Goal: Task Accomplishment & Management: Manage account settings

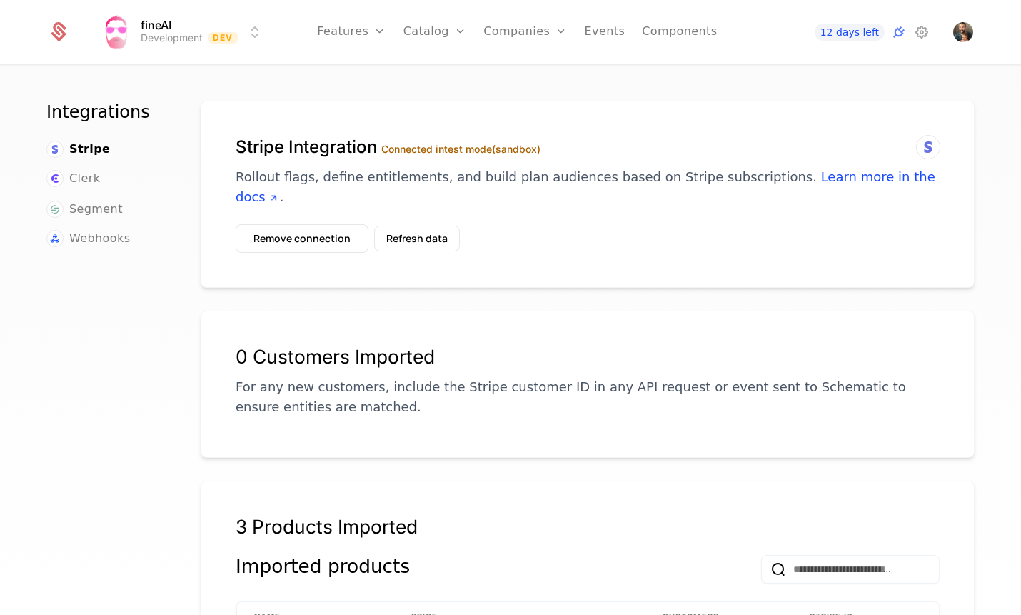
click at [159, 31] on html "fineAI Development Dev Features Features Flags Catalog Plans Add Ons Credits Co…" at bounding box center [510, 307] width 1021 height 615
click at [56, 33] on html "fineAI Development Dev Features Features Flags Catalog Plans Add Ons Credits Co…" at bounding box center [510, 307] width 1021 height 615
click at [56, 33] on icon at bounding box center [60, 29] width 14 height 14
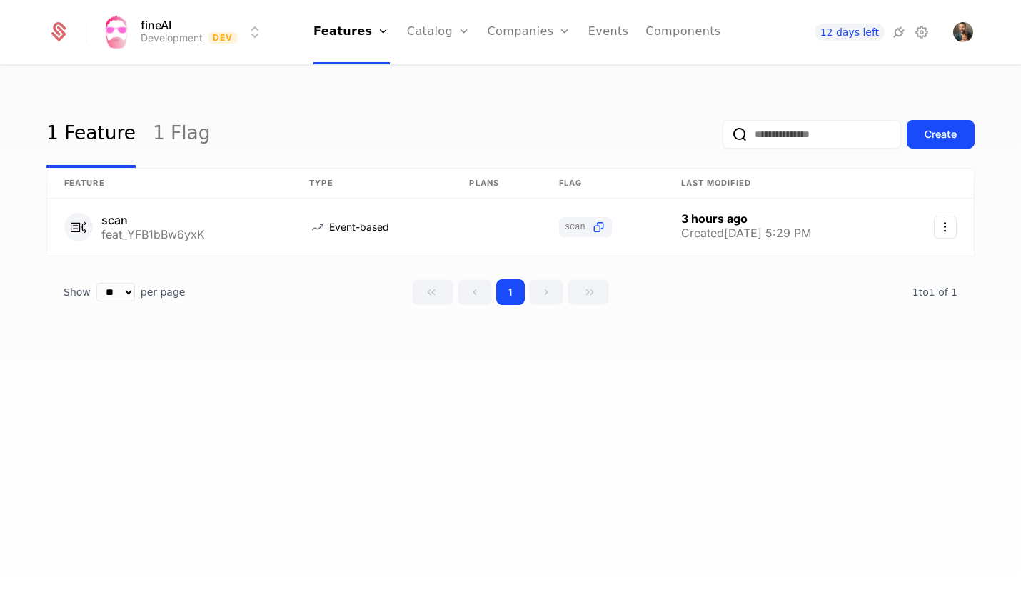
click at [961, 35] on img "Open user button" at bounding box center [963, 32] width 20 height 20
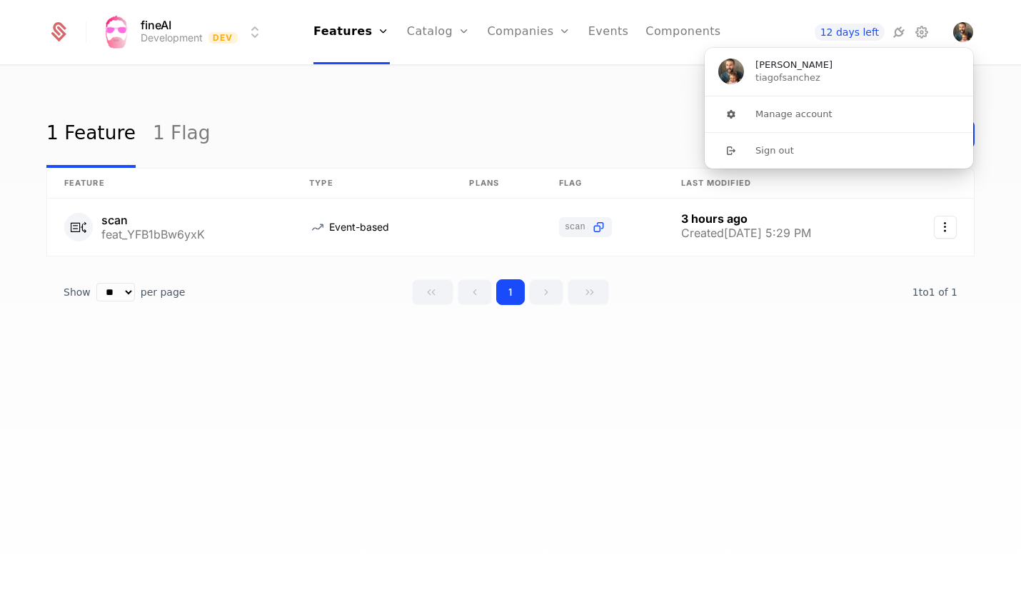
click at [816, 119] on button "Manage account" at bounding box center [839, 114] width 270 height 36
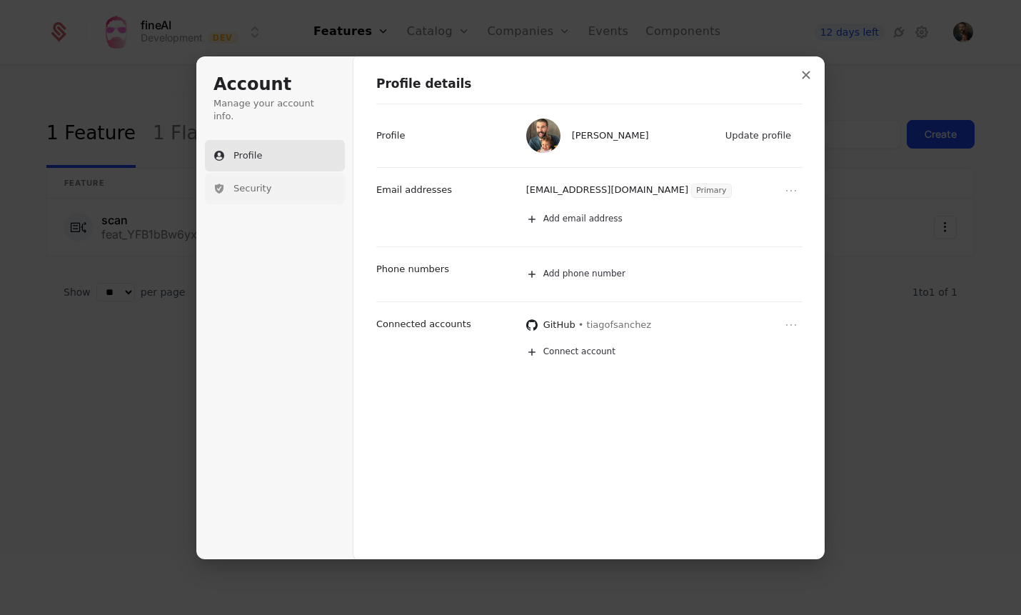
click at [273, 173] on button "Security" at bounding box center [275, 188] width 140 height 31
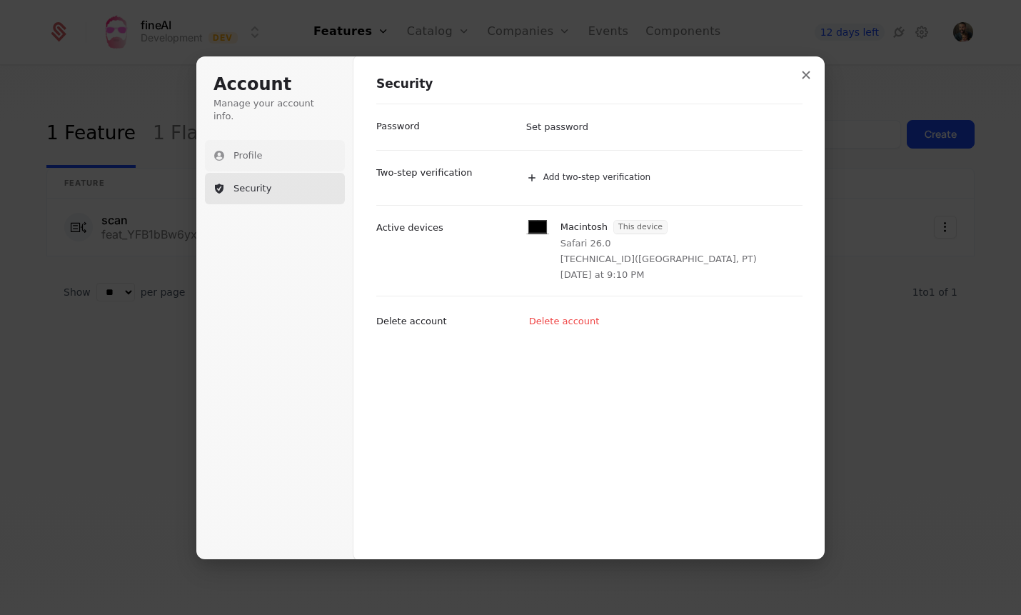
click at [268, 143] on button "Profile" at bounding box center [275, 155] width 140 height 31
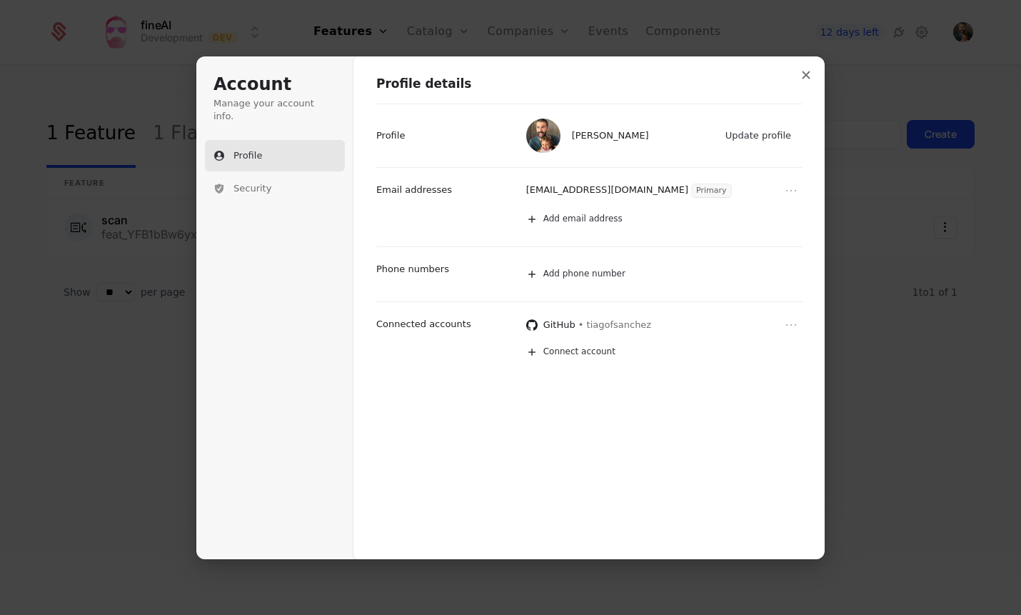
click at [803, 76] on icon "Close modal" at bounding box center [806, 75] width 9 height 9
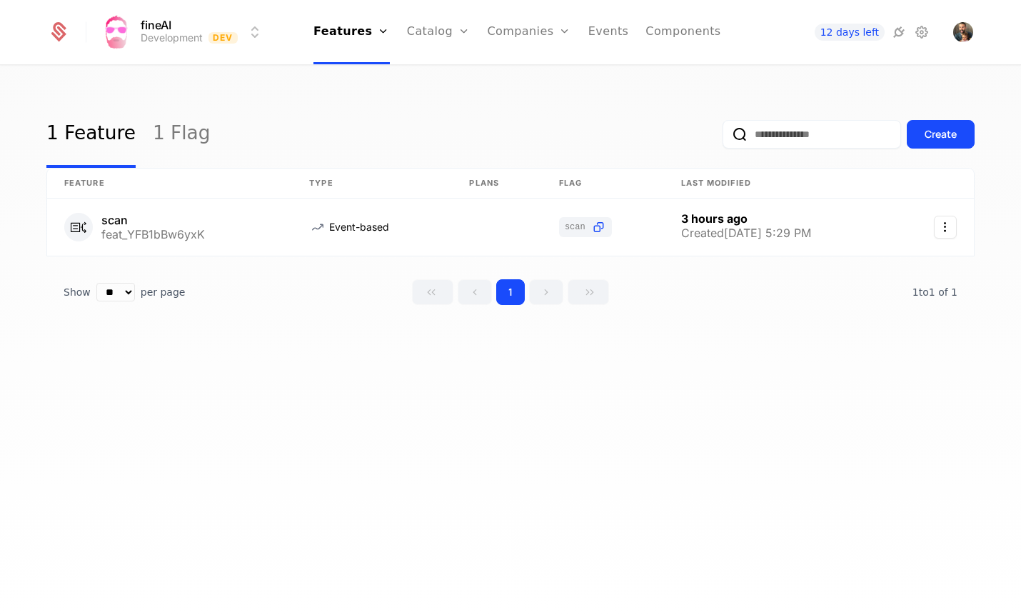
click at [922, 29] on icon at bounding box center [921, 32] width 17 height 17
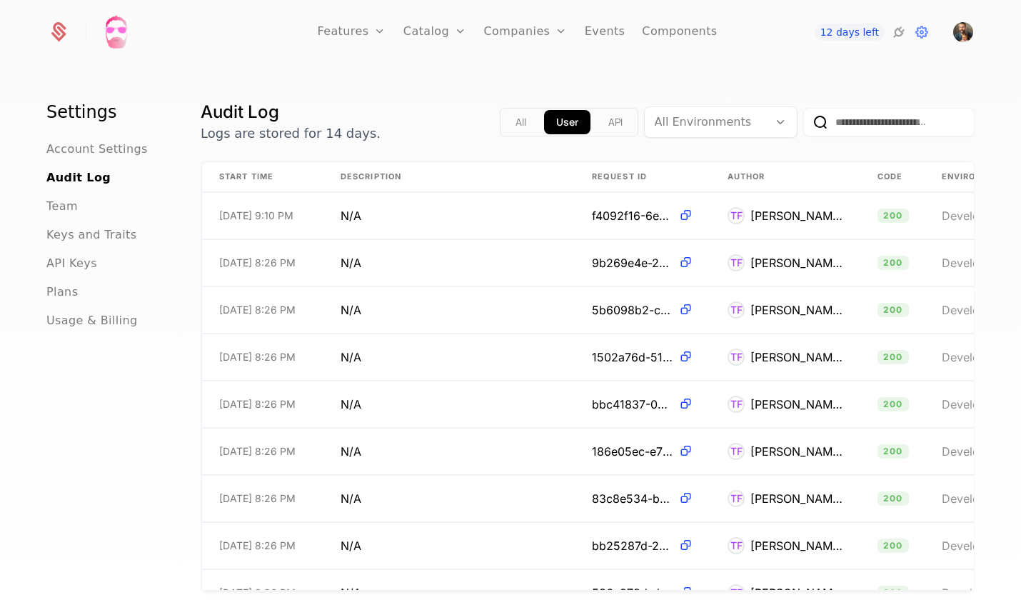
click at [923, 34] on icon at bounding box center [921, 32] width 17 height 17
click at [89, 155] on span "Account Settings" at bounding box center [96, 149] width 101 height 17
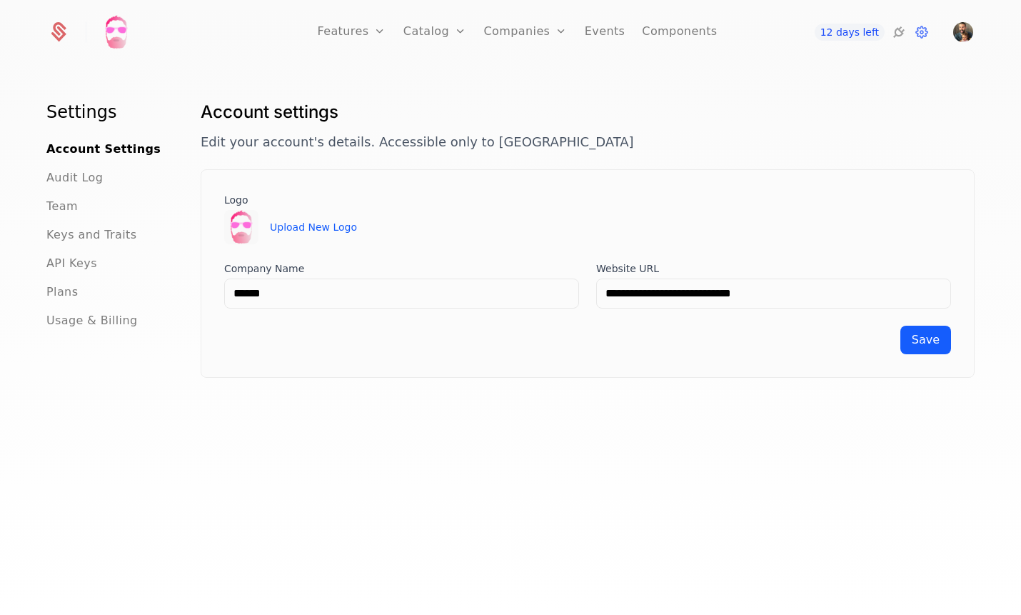
click at [70, 289] on span "Plans" at bounding box center [61, 291] width 31 height 17
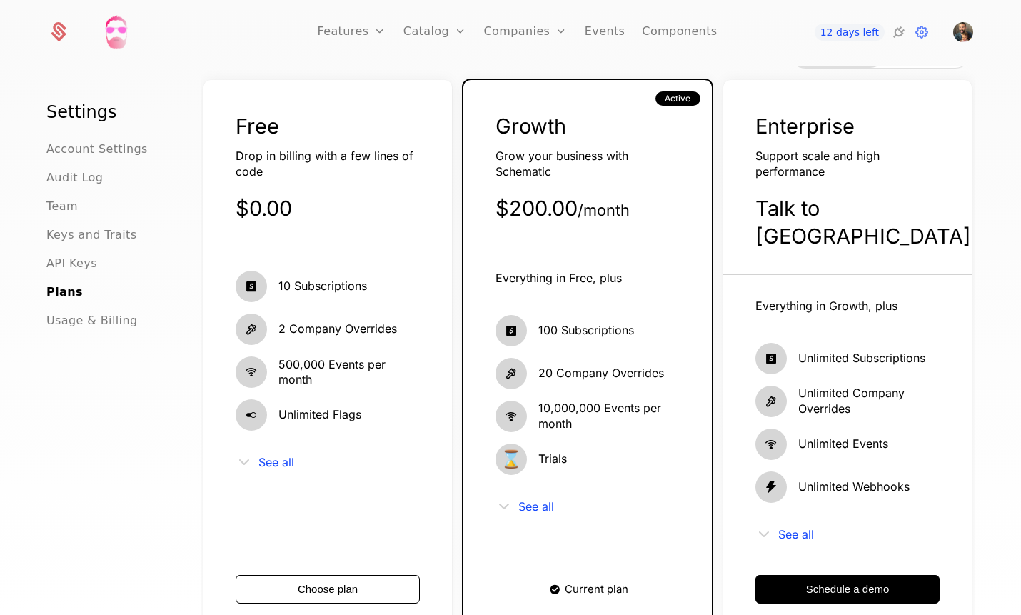
scroll to position [66, 0]
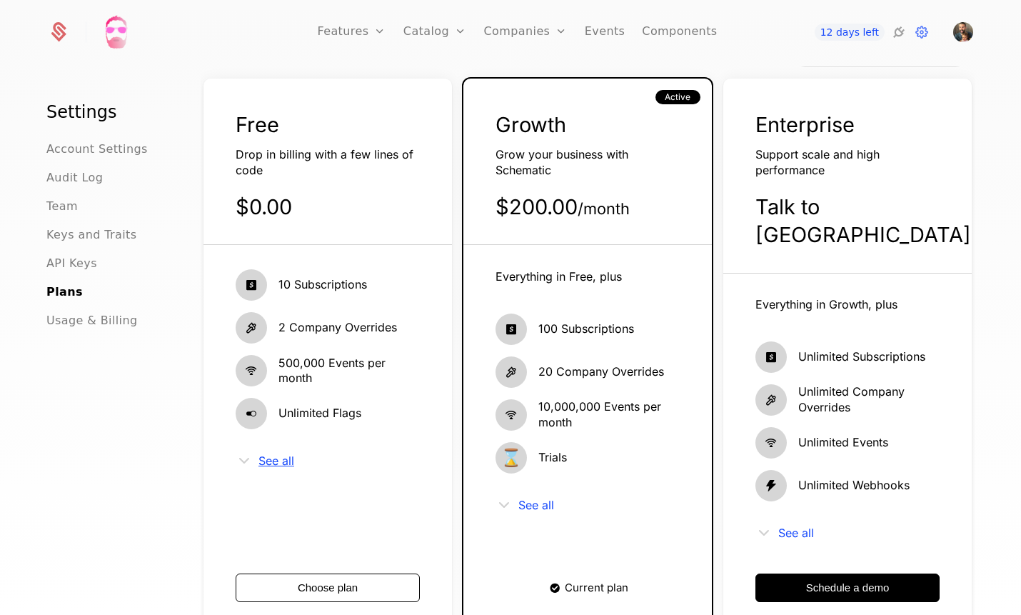
click at [267, 461] on span "See all" at bounding box center [276, 460] width 36 height 11
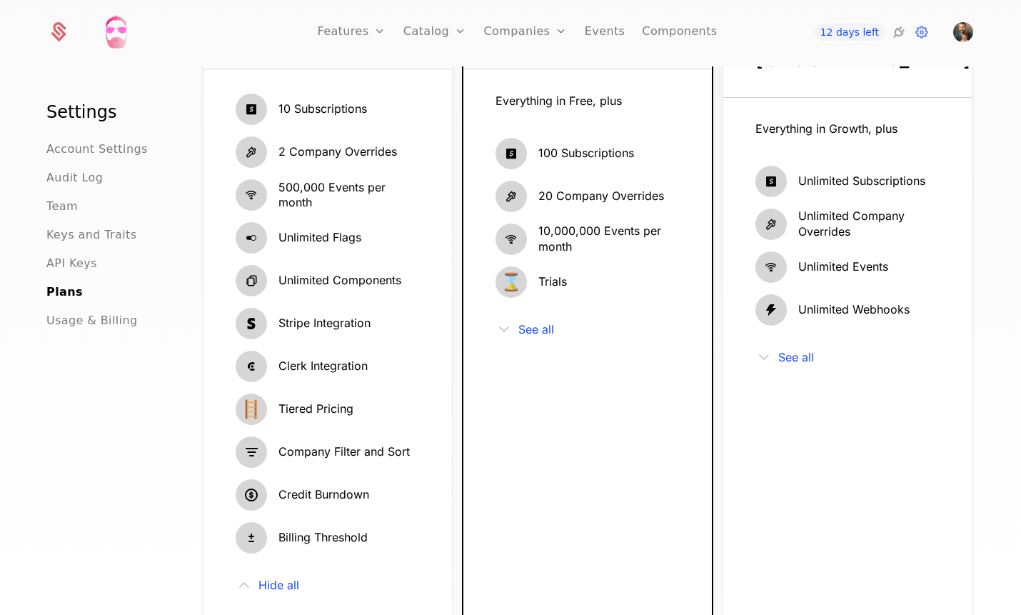
scroll to position [244, 0]
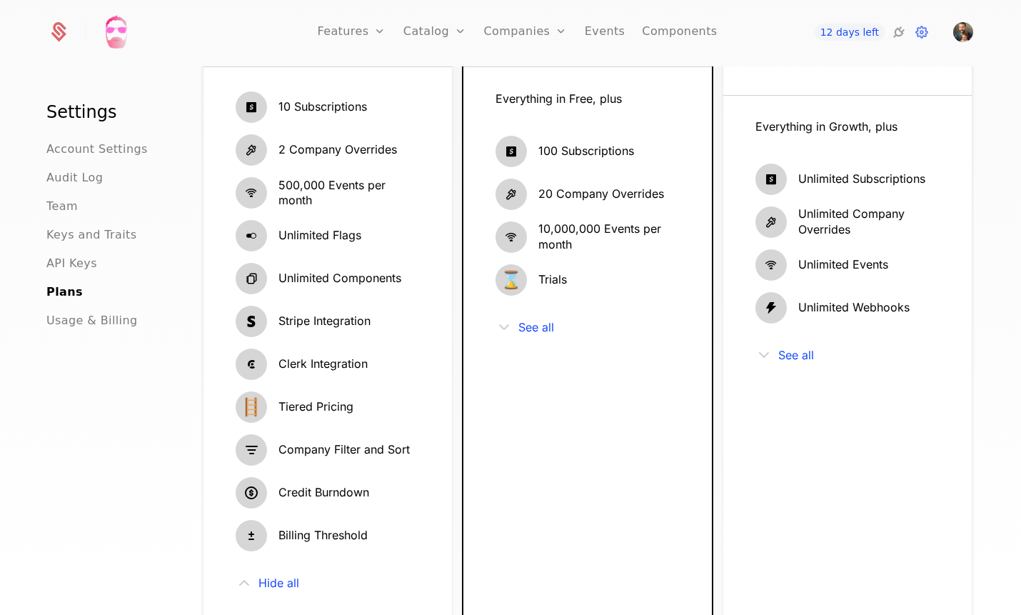
click at [313, 101] on span "10 Subscriptions" at bounding box center [322, 107] width 89 height 16
click at [268, 103] on div "10 Subscriptions" at bounding box center [328, 106] width 184 height 31
click at [255, 104] on icon at bounding box center [251, 106] width 31 height 31
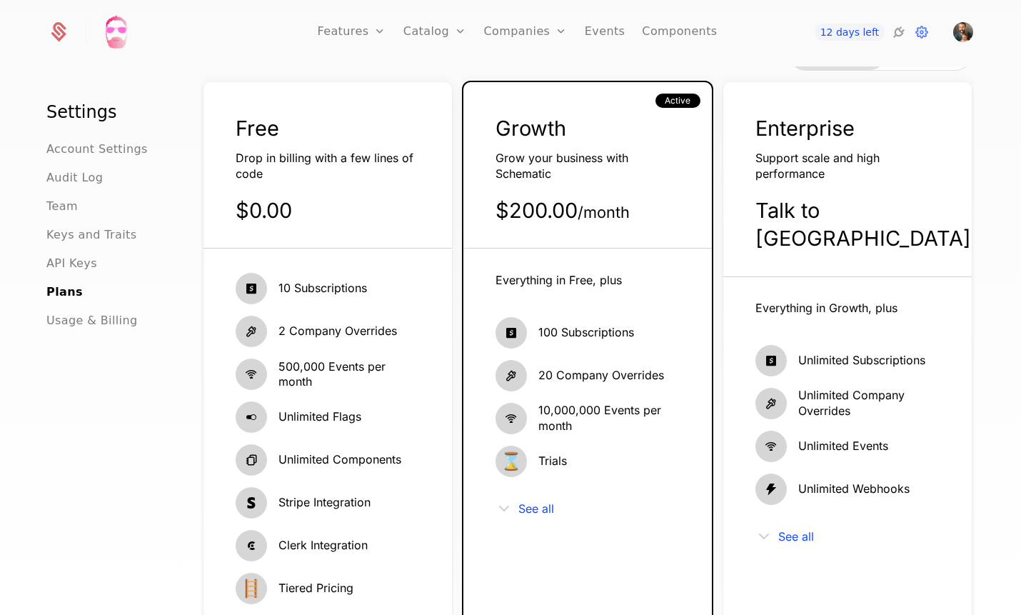
scroll to position [45, 0]
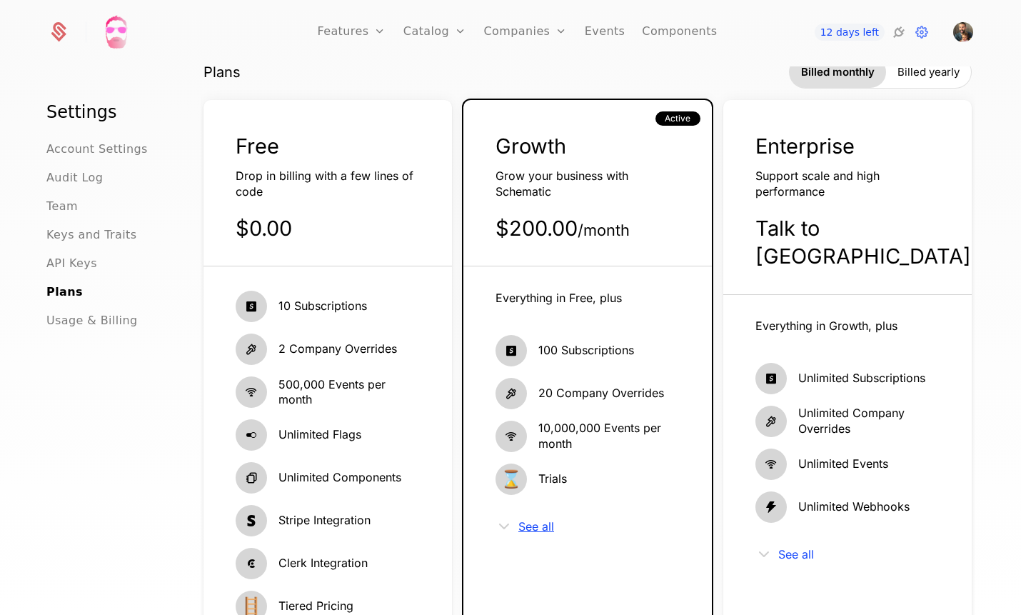
click at [525, 528] on span "See all" at bounding box center [536, 525] width 36 height 11
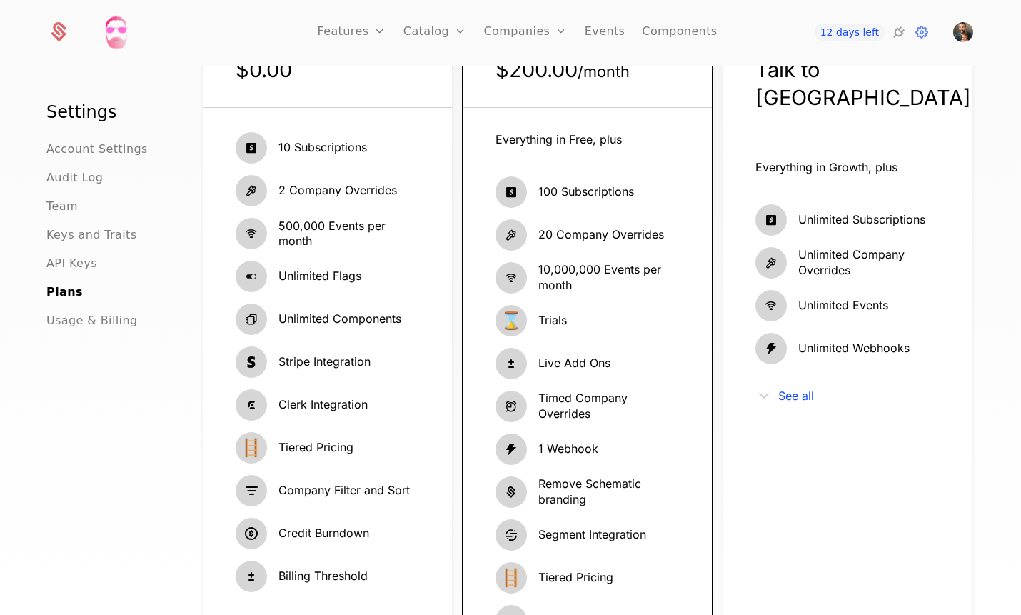
scroll to position [214, 0]
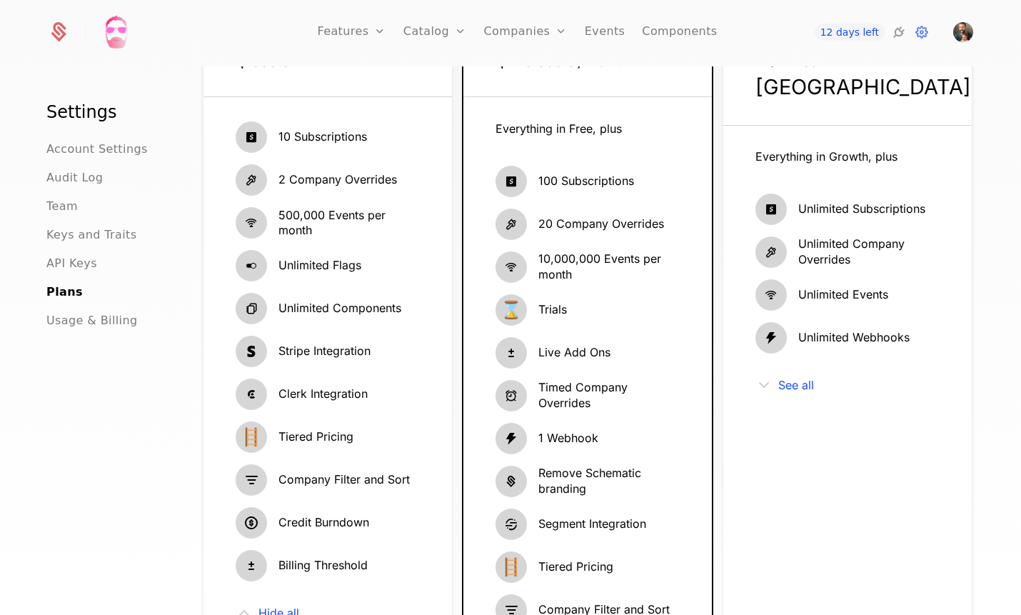
click at [75, 323] on span "Usage & Billing" at bounding box center [91, 320] width 91 height 17
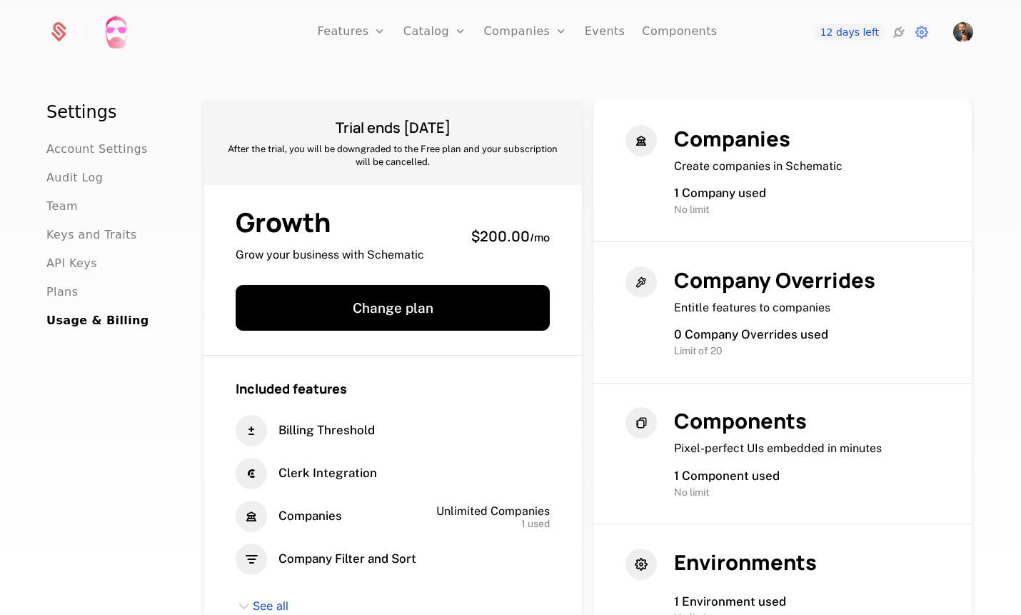
click at [71, 146] on span "Account Settings" at bounding box center [96, 149] width 101 height 17
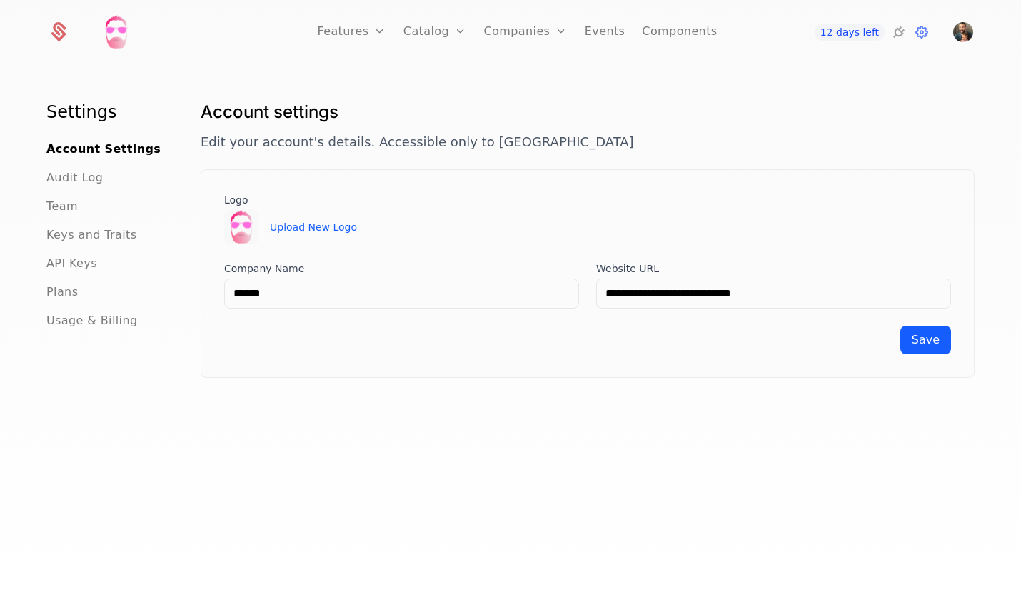
click at [75, 177] on span "Audit Log" at bounding box center [74, 177] width 56 height 17
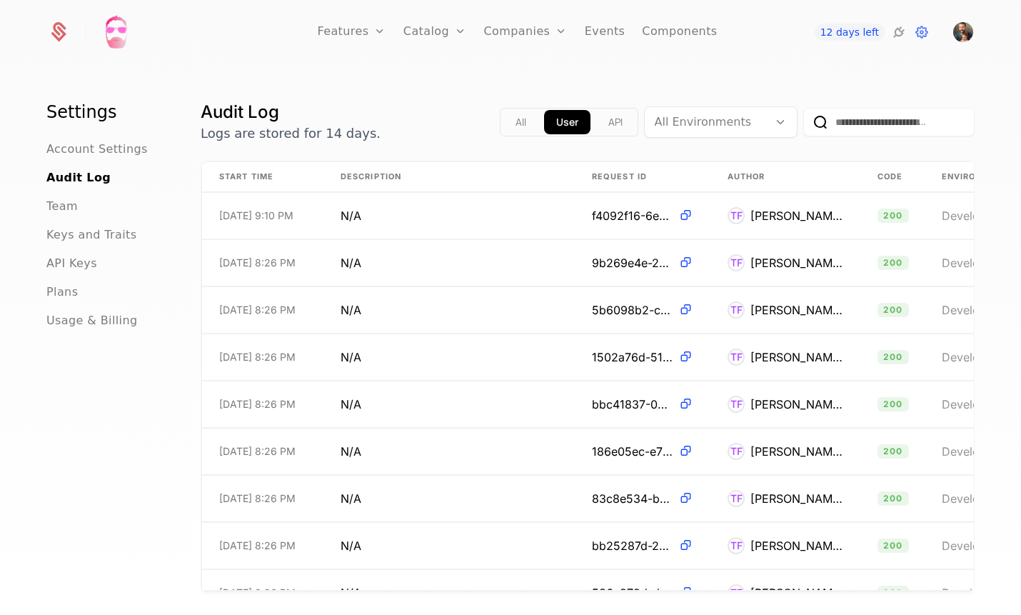
click at [684, 34] on link "Components" at bounding box center [679, 32] width 75 height 64
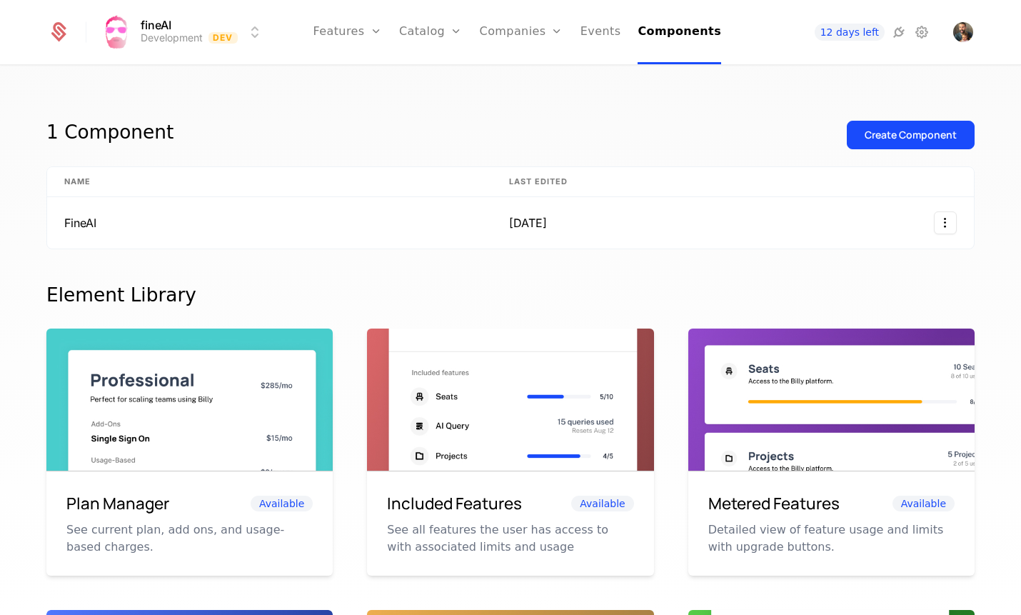
click at [350, 31] on link "Features" at bounding box center [347, 32] width 69 height 64
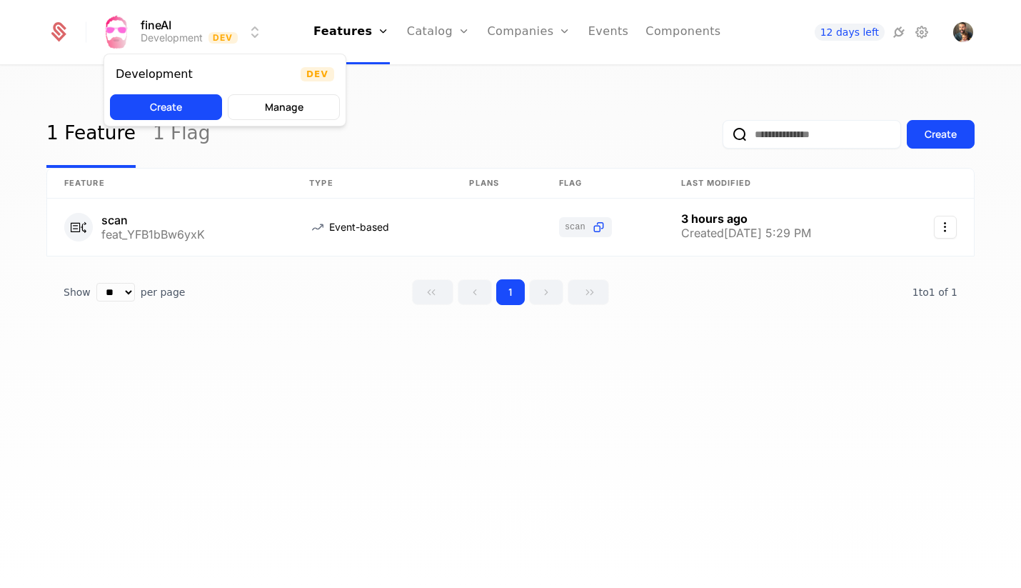
click at [243, 26] on html "fineAI Development Dev Features Features Flags Catalog Plans Add Ons Credits Co…" at bounding box center [510, 294] width 1021 height 588
click at [279, 111] on button "Manage" at bounding box center [284, 107] width 112 height 26
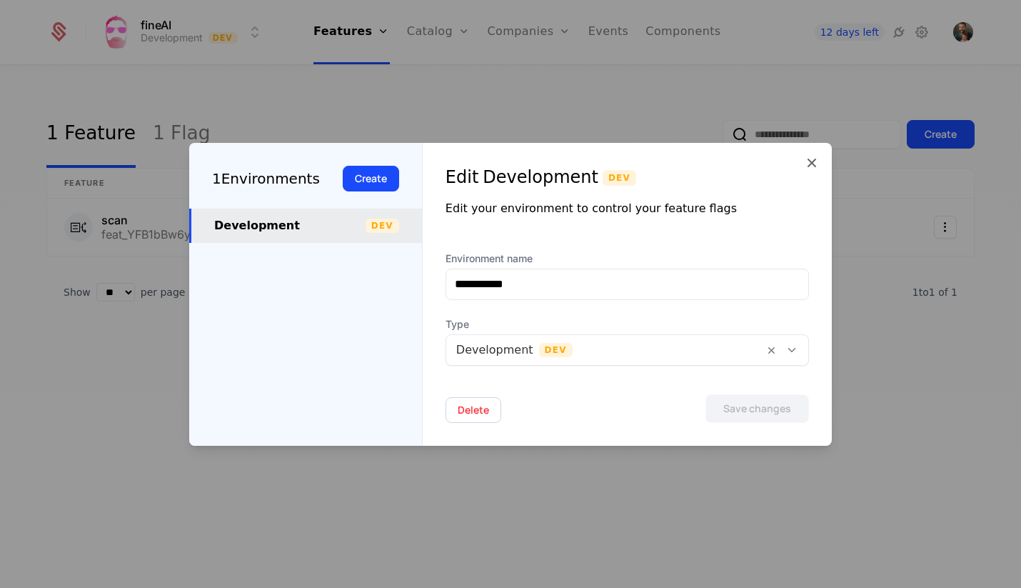
click at [477, 411] on button "Delete" at bounding box center [473, 410] width 56 height 26
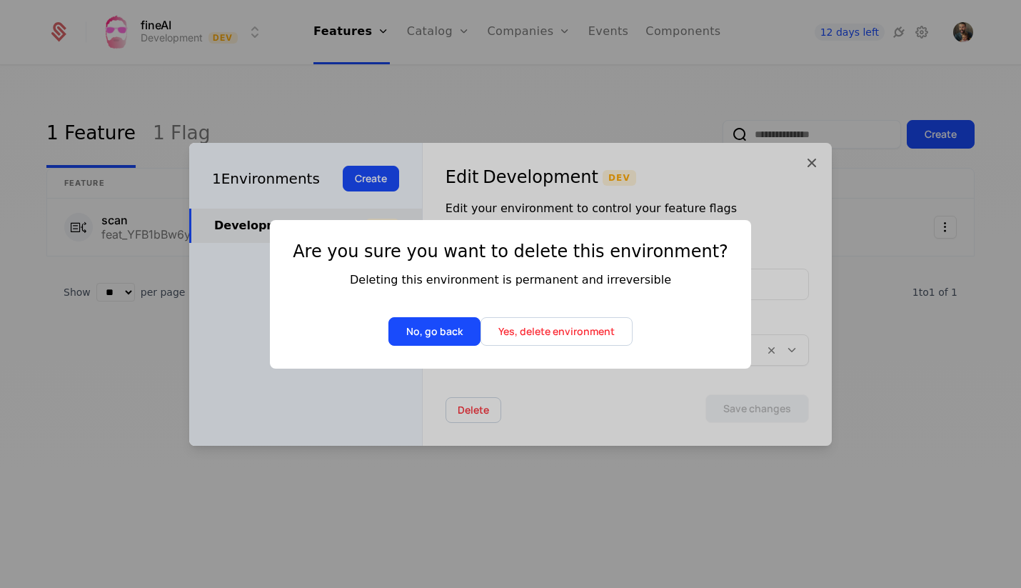
click at [553, 330] on button "Yes, delete environment" at bounding box center [556, 331] width 152 height 29
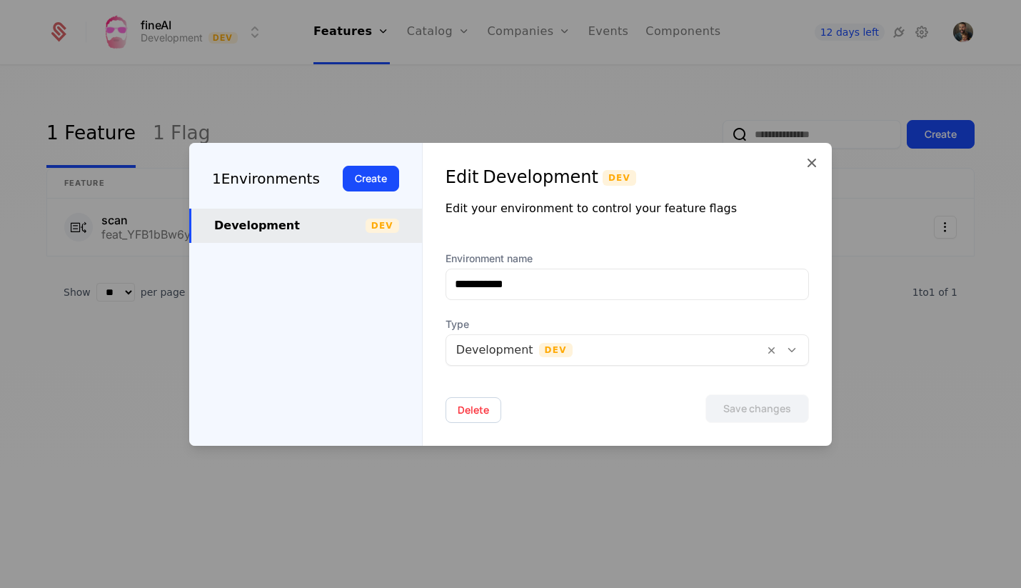
click at [599, 354] on div at bounding box center [605, 350] width 298 height 20
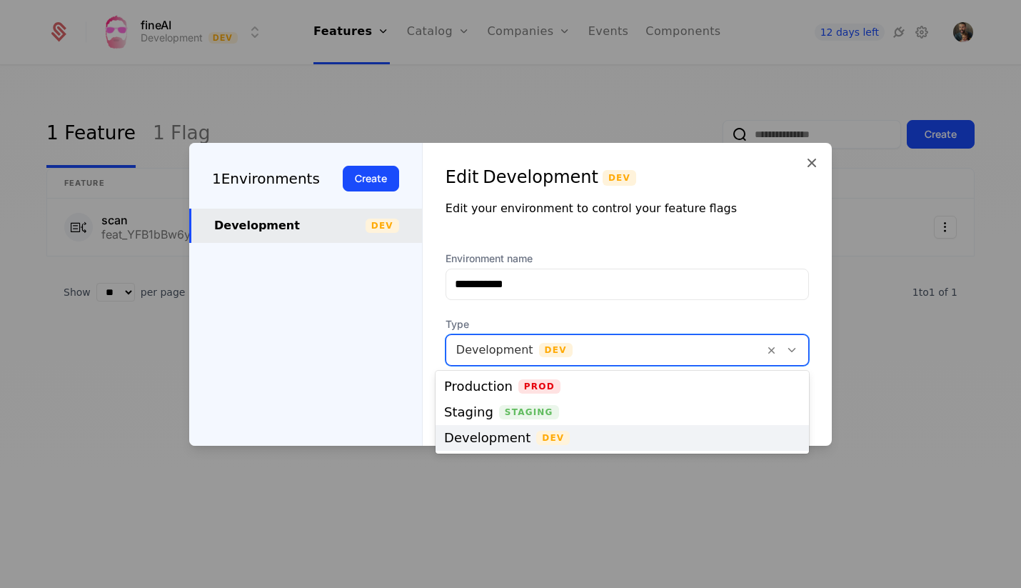
click at [593, 301] on div "**********" at bounding box center [626, 316] width 363 height 131
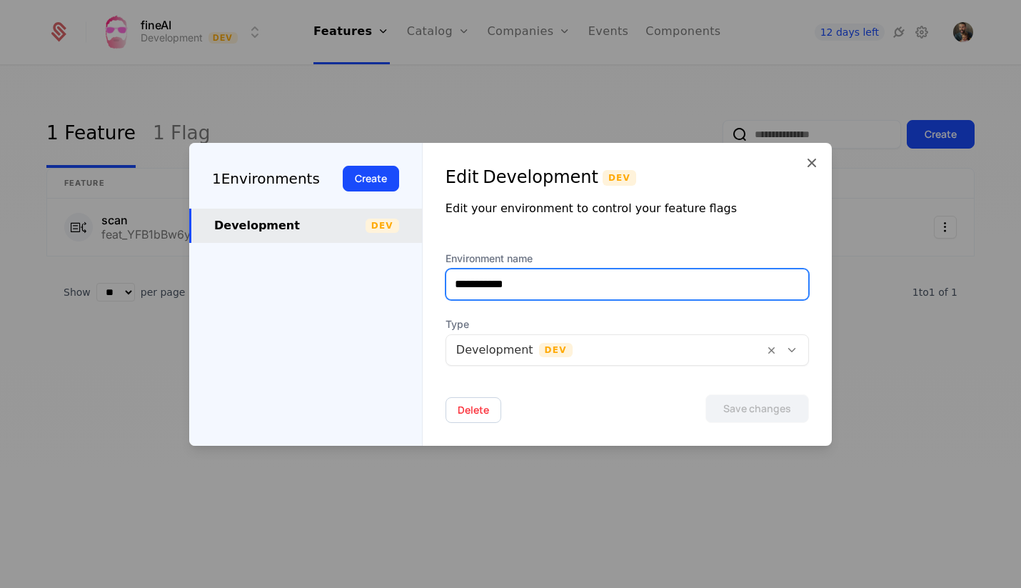
click at [594, 286] on input "**********" at bounding box center [627, 284] width 362 height 30
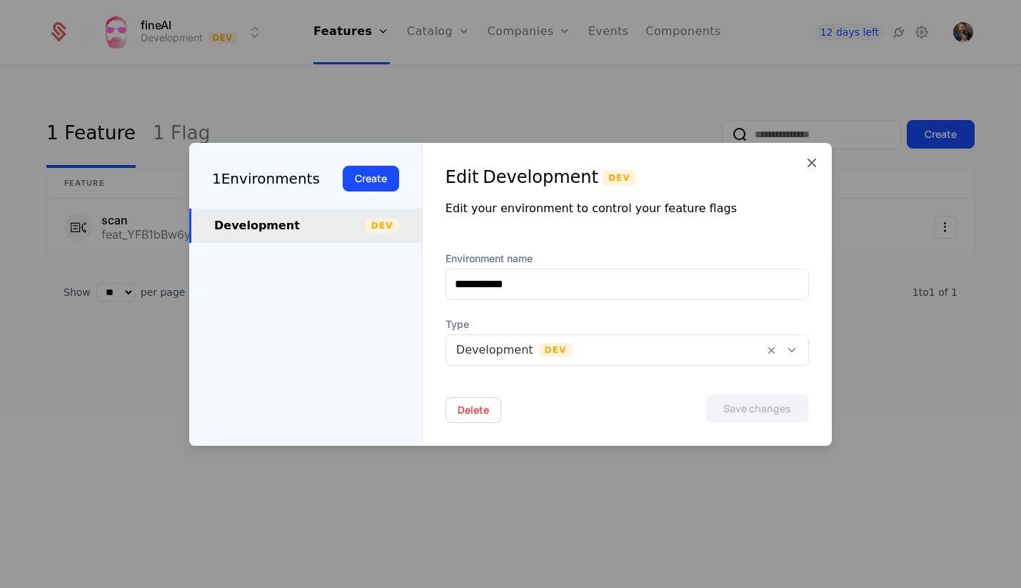
click at [590, 357] on div at bounding box center [605, 350] width 298 height 20
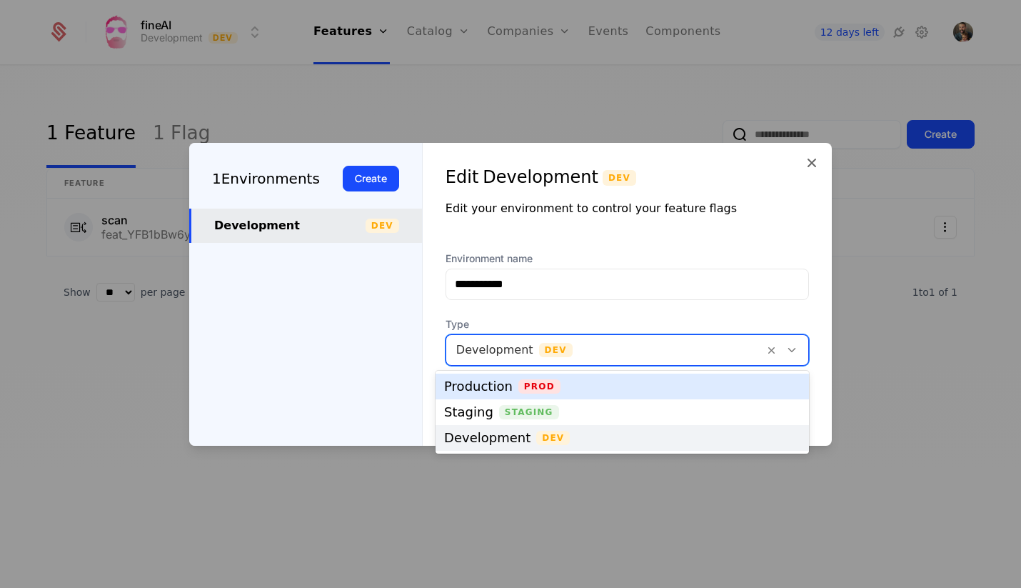
click at [550, 388] on span "Prod" at bounding box center [539, 386] width 42 height 14
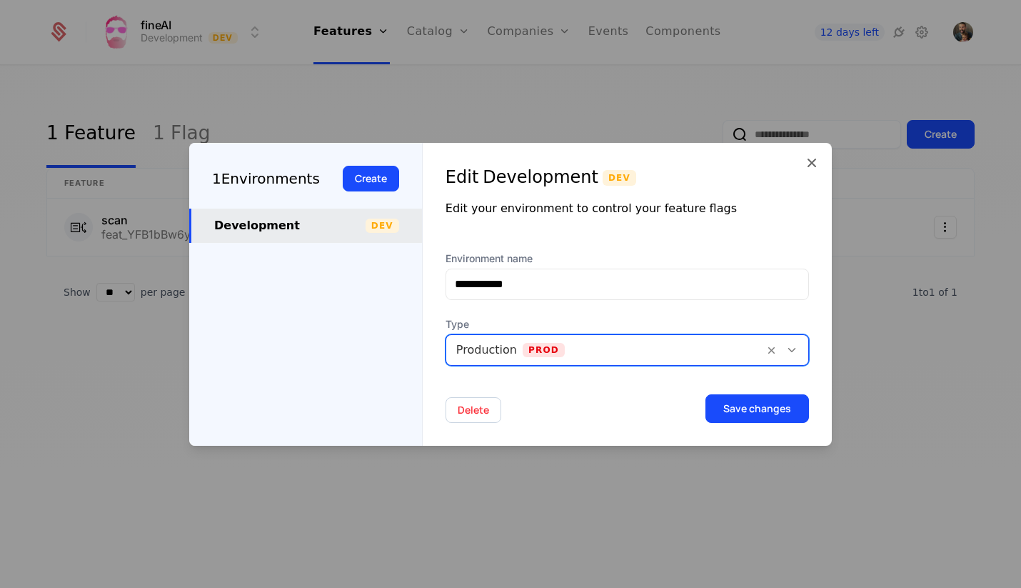
click at [618, 347] on div at bounding box center [605, 350] width 298 height 20
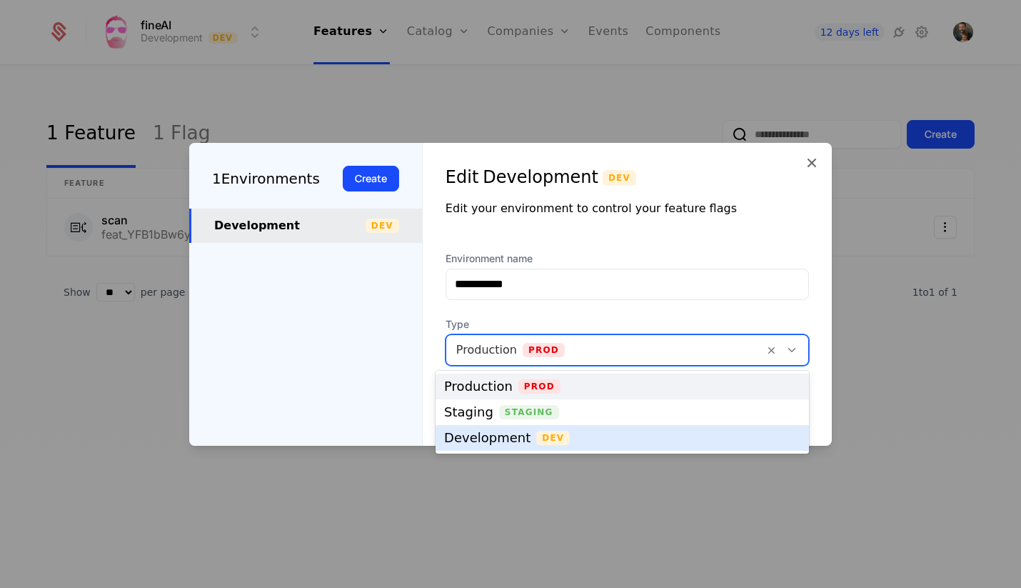
click at [548, 443] on span "Dev" at bounding box center [553, 437] width 34 height 14
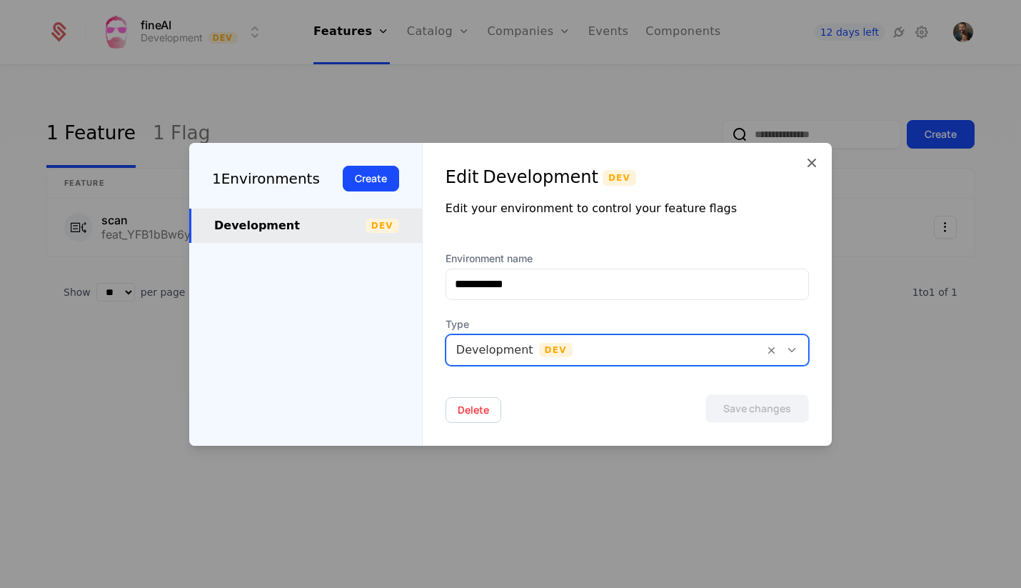
click at [607, 348] on div at bounding box center [605, 350] width 298 height 20
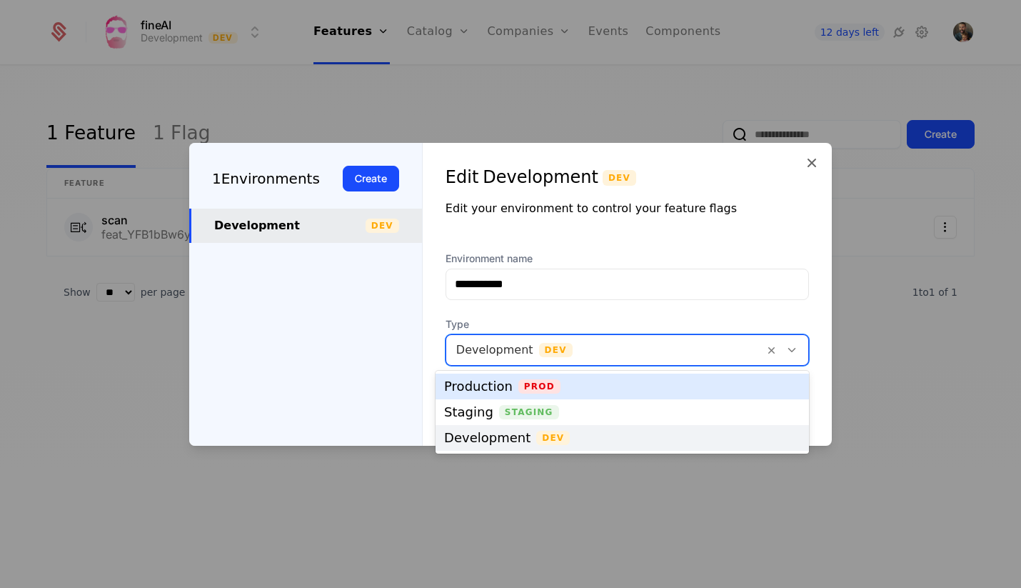
drag, startPoint x: 575, startPoint y: 378, endPoint x: 572, endPoint y: 386, distance: 8.6
click at [575, 379] on div "Production Prod" at bounding box center [621, 386] width 373 height 26
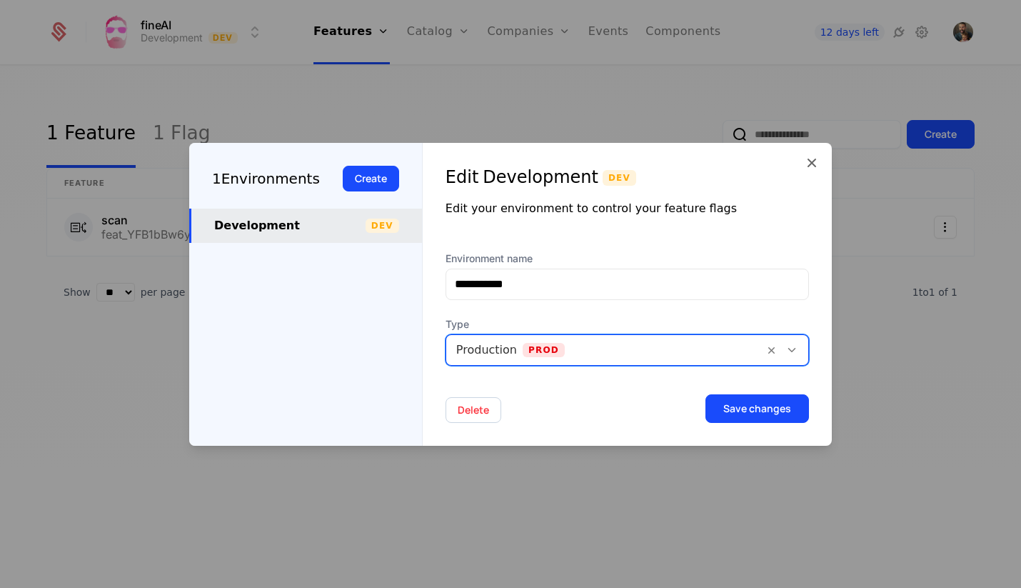
click at [469, 408] on button "Delete" at bounding box center [473, 410] width 56 height 26
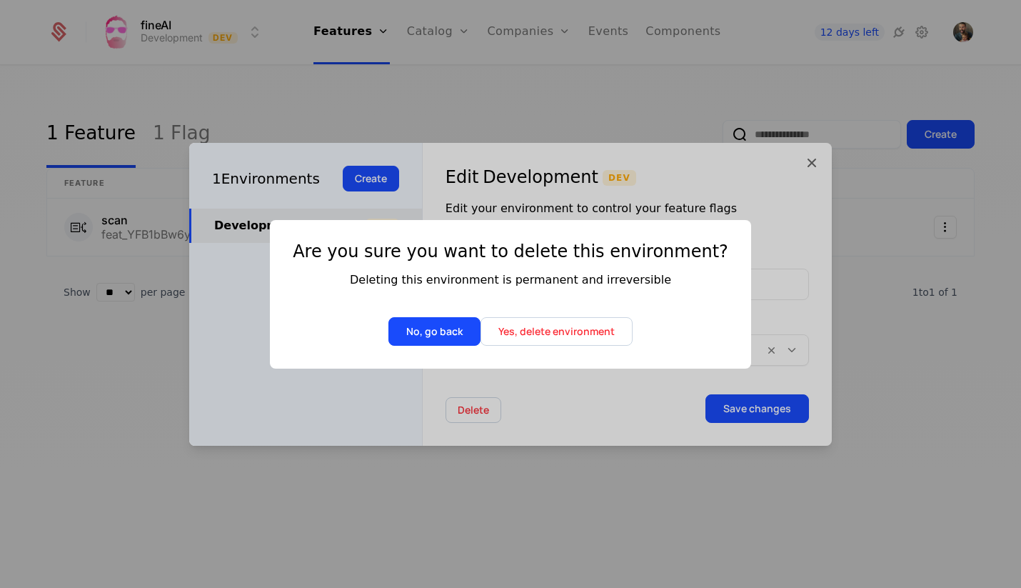
click at [551, 326] on button "Yes, delete environment" at bounding box center [556, 331] width 152 height 29
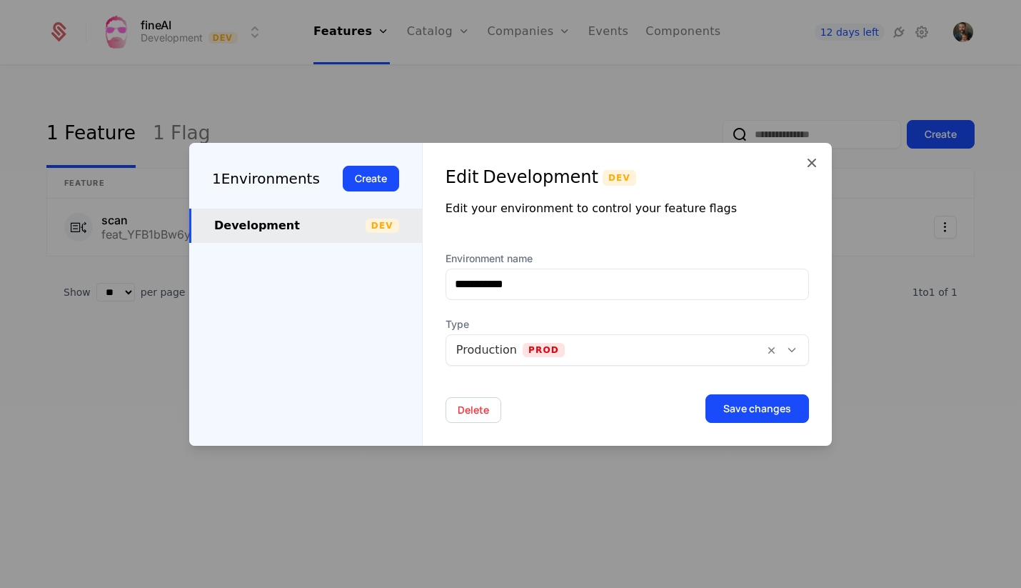
click at [489, 121] on div at bounding box center [510, 294] width 1021 height 588
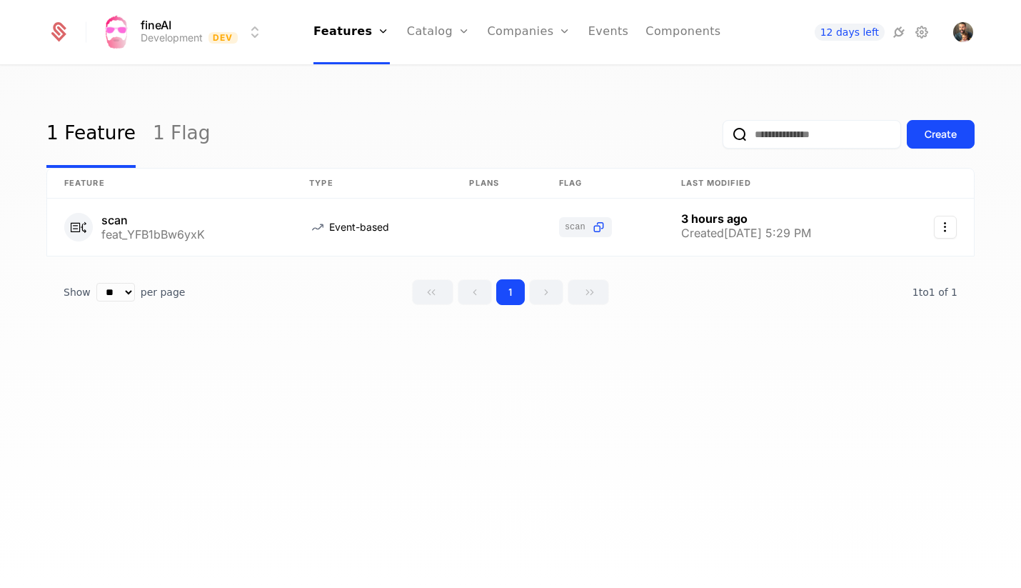
click at [977, 32] on div "fineAI Development Dev Features Features Flags Catalog Plans Add Ons Credits Co…" at bounding box center [510, 32] width 959 height 64
click at [972, 32] on img "Open user button" at bounding box center [963, 32] width 20 height 20
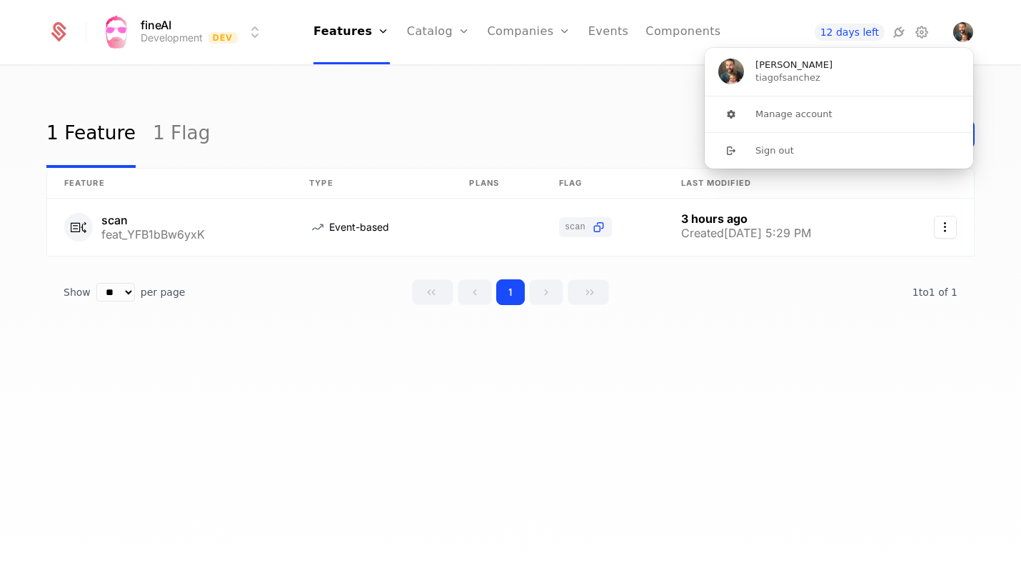
click at [231, 94] on div "1 Feature 1 Flag Create Feature Type Plans Flag Last Modified scan feat_YFB1bBw…" at bounding box center [510, 331] width 1021 height 530
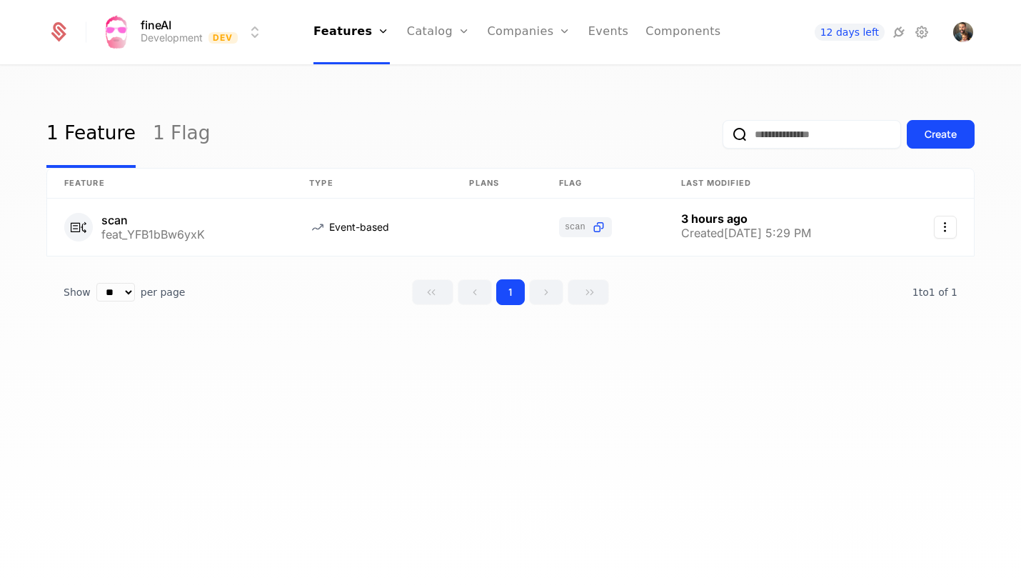
click at [60, 23] on icon at bounding box center [60, 29] width 14 height 14
click at [914, 37] on icon at bounding box center [921, 32] width 17 height 17
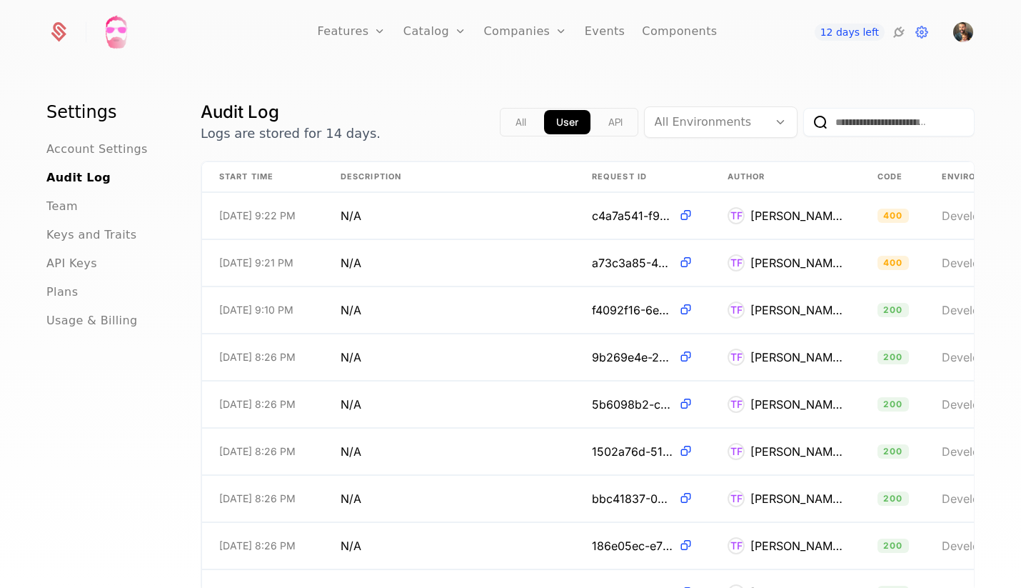
click at [121, 35] on img at bounding box center [116, 32] width 34 height 34
click at [53, 25] on icon at bounding box center [59, 32] width 20 height 20
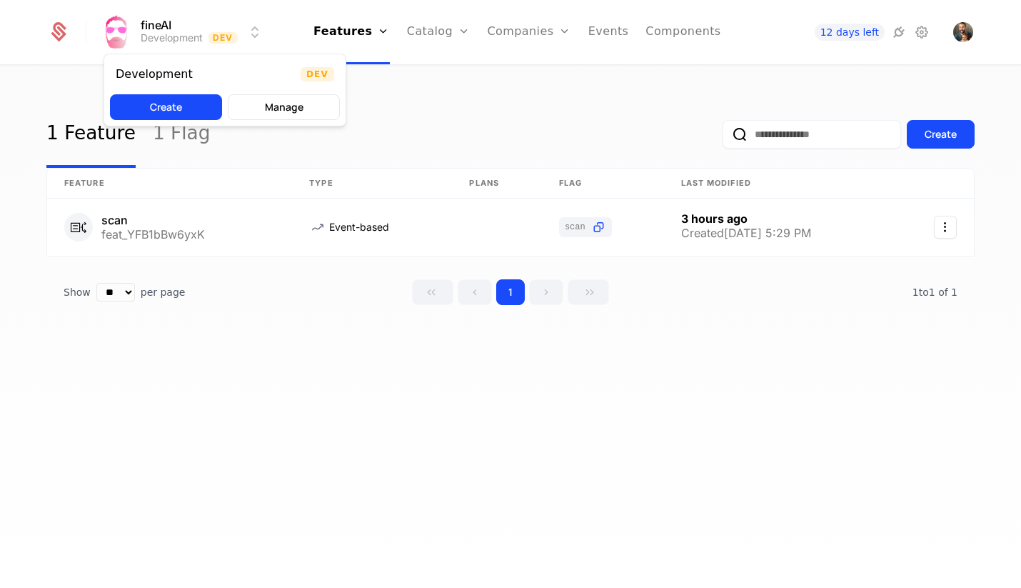
click at [191, 25] on html "fineAI Development Dev Features Features Flags Catalog Plans Add Ons Credits Co…" at bounding box center [510, 294] width 1021 height 588
click at [144, 106] on button "Create" at bounding box center [166, 107] width 112 height 26
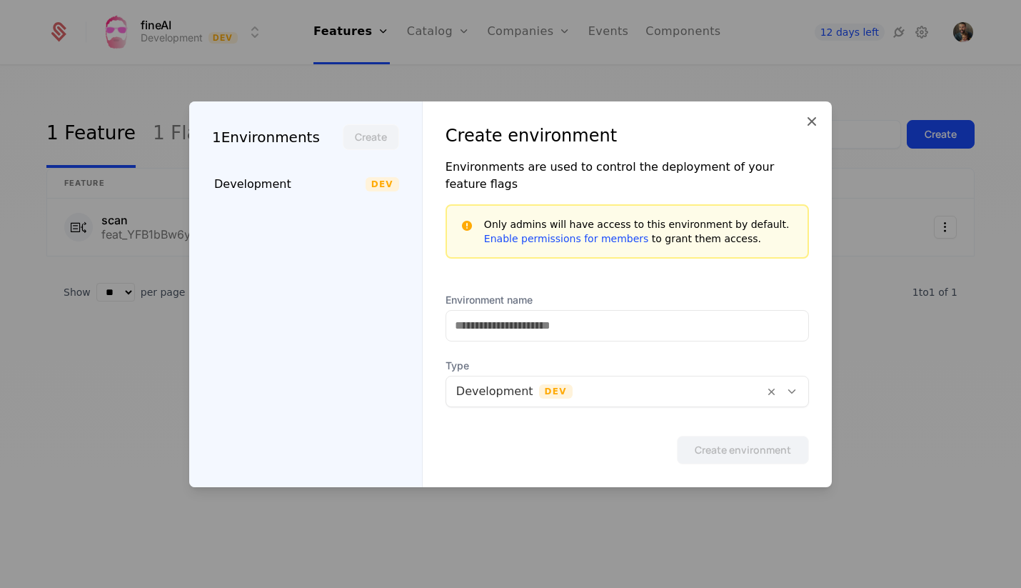
click at [258, 146] on div "1 Environments" at bounding box center [266, 136] width 108 height 21
click at [259, 201] on div "Development Dev" at bounding box center [305, 184] width 233 height 34
type input "**********"
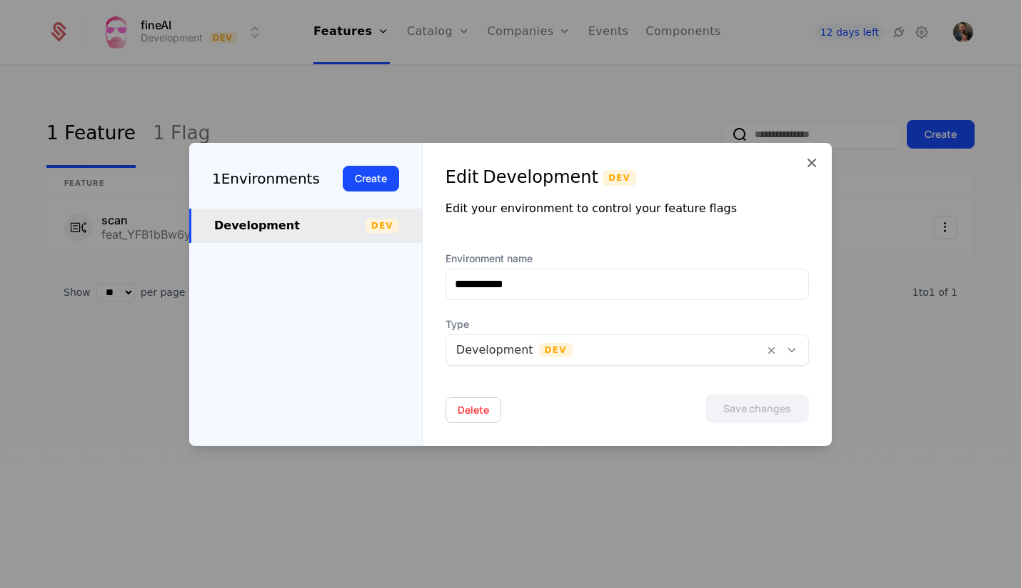
click at [273, 175] on div "1 Environments" at bounding box center [266, 178] width 108 height 21
click at [368, 177] on button "Create" at bounding box center [371, 179] width 56 height 26
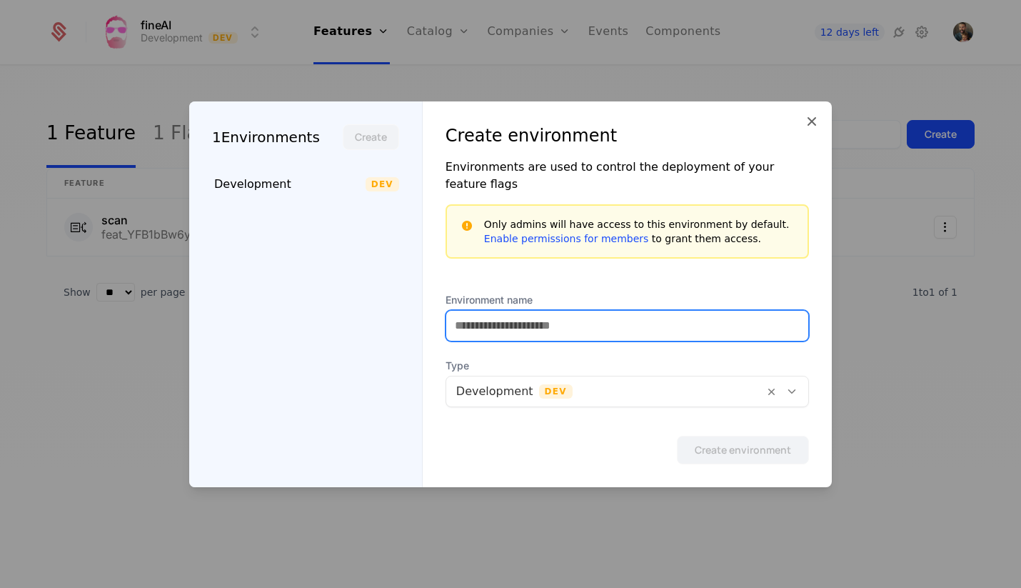
click at [533, 318] on input "Environment name" at bounding box center [627, 326] width 362 height 30
click at [580, 322] on input "Environment name" at bounding box center [627, 326] width 362 height 30
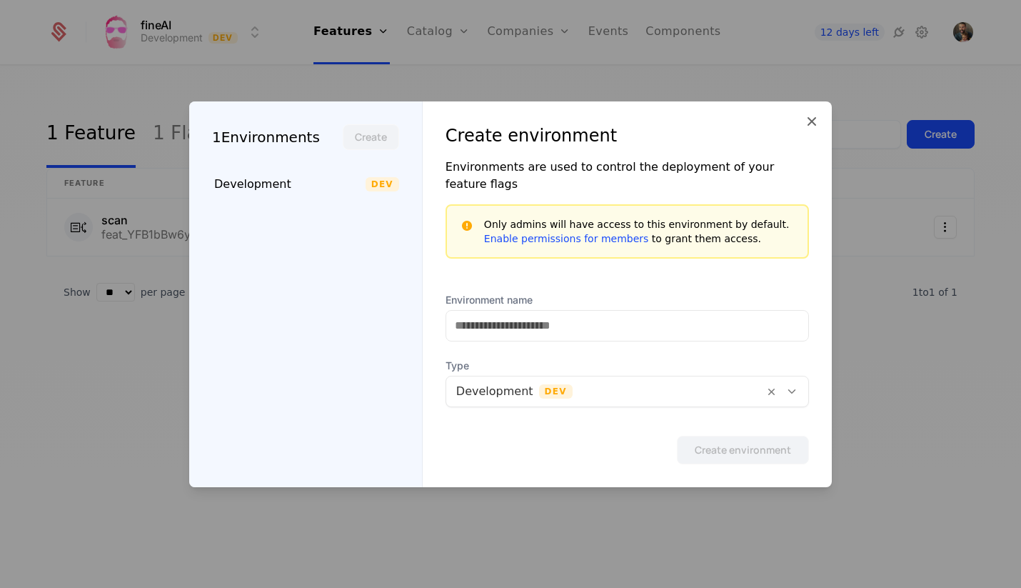
click at [597, 378] on div "Type Development Dev" at bounding box center [626, 382] width 363 height 49
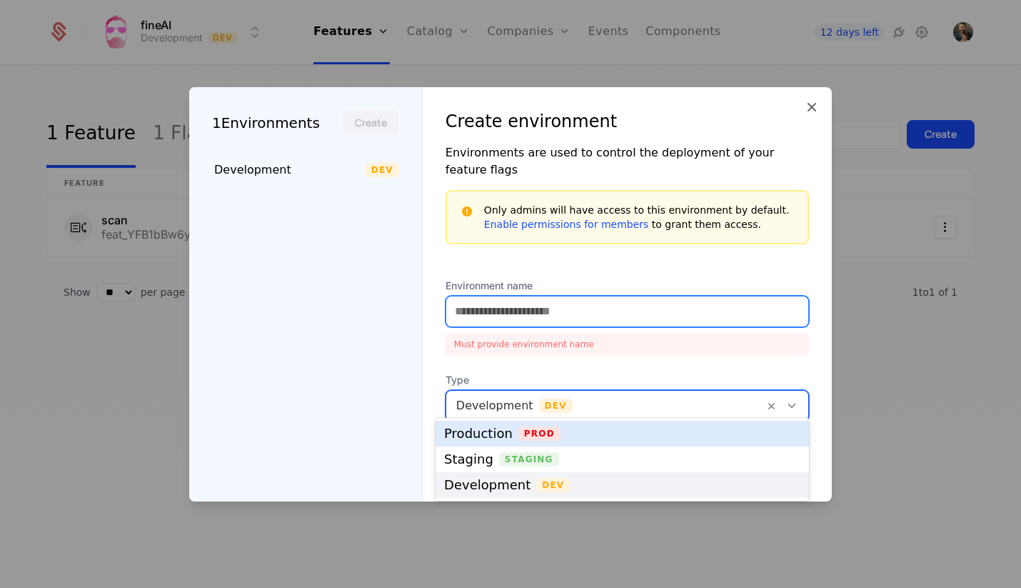
click at [563, 299] on input "Environment name" at bounding box center [627, 311] width 362 height 30
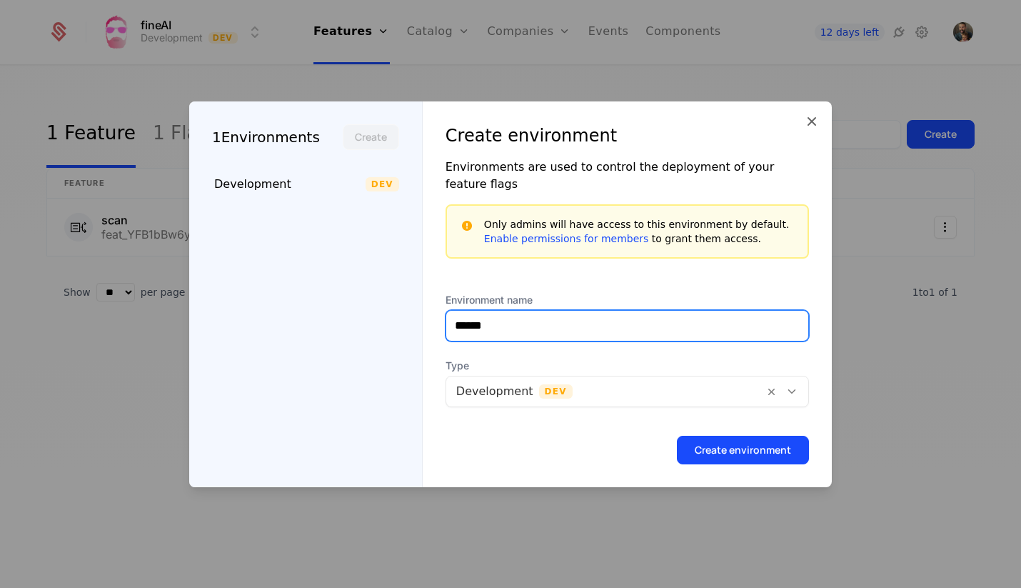
click at [743, 440] on button "Create environment" at bounding box center [743, 449] width 132 height 29
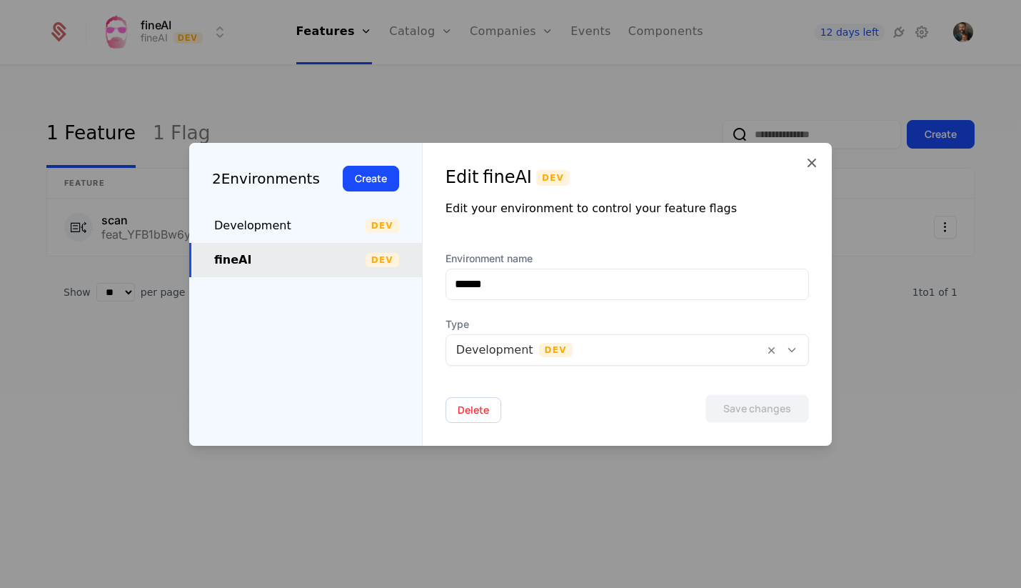
click at [570, 324] on span "Type" at bounding box center [626, 324] width 363 height 14
click at [253, 213] on div "Development Dev" at bounding box center [305, 225] width 233 height 34
type input "**********"
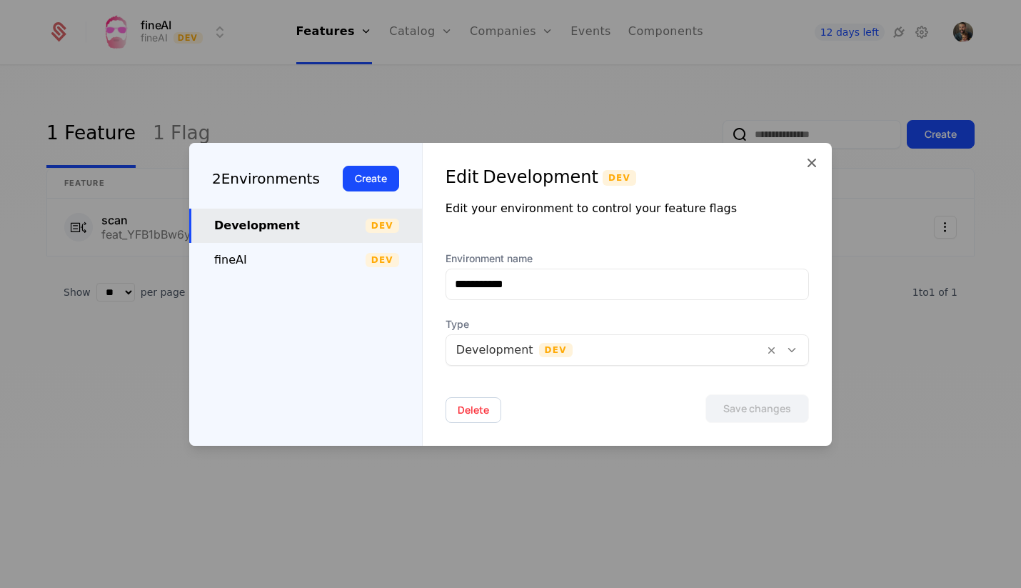
click at [478, 415] on button "Delete" at bounding box center [473, 410] width 56 height 26
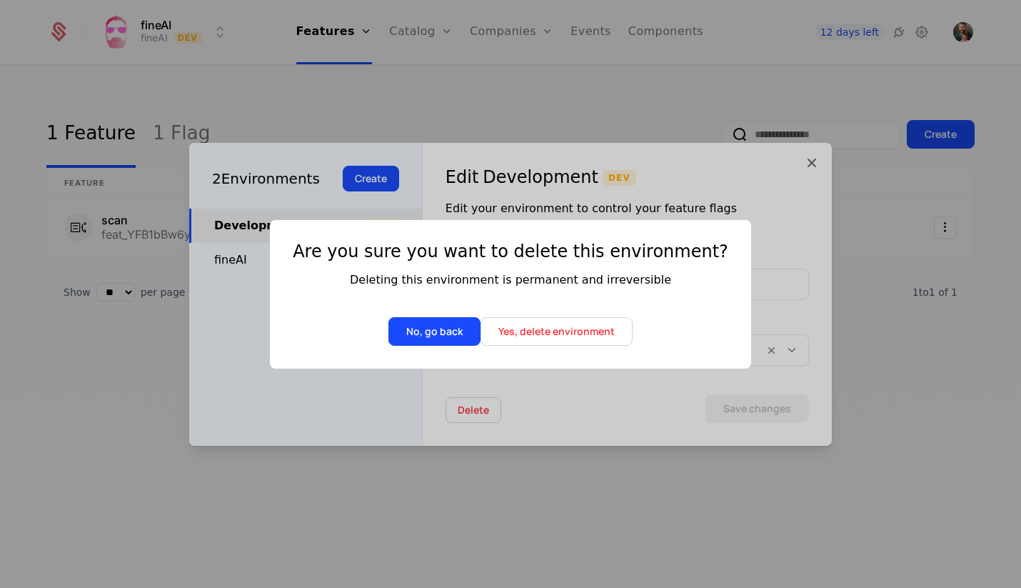
click at [535, 336] on button "Yes, delete environment" at bounding box center [556, 331] width 152 height 29
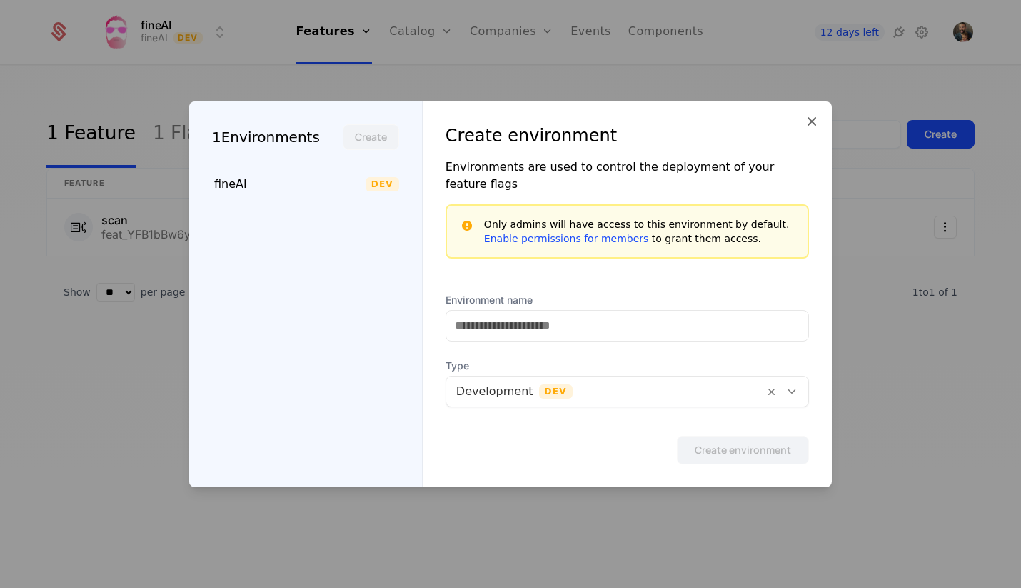
click at [279, 190] on div "fineAI" at bounding box center [289, 184] width 151 height 17
type input "******"
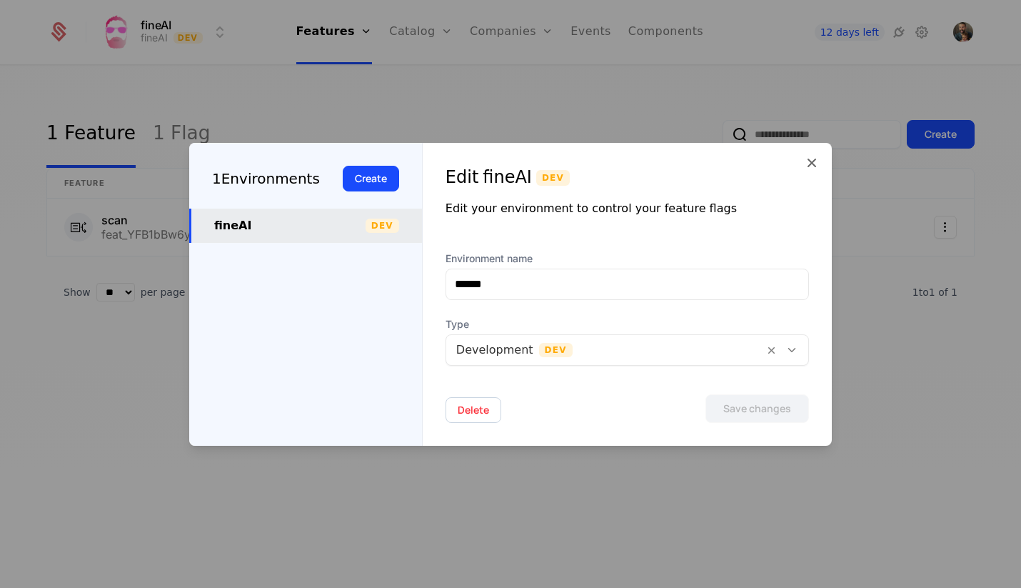
click at [813, 163] on icon at bounding box center [811, 162] width 17 height 17
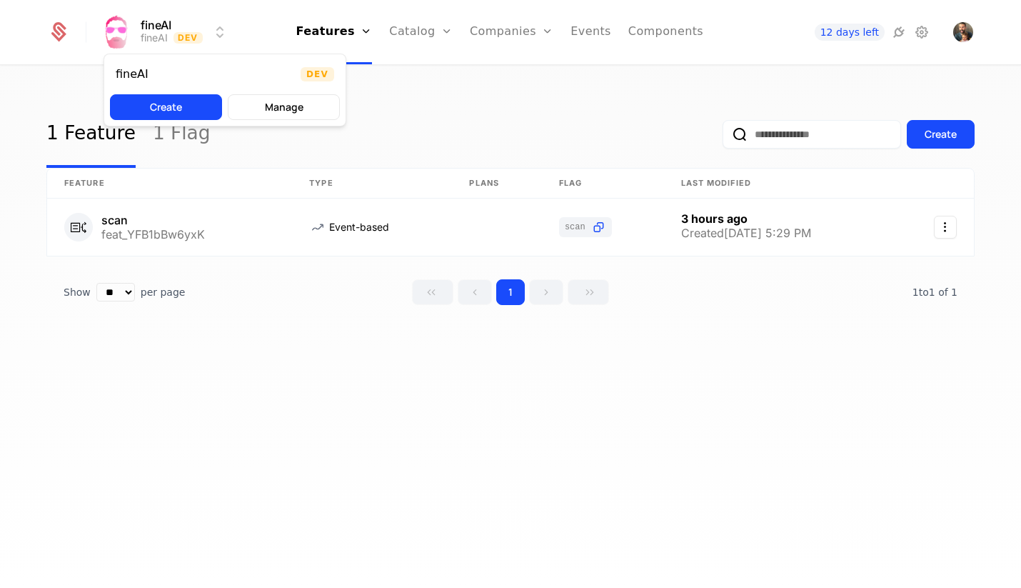
click at [178, 36] on html "fineAI fineAI Dev Features Features Flags Catalog Plans Add Ons Credits Configu…" at bounding box center [510, 294] width 1021 height 588
click at [128, 77] on div "fineAI" at bounding box center [132, 74] width 33 height 11
click at [201, 29] on html "fineAI fineAI Dev Features Features Flags Catalog Plans Add Ons Credits Configu…" at bounding box center [510, 294] width 1021 height 588
click at [299, 101] on button "Manage" at bounding box center [284, 107] width 112 height 26
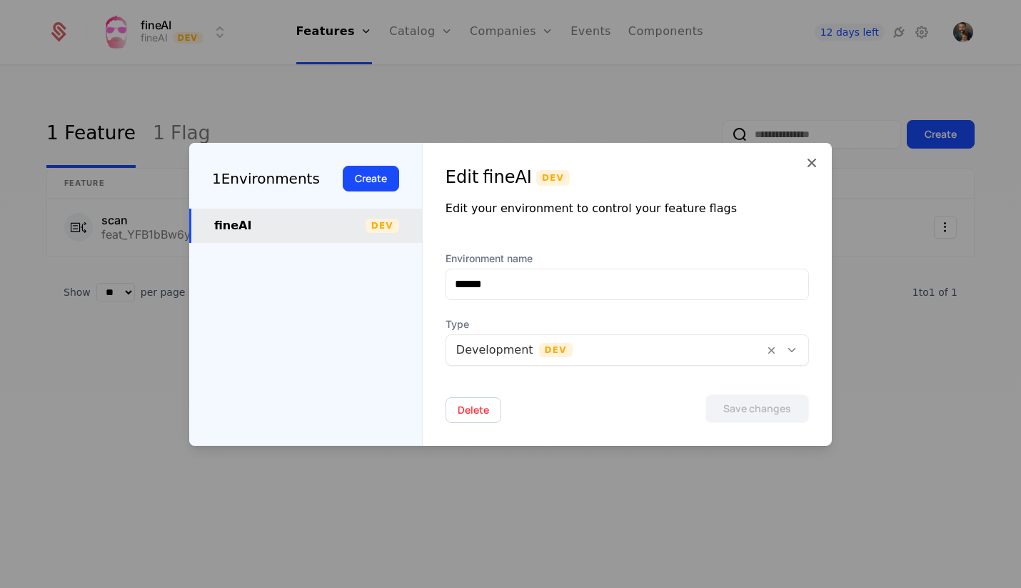
click at [572, 354] on div at bounding box center [605, 350] width 298 height 20
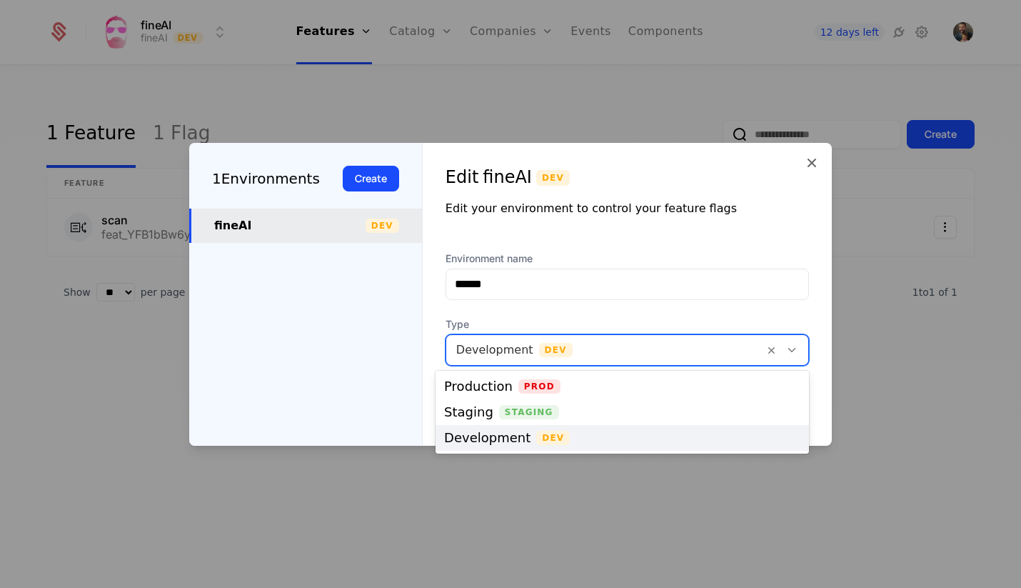
click at [572, 354] on div at bounding box center [605, 350] width 298 height 20
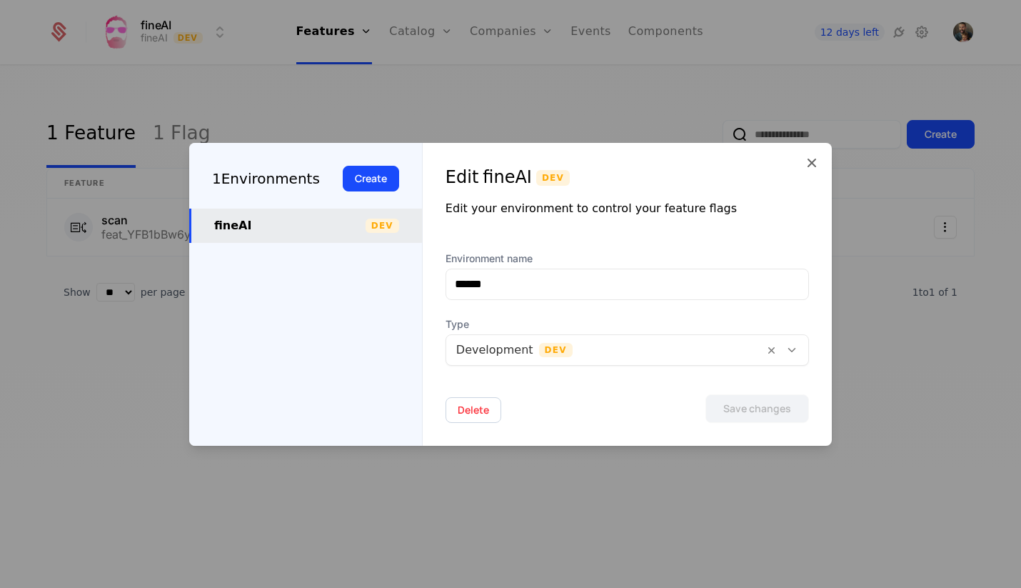
click at [816, 156] on icon at bounding box center [811, 162] width 17 height 17
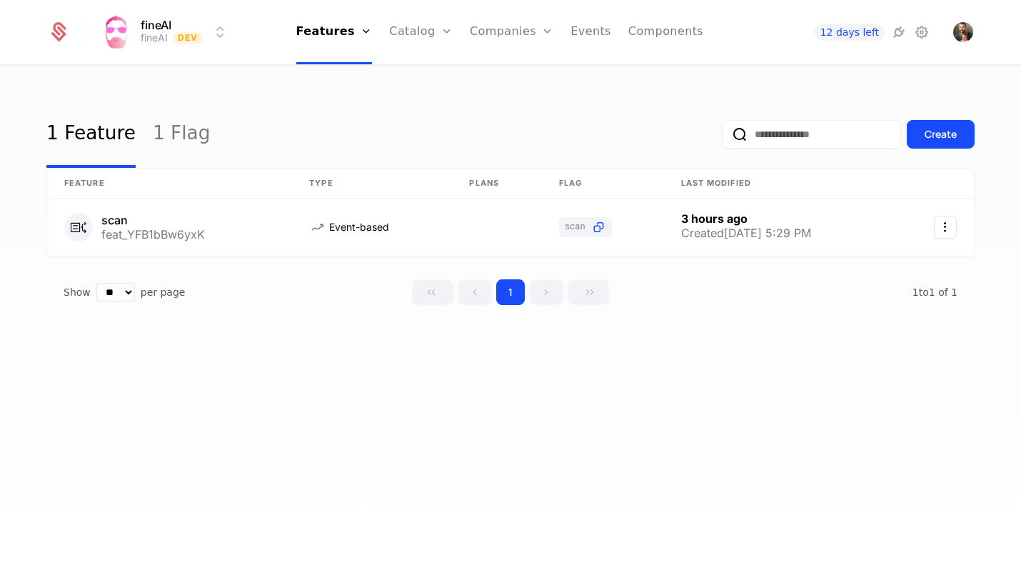
click at [899, 31] on icon at bounding box center [898, 32] width 17 height 17
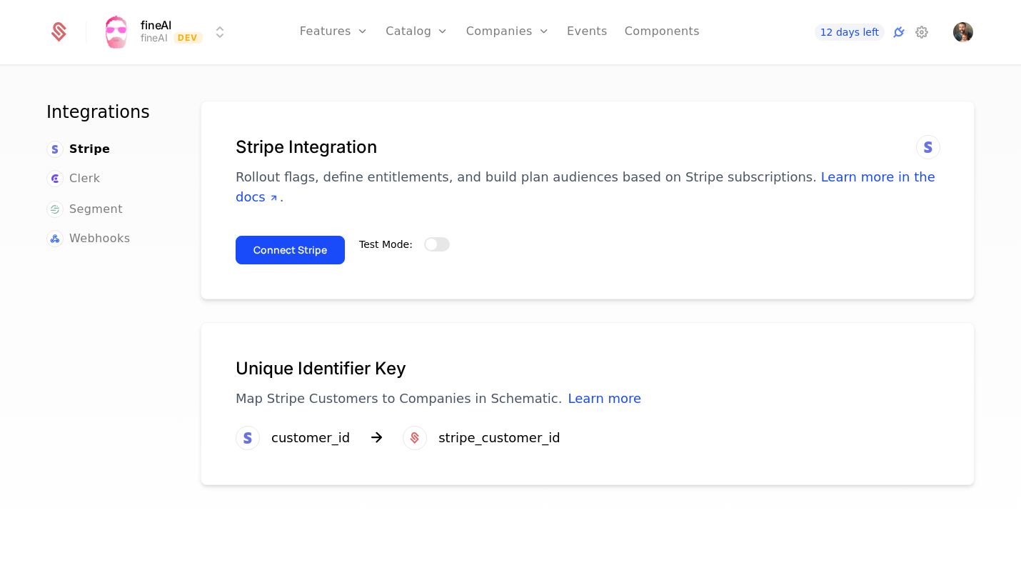
click at [151, 42] on html "fineAI fineAI Dev Features Features Flags Catalog Plans Add Ons Credits Configu…" at bounding box center [510, 294] width 1021 height 588
click at [283, 109] on button "Manage" at bounding box center [284, 107] width 112 height 26
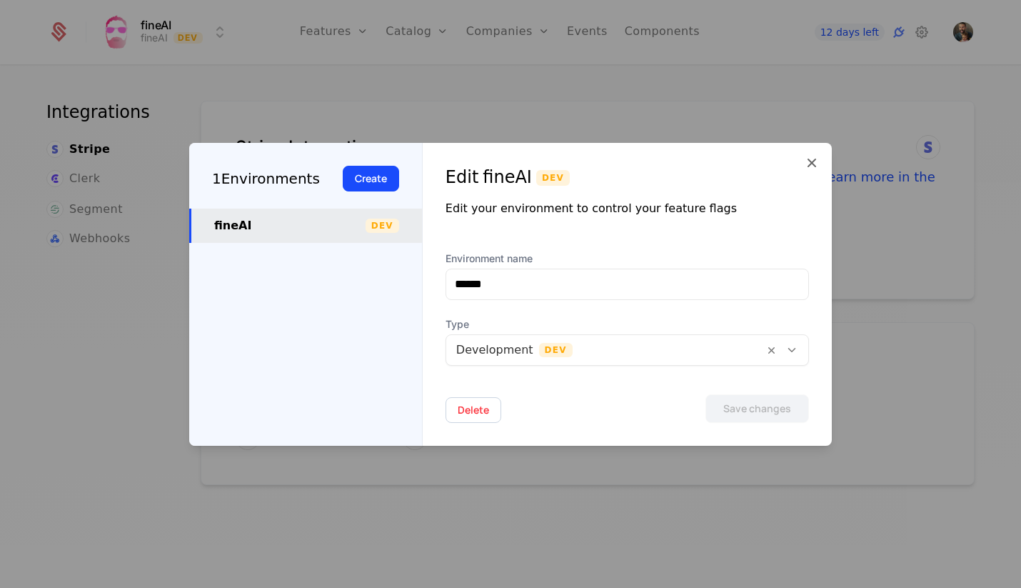
click at [650, 108] on div at bounding box center [510, 294] width 1021 height 588
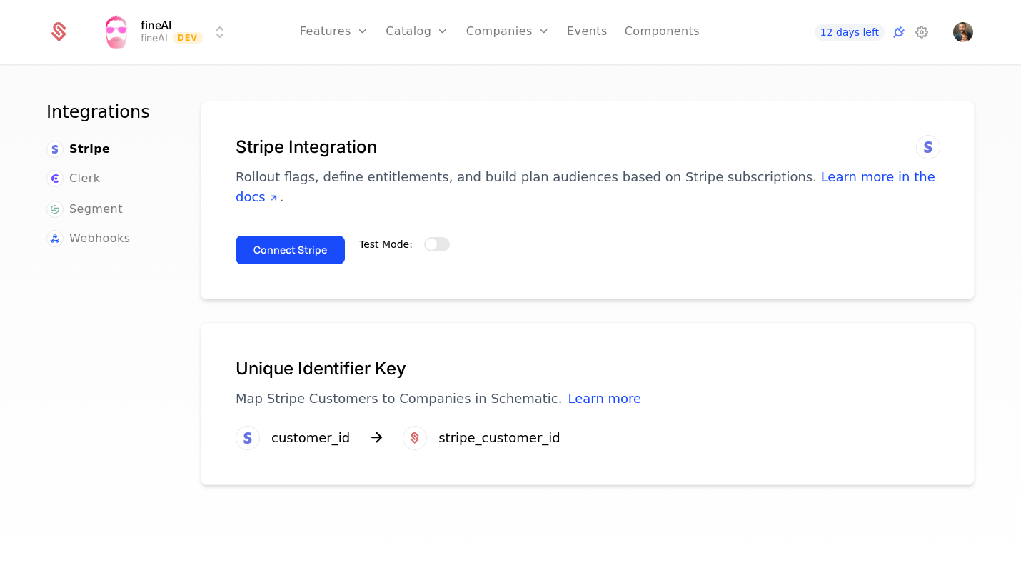
click at [346, 76] on link "Features" at bounding box center [350, 69] width 66 height 11
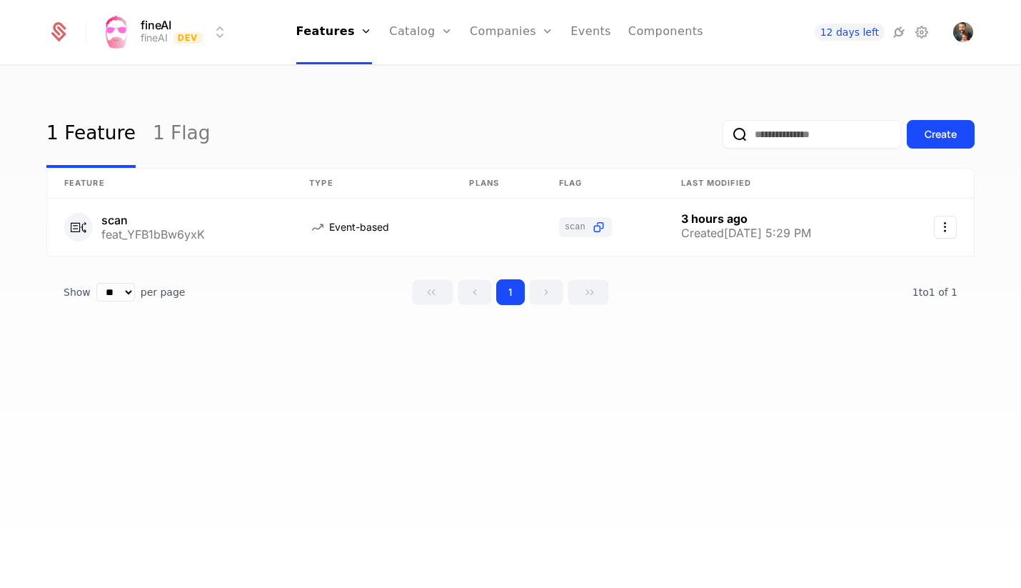
click at [658, 29] on link "Components" at bounding box center [665, 32] width 75 height 64
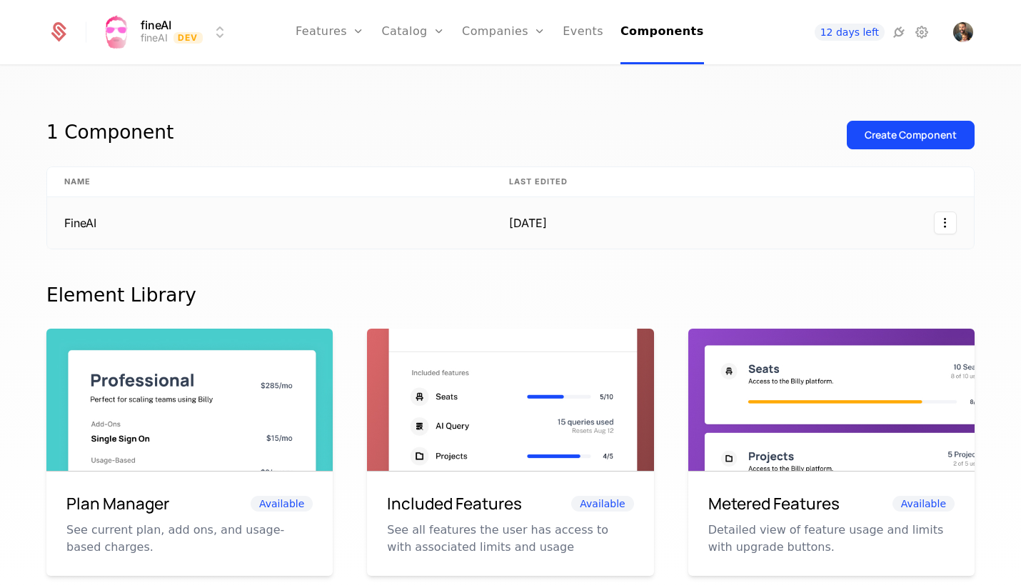
click at [135, 223] on td "FineAI" at bounding box center [269, 222] width 445 height 51
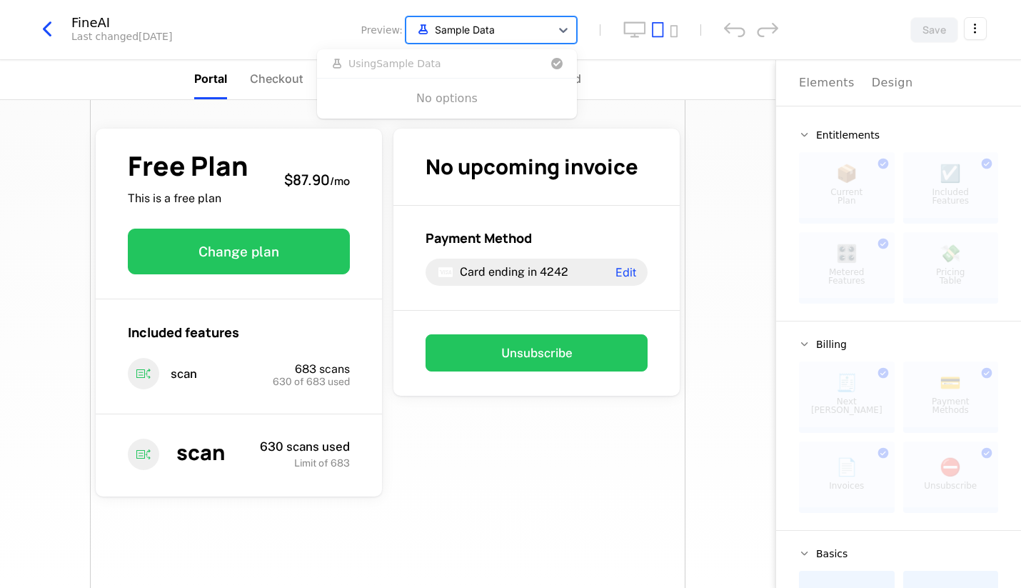
click at [533, 23] on div at bounding box center [478, 30] width 130 height 18
click at [489, 25] on div at bounding box center [478, 30] width 130 height 18
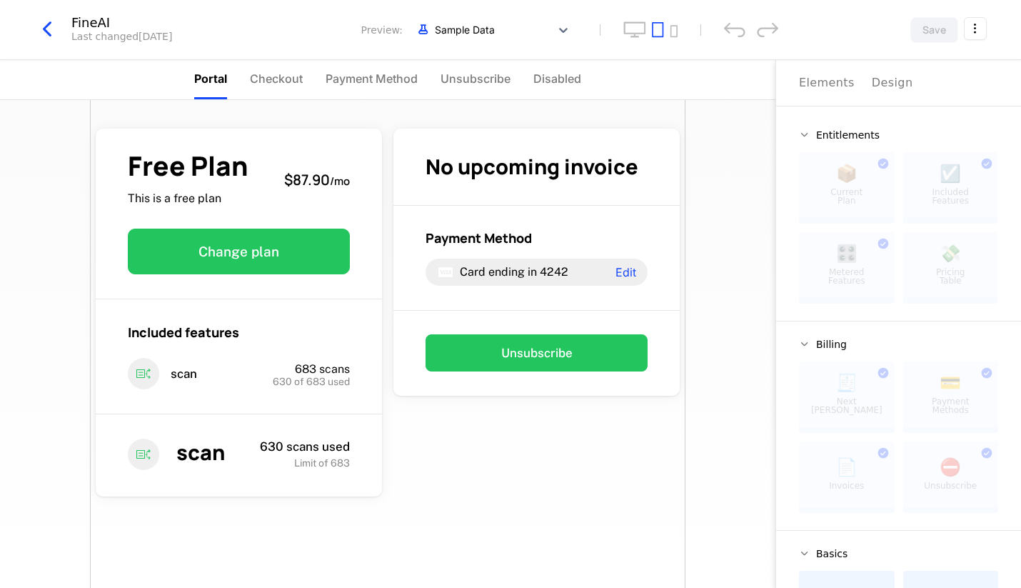
click at [62, 26] on button "button" at bounding box center [52, 29] width 37 height 26
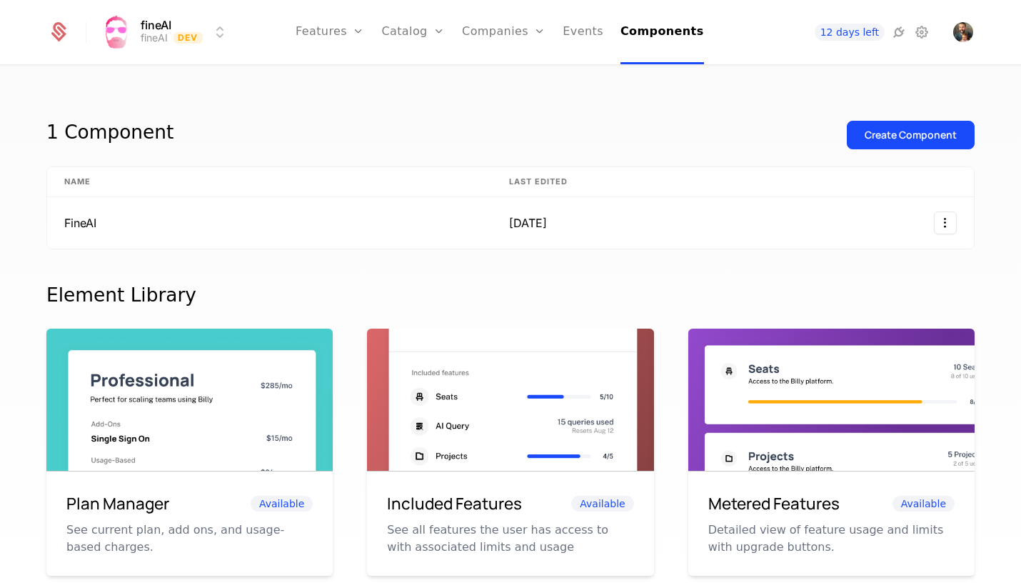
click at [510, 73] on link "Companies" at bounding box center [512, 69] width 66 height 11
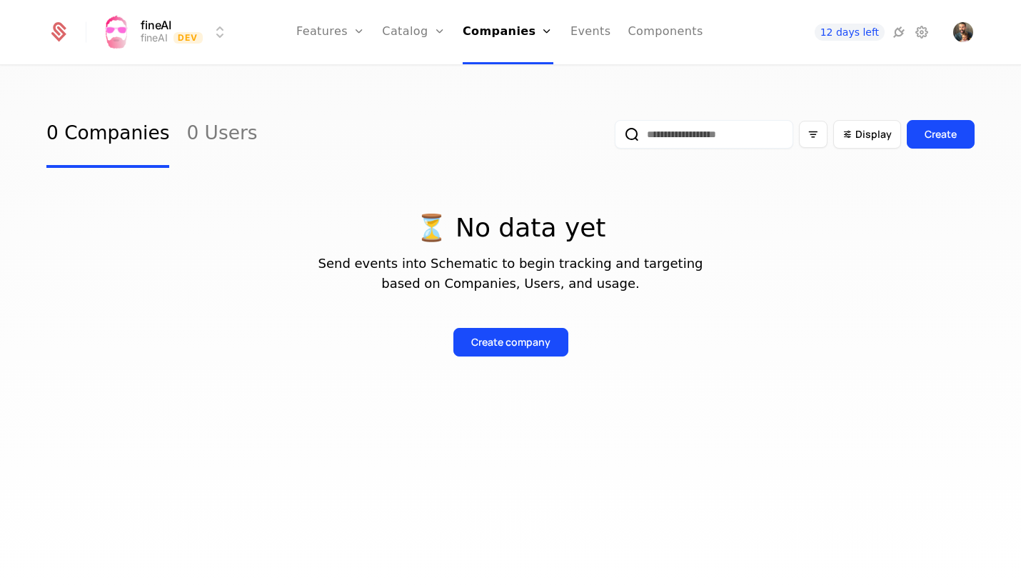
click at [203, 132] on link "0 Users" at bounding box center [221, 134] width 71 height 67
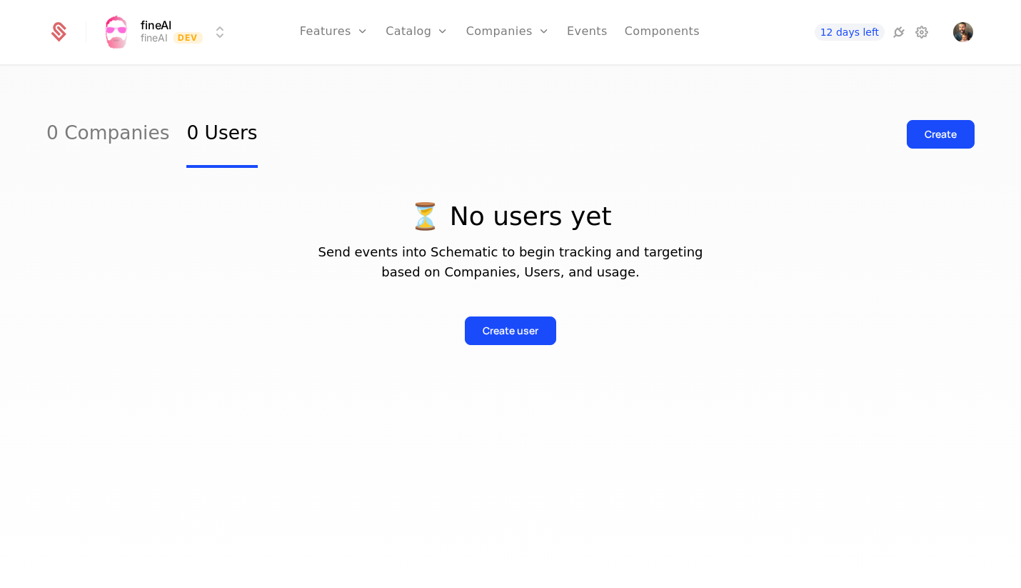
click at [341, 29] on link "Features" at bounding box center [334, 32] width 69 height 64
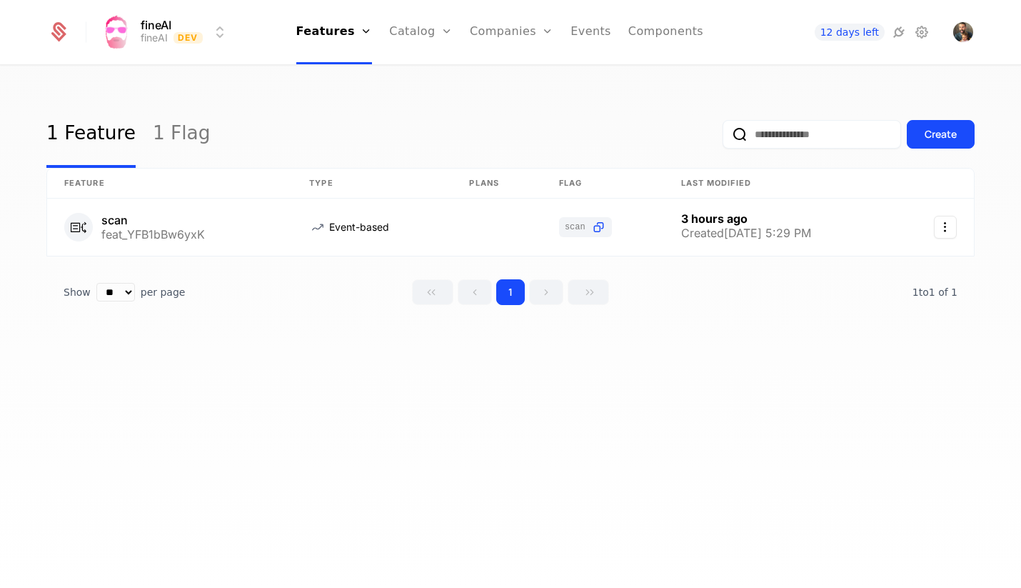
click at [428, 85] on div "Plans Add Ons Credits Configuration" at bounding box center [443, 104] width 108 height 114
click at [433, 71] on link "Plans" at bounding box center [443, 69] width 74 height 11
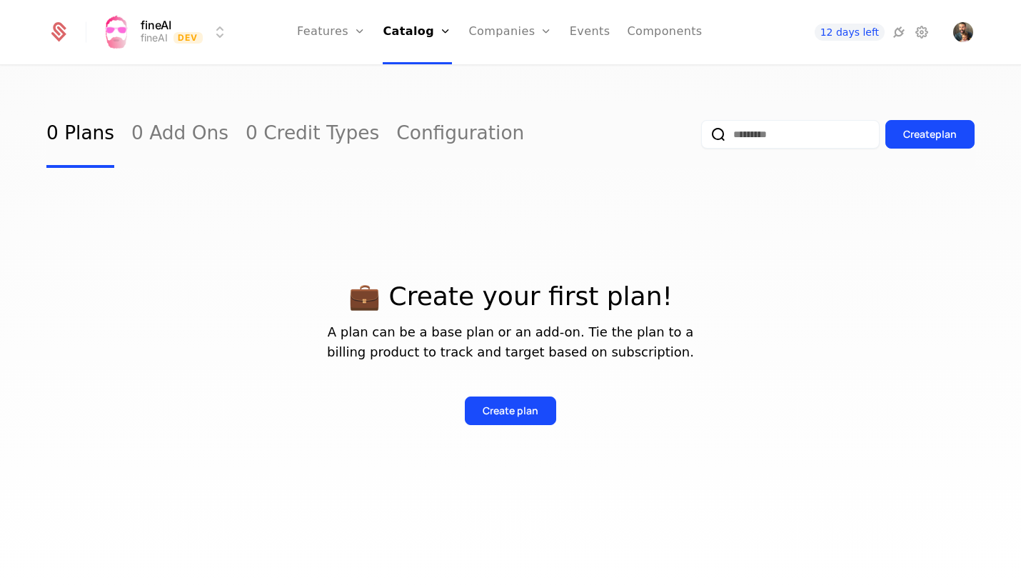
click at [351, 74] on link "Features" at bounding box center [347, 69] width 66 height 11
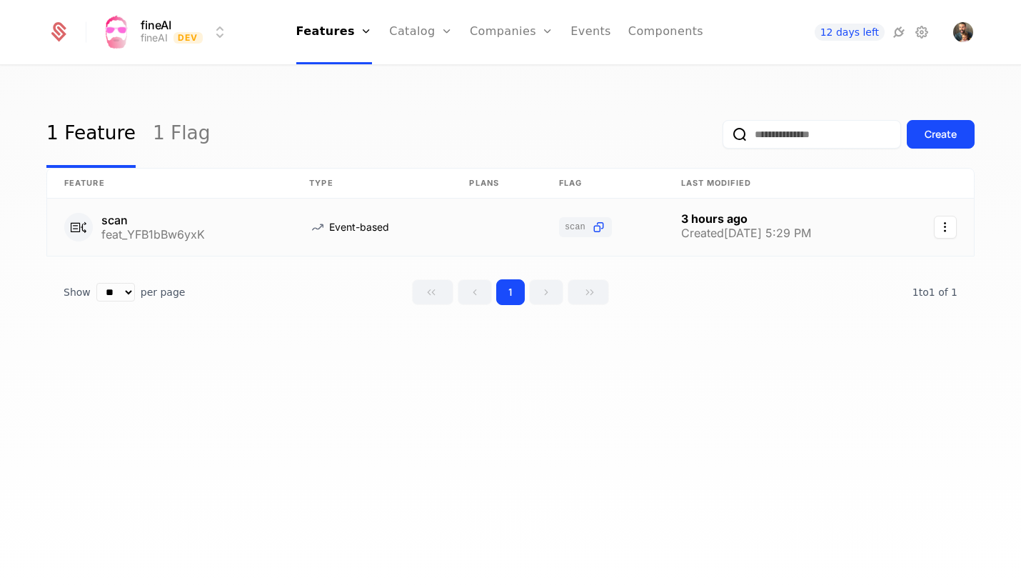
click at [948, 223] on icon "Select action" at bounding box center [945, 227] width 23 height 23
click at [947, 231] on icon "Select action" at bounding box center [945, 227] width 23 height 23
click at [891, 269] on div "Delete feature" at bounding box center [877, 265] width 93 height 20
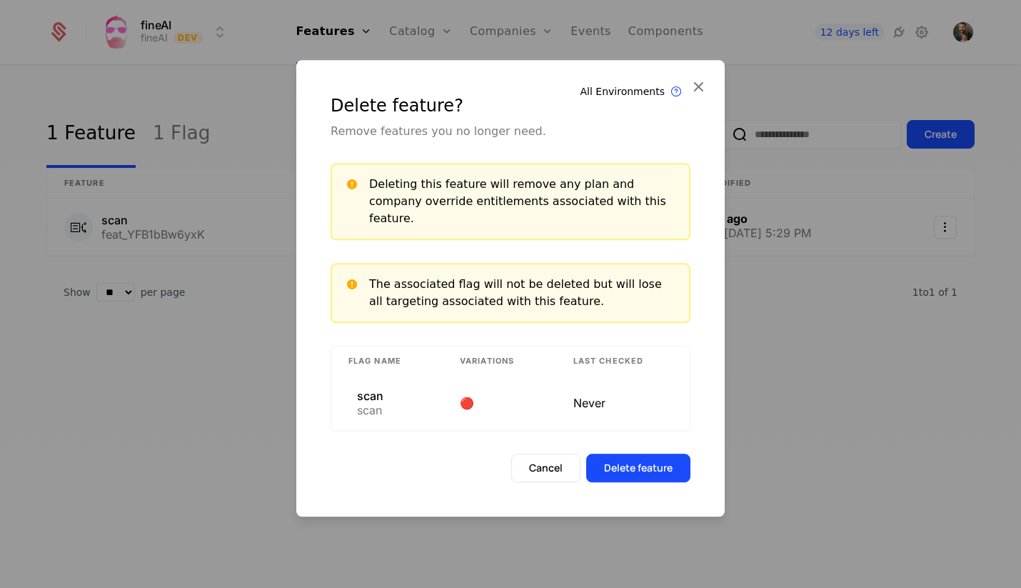
click at [649, 453] on button "Delete feature" at bounding box center [638, 467] width 104 height 29
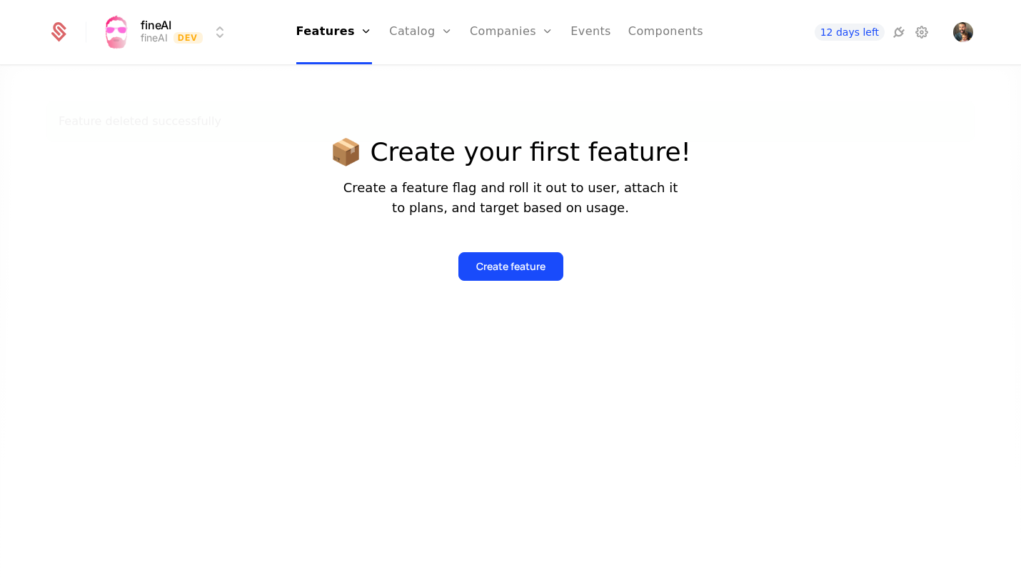
click at [520, 74] on link "Companies" at bounding box center [520, 69] width 66 height 11
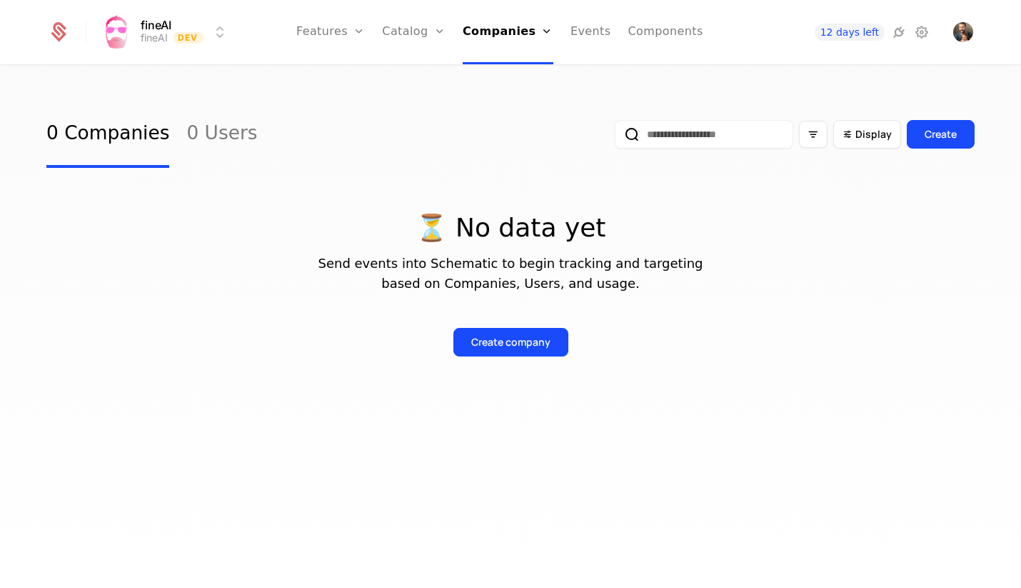
click at [586, 31] on link "Events" at bounding box center [590, 32] width 41 height 64
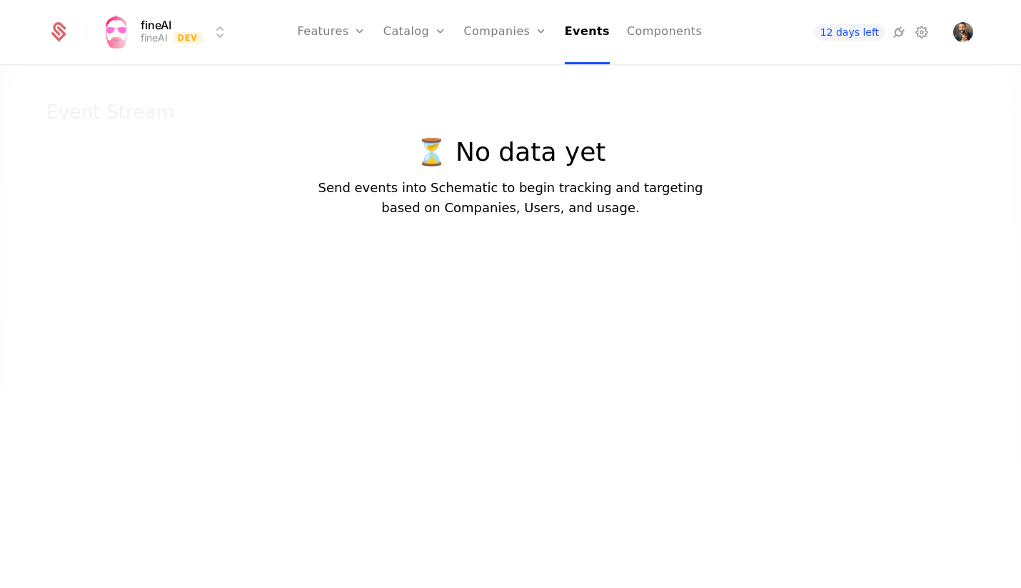
click at [651, 30] on link "Components" at bounding box center [664, 32] width 75 height 64
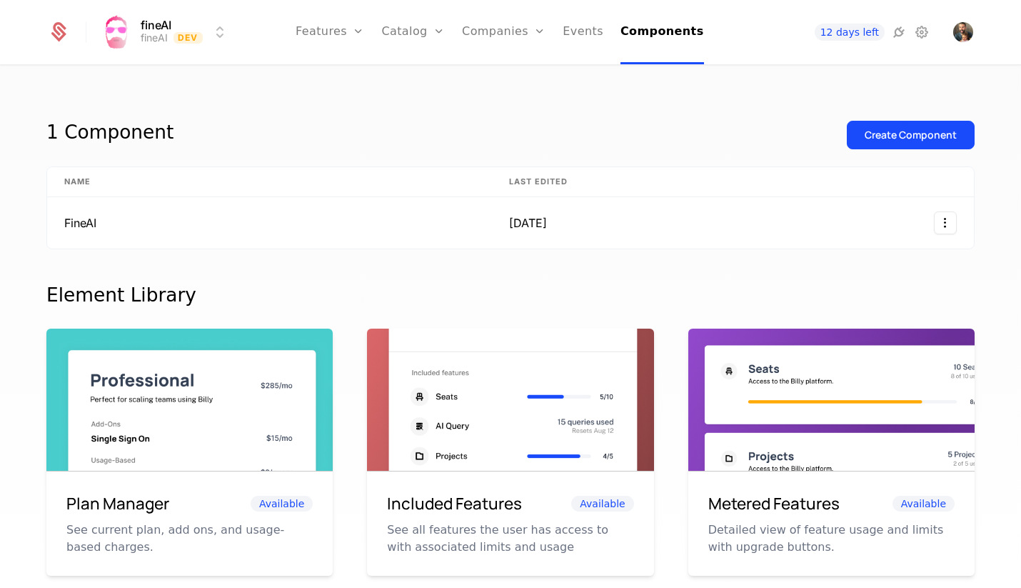
click at [897, 31] on icon at bounding box center [898, 32] width 17 height 17
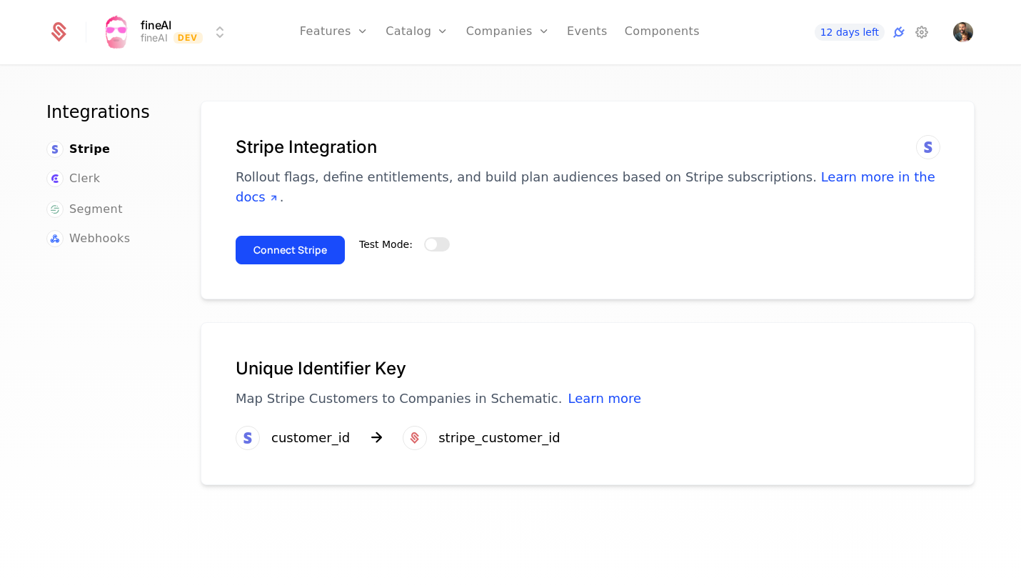
click at [433, 238] on span "button" at bounding box center [430, 243] width 11 height 11
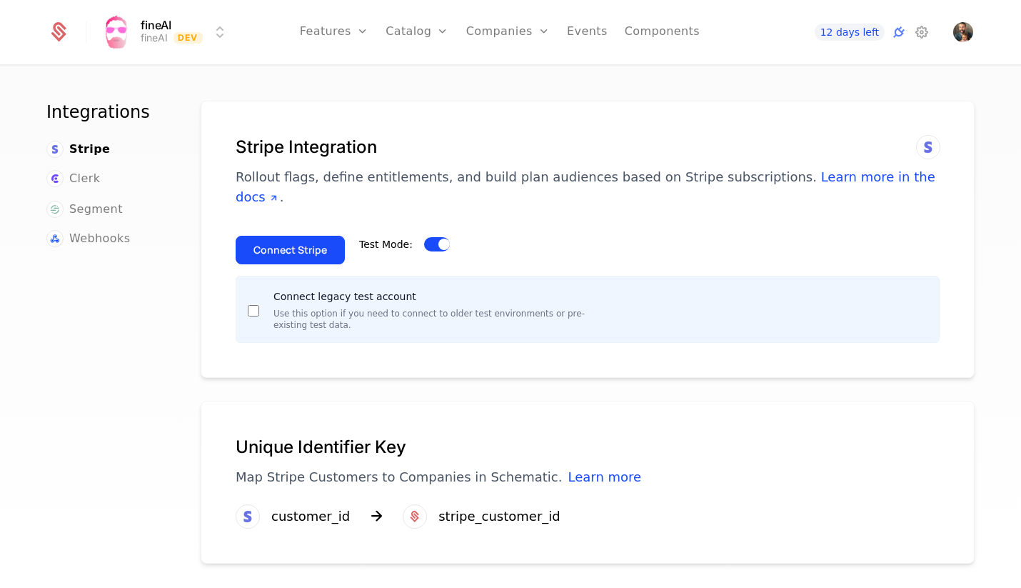
click at [282, 236] on button "Connect Stripe" at bounding box center [290, 250] width 109 height 29
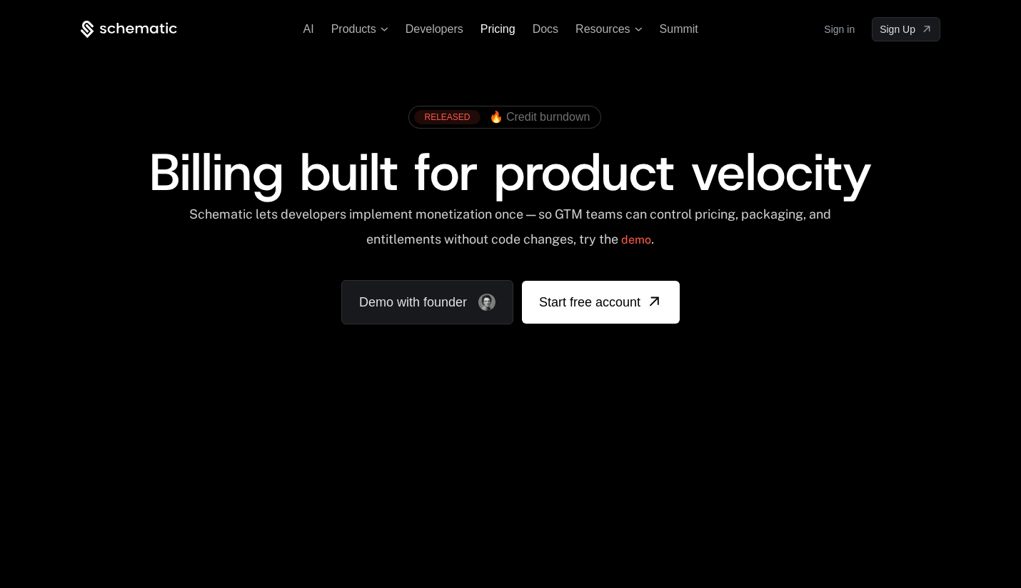
click at [491, 24] on span "Pricing" at bounding box center [497, 29] width 35 height 12
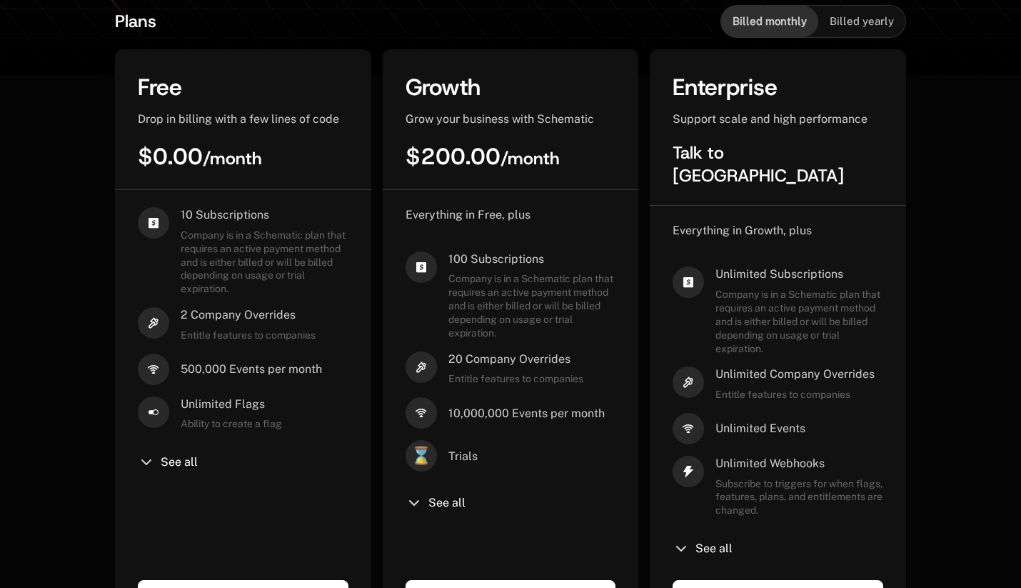
scroll to position [361, 0]
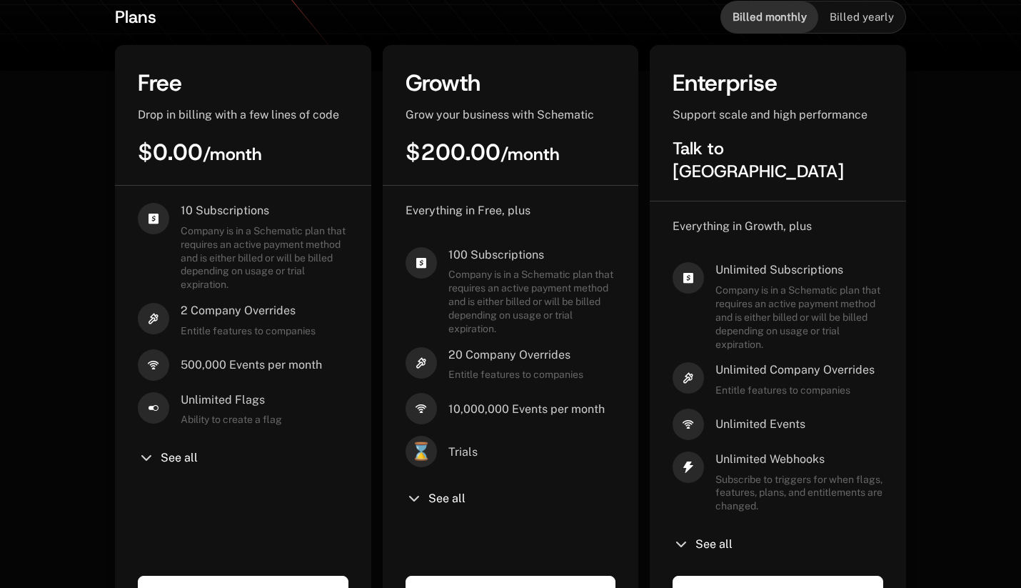
click at [158, 461] on div "10 Subscriptions Company is in a Schematic plan that requires an active payment…" at bounding box center [243, 378] width 211 height 350
click at [164, 452] on span "See all" at bounding box center [179, 457] width 37 height 11
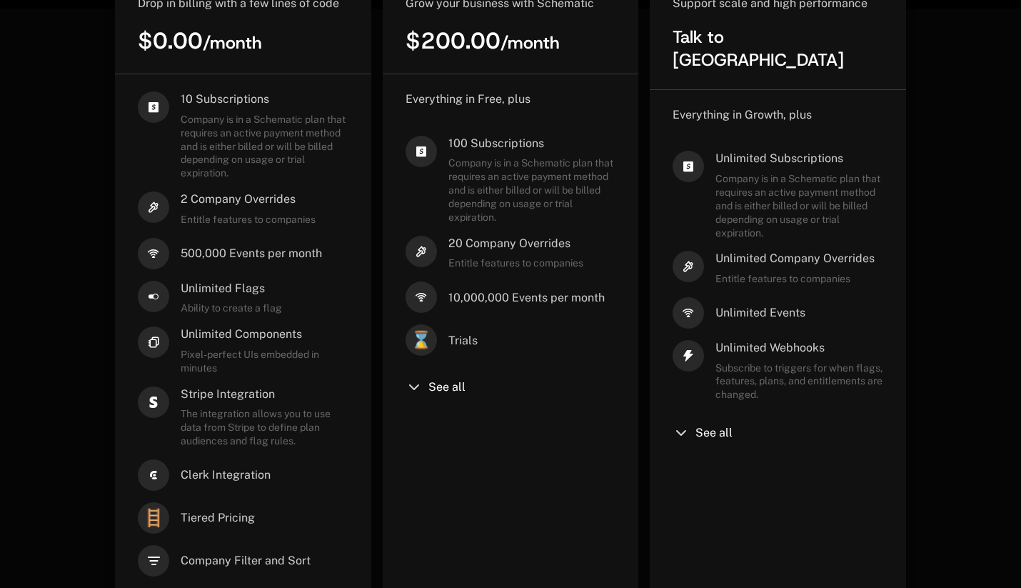
scroll to position [412, 0]
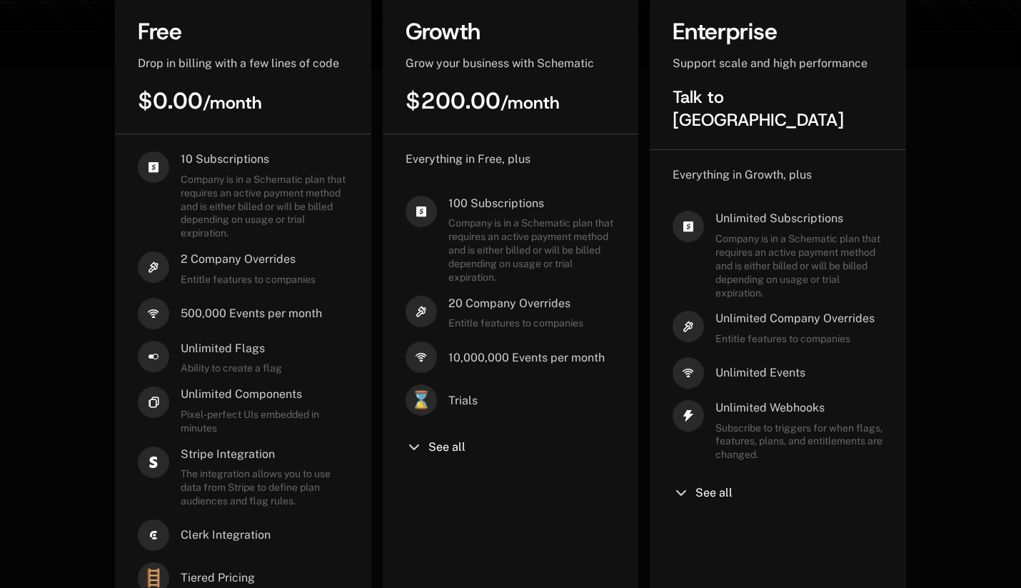
click at [577, 204] on span "100 Subscriptions" at bounding box center [532, 204] width 168 height 16
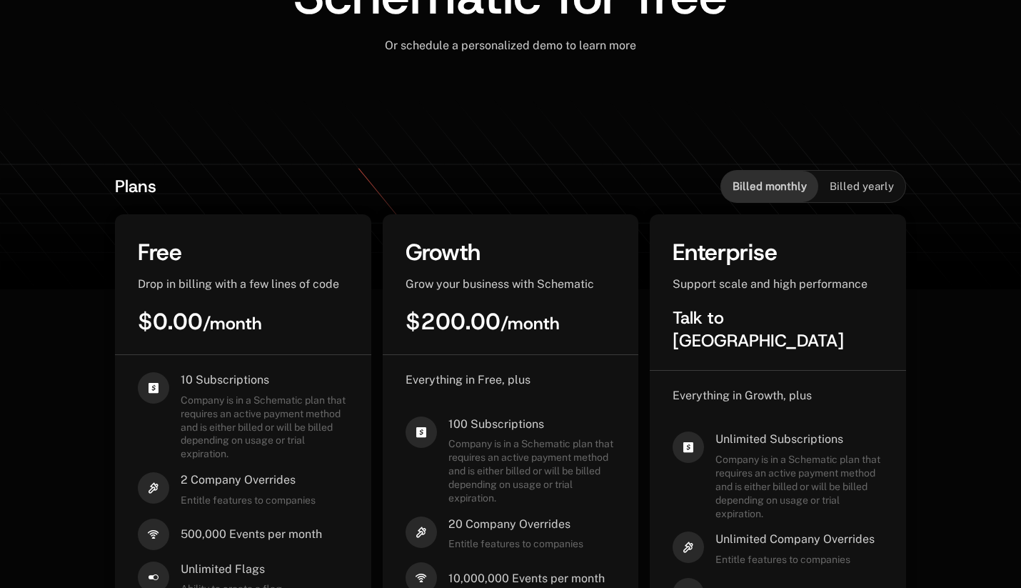
scroll to position [193, 0]
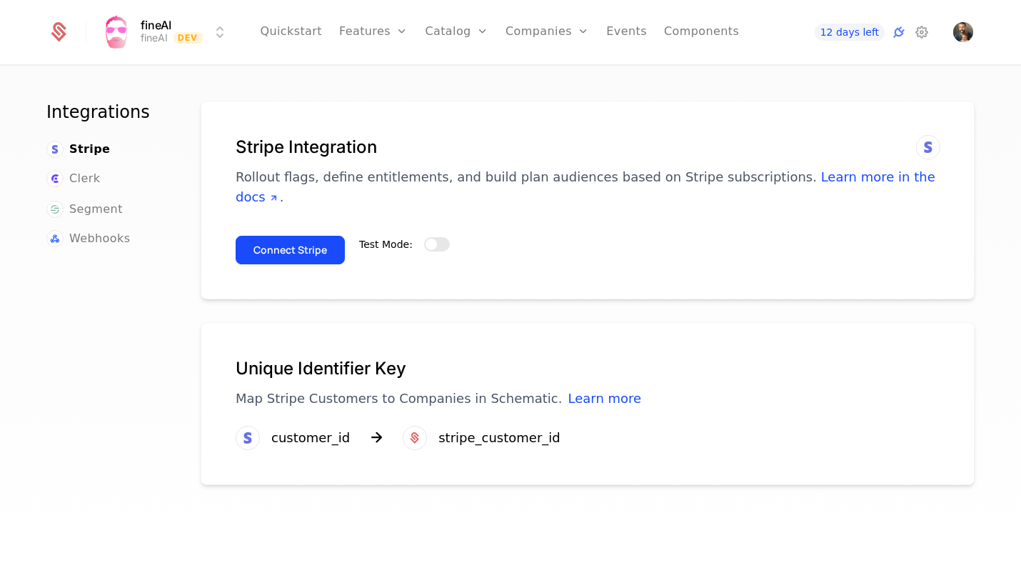
click at [433, 238] on span "button" at bounding box center [430, 243] width 11 height 11
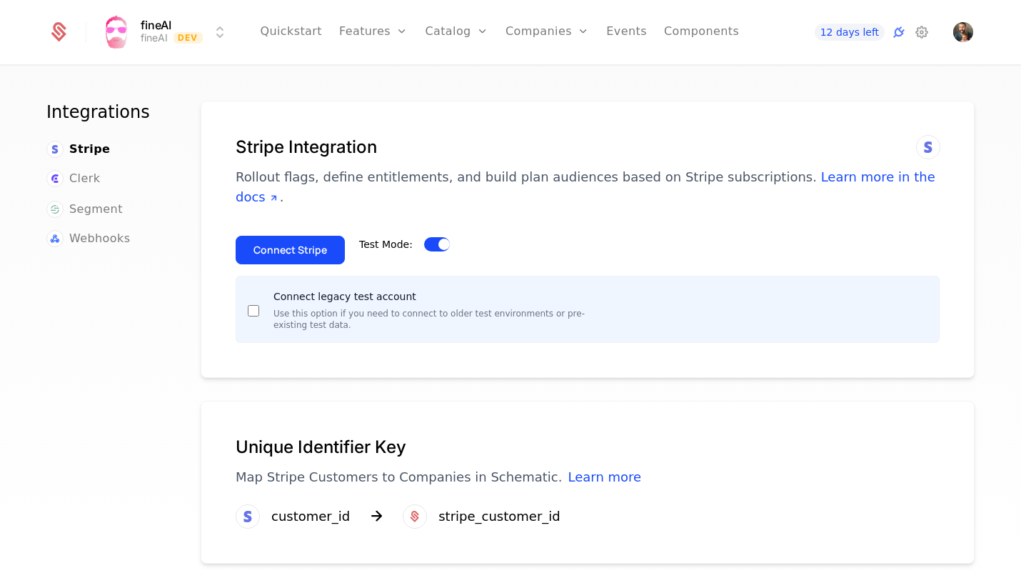
click at [311, 236] on button "Connect Stripe" at bounding box center [290, 250] width 109 height 29
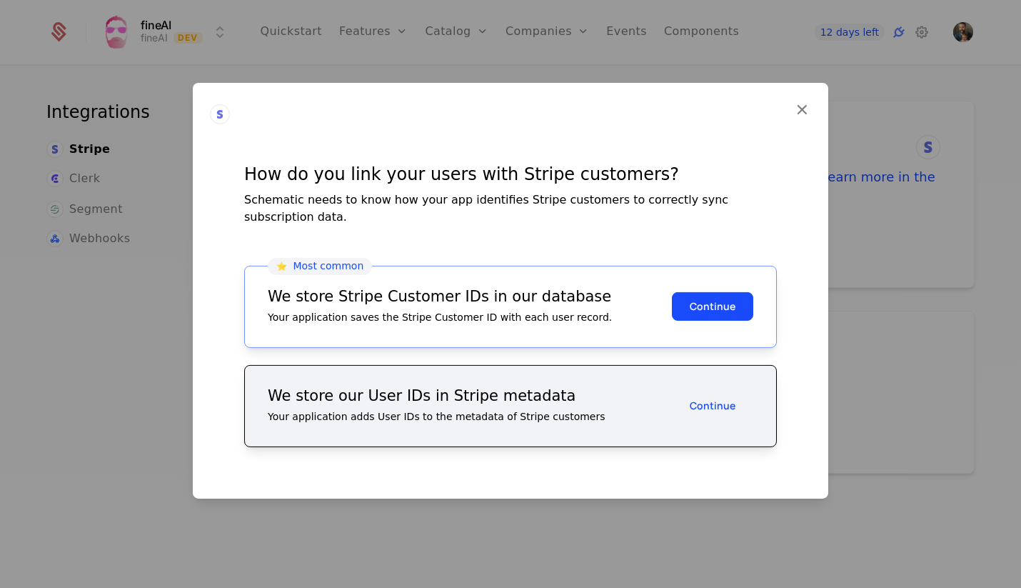
click at [700, 297] on button "Continue" at bounding box center [712, 306] width 81 height 29
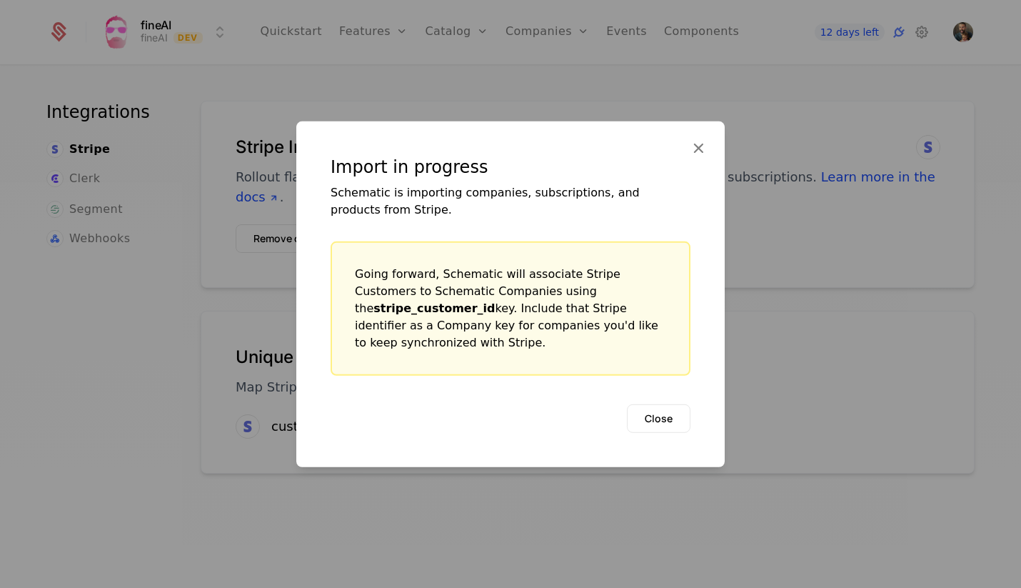
click at [665, 403] on button "Close" at bounding box center [659, 417] width 64 height 29
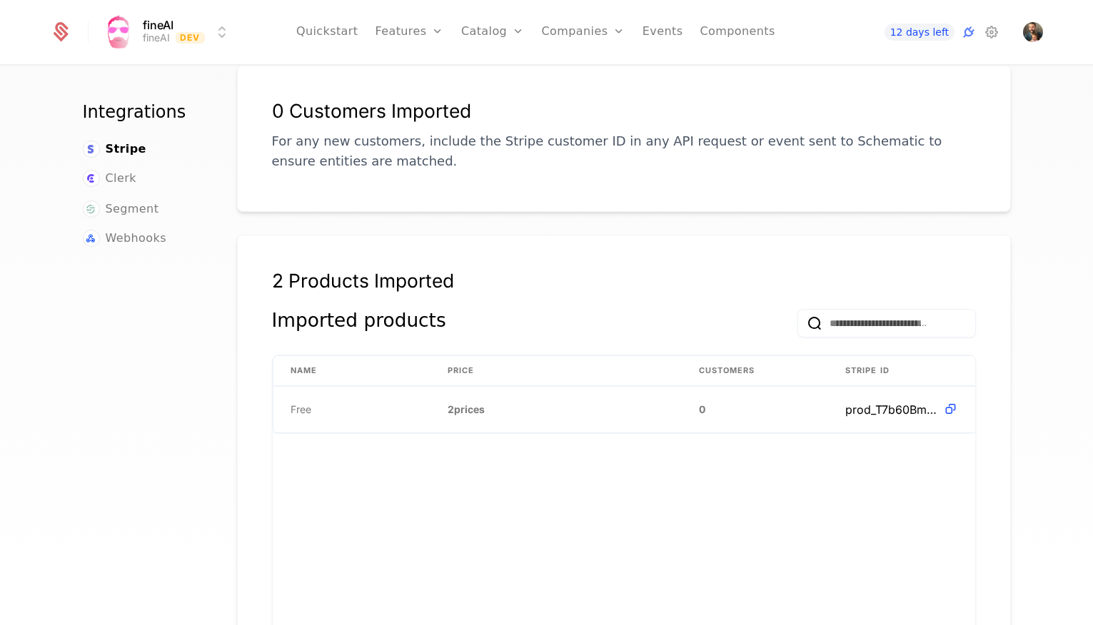
scroll to position [233, 0]
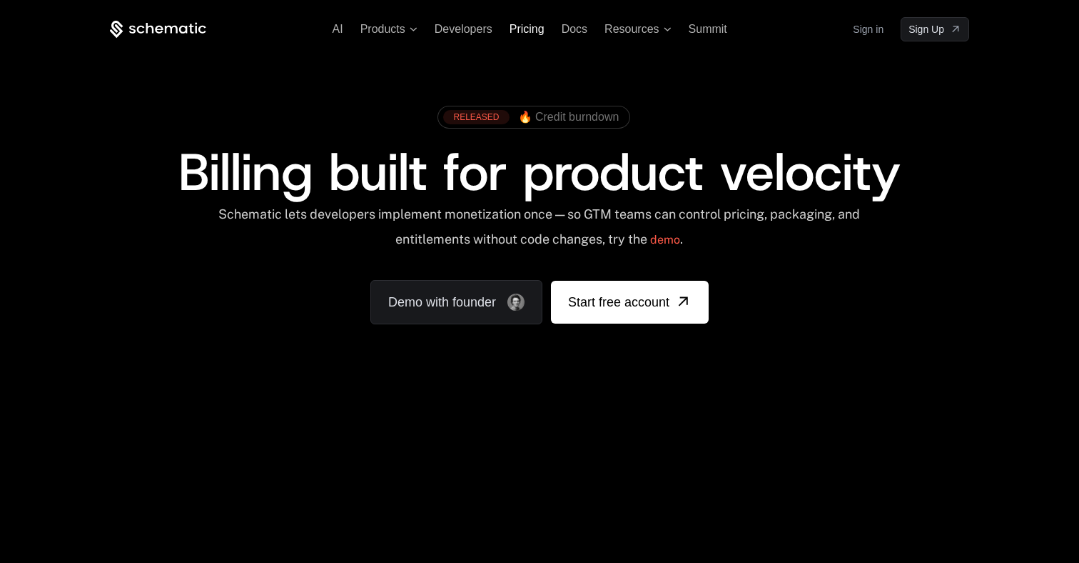
click at [532, 28] on span "Pricing" at bounding box center [527, 29] width 35 height 12
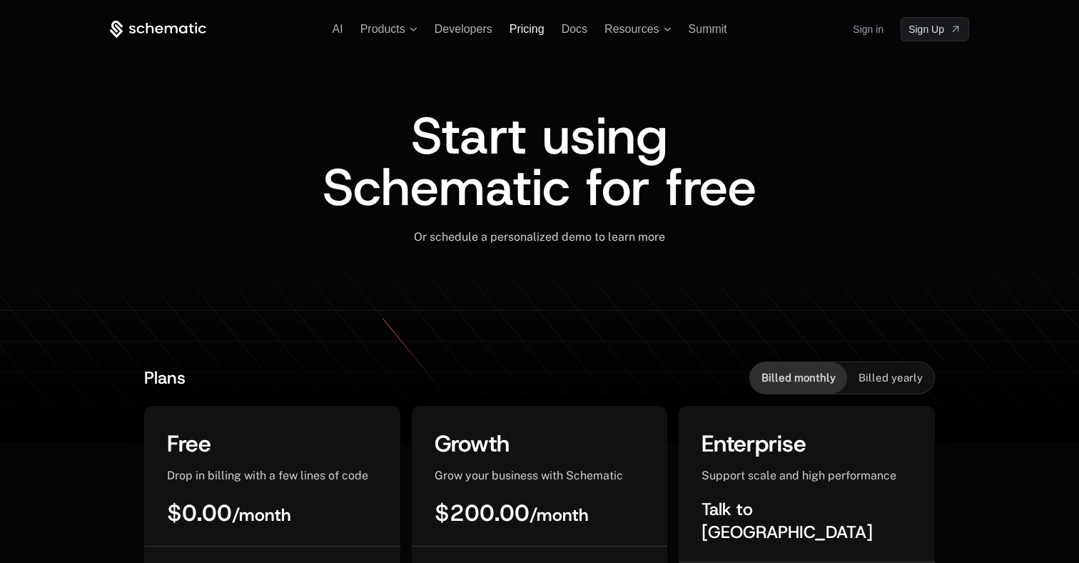
click at [528, 31] on span "Pricing" at bounding box center [527, 29] width 35 height 12
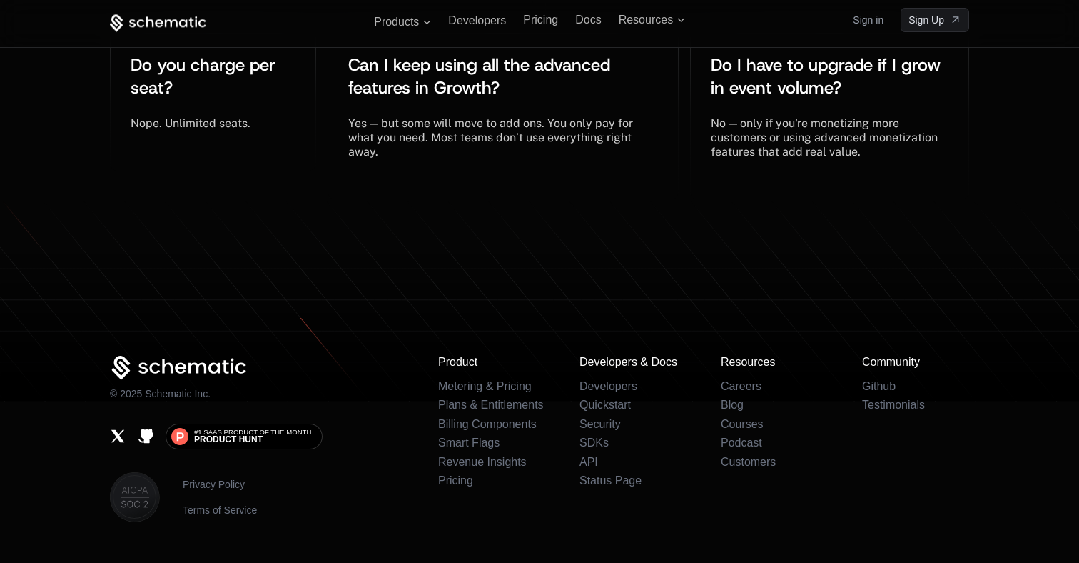
scroll to position [3307, 0]
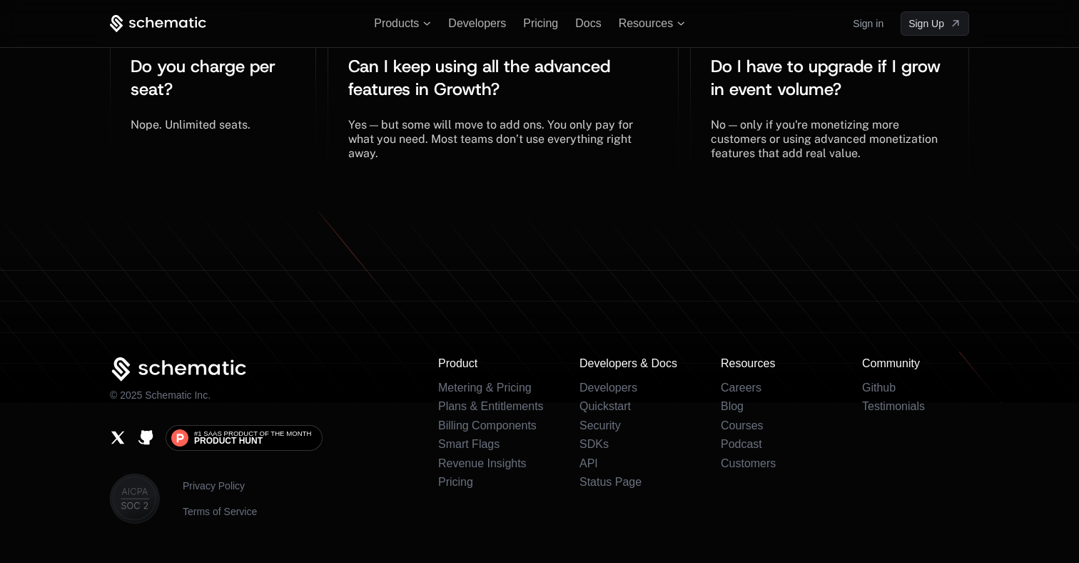
click at [602, 381] on ul "Developers Quickstart Security SDKs API Status Page" at bounding box center [633, 434] width 107 height 107
click at [880, 381] on link "Github" at bounding box center [879, 387] width 34 height 12
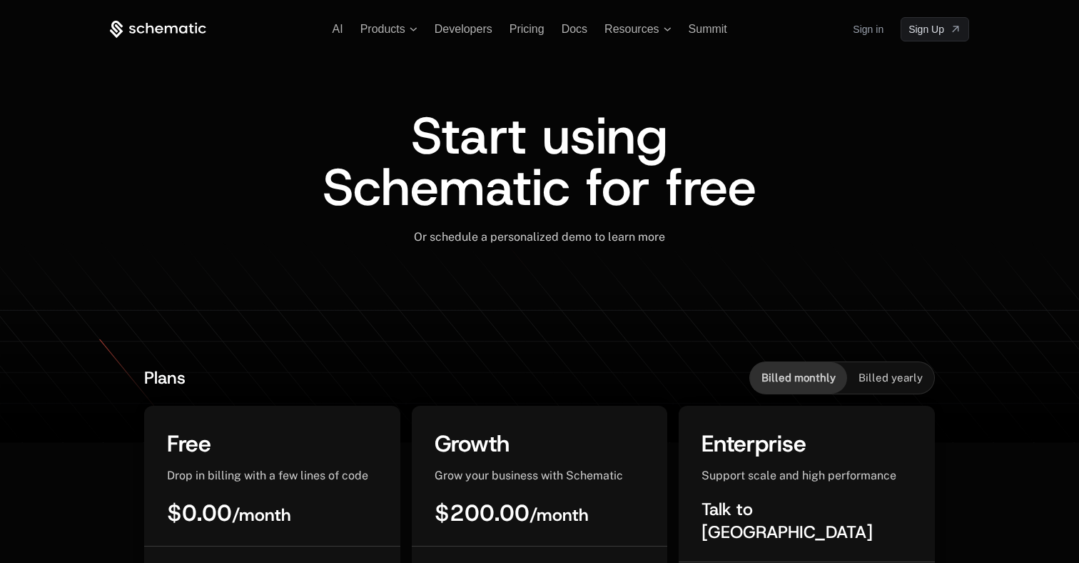
scroll to position [0, 0]
click at [717, 31] on span "Summit" at bounding box center [708, 29] width 39 height 12
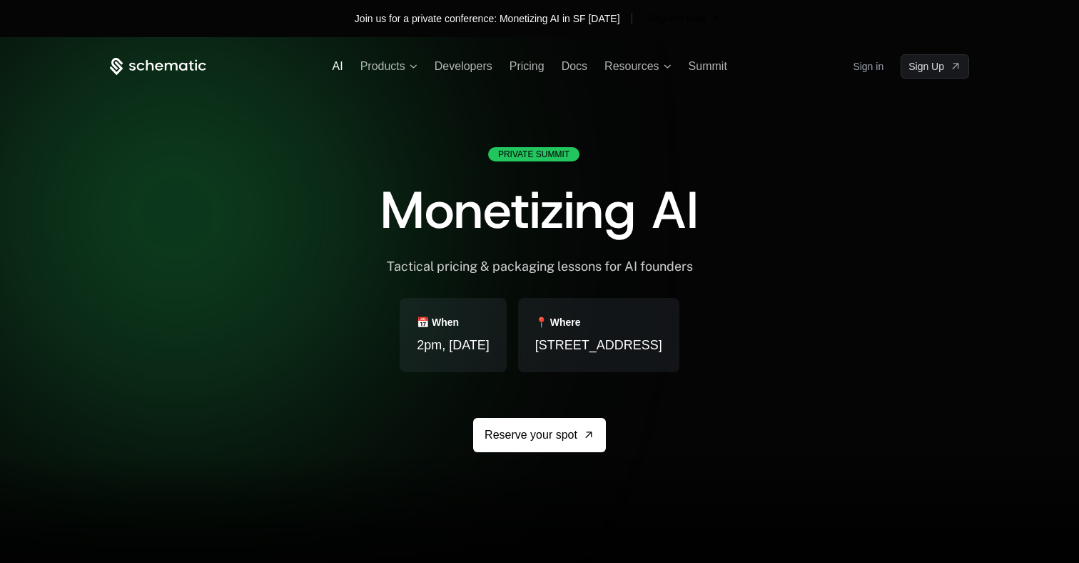
click at [341, 67] on span "AI" at bounding box center [338, 66] width 11 height 12
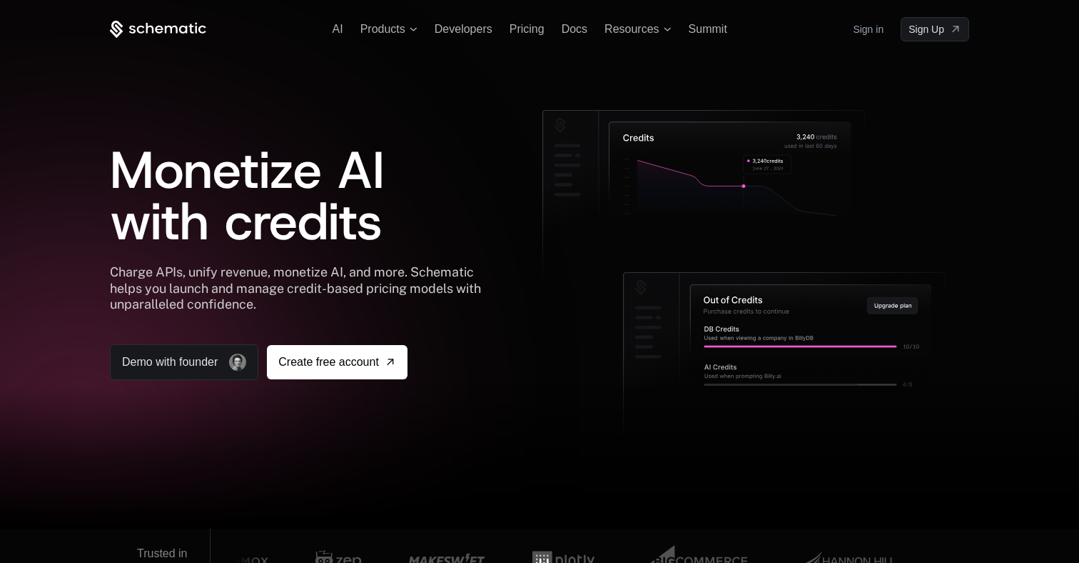
scroll to position [4, 0]
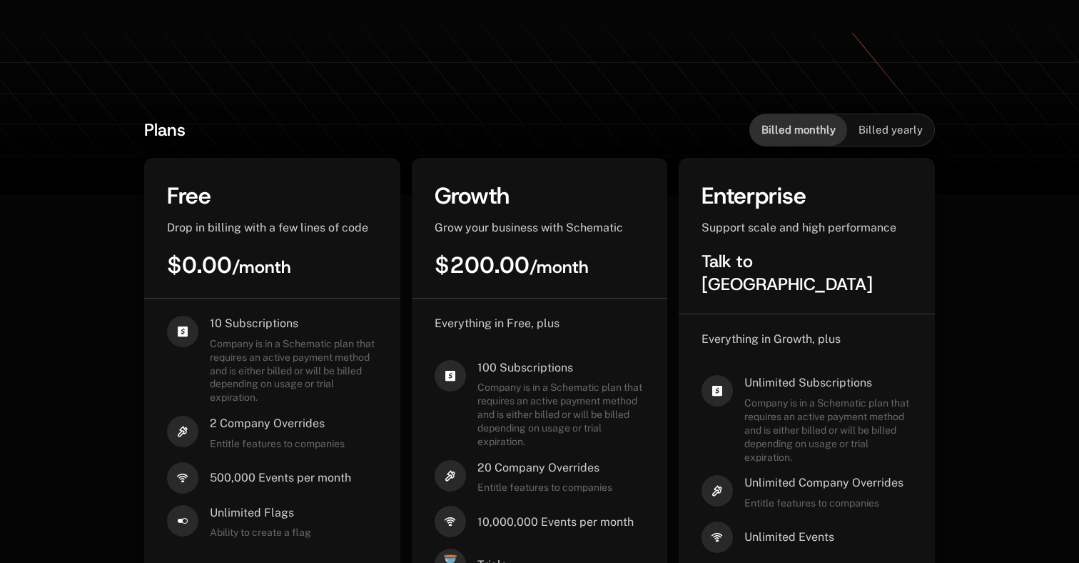
scroll to position [256, 0]
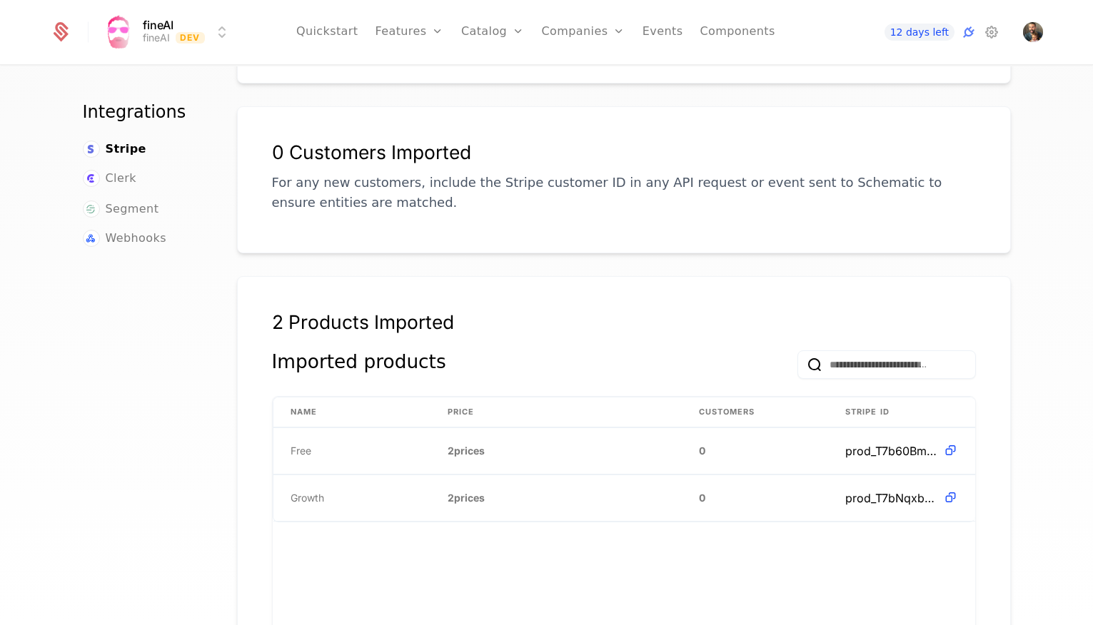
scroll to position [206, 0]
click at [353, 34] on link "Quickstart" at bounding box center [327, 32] width 62 height 64
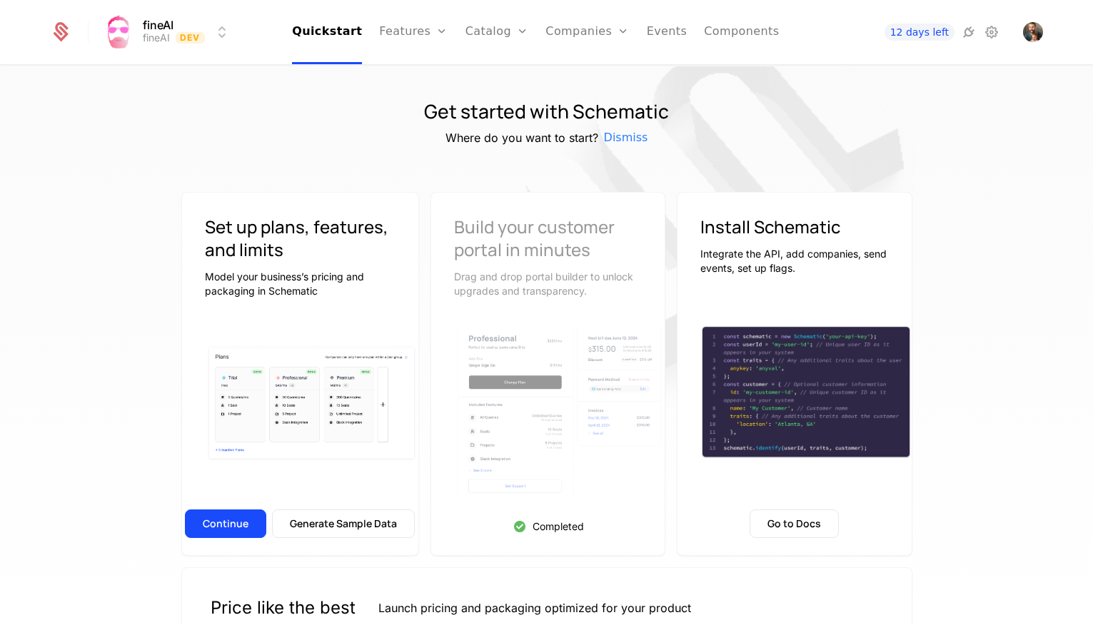
click at [500, 76] on link "Plans" at bounding box center [520, 69] width 74 height 11
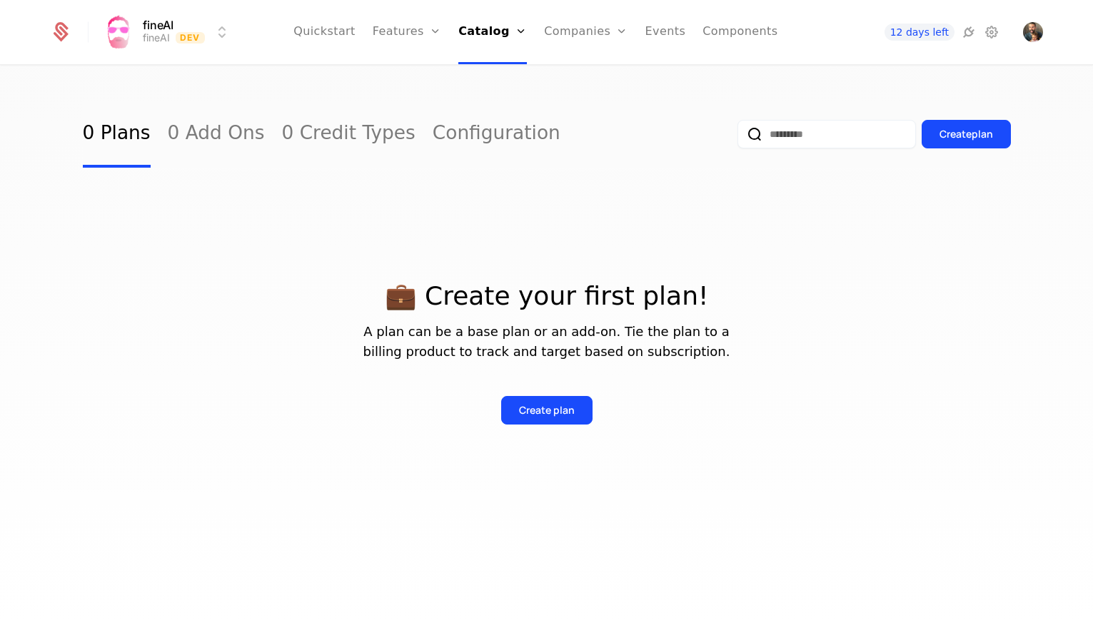
click at [561, 408] on div "Create plan" at bounding box center [547, 410] width 56 height 14
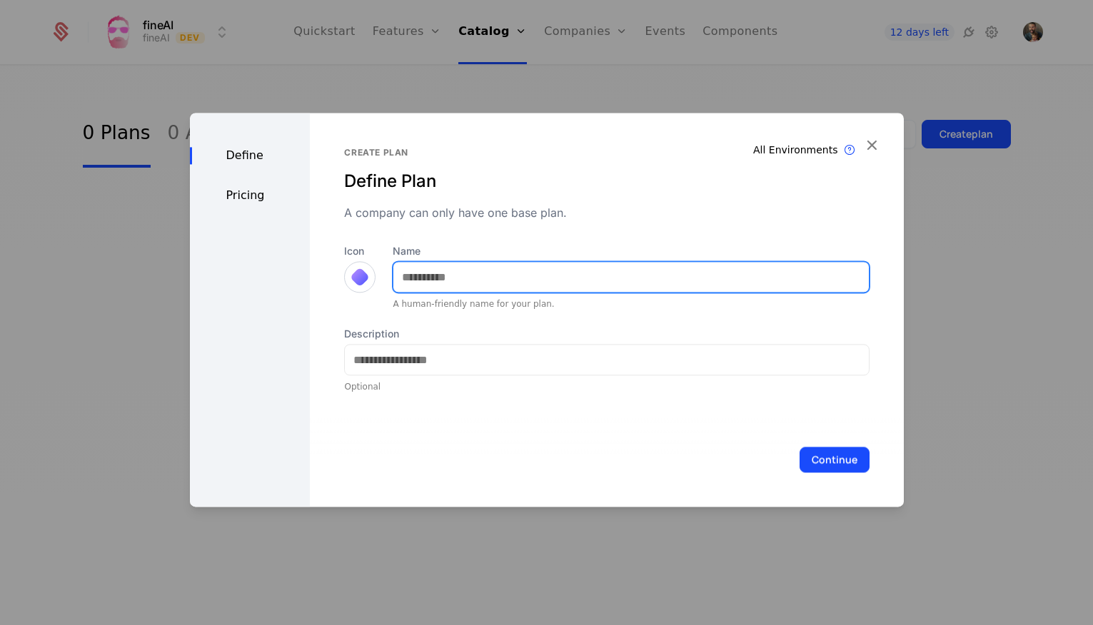
drag, startPoint x: 425, startPoint y: 267, endPoint x: 426, endPoint y: 277, distance: 10.0
click at [425, 267] on input "Name" at bounding box center [630, 277] width 475 height 30
type input "****"
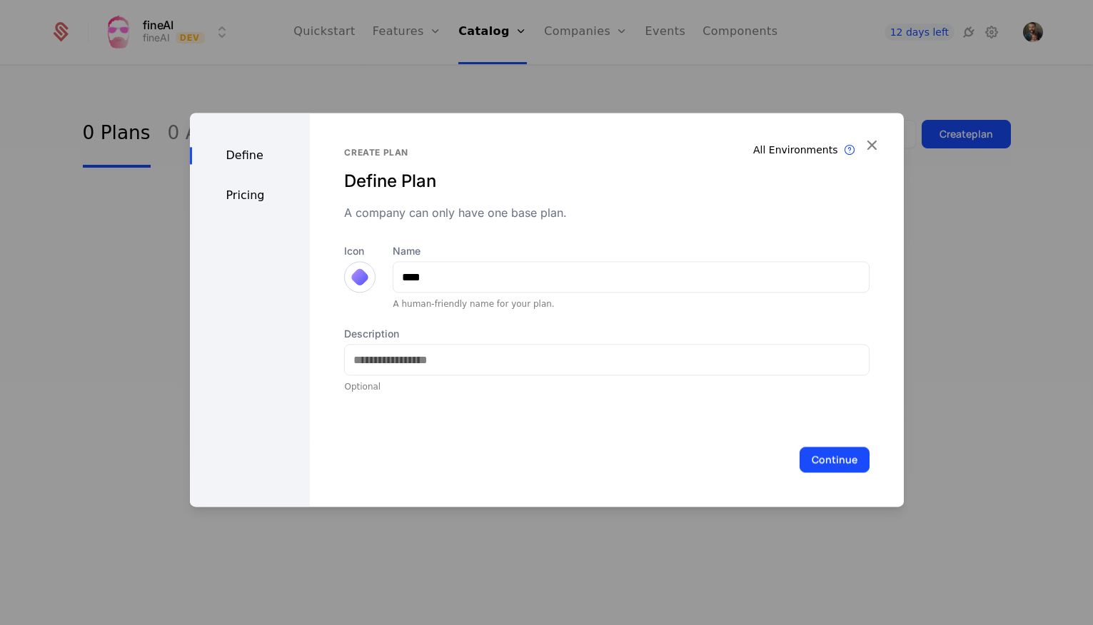
click at [353, 279] on div at bounding box center [360, 277] width 20 height 20
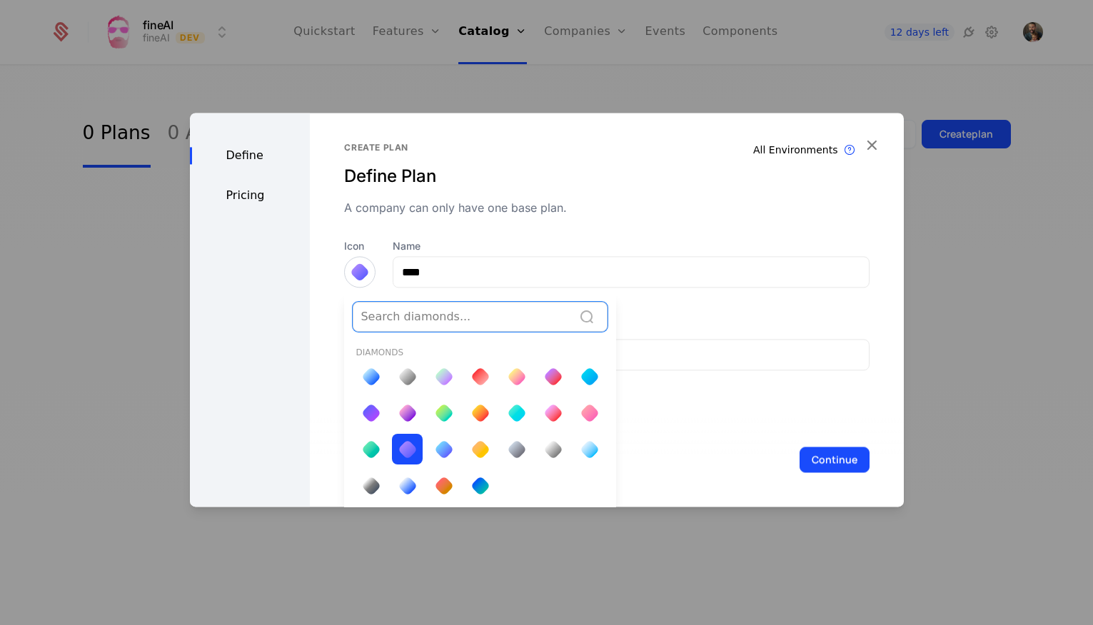
click at [445, 418] on div at bounding box center [444, 413] width 20 height 20
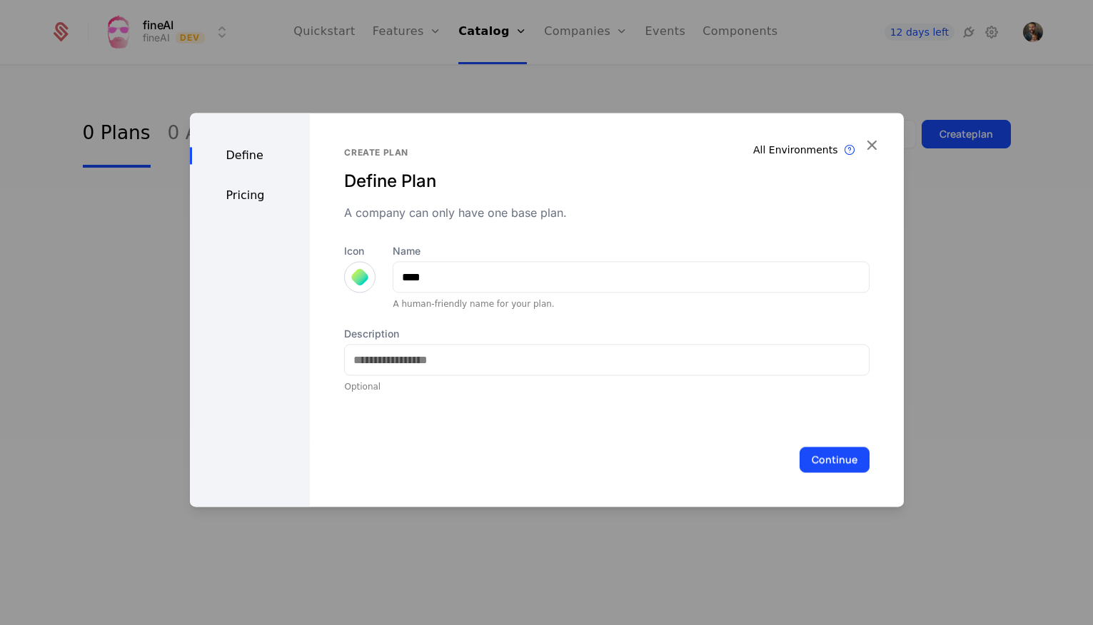
drag, startPoint x: 272, startPoint y: 241, endPoint x: 261, endPoint y: 225, distance: 19.4
click at [270, 241] on div "Define Pricing" at bounding box center [250, 310] width 121 height 394
click at [845, 459] on button "Continue" at bounding box center [835, 460] width 70 height 26
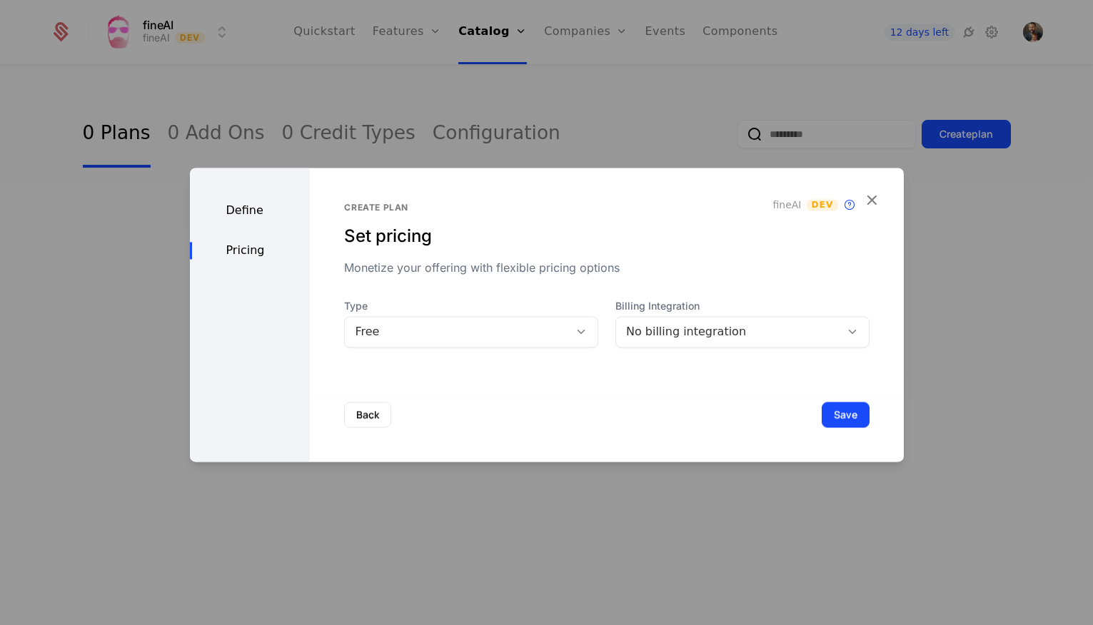
click at [447, 331] on div "Free" at bounding box center [457, 331] width 204 height 17
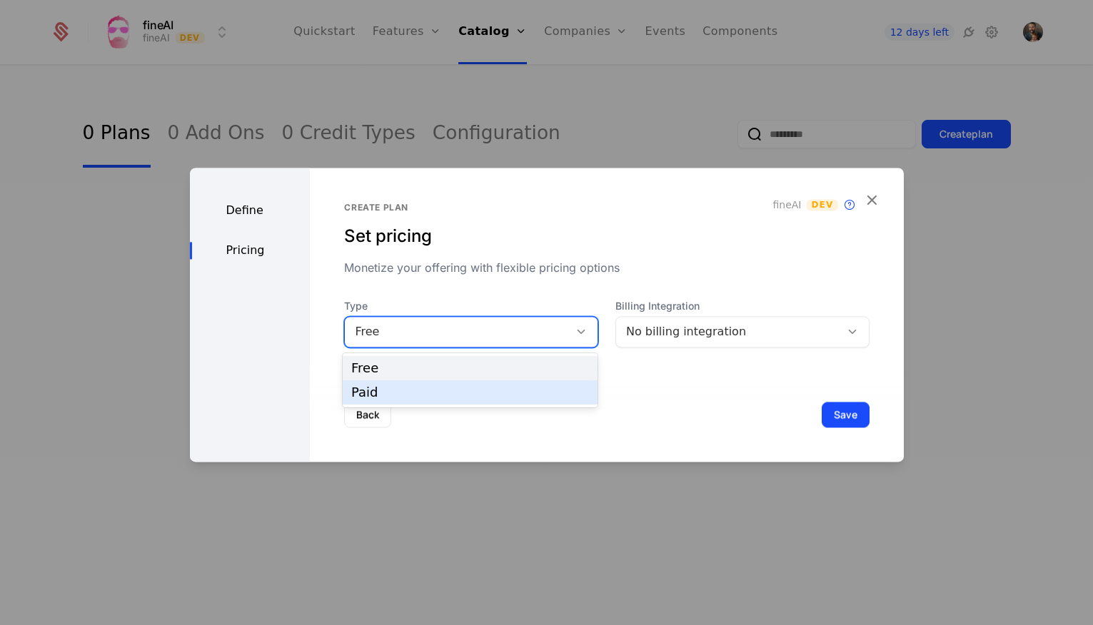
click at [441, 392] on div "Paid" at bounding box center [470, 392] width 238 height 13
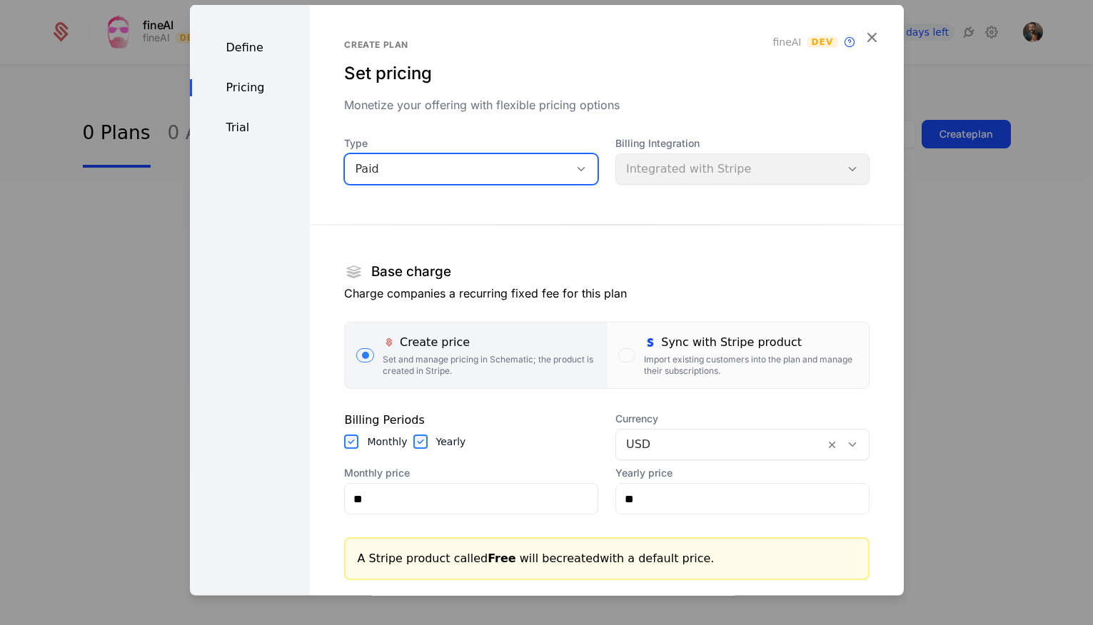
click at [652, 353] on div "Sync with Stripe product Import existing customers into the plan and manage the…" at bounding box center [750, 355] width 213 height 43
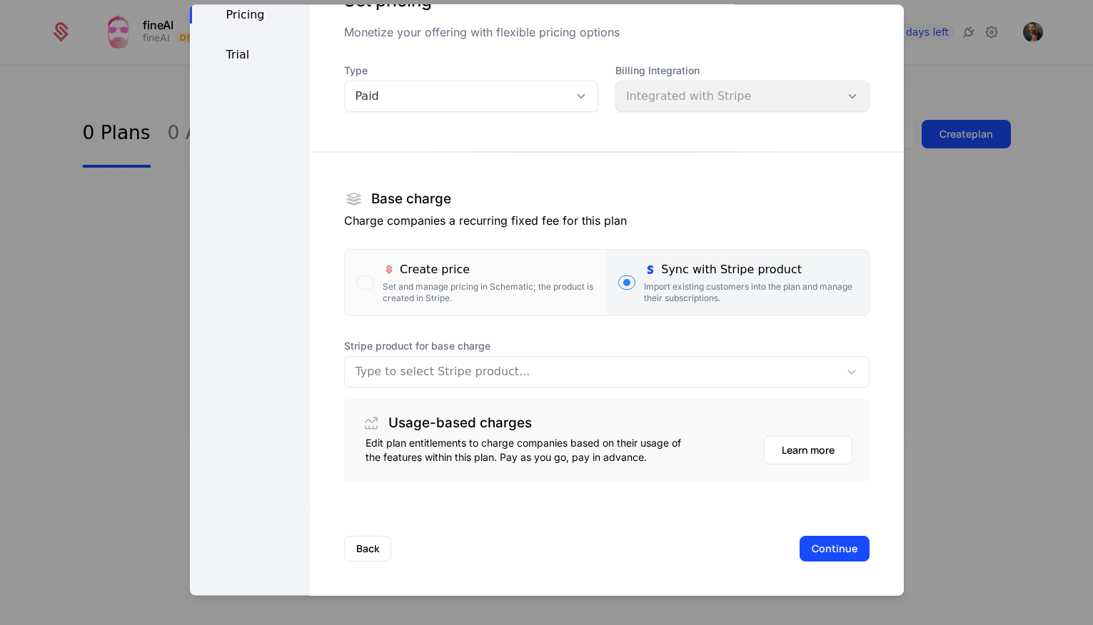
scroll to position [73, 0]
click at [544, 374] on div at bounding box center [591, 372] width 473 height 20
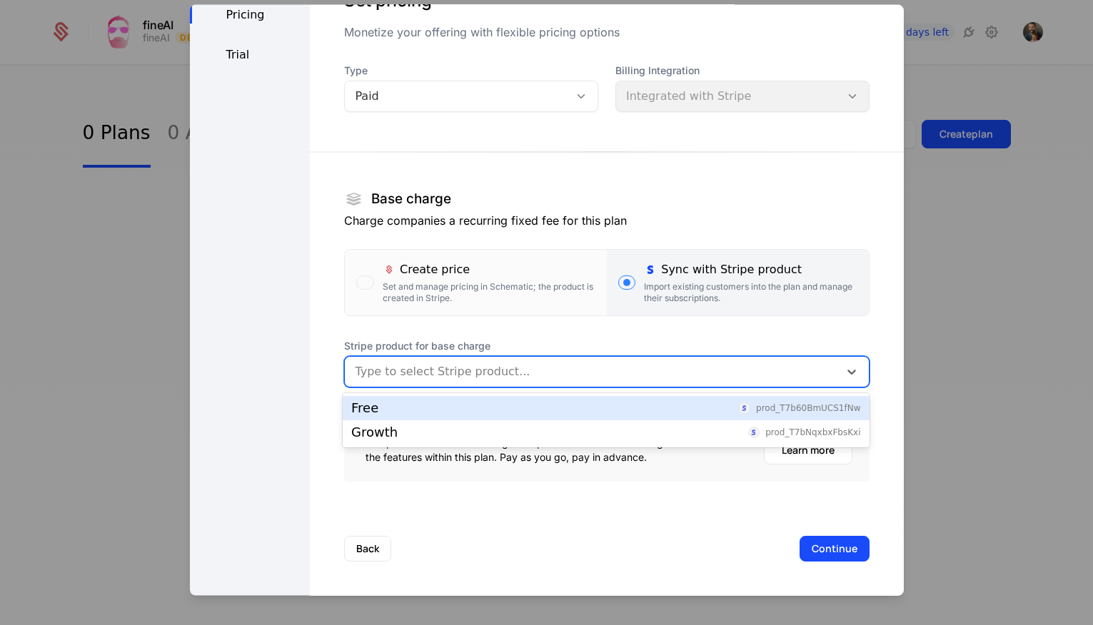
click at [529, 404] on div "Free prod_T7b60BmUCS1fNw" at bounding box center [605, 408] width 509 height 13
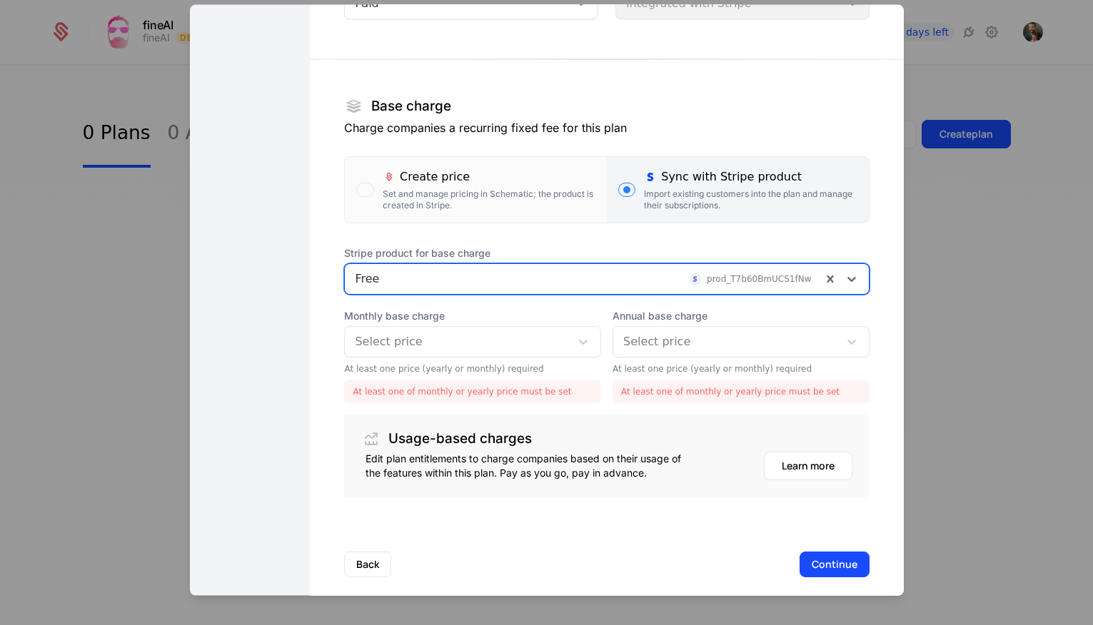
scroll to position [169, 0]
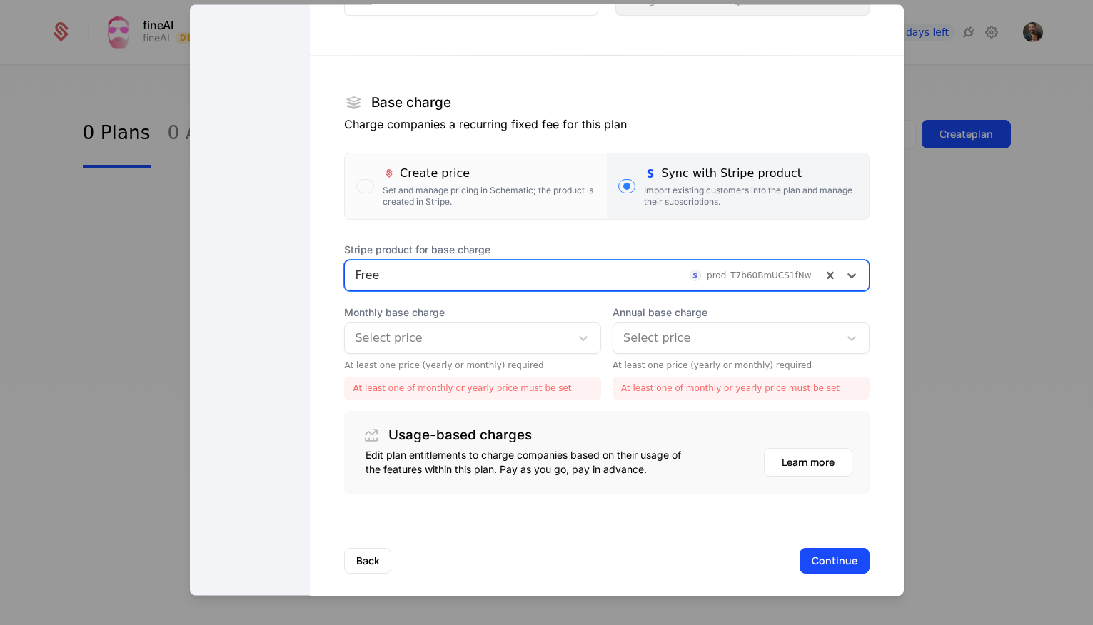
click at [491, 337] on div at bounding box center [458, 338] width 206 height 20
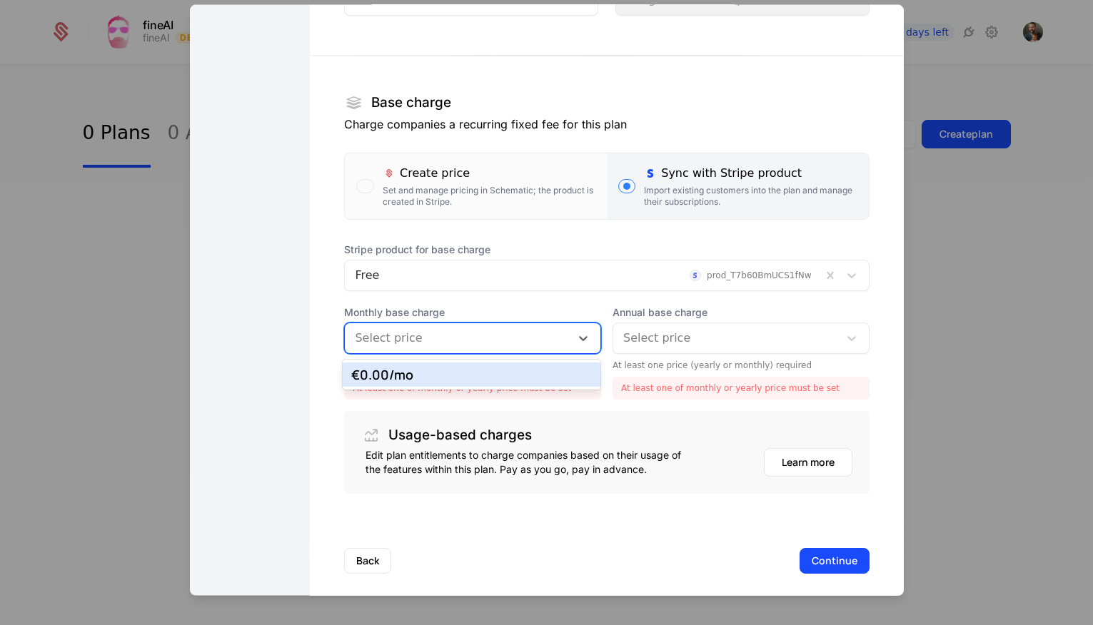
click at [451, 377] on div "€0.00 /mo" at bounding box center [471, 374] width 241 height 13
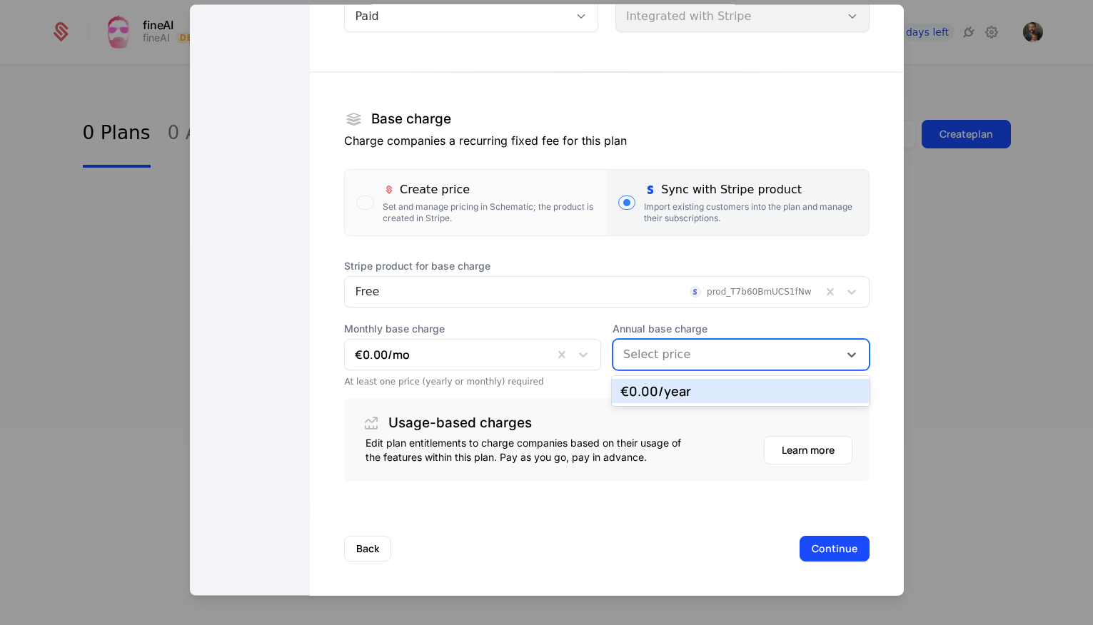
click at [693, 353] on div at bounding box center [726, 355] width 206 height 20
click at [684, 398] on div "€0.00 /year" at bounding box center [740, 391] width 241 height 13
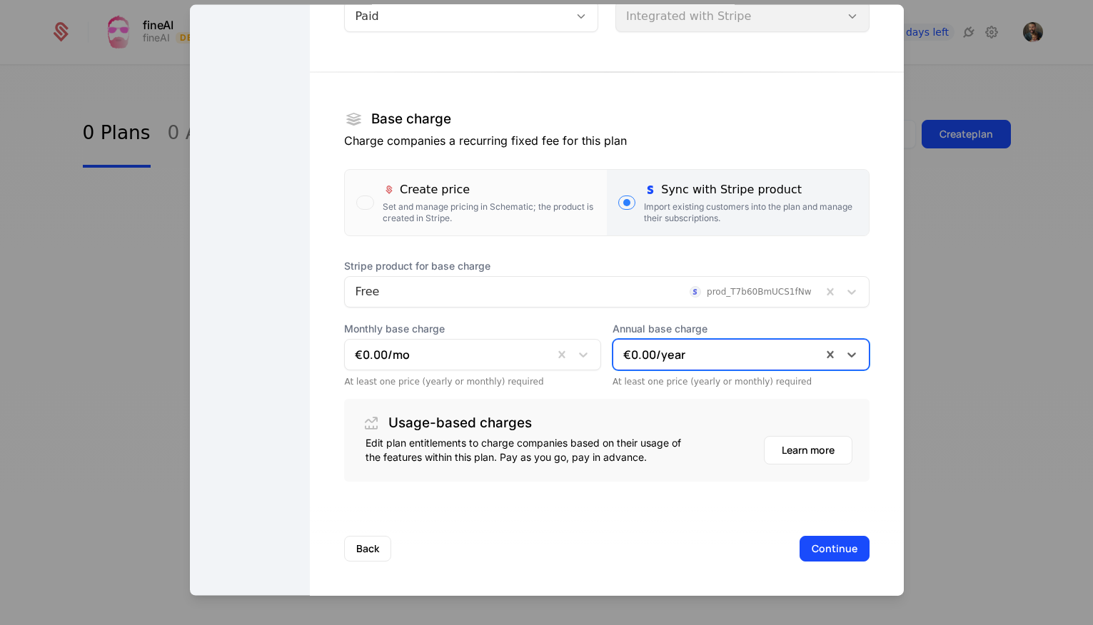
scroll to position [0, 0]
click at [833, 546] on button "Continue" at bounding box center [835, 549] width 70 height 26
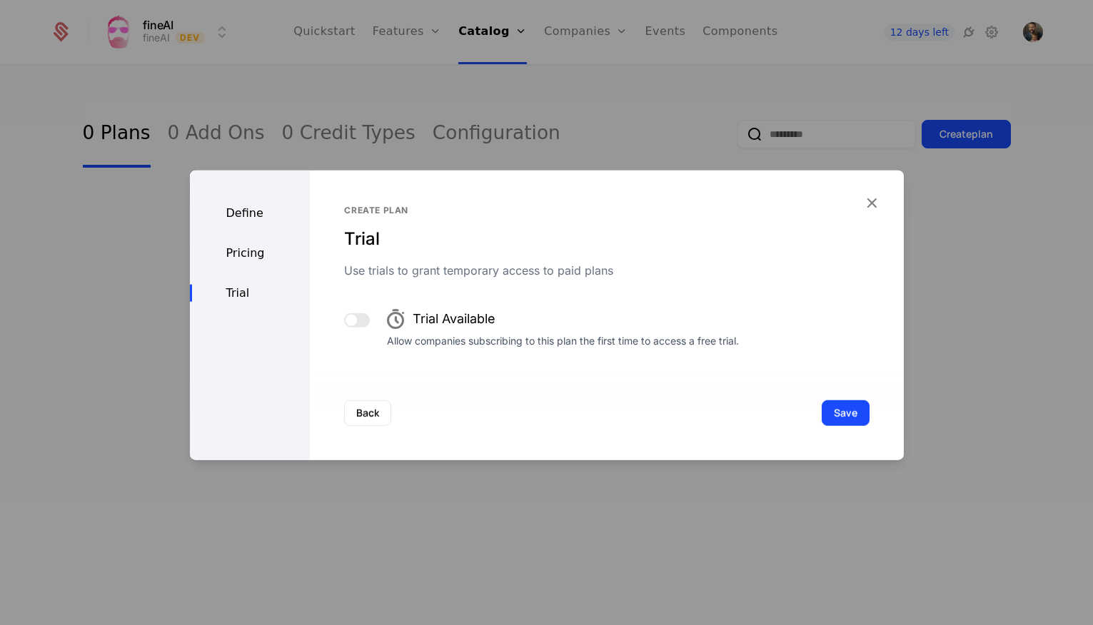
click at [860, 409] on button "Save" at bounding box center [846, 413] width 48 height 26
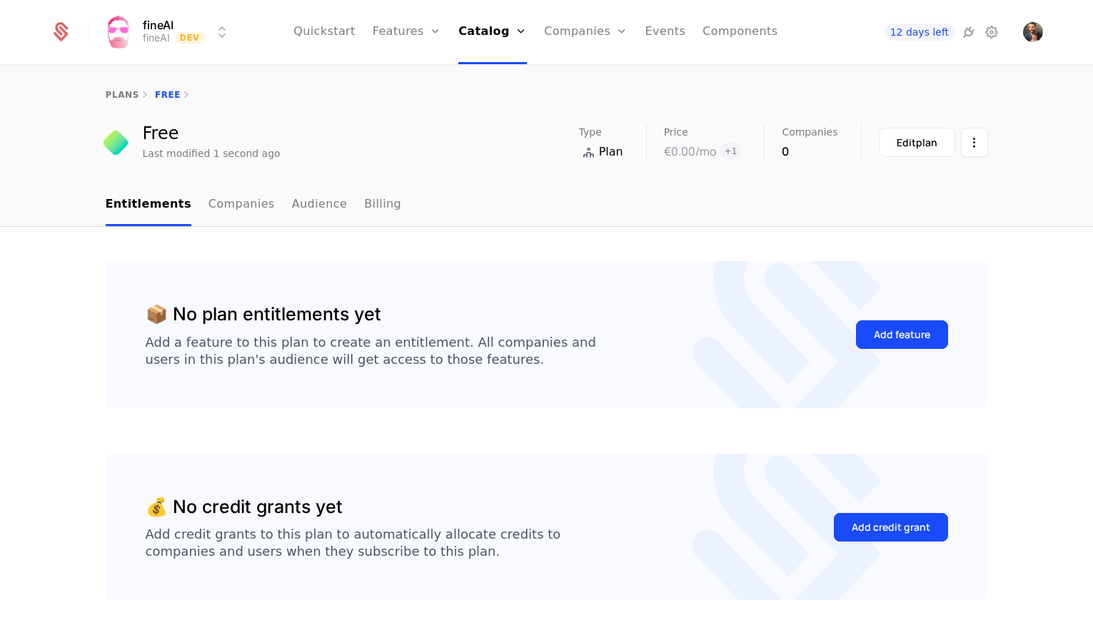
click at [906, 332] on div "Add feature" at bounding box center [902, 335] width 56 height 14
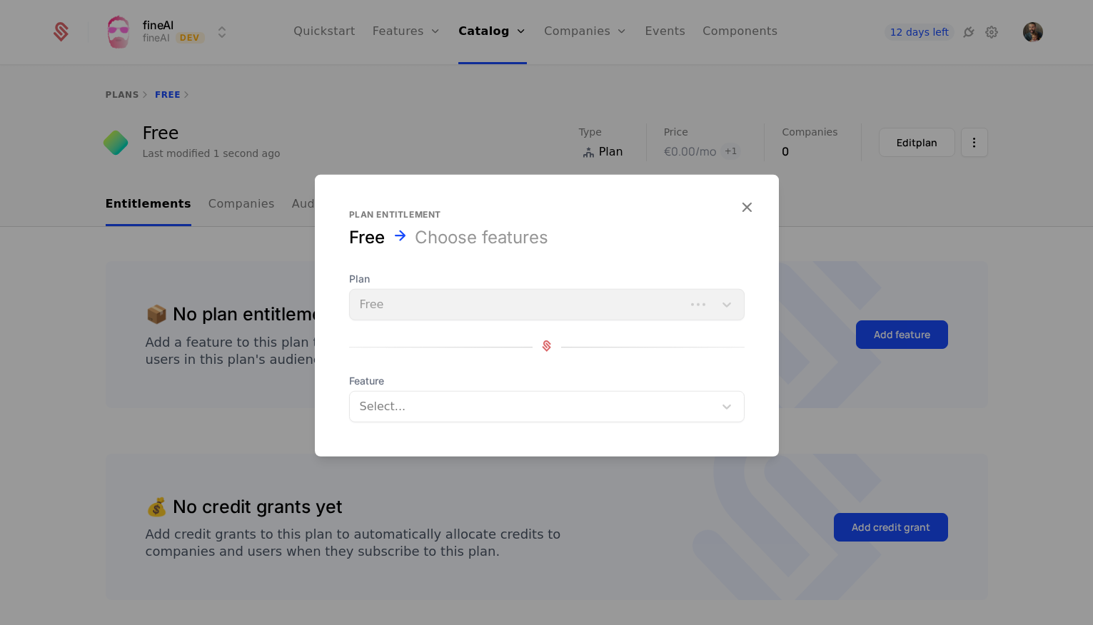
click at [561, 313] on div "Plan Free" at bounding box center [546, 296] width 395 height 49
click at [571, 304] on div "Plan Free" at bounding box center [546, 296] width 395 height 49
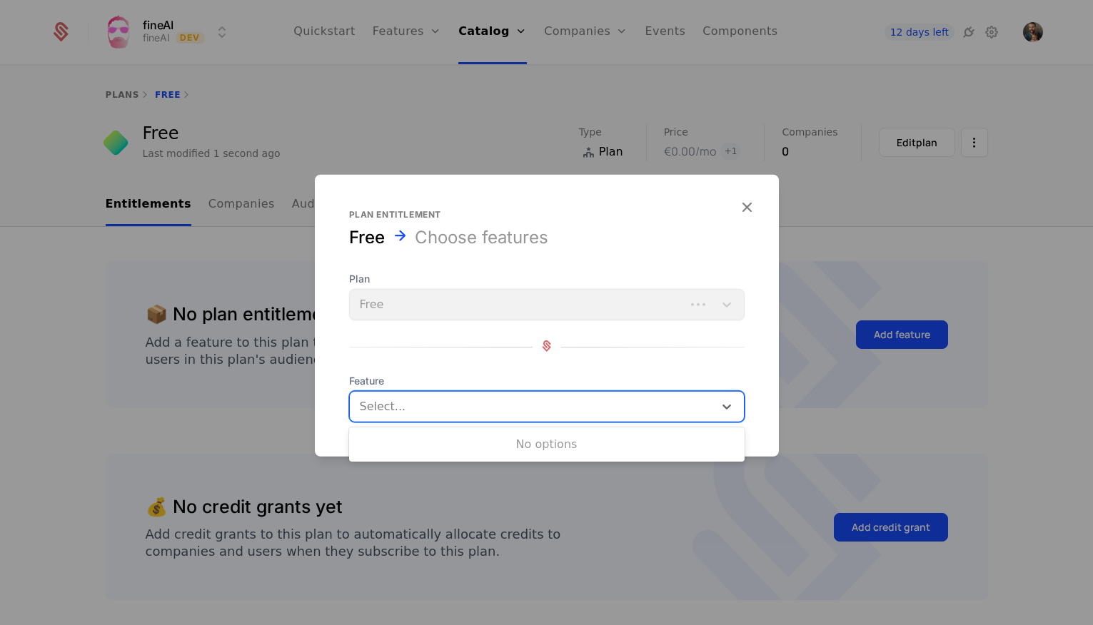
click at [488, 410] on div at bounding box center [531, 407] width 347 height 20
type input "*********"
click at [434, 411] on div at bounding box center [531, 407] width 347 height 20
click at [440, 400] on div at bounding box center [531, 407] width 347 height 20
click at [453, 443] on div "No options" at bounding box center [546, 444] width 395 height 29
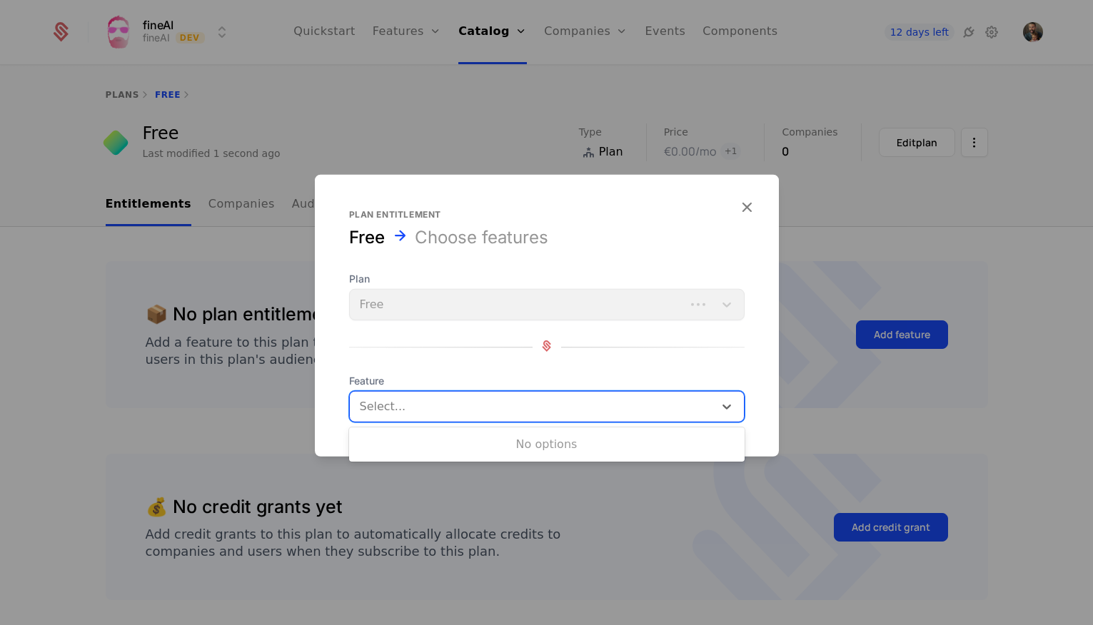
click at [748, 204] on icon "button" at bounding box center [746, 207] width 19 height 19
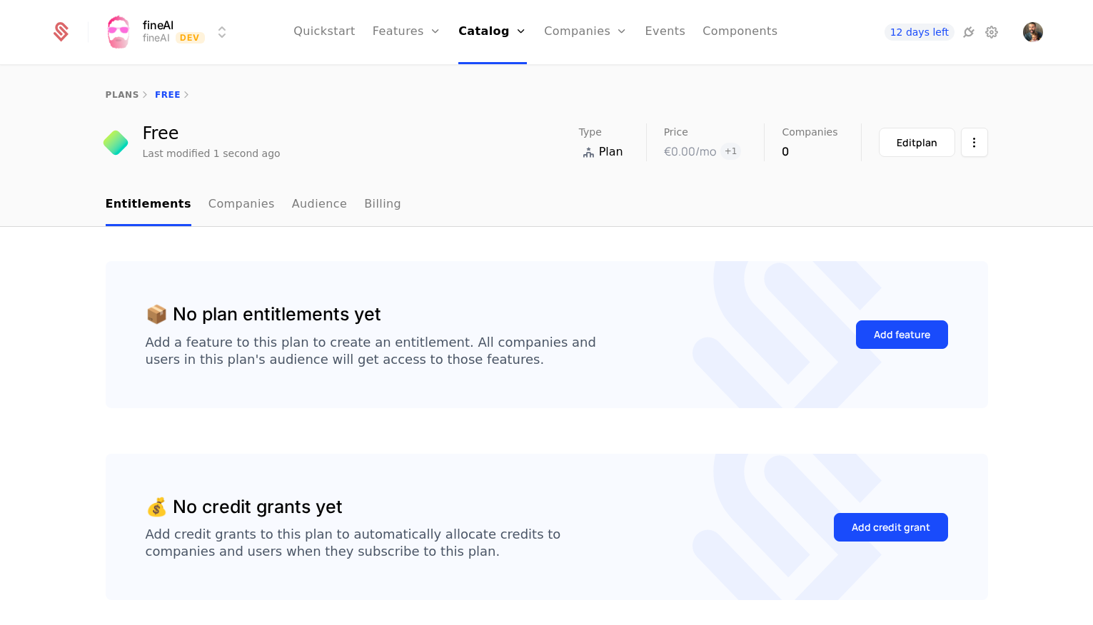
click at [113, 94] on link "plans" at bounding box center [123, 95] width 34 height 10
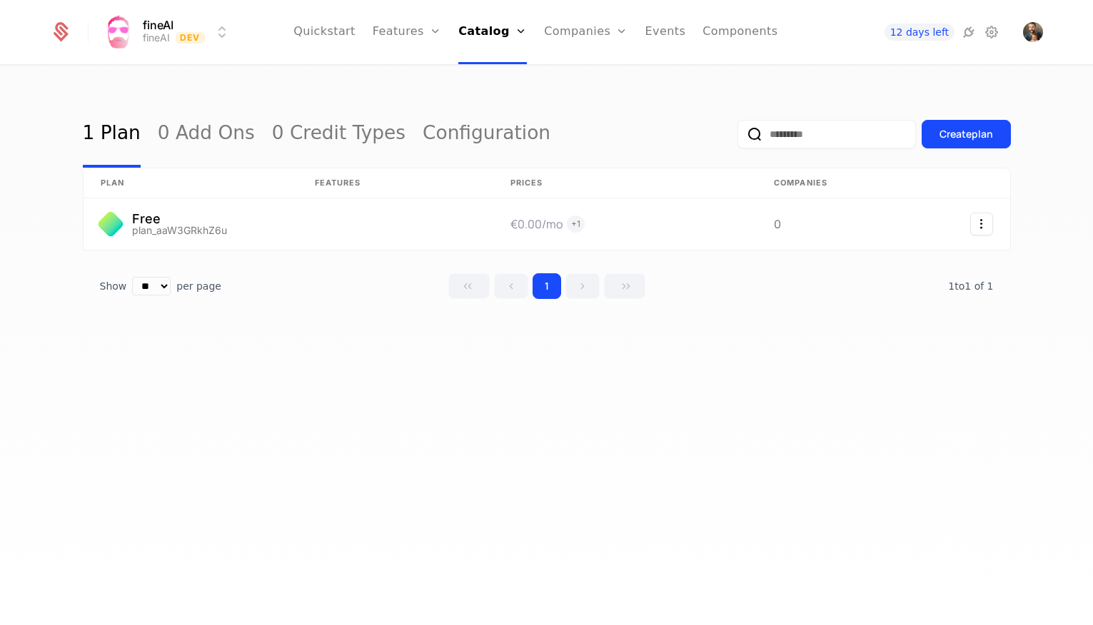
click at [433, 76] on link "Features" at bounding box center [423, 69] width 66 height 11
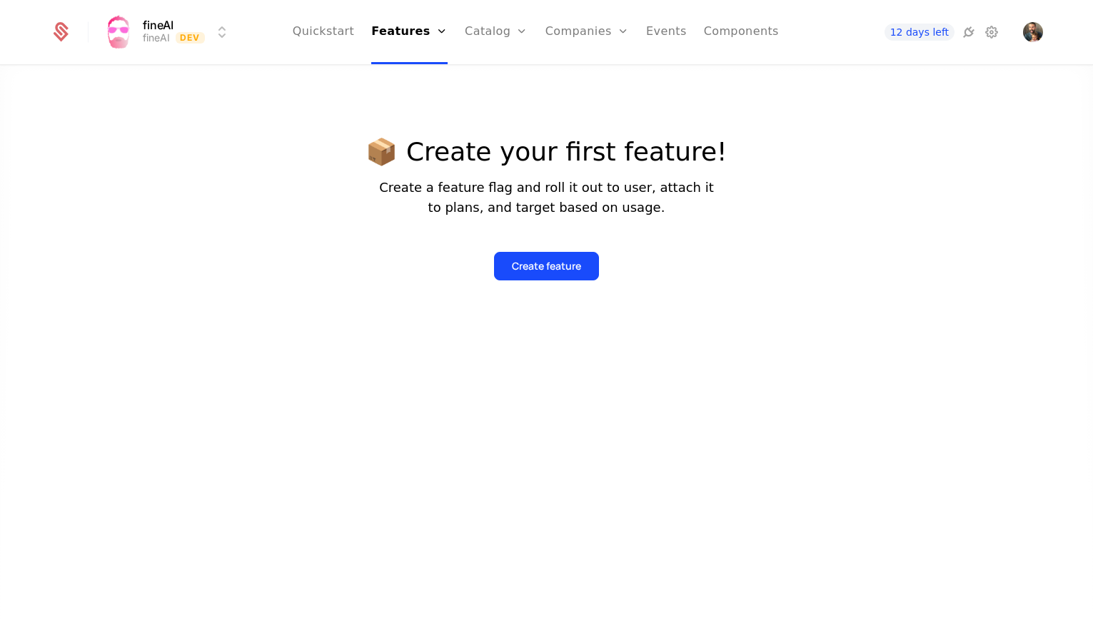
click at [553, 263] on div "Create feature" at bounding box center [546, 266] width 69 height 14
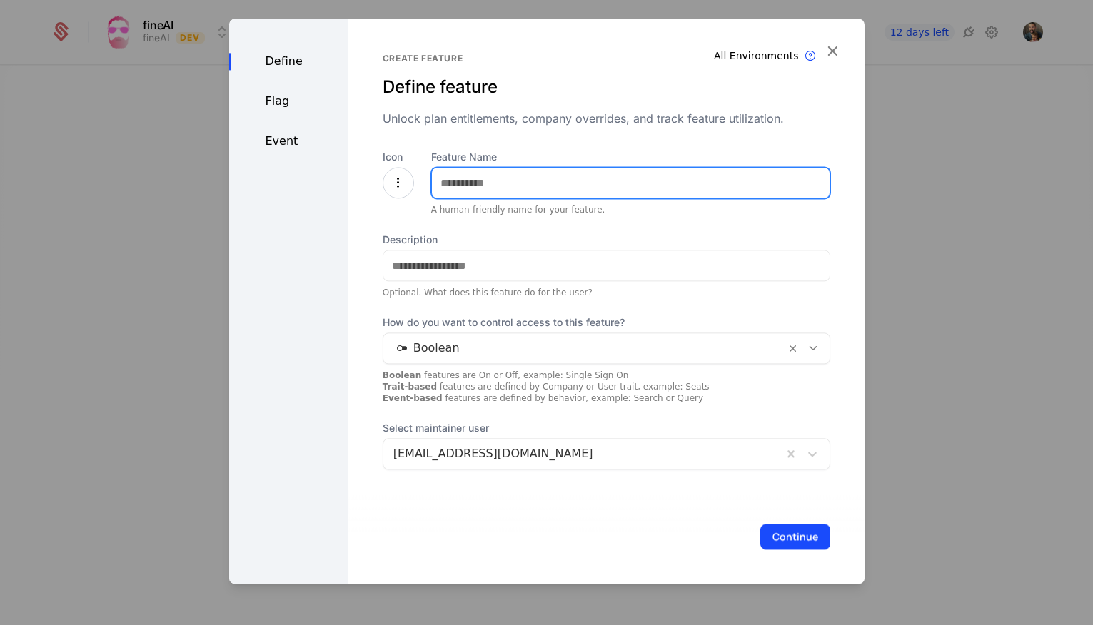
click at [514, 191] on input "Feature Name" at bounding box center [631, 183] width 398 height 30
click at [390, 175] on icon at bounding box center [398, 182] width 17 height 17
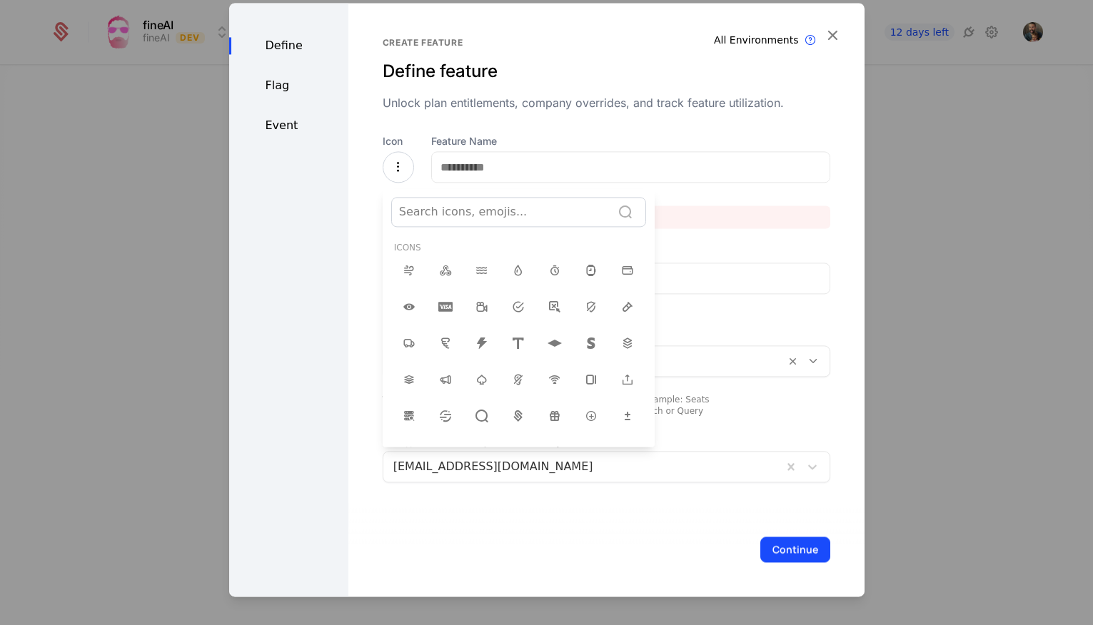
click at [390, 170] on div at bounding box center [546, 300] width 635 height 594
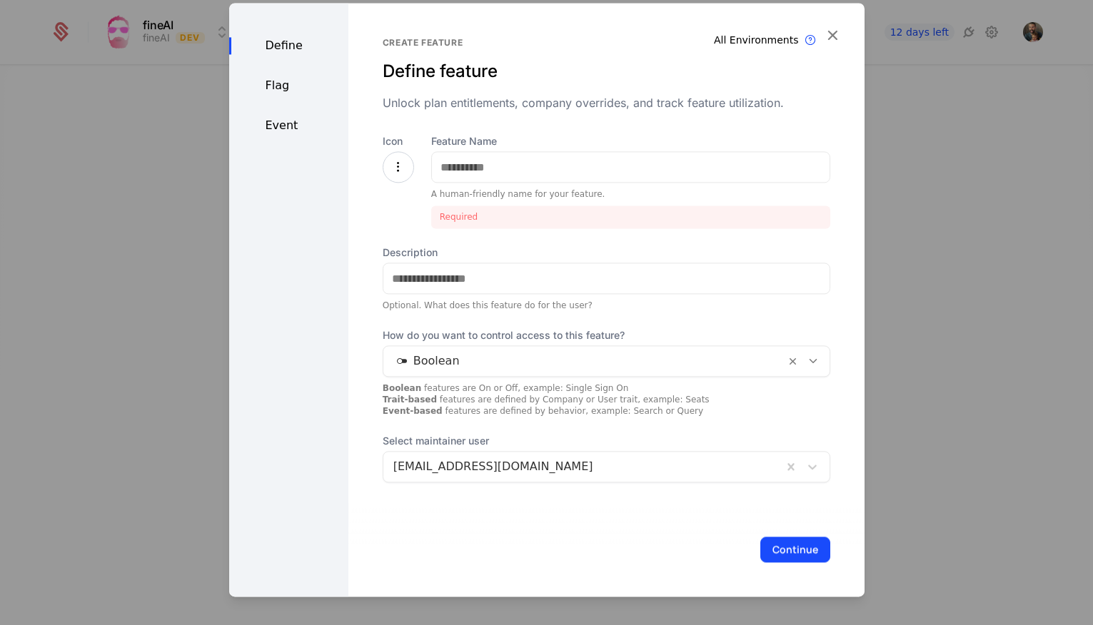
click at [391, 167] on icon at bounding box center [398, 166] width 17 height 17
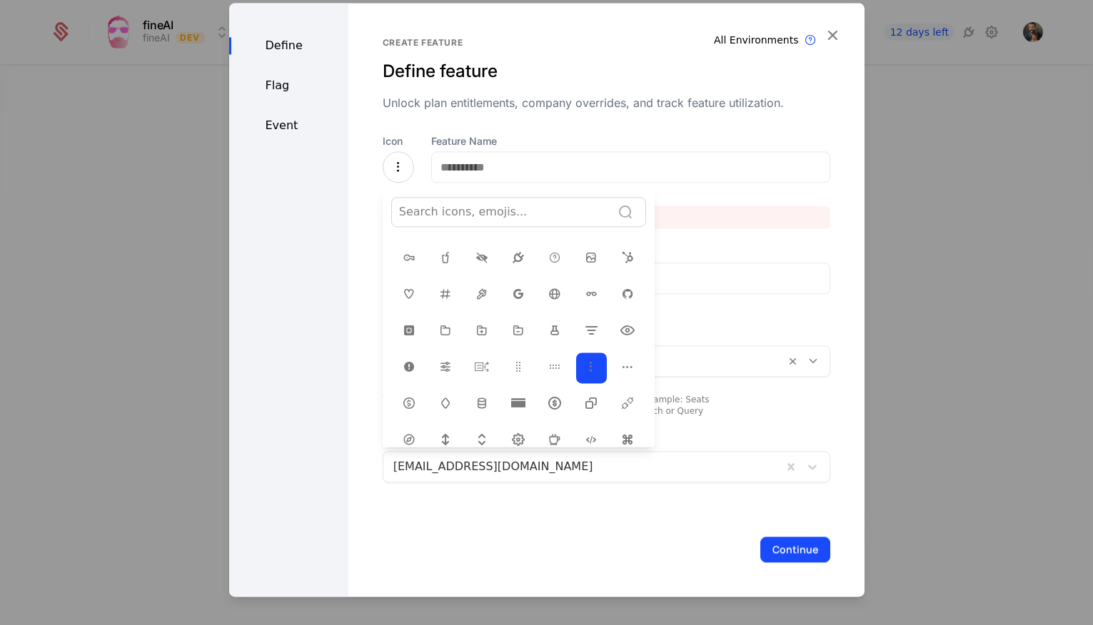
scroll to position [274, 0]
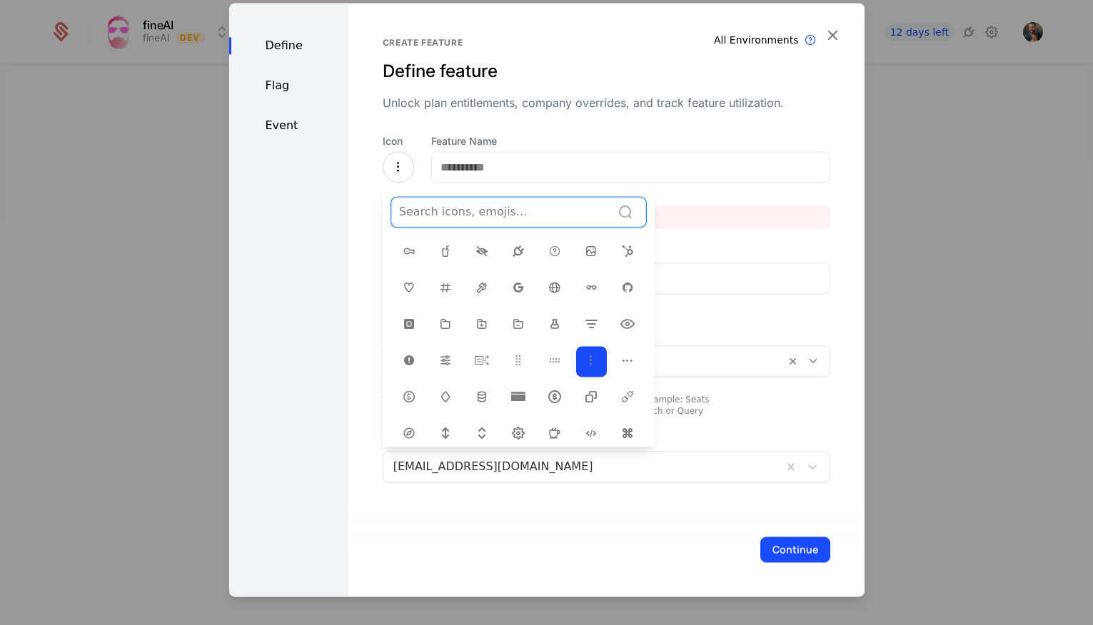
drag, startPoint x: 480, startPoint y: 349, endPoint x: 485, endPoint y: 281, distance: 68.7
click at [480, 352] on icon at bounding box center [481, 360] width 17 height 17
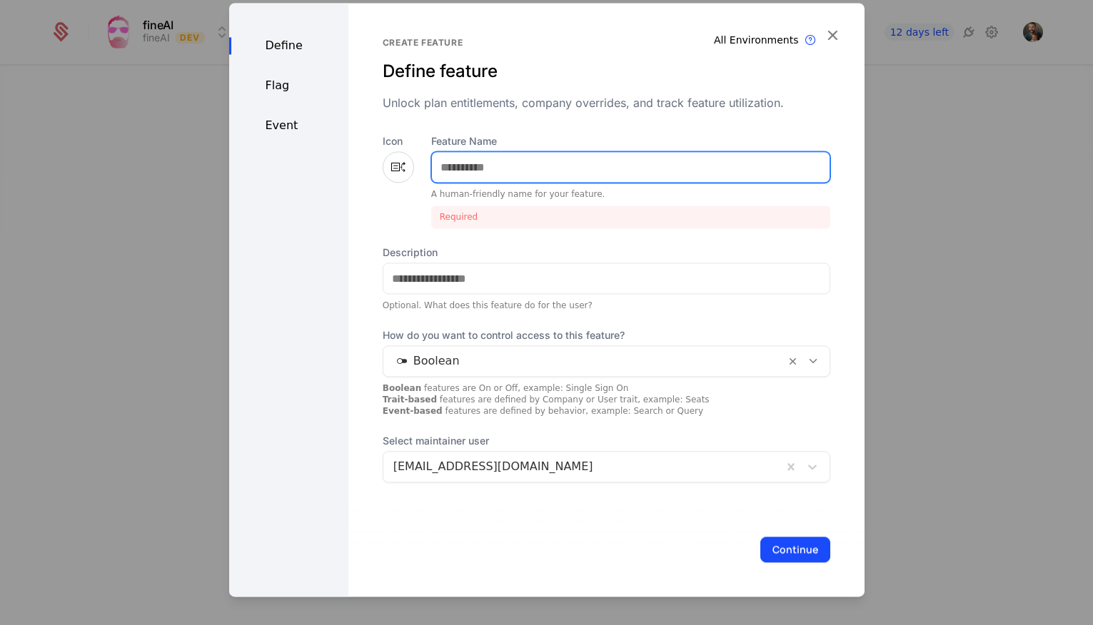
click at [488, 158] on input "Feature Name" at bounding box center [631, 167] width 398 height 30
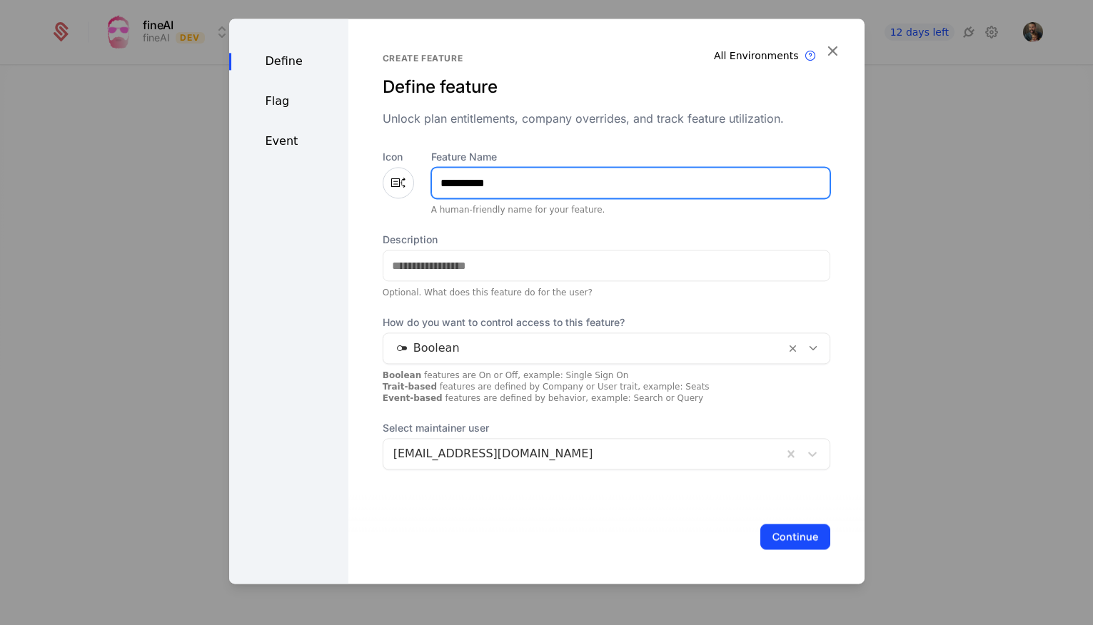
type input "*********"
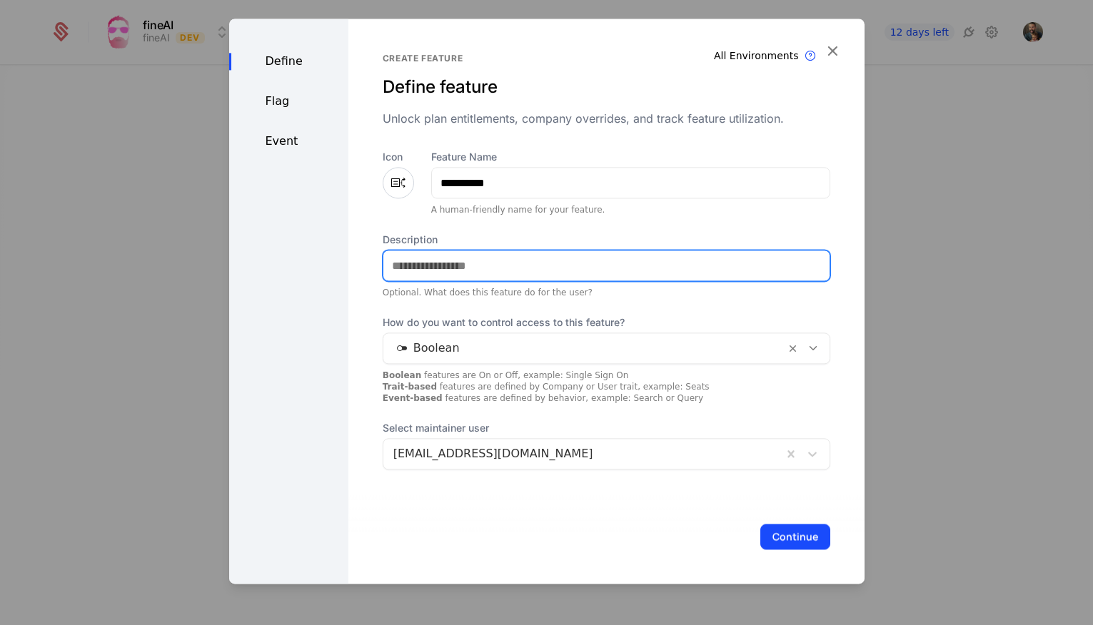
click at [483, 257] on input "Description" at bounding box center [606, 266] width 446 height 30
type input "**********"
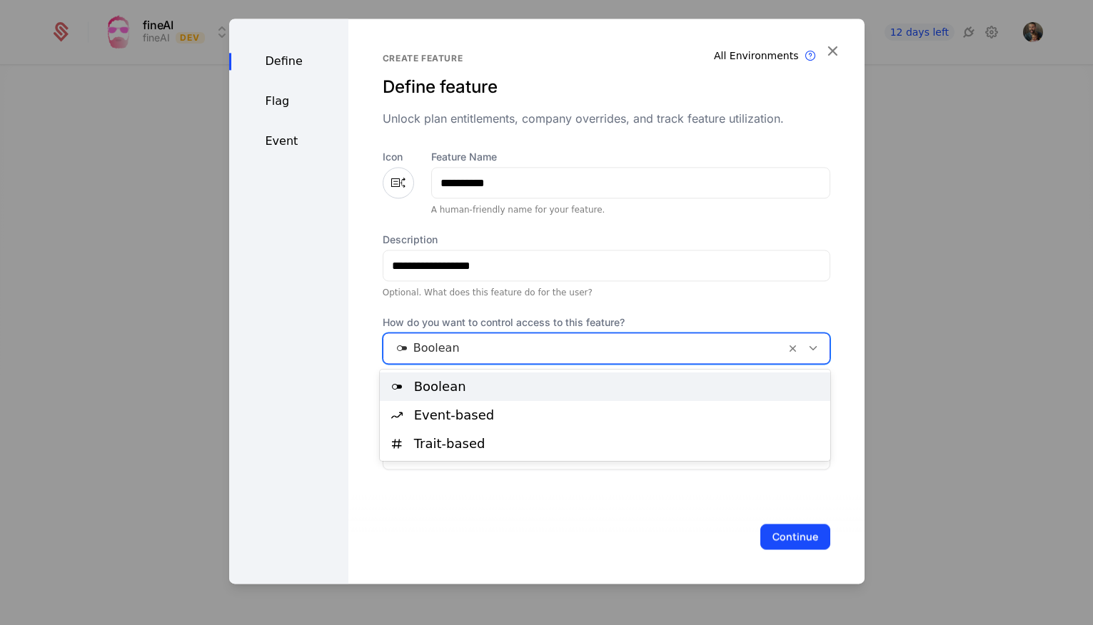
click at [703, 343] on div at bounding box center [584, 348] width 382 height 20
click at [625, 389] on div "Boolean" at bounding box center [618, 387] width 408 height 13
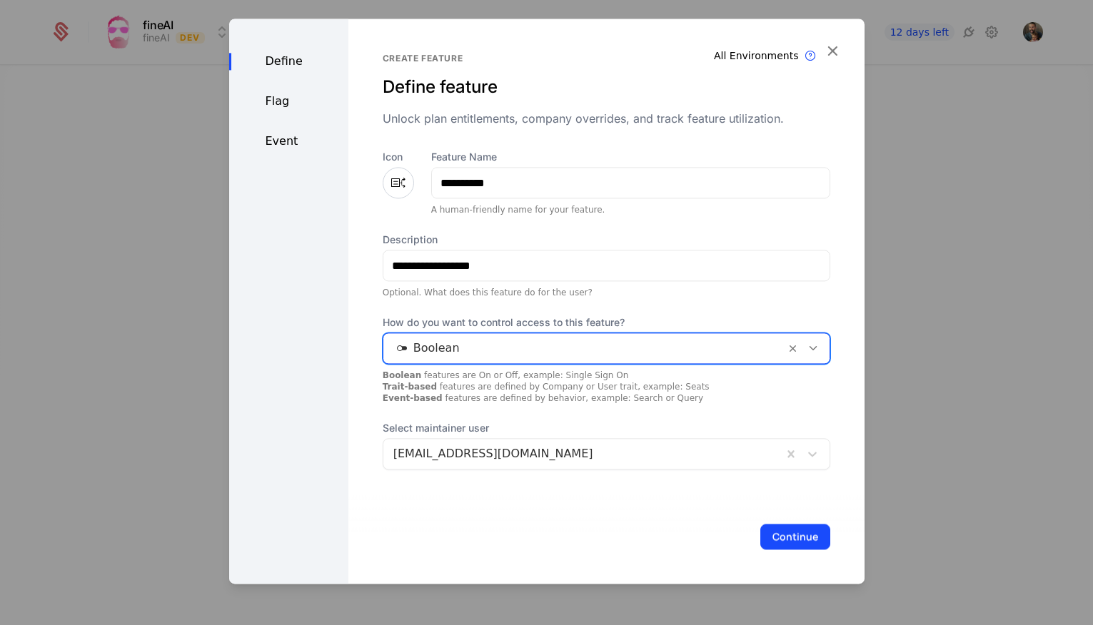
click at [625, 344] on div at bounding box center [584, 348] width 382 height 20
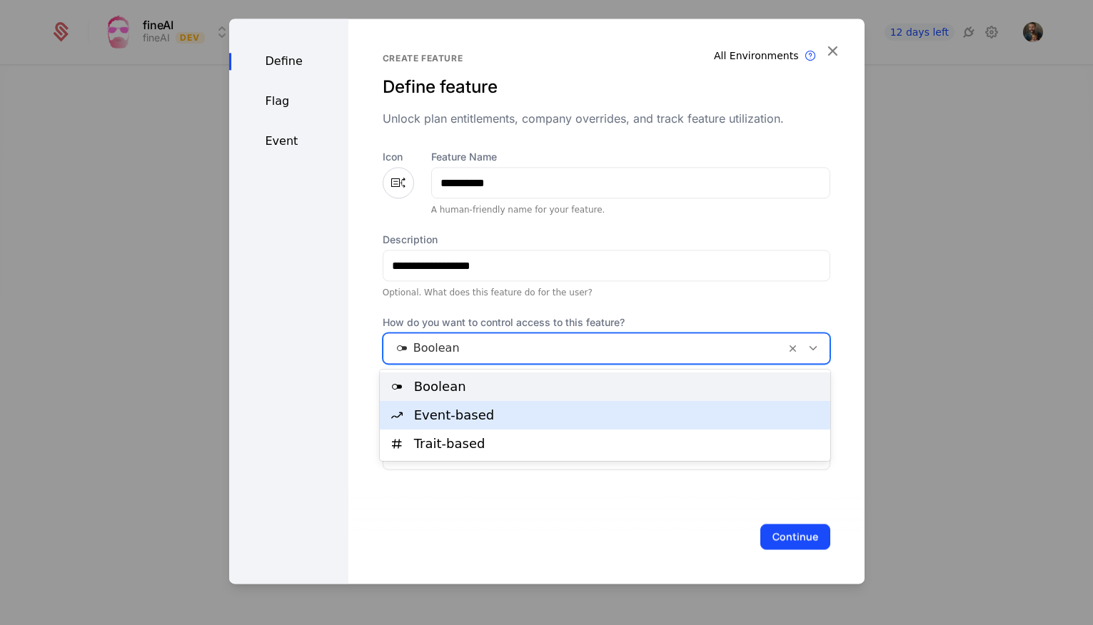
click at [574, 413] on div "Event-based" at bounding box center [618, 415] width 408 height 13
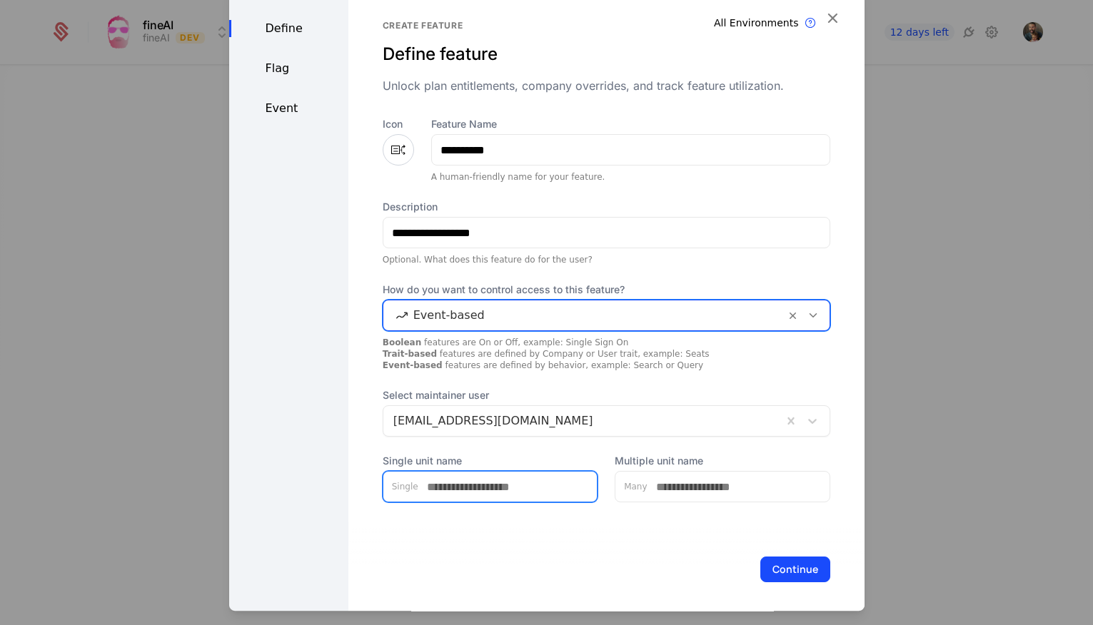
click at [514, 494] on input "Single unit name" at bounding box center [507, 487] width 179 height 30
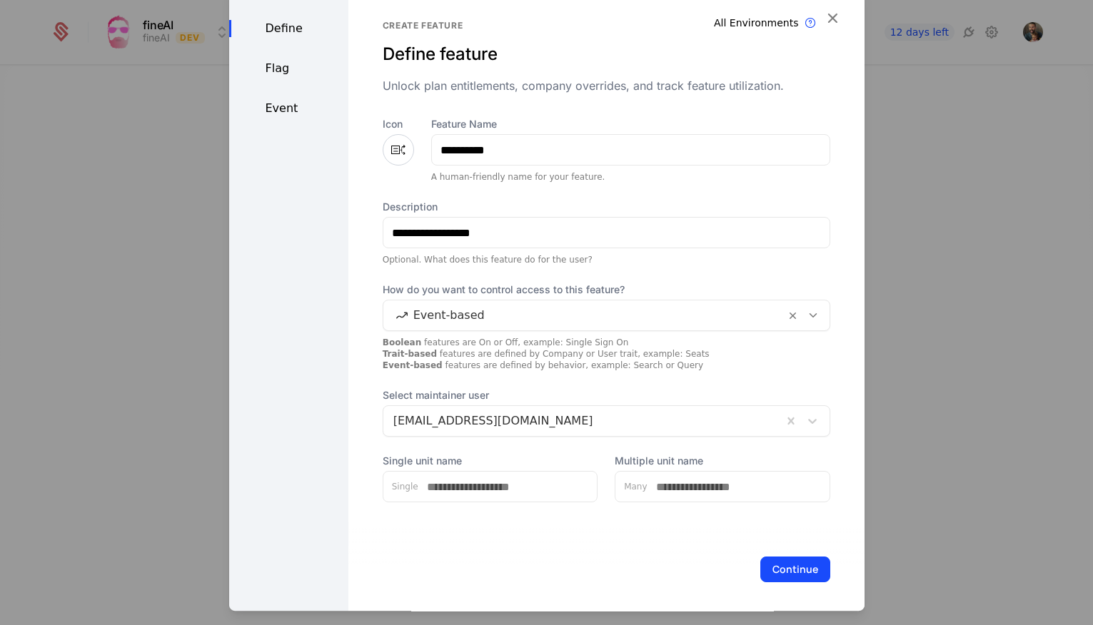
click at [548, 530] on div "Continue" at bounding box center [606, 570] width 516 height 94
click at [782, 575] on button "Continue" at bounding box center [795, 570] width 70 height 26
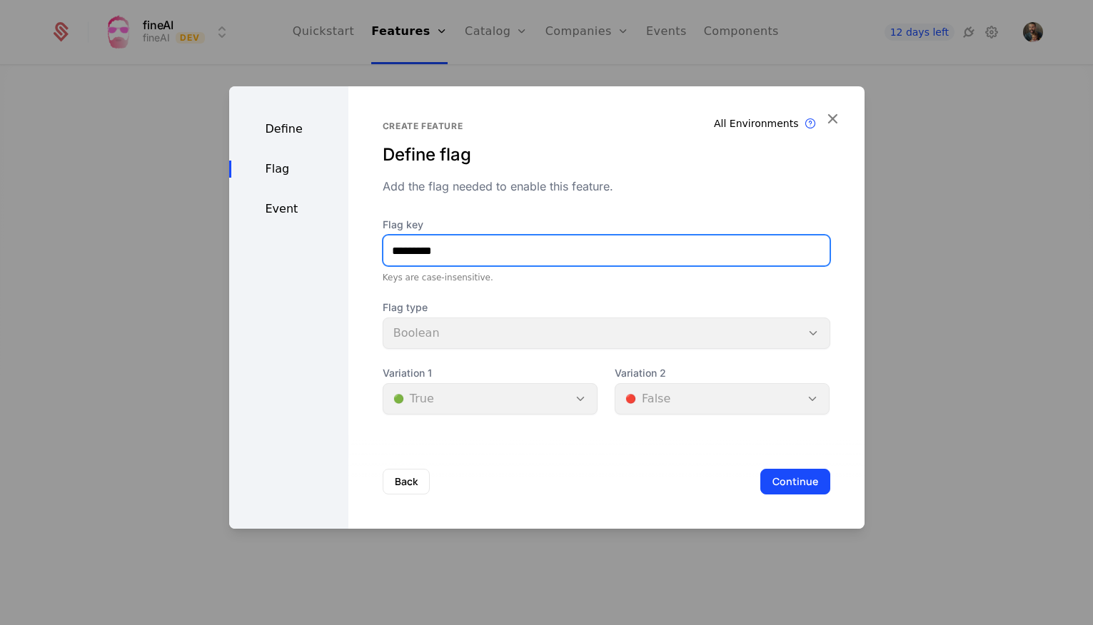
click at [465, 242] on input "*********" at bounding box center [606, 251] width 446 height 30
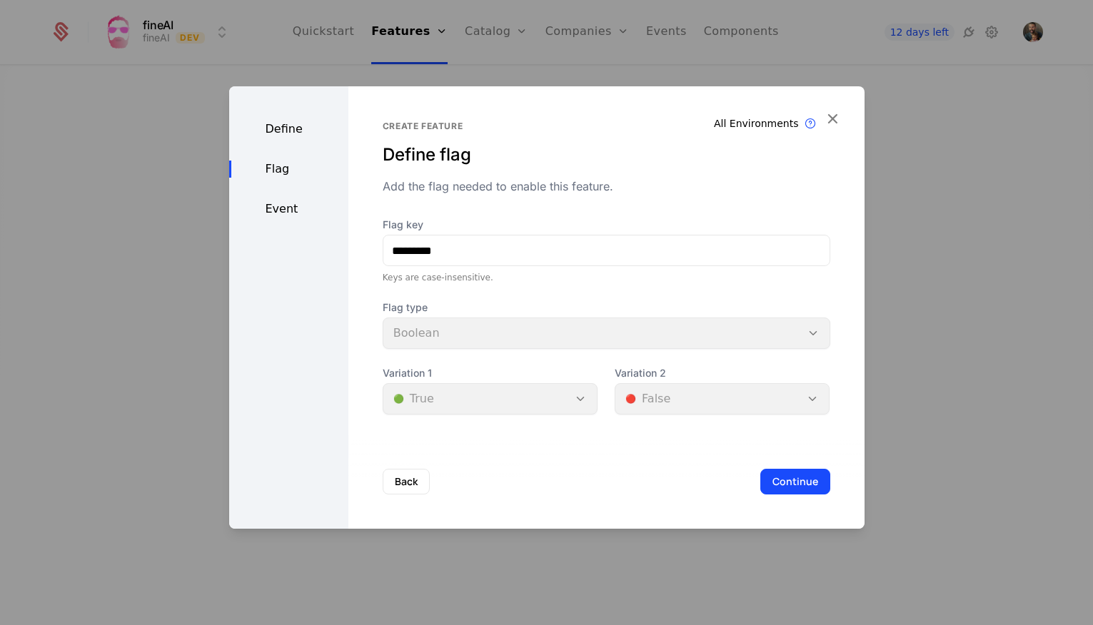
click at [805, 486] on button "Continue" at bounding box center [795, 482] width 70 height 26
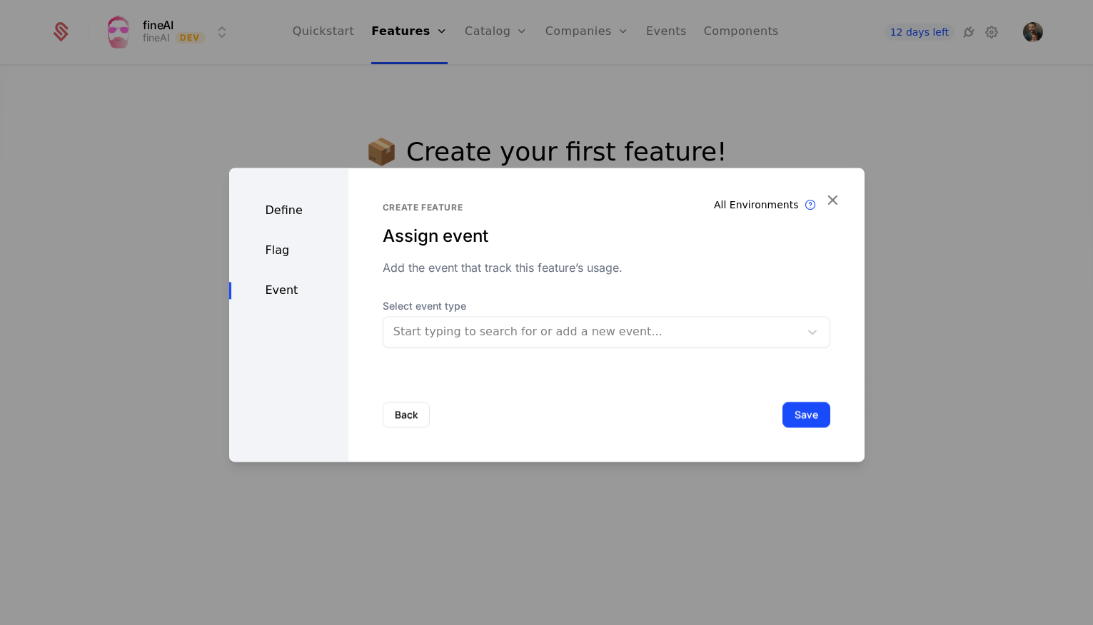
click at [605, 342] on div at bounding box center [591, 332] width 396 height 20
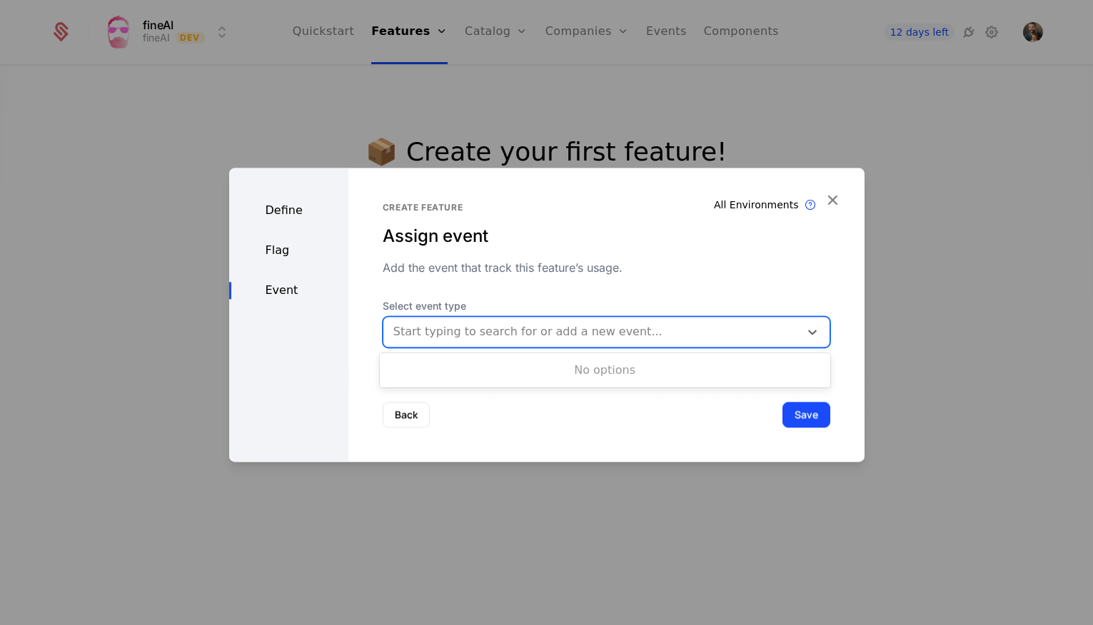
click at [634, 309] on div "Select event type Use Up and Down to choose options, press Enter to select the …" at bounding box center [607, 323] width 448 height 49
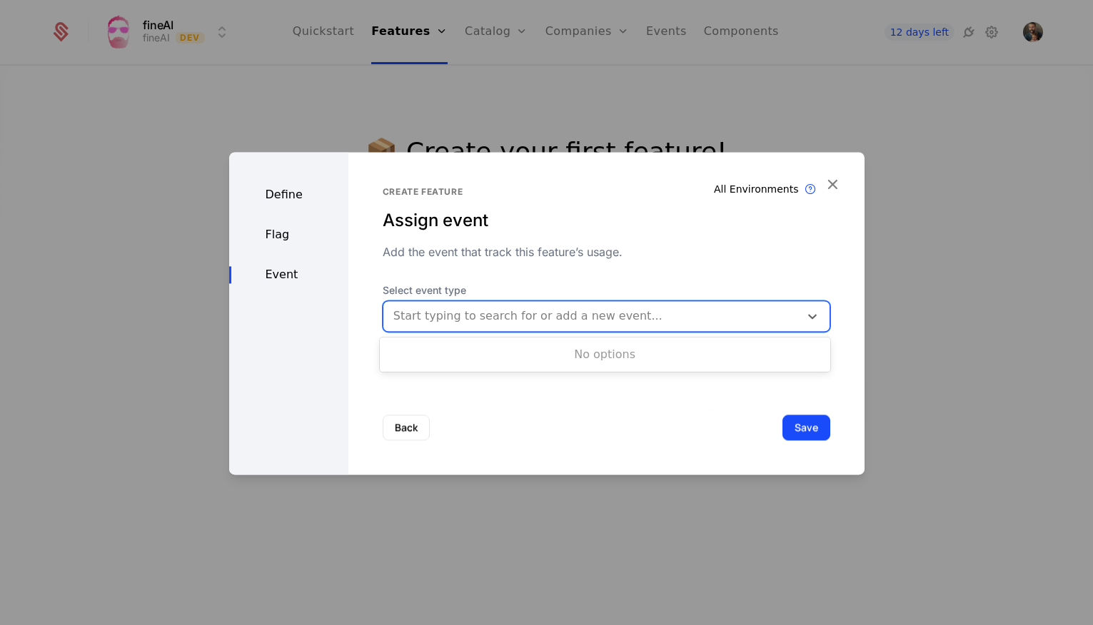
click at [608, 324] on div at bounding box center [591, 316] width 396 height 20
type input "*********"
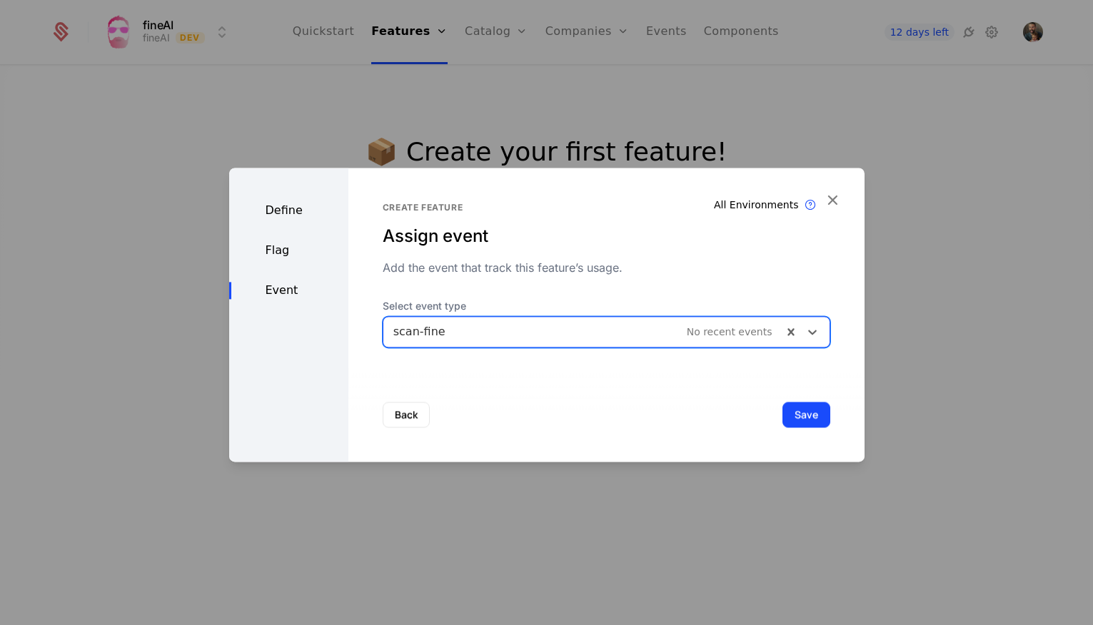
click at [817, 415] on button "Save" at bounding box center [806, 415] width 48 height 26
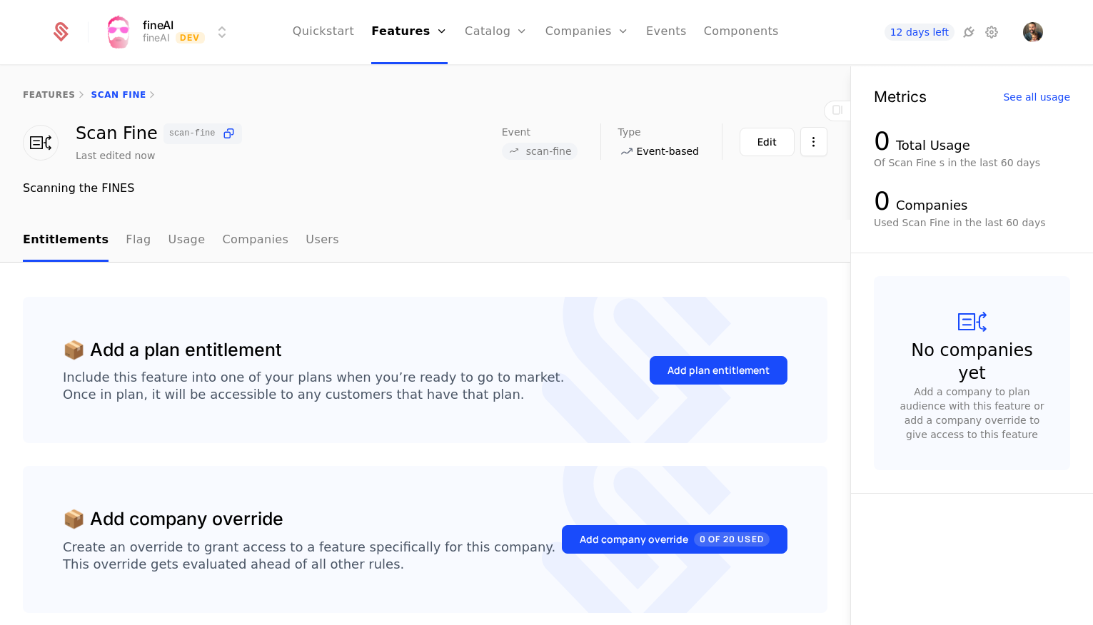
click at [724, 367] on div "Add plan entitlement" at bounding box center [718, 370] width 102 height 14
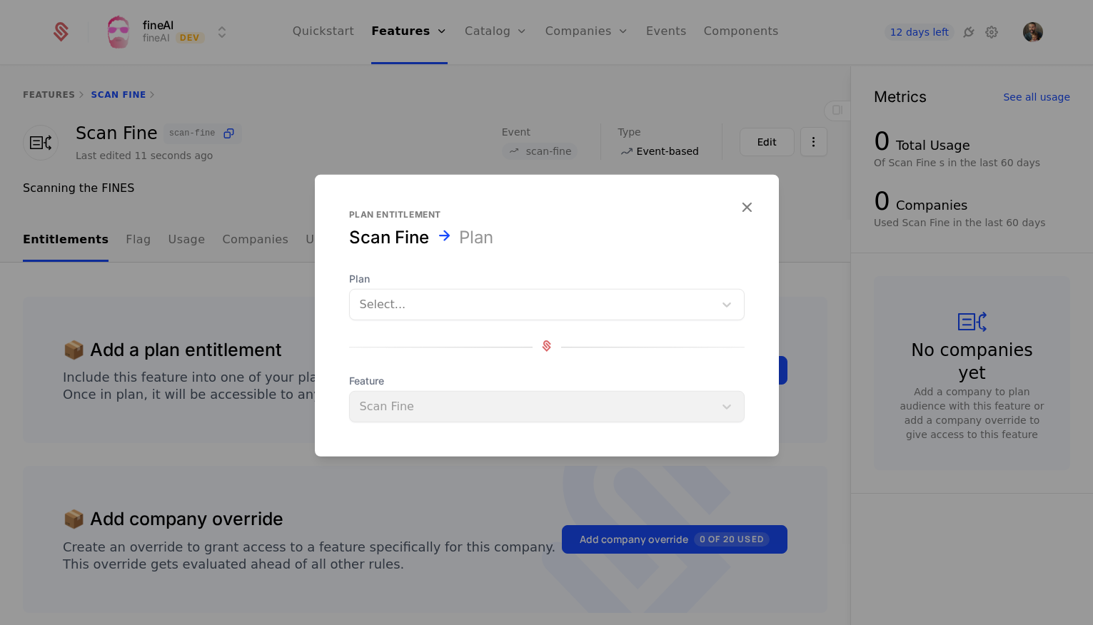
click at [448, 409] on div "Feature Scan Fine" at bounding box center [546, 398] width 395 height 49
click at [423, 291] on div "Select..." at bounding box center [546, 304] width 395 height 31
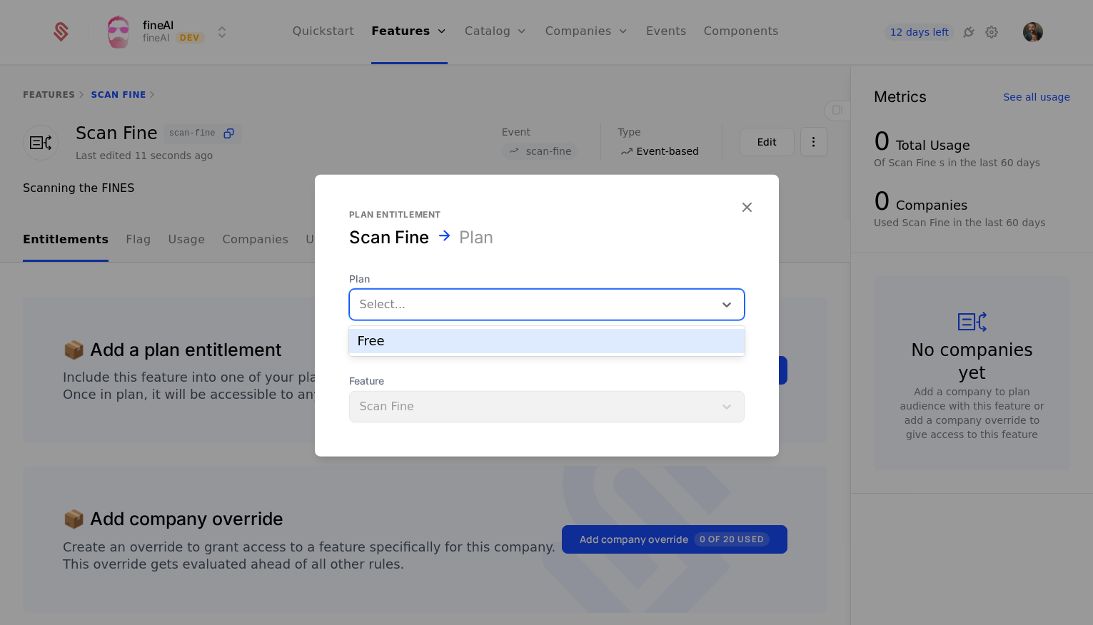
click at [413, 342] on div "Free" at bounding box center [547, 341] width 378 height 13
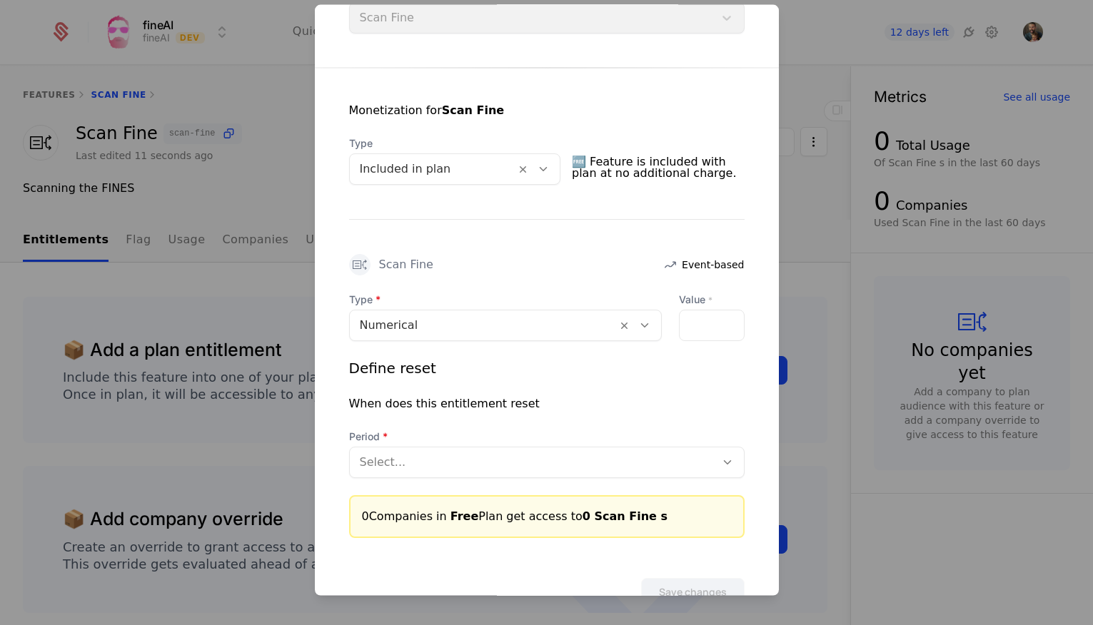
scroll to position [221, 0]
click at [696, 320] on input "*" at bounding box center [688, 323] width 17 height 30
type input "*"
click at [696, 320] on input "*" at bounding box center [688, 323] width 17 height 30
click at [434, 453] on div at bounding box center [533, 460] width 346 height 20
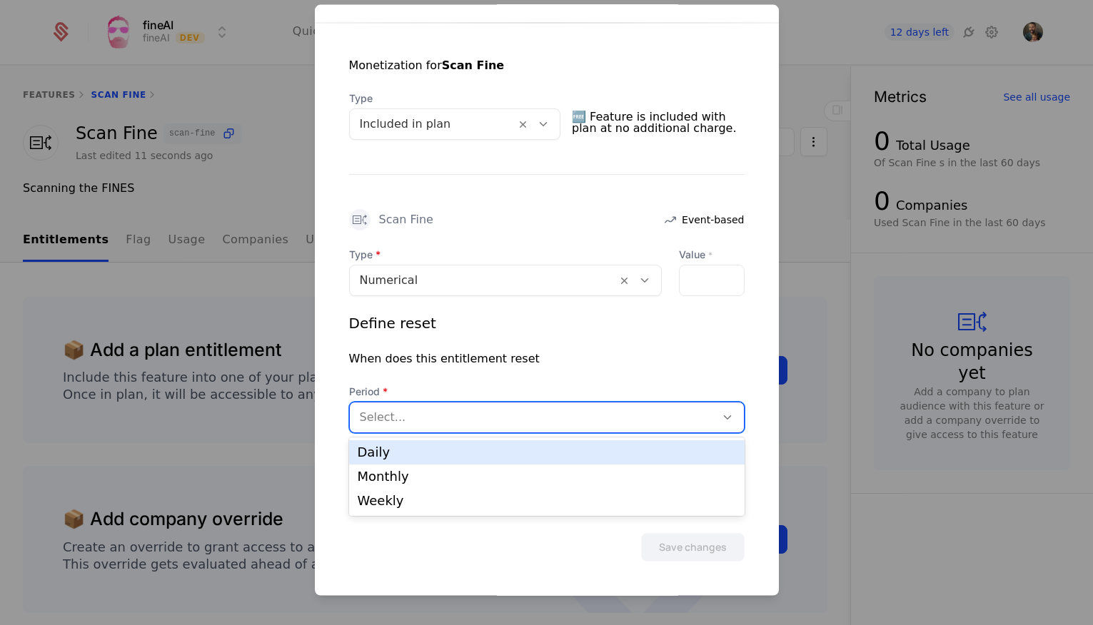
scroll to position [263, 0]
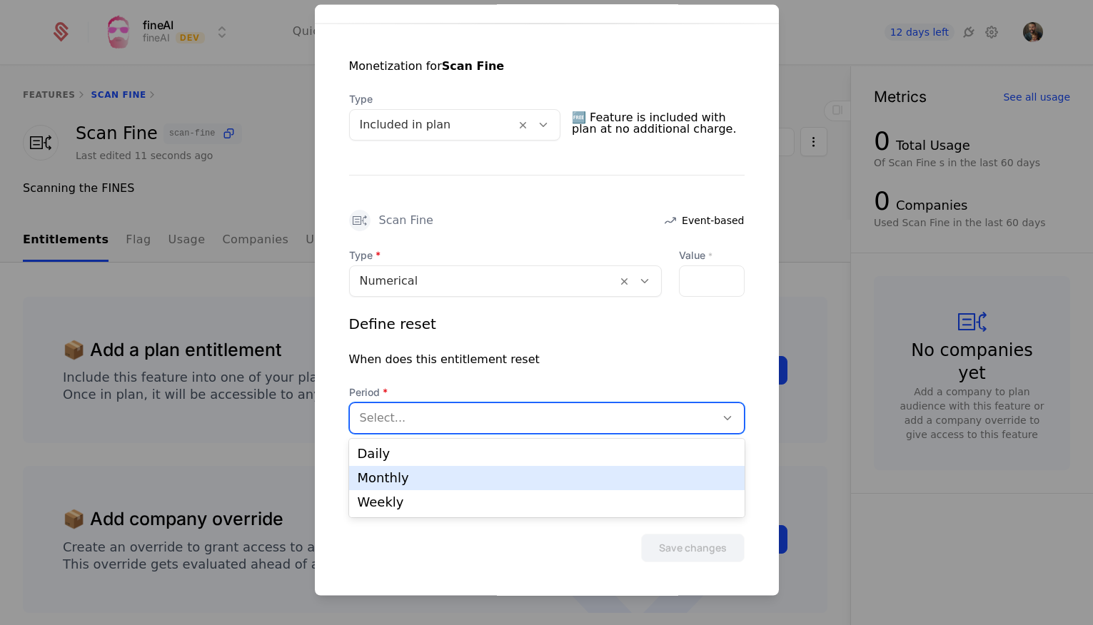
click at [426, 480] on div "Monthly" at bounding box center [547, 478] width 378 height 13
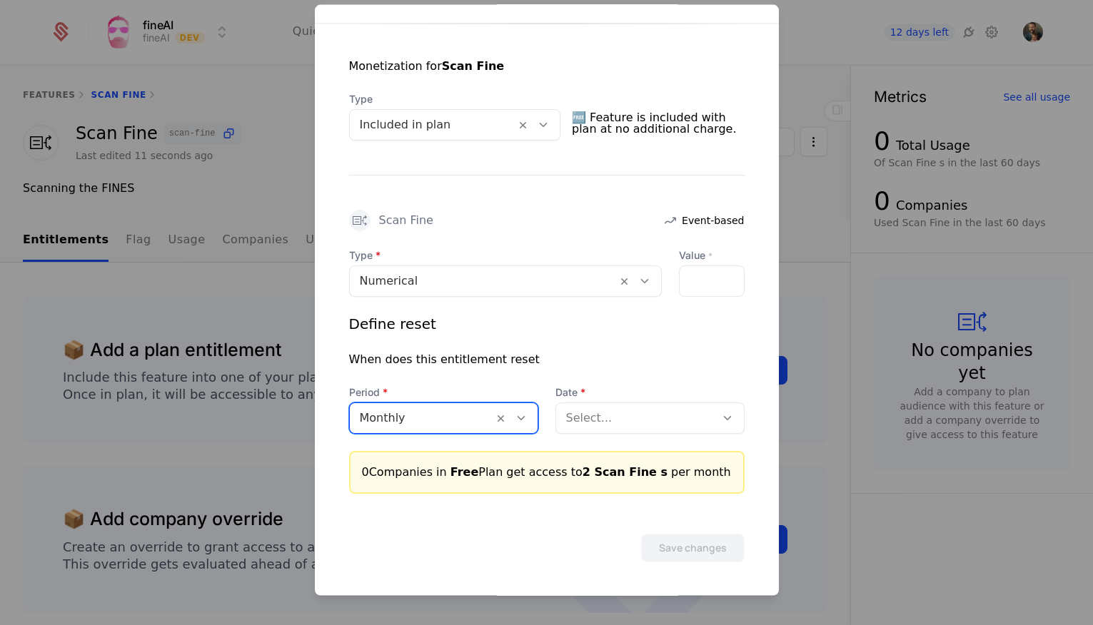
click at [598, 403] on div "Select..." at bounding box center [649, 418] width 189 height 31
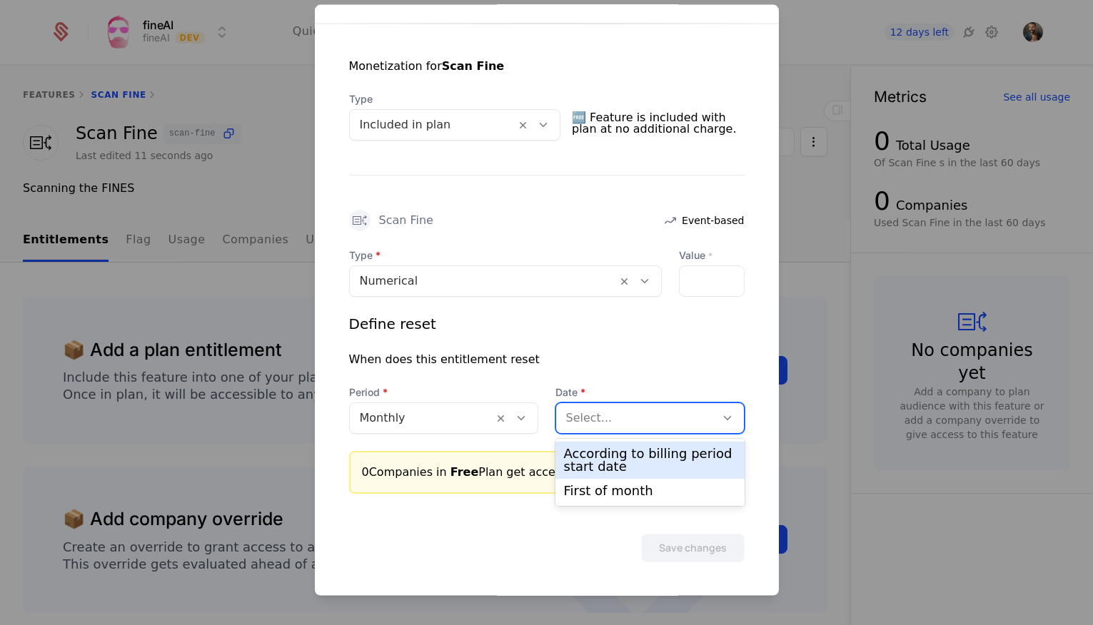
click at [623, 455] on div "According to billing period start date" at bounding box center [650, 461] width 172 height 26
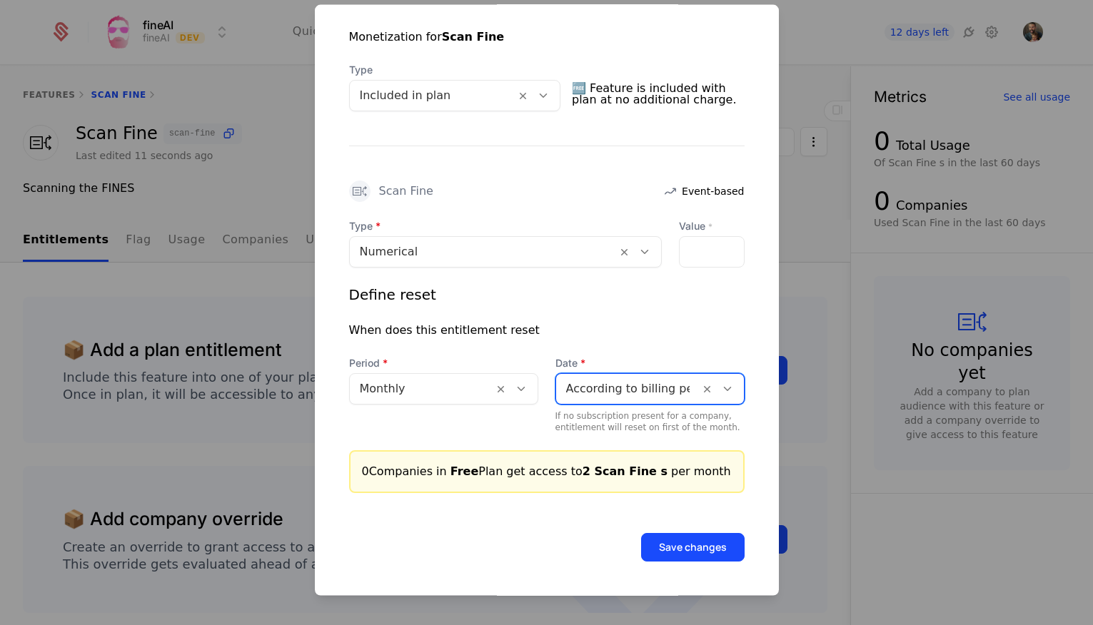
scroll to position [292, 0]
click at [689, 541] on button "Save changes" at bounding box center [693, 548] width 104 height 29
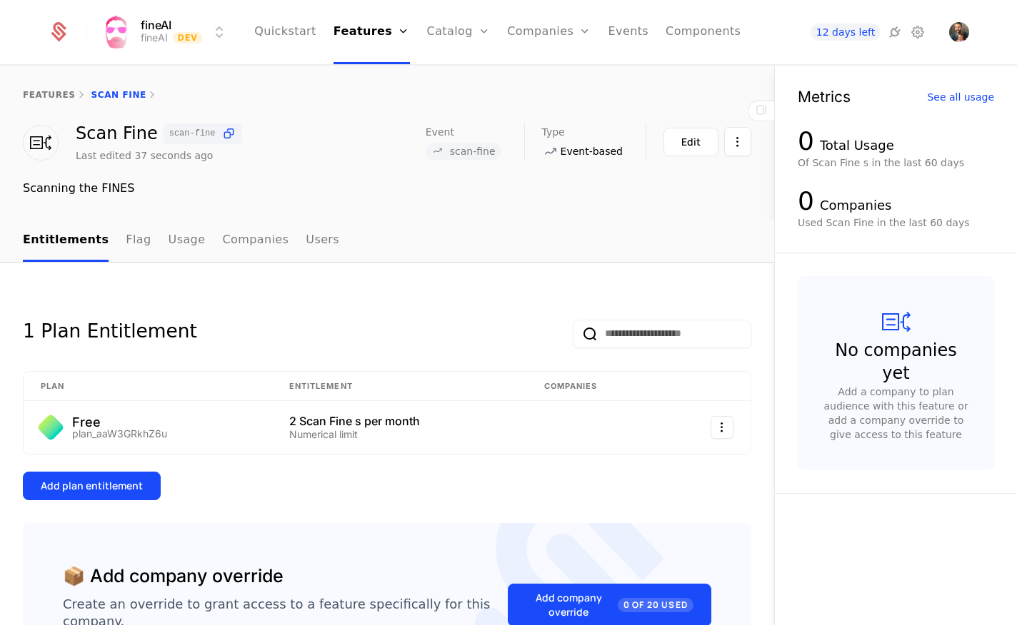
scroll to position [0, 0]
click at [458, 74] on link "Plans" at bounding box center [481, 69] width 74 height 11
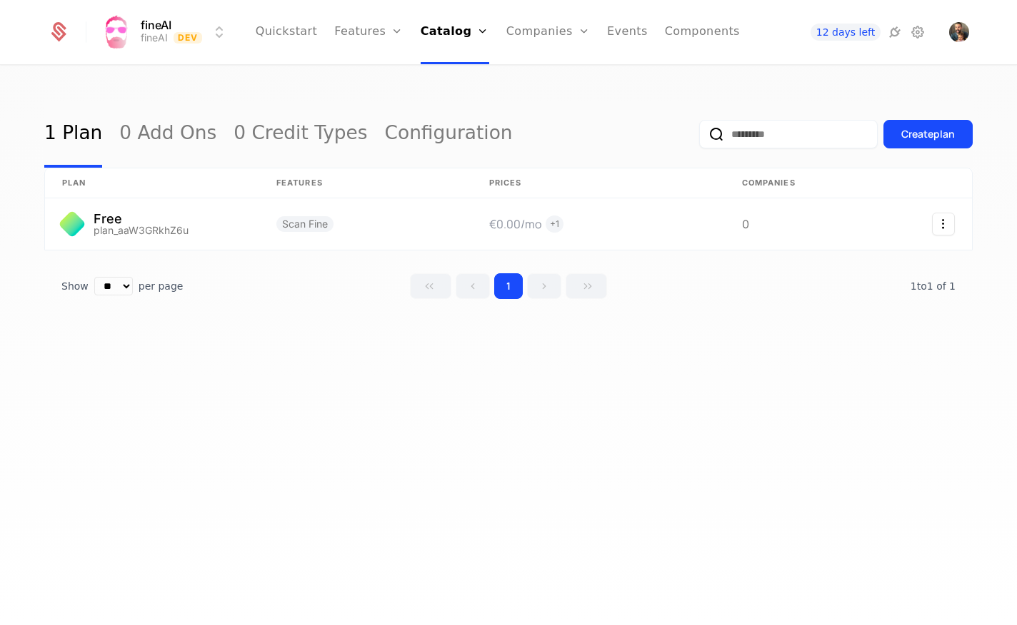
click at [910, 131] on div "Create plan" at bounding box center [928, 134] width 54 height 14
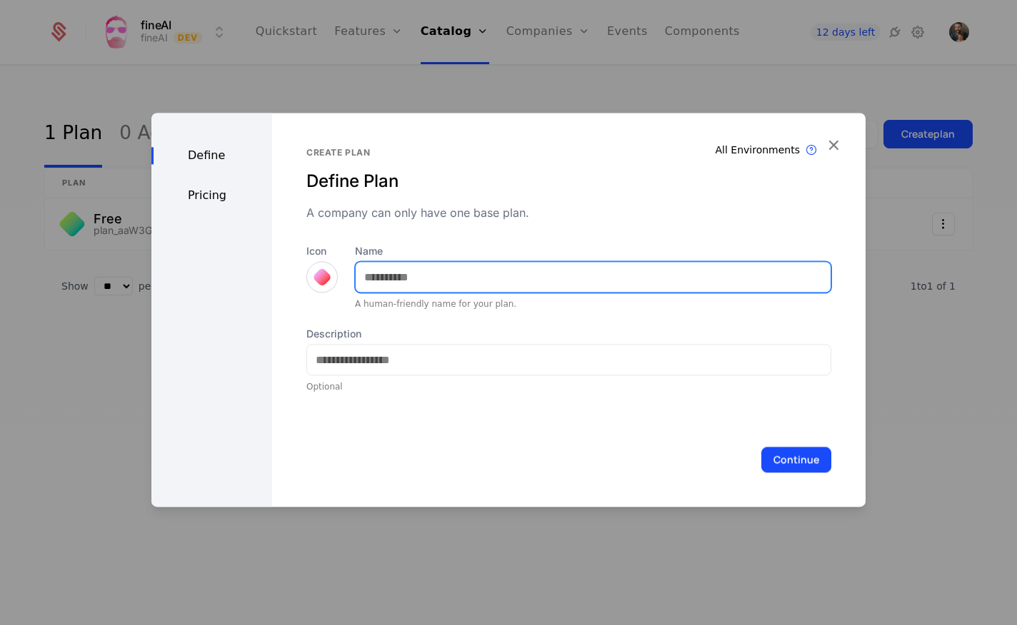
click at [516, 284] on input "Name" at bounding box center [593, 277] width 475 height 30
type input "******"
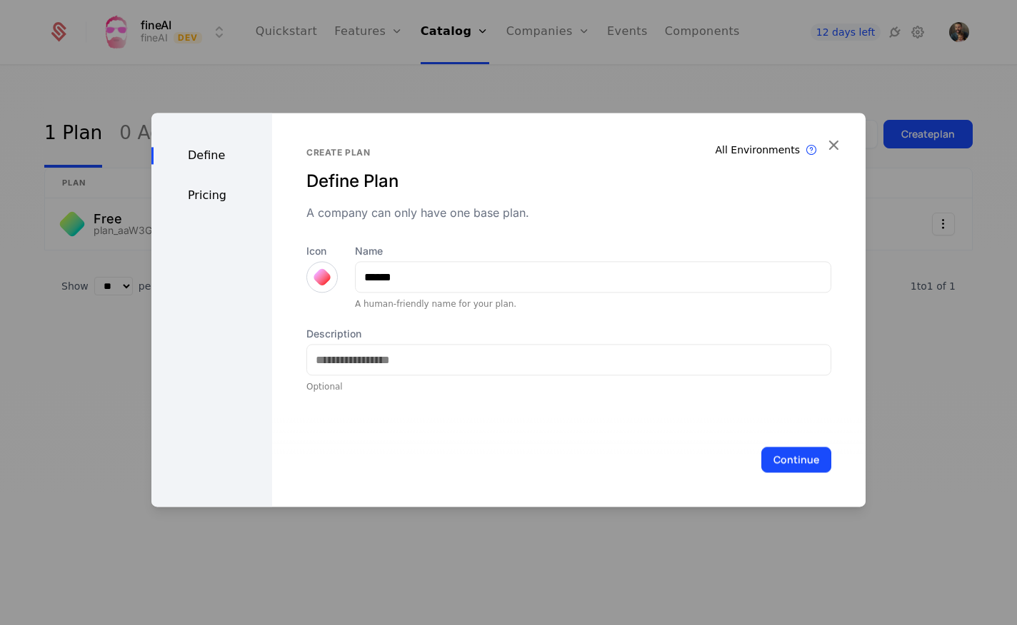
click at [315, 273] on div at bounding box center [322, 277] width 14 height 14
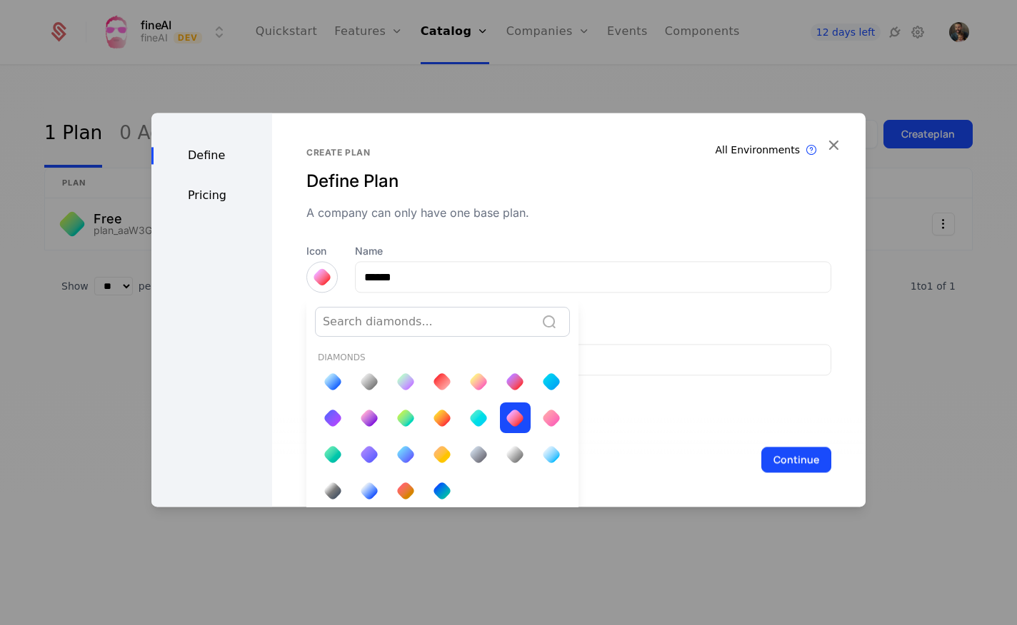
scroll to position [5, 0]
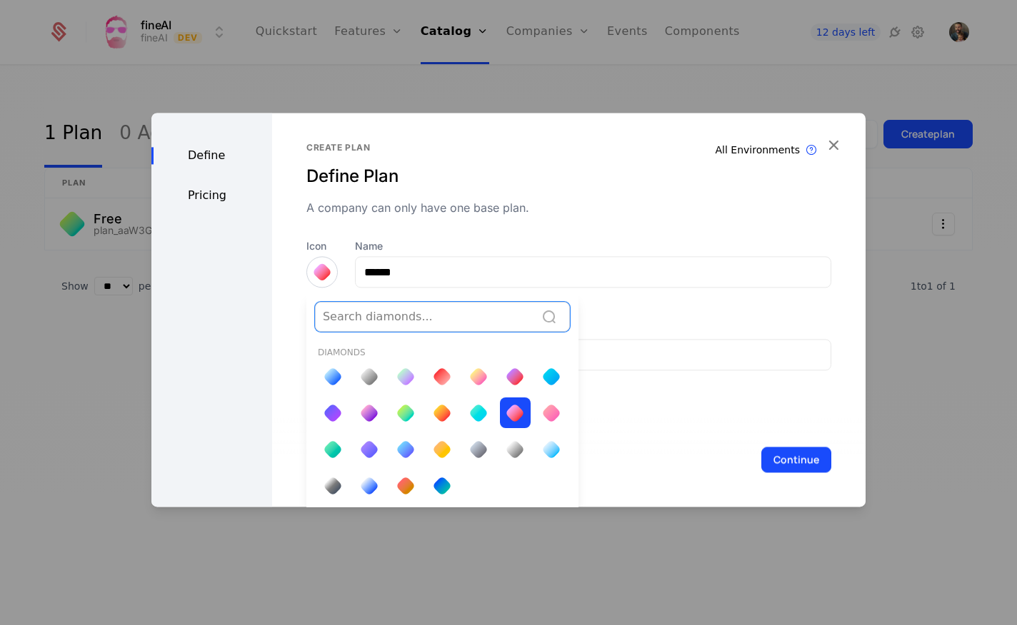
click at [442, 448] on div at bounding box center [442, 450] width 20 height 20
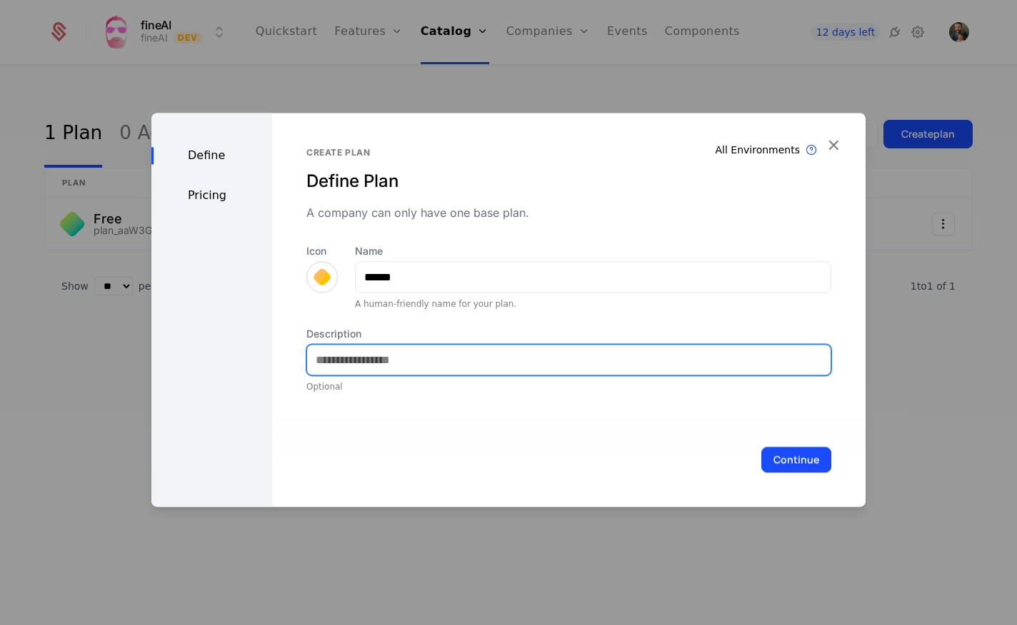
click at [361, 365] on input "Description" at bounding box center [568, 360] width 523 height 30
type input "*"
type input "**********"
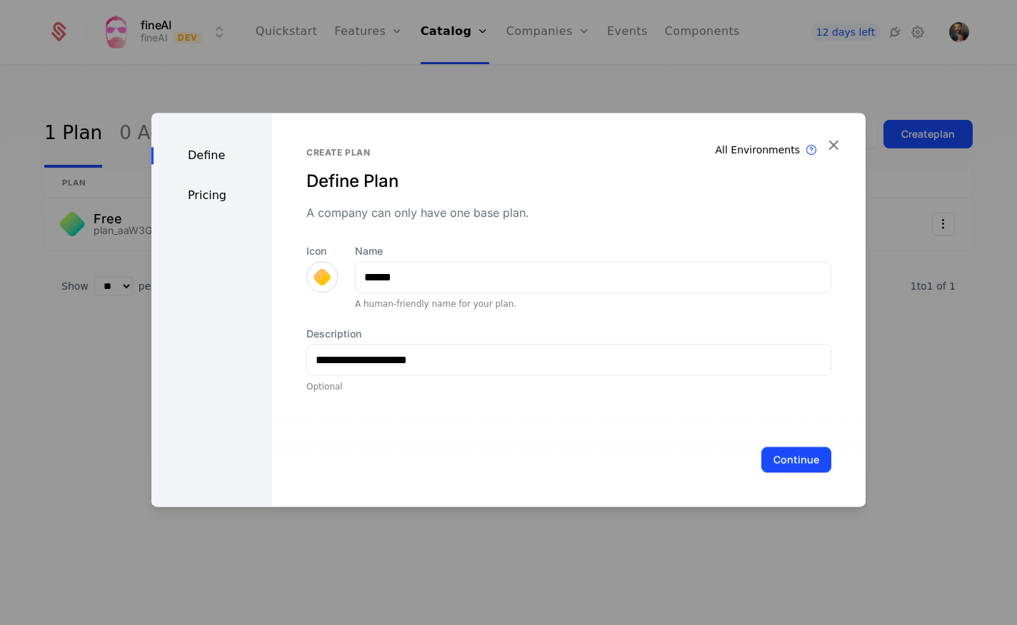
click at [812, 455] on button "Continue" at bounding box center [796, 460] width 70 height 26
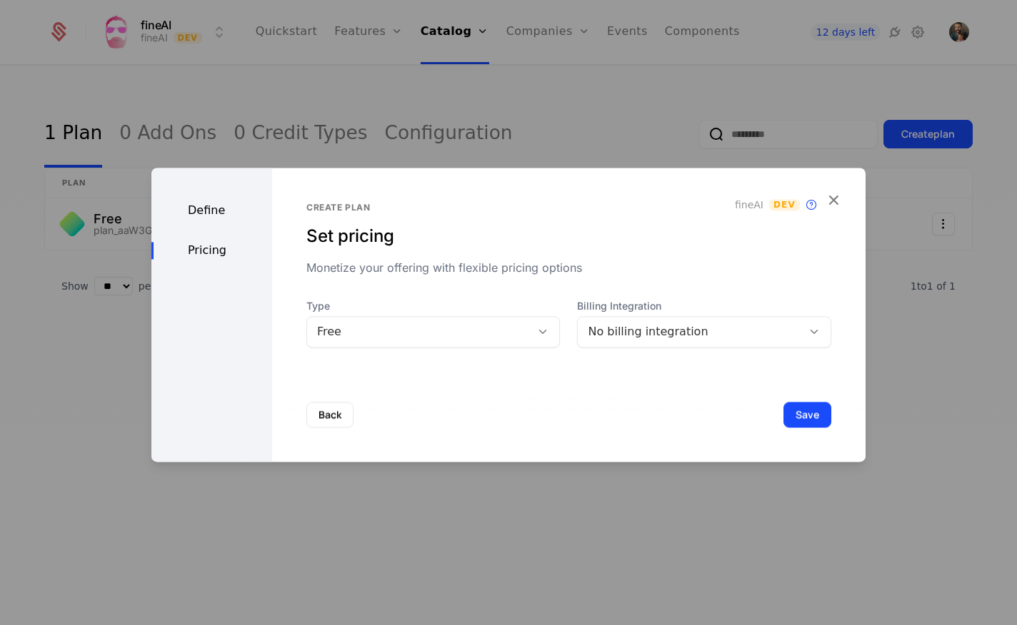
click at [374, 335] on div "Free" at bounding box center [419, 331] width 204 height 17
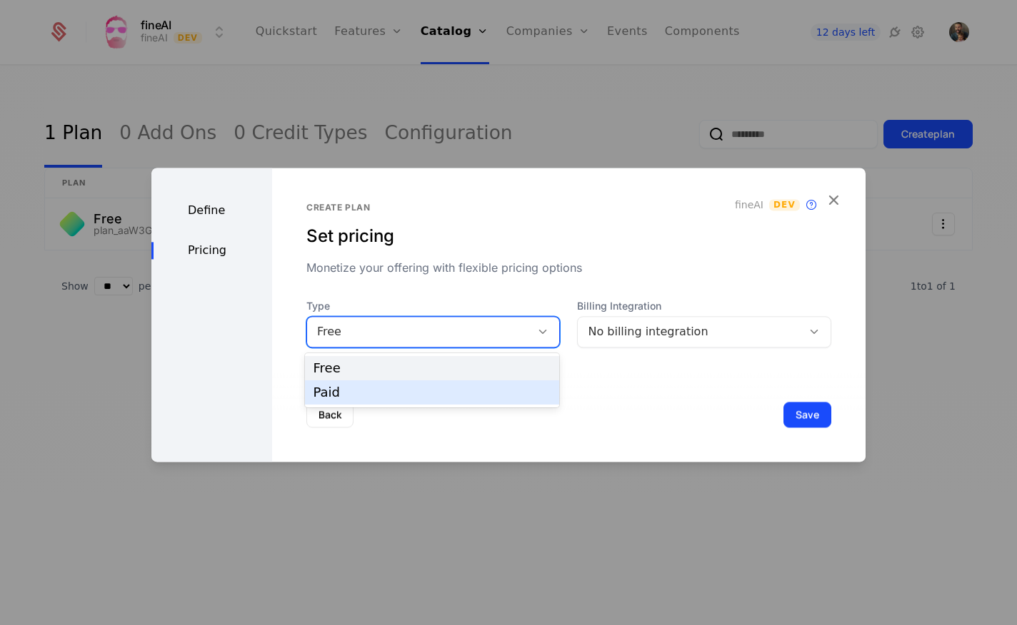
click at [379, 388] on div "Paid" at bounding box center [432, 392] width 238 height 13
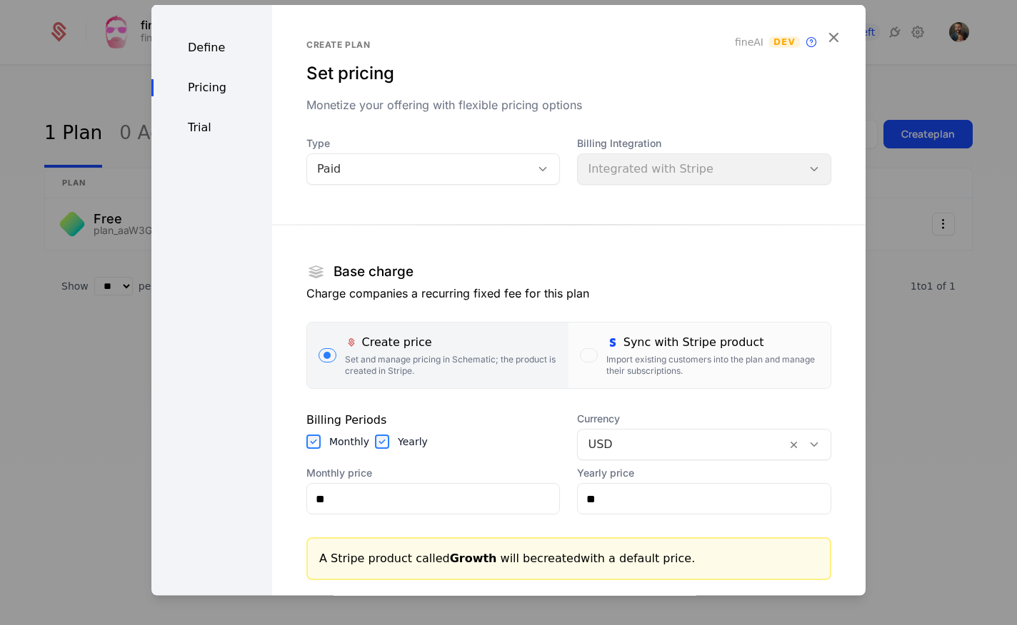
click at [599, 343] on label "Sync with Stripe product Import existing customers into the plan and manage the…" at bounding box center [699, 356] width 262 height 66
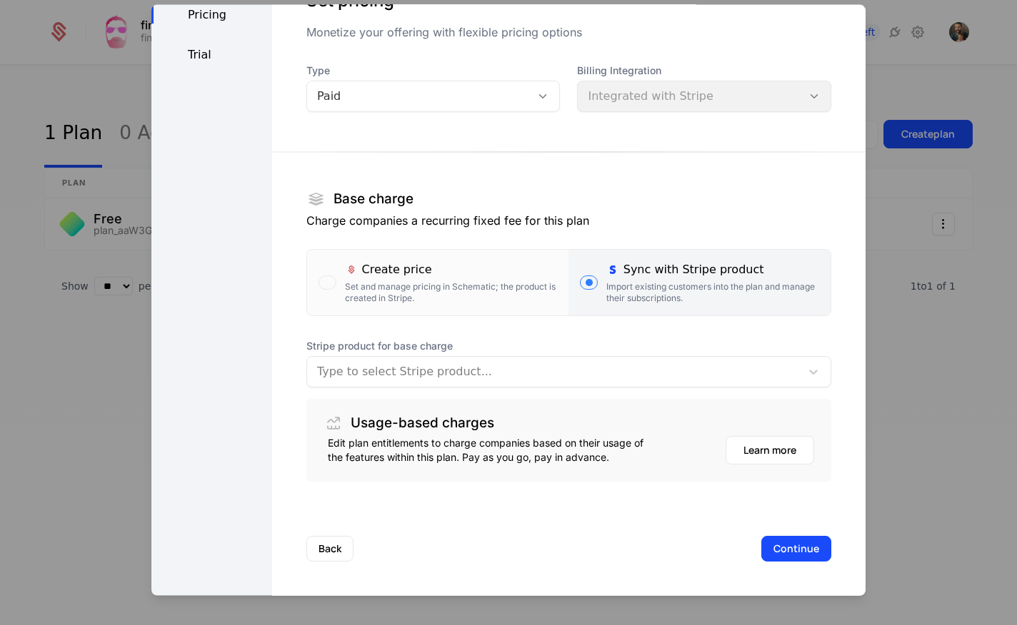
scroll to position [73, 0]
drag, startPoint x: 456, startPoint y: 385, endPoint x: 458, endPoint y: 376, distance: 9.5
click at [456, 383] on div "Type to select Stripe product..." at bounding box center [568, 371] width 525 height 31
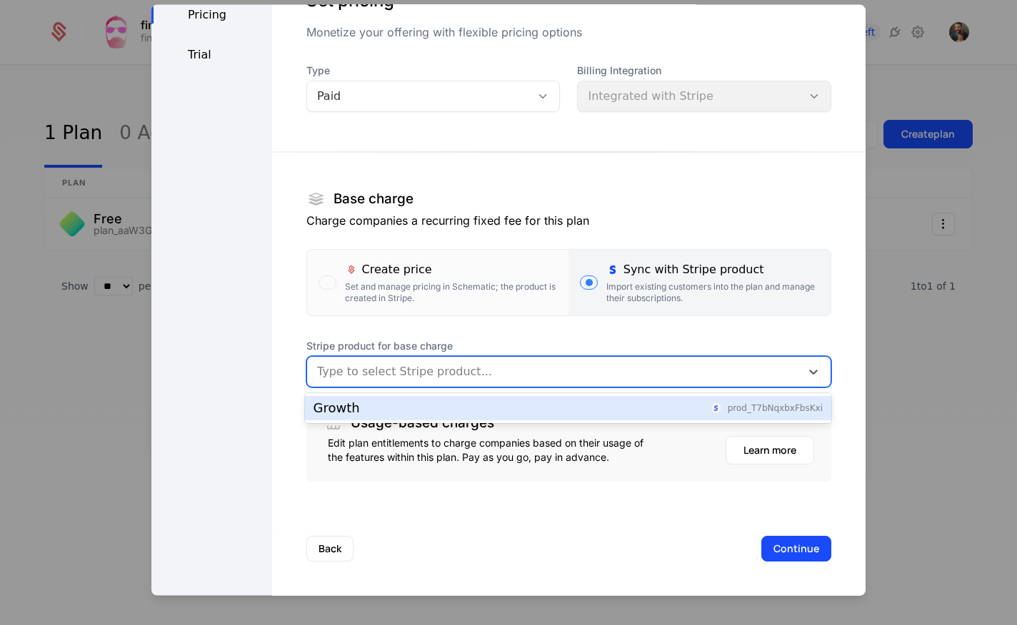
click at [458, 405] on div "Growth prod_T7bNqxbxFbsKxi" at bounding box center [567, 408] width 509 height 13
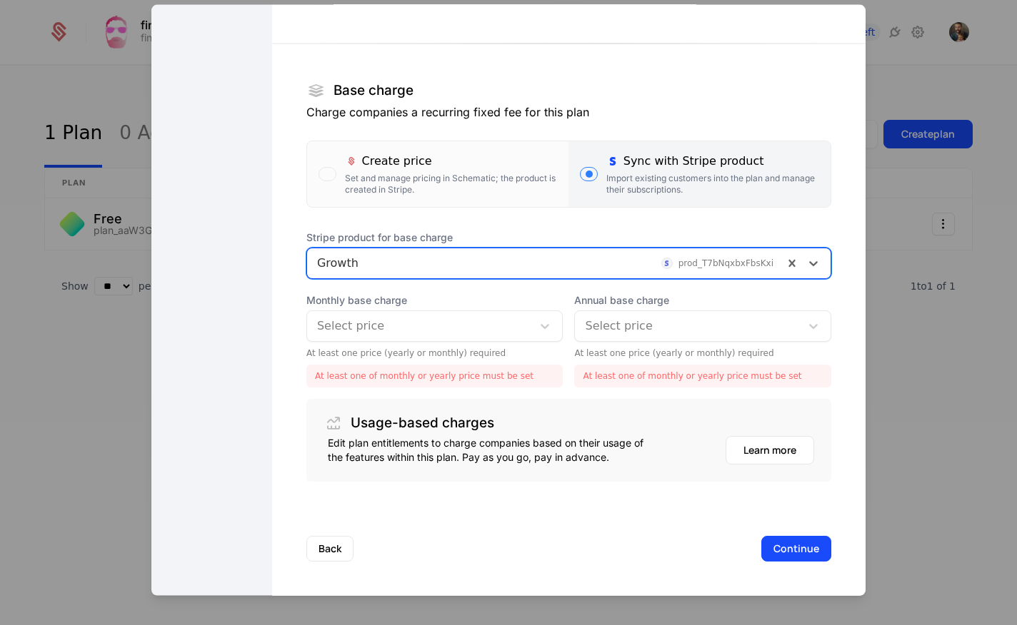
scroll to position [181, 0]
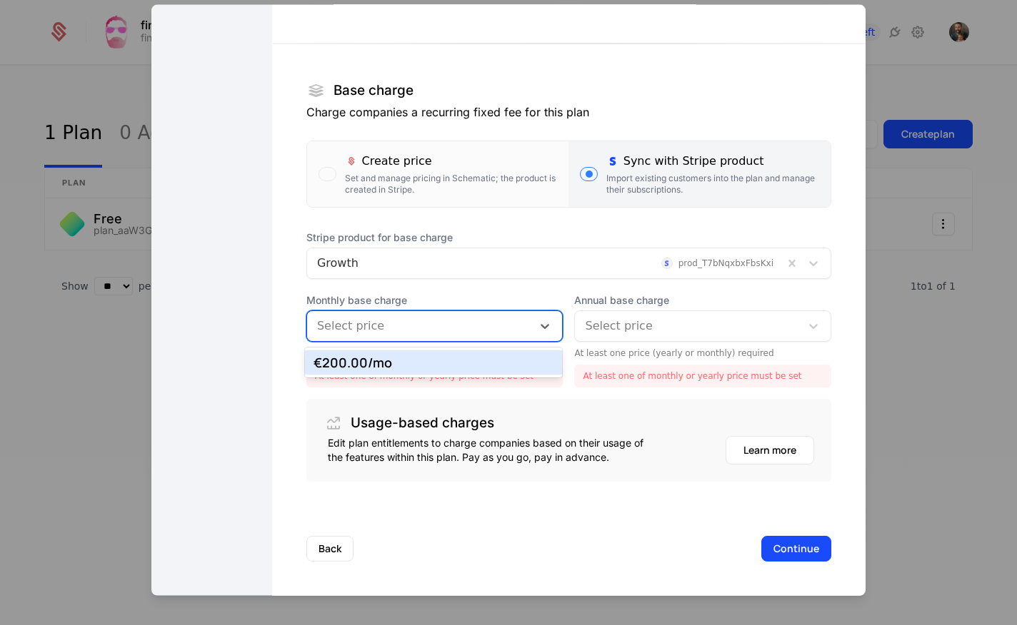
click at [446, 327] on div at bounding box center [420, 326] width 206 height 20
click at [425, 361] on div "€200.00 /mo" at bounding box center [433, 362] width 241 height 13
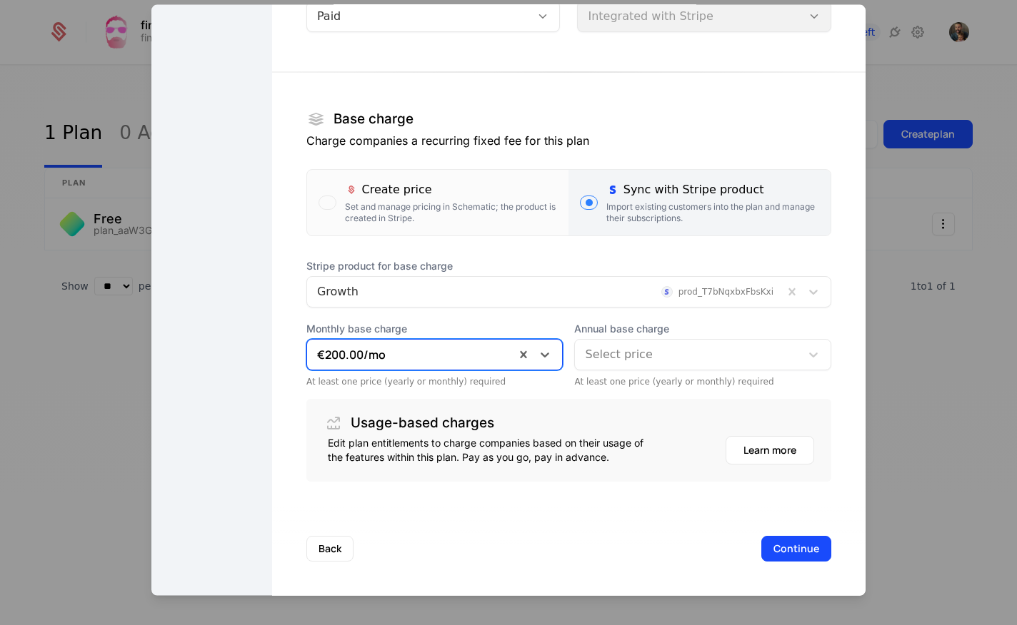
click at [635, 350] on div at bounding box center [688, 355] width 206 height 20
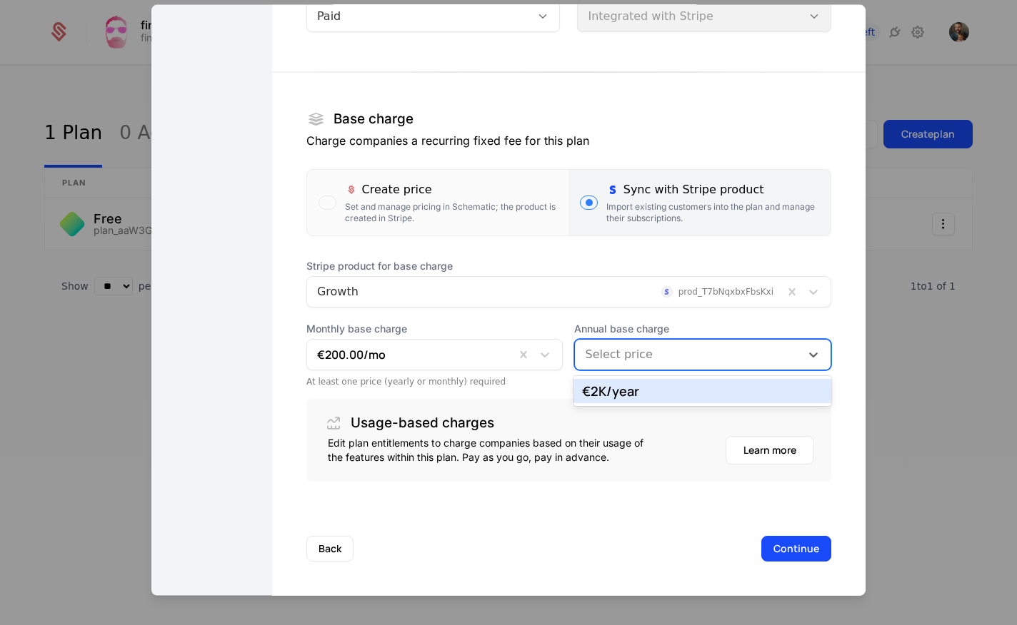
click at [642, 391] on div "€2K /year" at bounding box center [702, 391] width 241 height 13
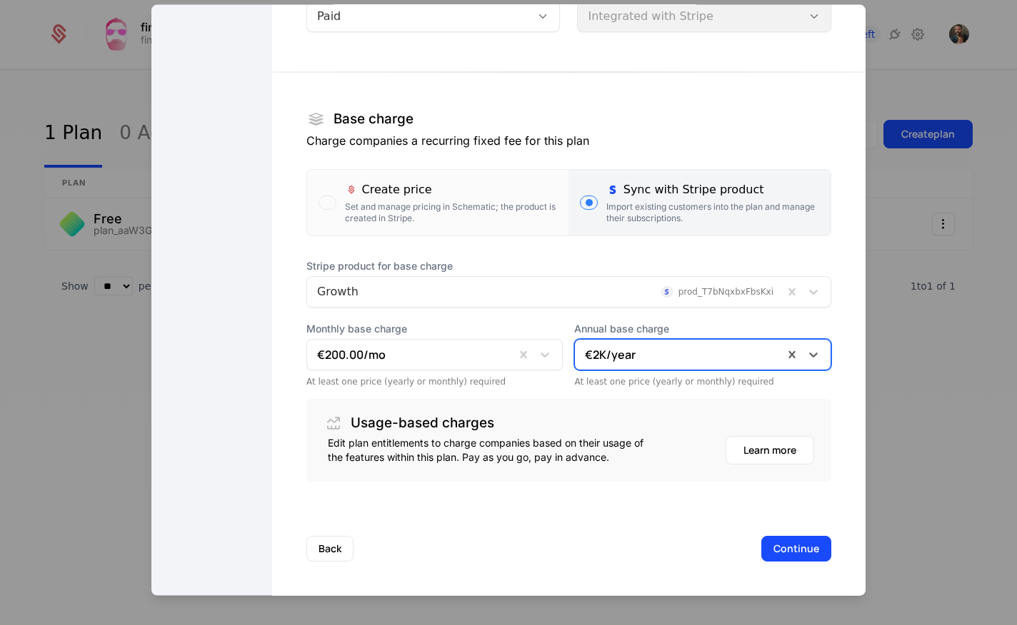
click at [801, 550] on button "Continue" at bounding box center [796, 549] width 70 height 26
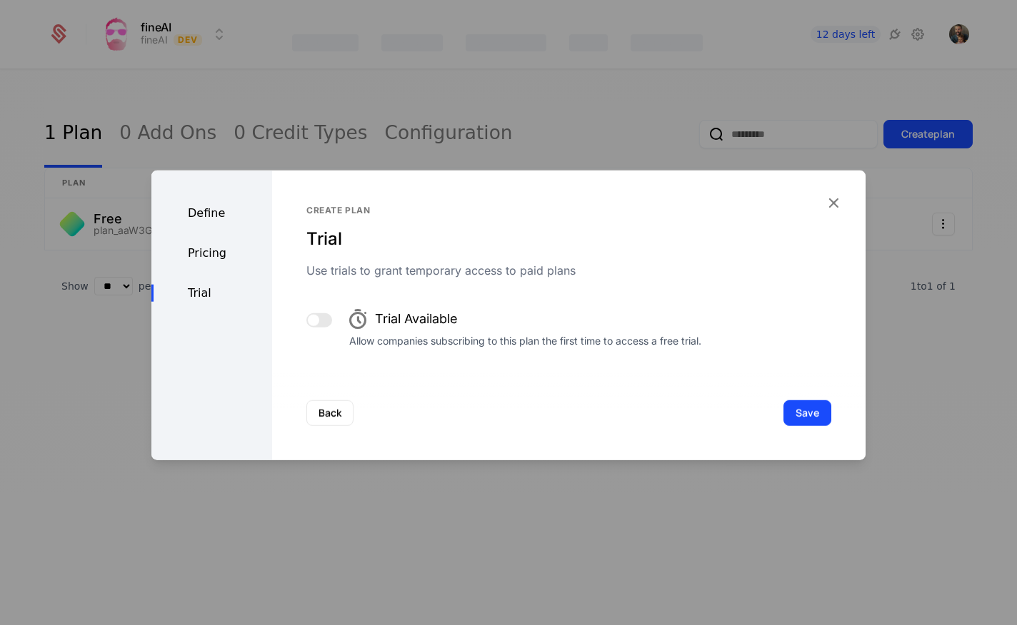
scroll to position [0, 0]
click at [806, 417] on button "Save" at bounding box center [807, 413] width 48 height 26
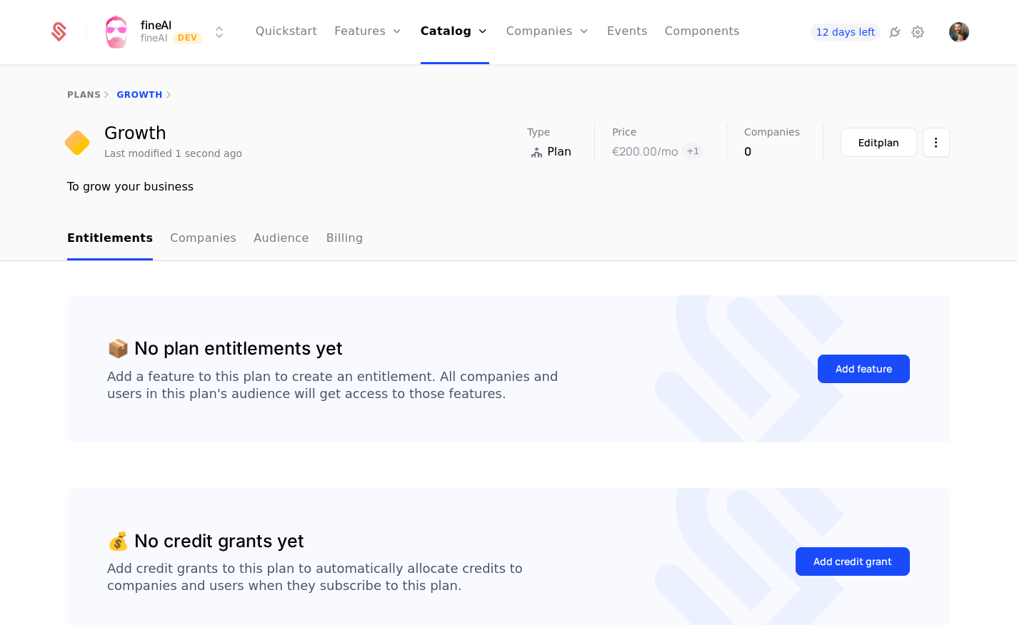
click at [855, 366] on div "Add feature" at bounding box center [863, 369] width 56 height 14
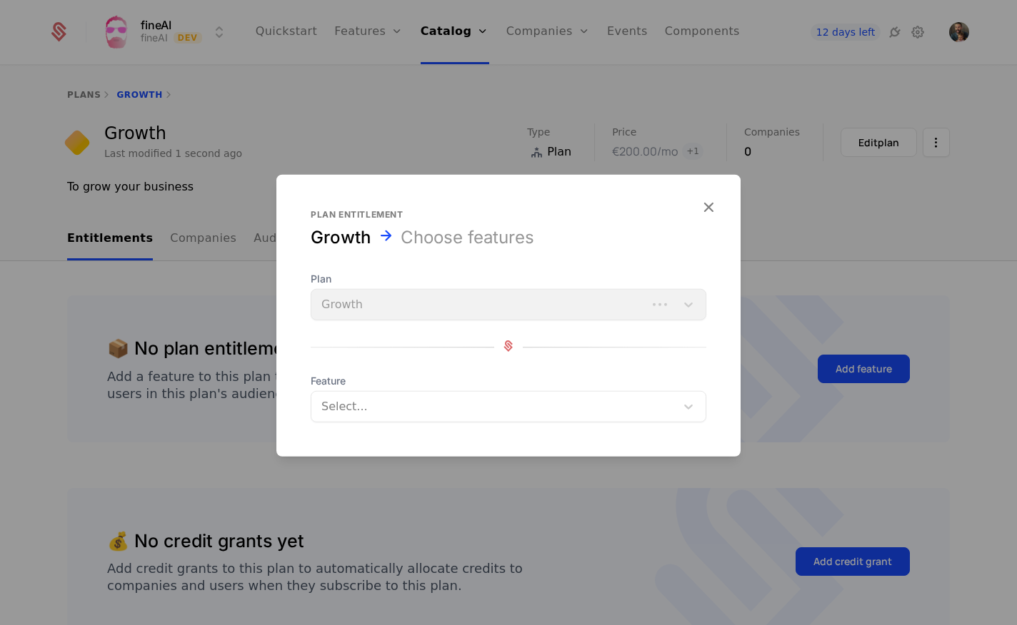
click at [415, 303] on div "Plan Growth" at bounding box center [508, 296] width 395 height 49
click at [392, 402] on div at bounding box center [493, 407] width 347 height 20
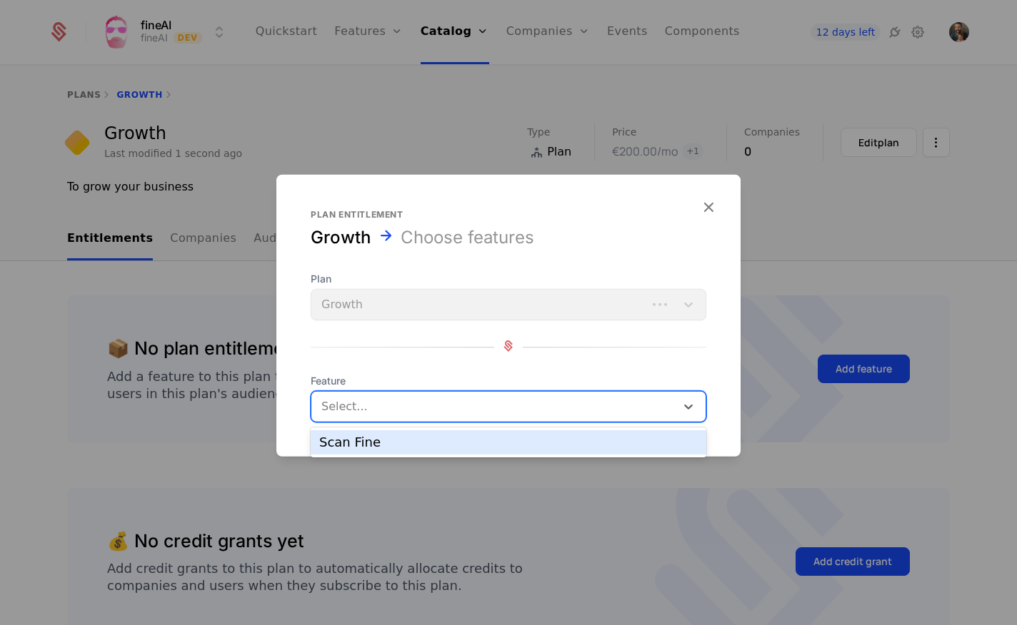
click at [383, 450] on div "Scan Fine" at bounding box center [508, 442] width 395 height 24
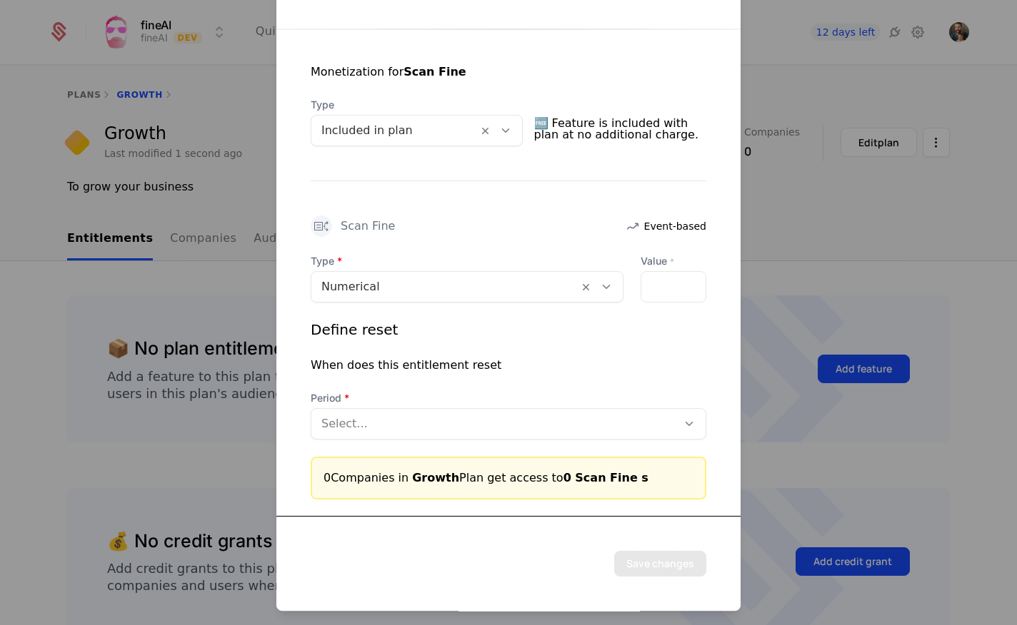
click at [680, 284] on div "*" at bounding box center [673, 286] width 66 height 31
click at [681, 285] on div "*" at bounding box center [673, 286] width 66 height 31
click at [673, 286] on div "*" at bounding box center [673, 286] width 66 height 31
click at [656, 281] on input "*" at bounding box center [649, 287] width 17 height 30
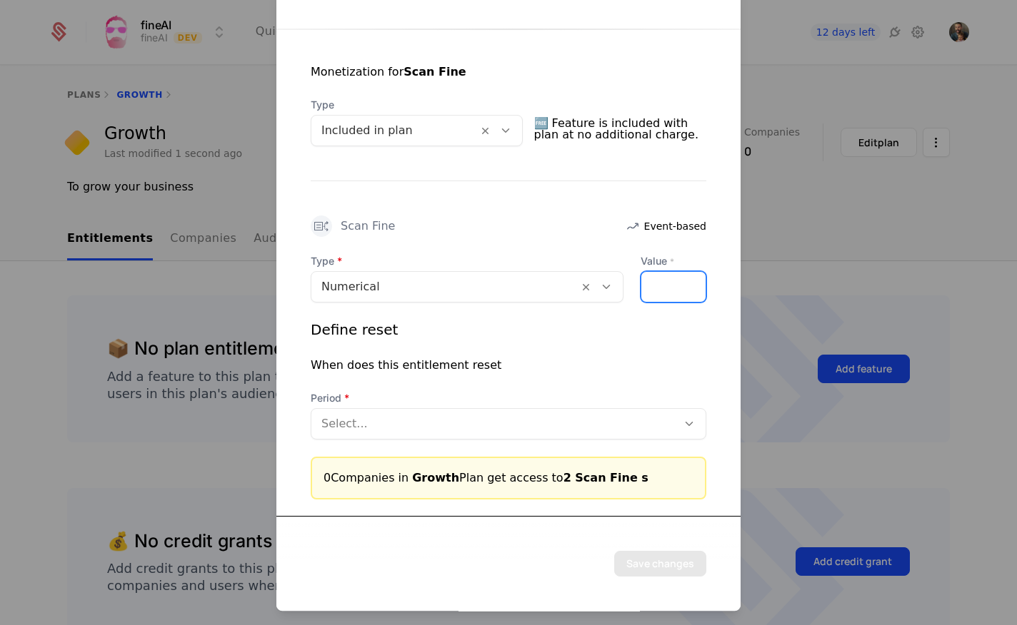
click at [656, 281] on input "*" at bounding box center [649, 287] width 17 height 30
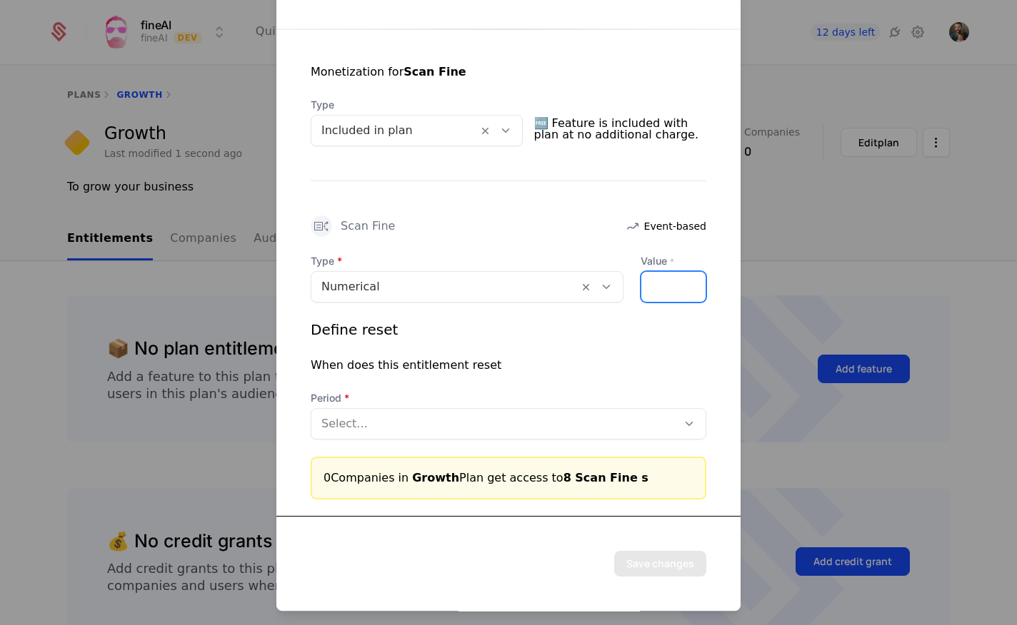
click at [656, 281] on input "*" at bounding box center [649, 287] width 17 height 30
click at [656, 281] on input "**" at bounding box center [649, 287] width 17 height 30
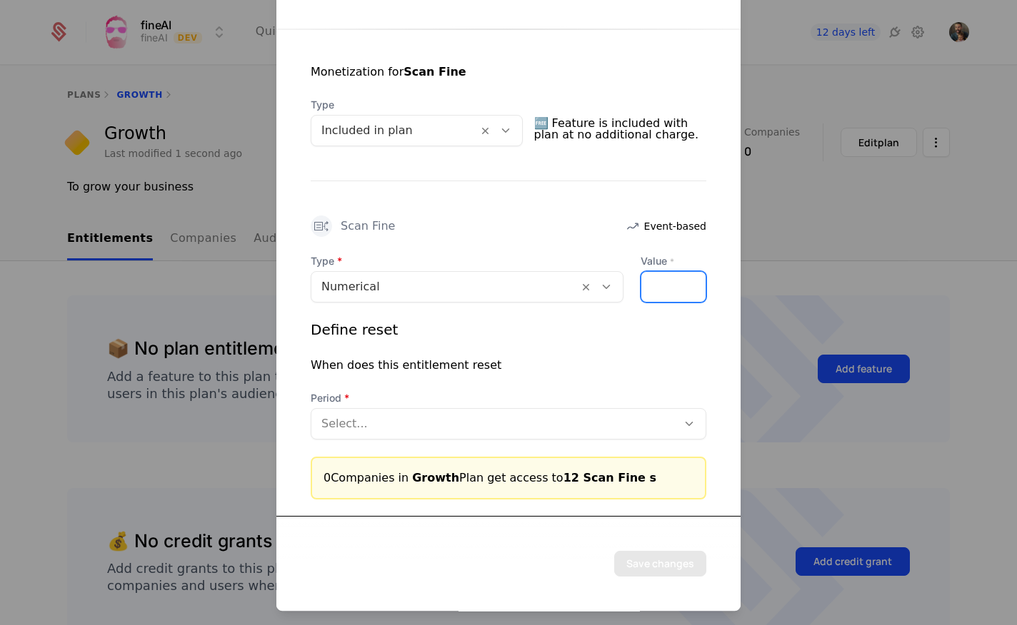
click at [656, 281] on input "**" at bounding box center [649, 287] width 17 height 30
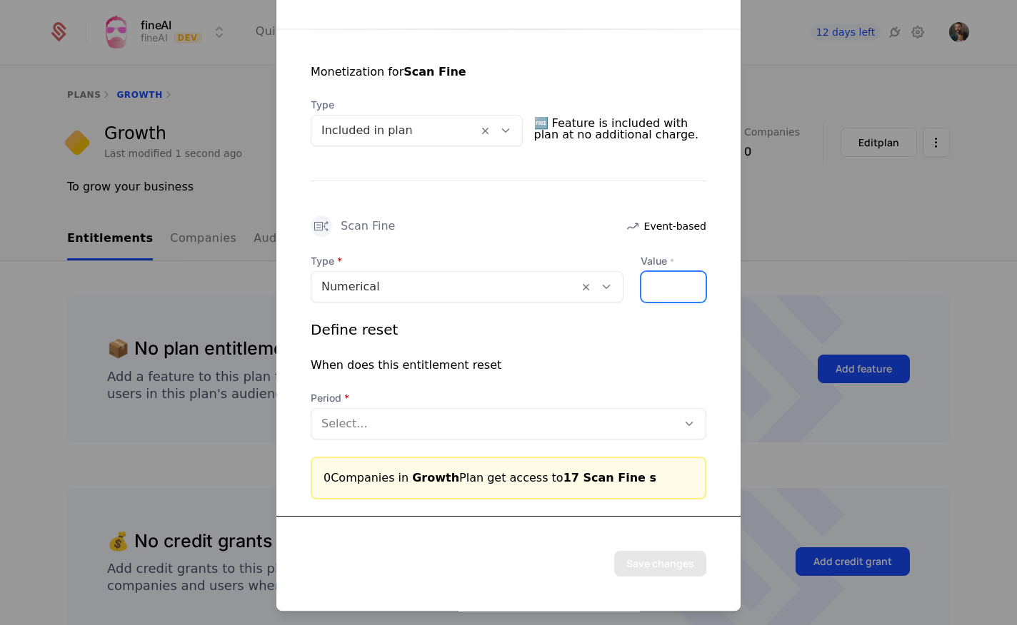
click at [656, 281] on input "**" at bounding box center [649, 287] width 17 height 30
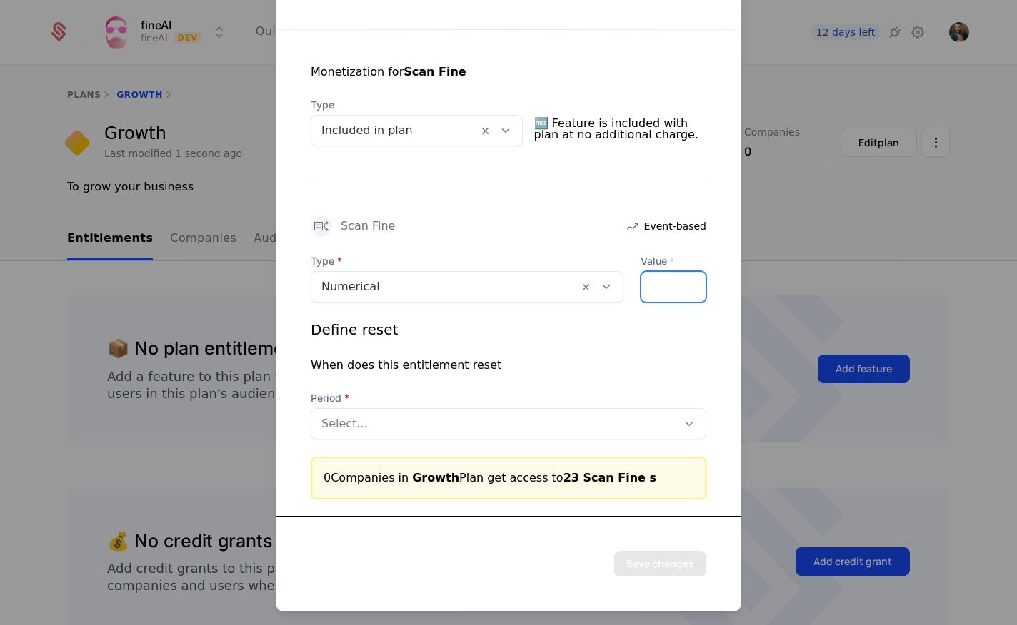
click at [656, 281] on input "**" at bounding box center [649, 287] width 17 height 30
type input "**"
click at [656, 281] on input "**" at bounding box center [649, 287] width 17 height 30
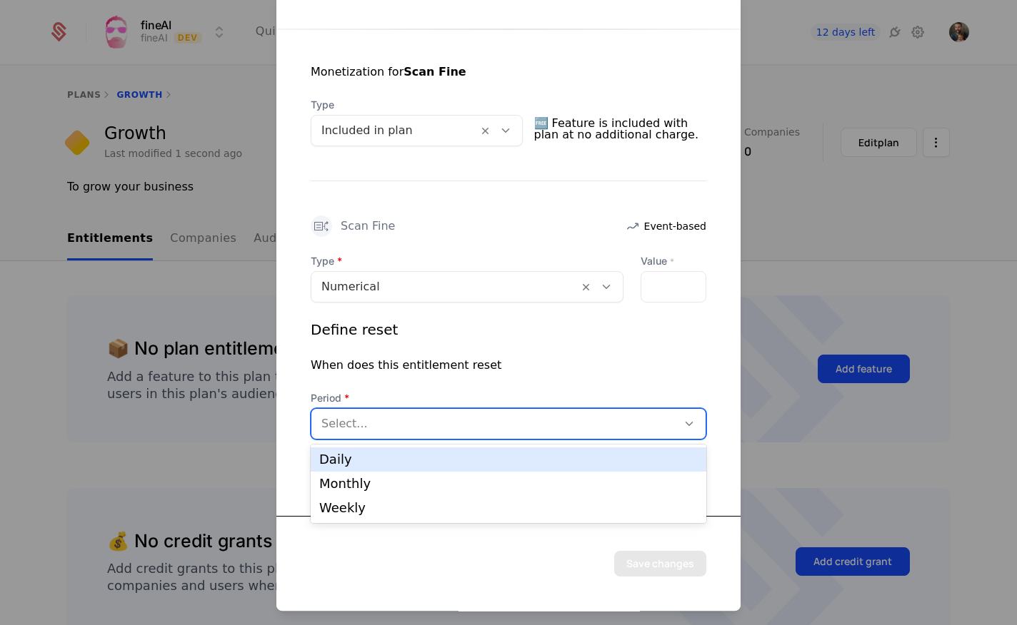
click at [510, 418] on div at bounding box center [494, 424] width 346 height 20
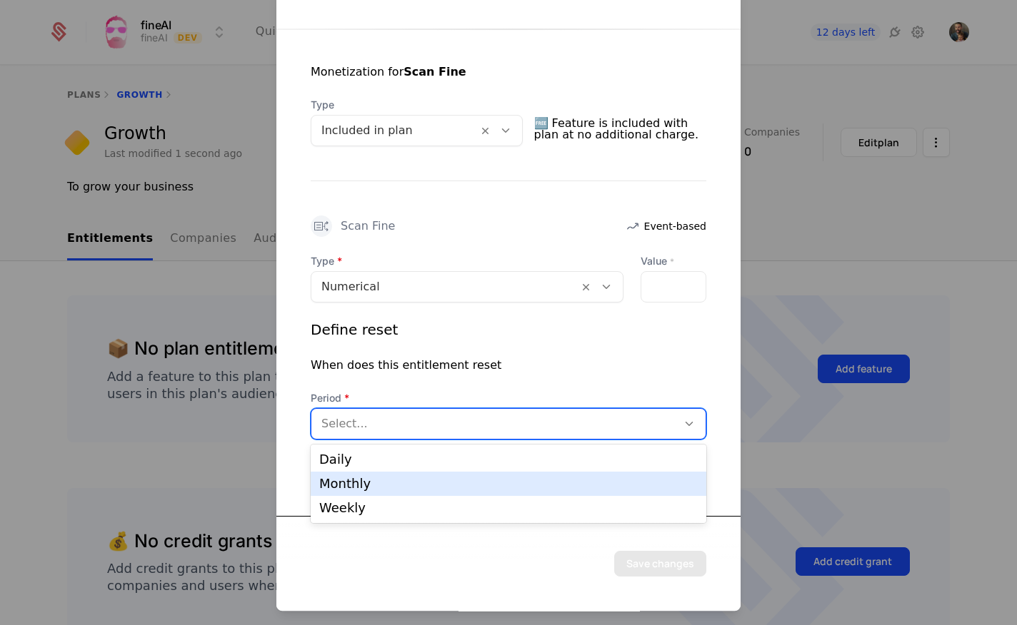
click at [475, 477] on div "Monthly" at bounding box center [508, 484] width 395 height 24
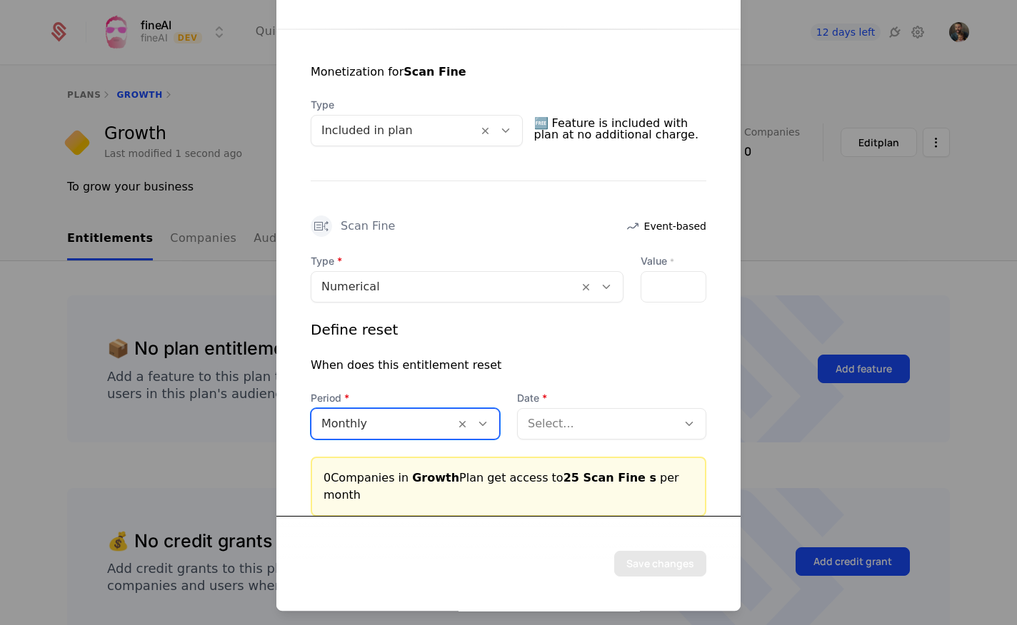
click at [595, 423] on div at bounding box center [597, 424] width 139 height 20
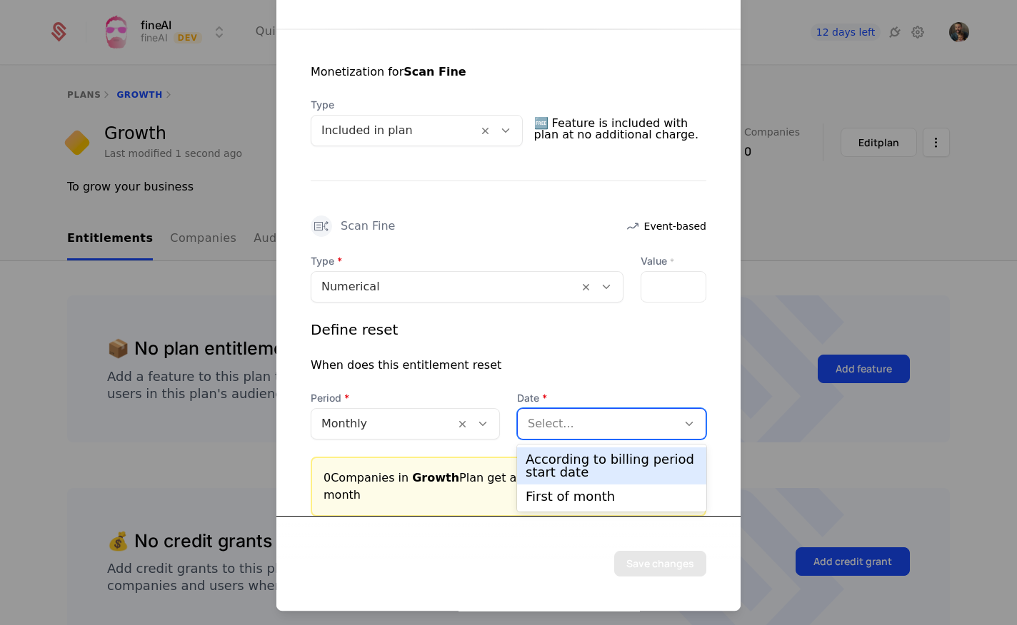
click at [602, 464] on div "According to billing period start date" at bounding box center [611, 466] width 172 height 26
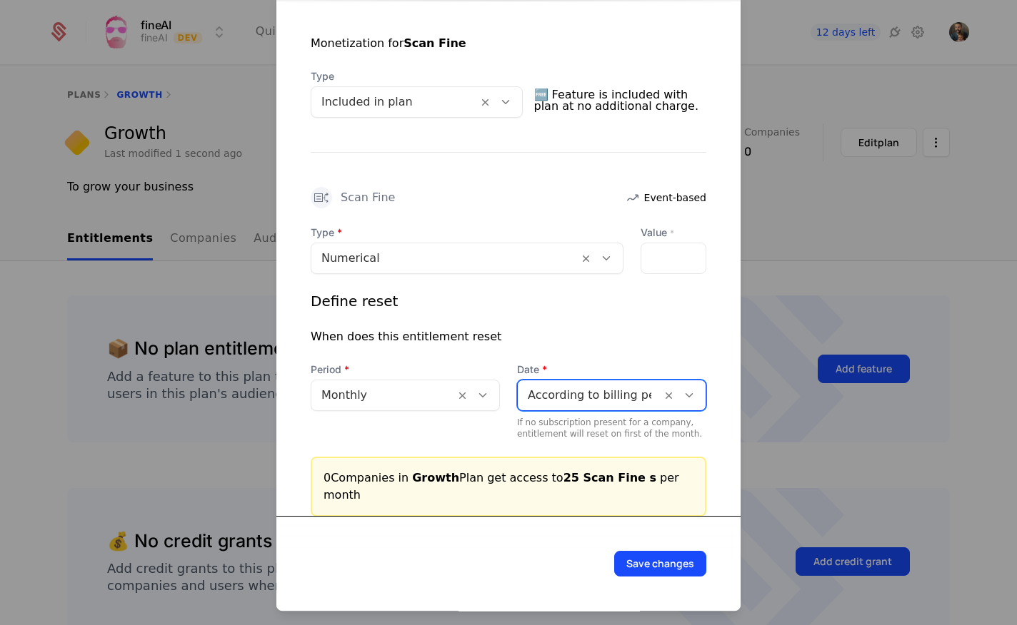
scroll to position [0, 1]
click at [661, 563] on button "Save changes" at bounding box center [660, 564] width 92 height 26
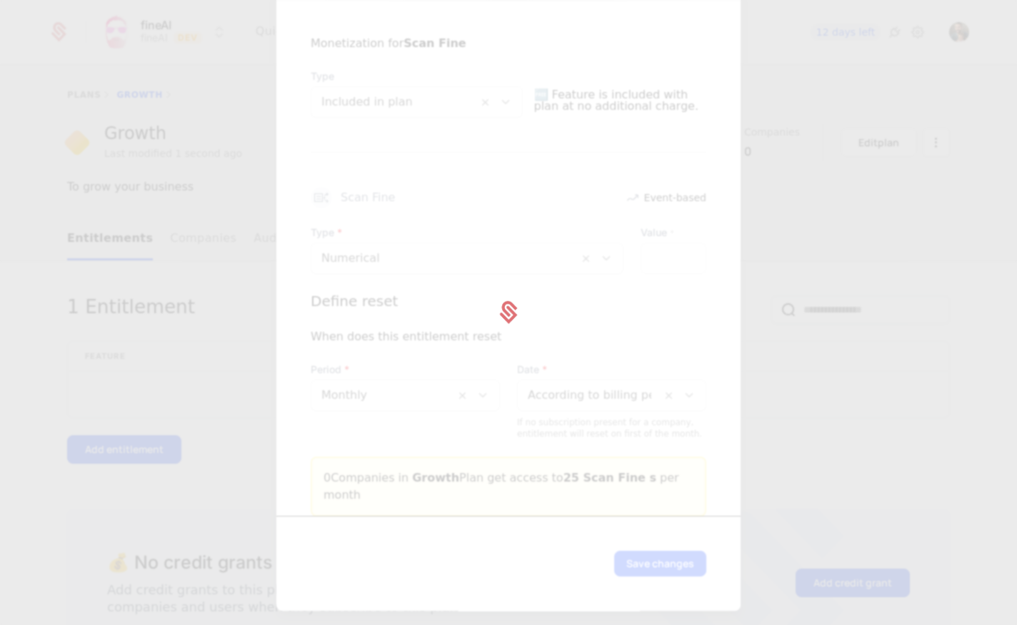
scroll to position [0, 0]
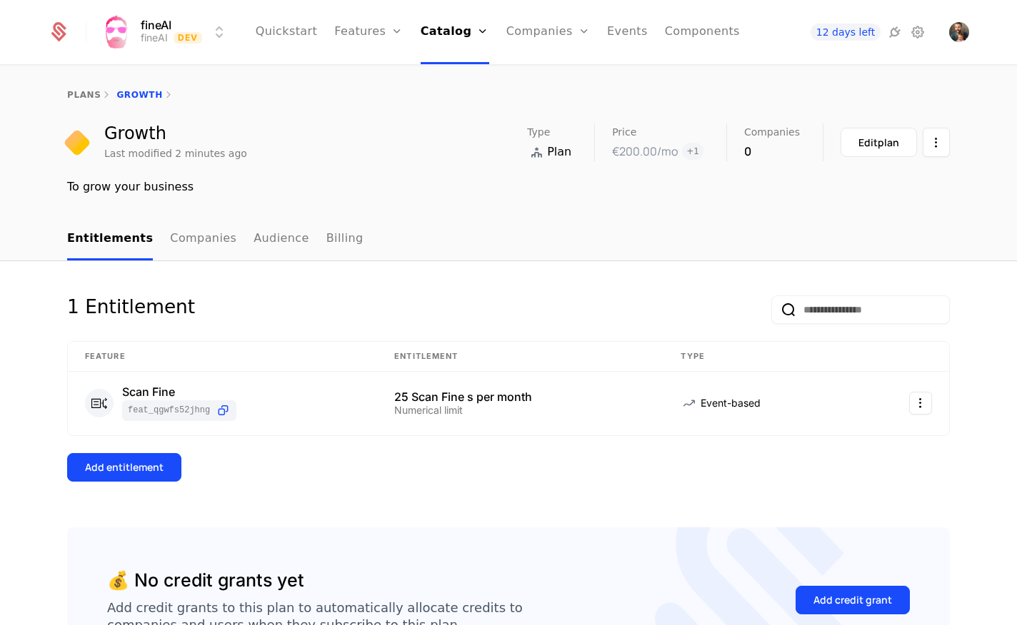
click at [915, 403] on html "fineAI fineAI Dev Quickstart Features Features Flags Catalog Plans Add Ons Cred…" at bounding box center [508, 312] width 1017 height 625
click at [827, 474] on div "Edit" at bounding box center [823, 473] width 36 height 20
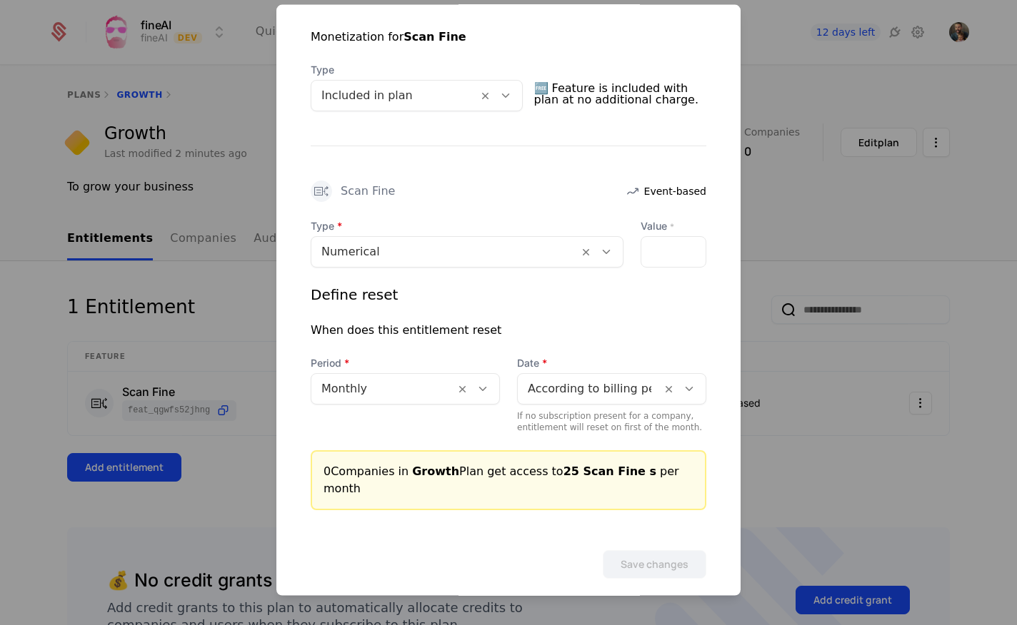
scroll to position [292, 0]
click at [654, 248] on input "**" at bounding box center [649, 253] width 17 height 30
click at [655, 248] on input "**" at bounding box center [649, 253] width 17 height 30
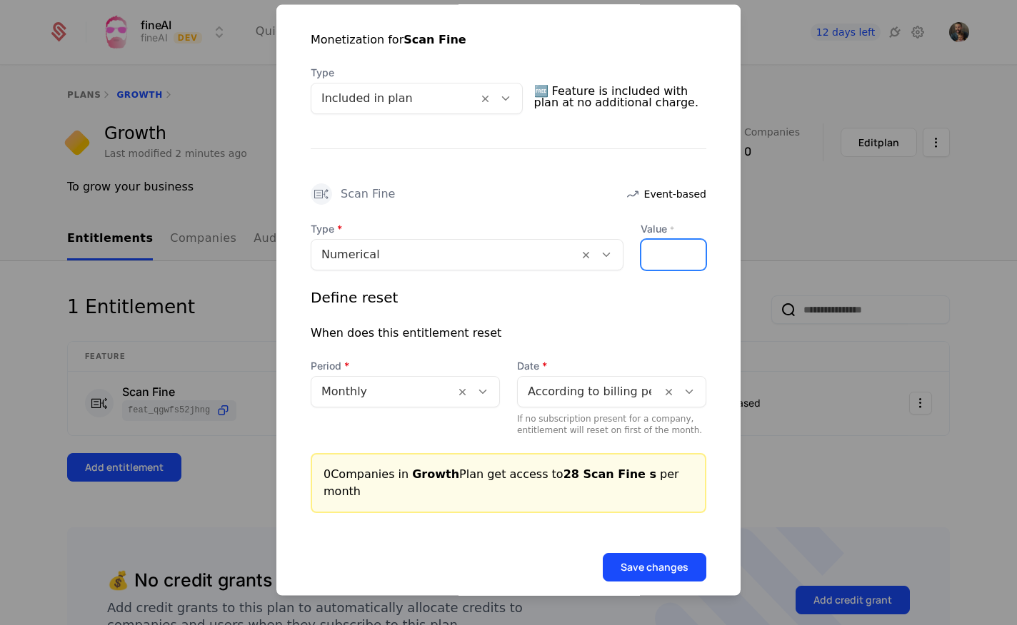
click at [655, 248] on input "**" at bounding box center [649, 255] width 17 height 30
click at [655, 249] on input "**" at bounding box center [649, 255] width 17 height 30
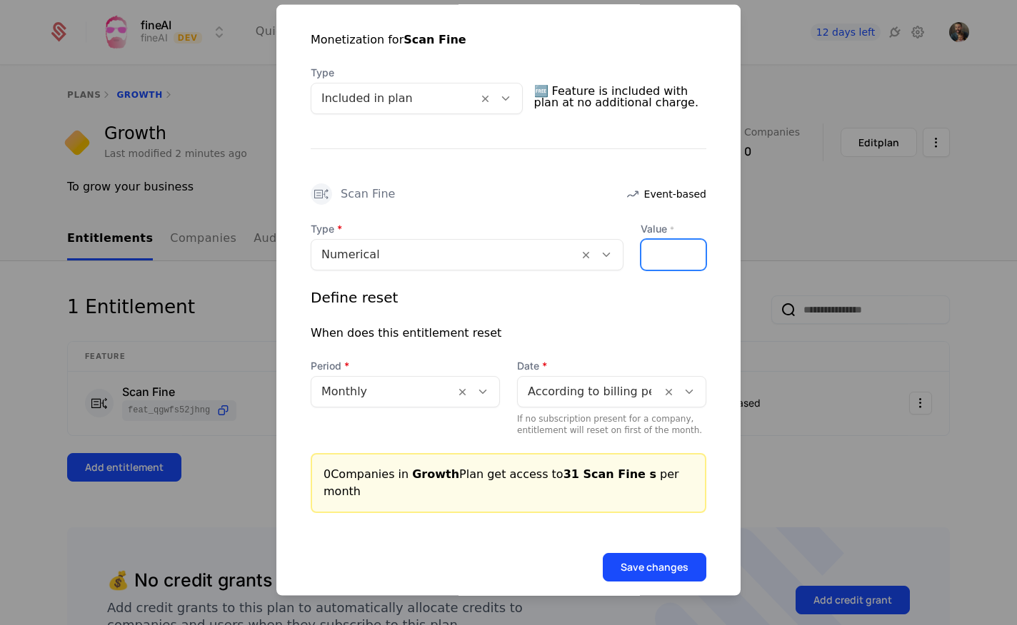
click at [655, 249] on input "**" at bounding box center [649, 255] width 17 height 30
click at [655, 249] on input "**" at bounding box center [649, 256] width 17 height 30
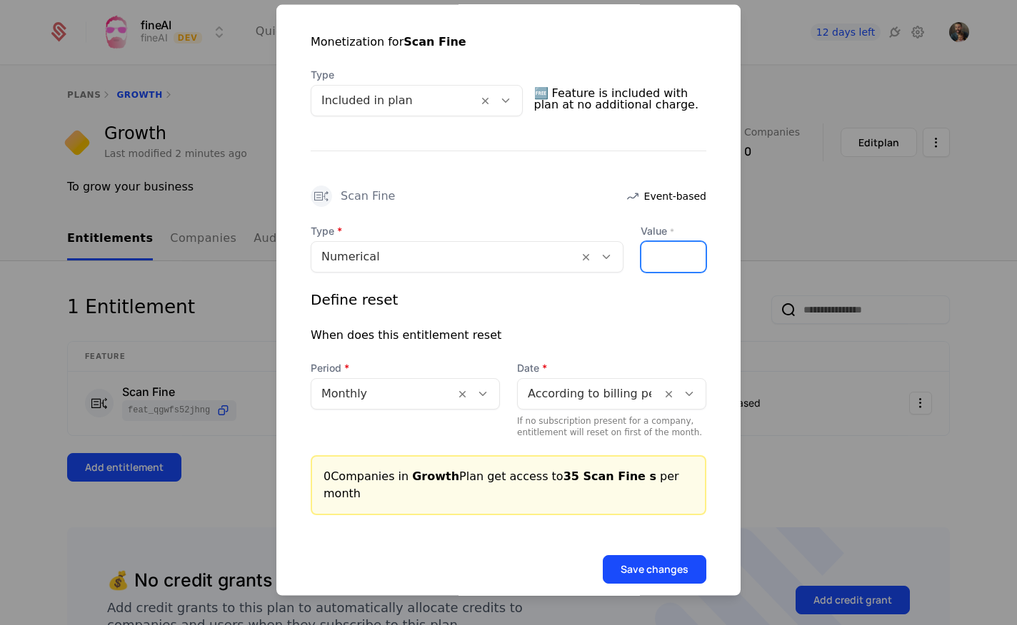
click at [655, 249] on input "**" at bounding box center [649, 257] width 17 height 30
click at [655, 250] on input "**" at bounding box center [649, 257] width 17 height 30
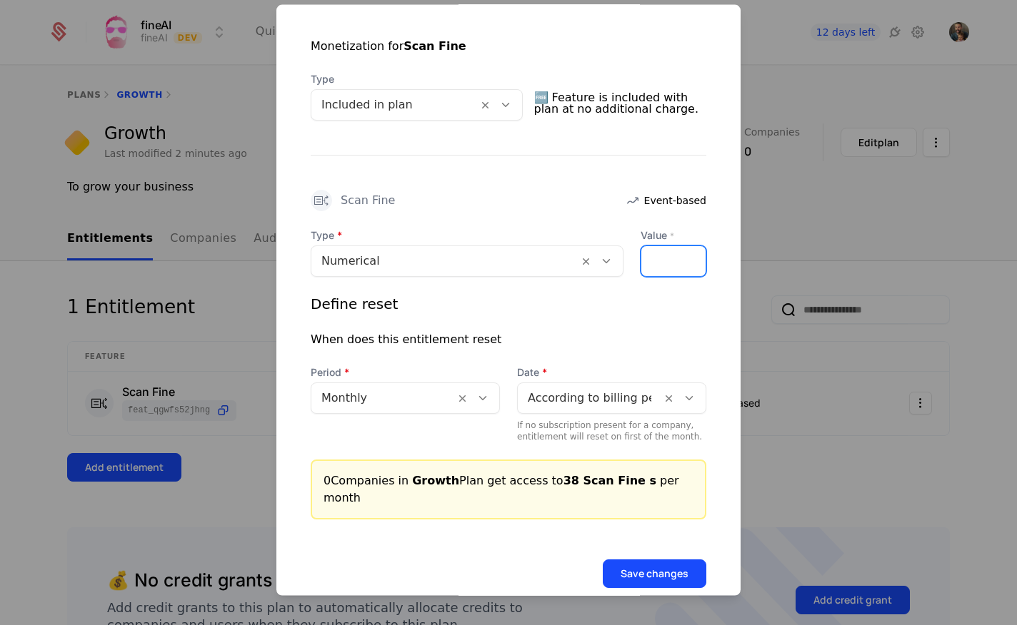
click at [655, 250] on input "**" at bounding box center [649, 261] width 17 height 30
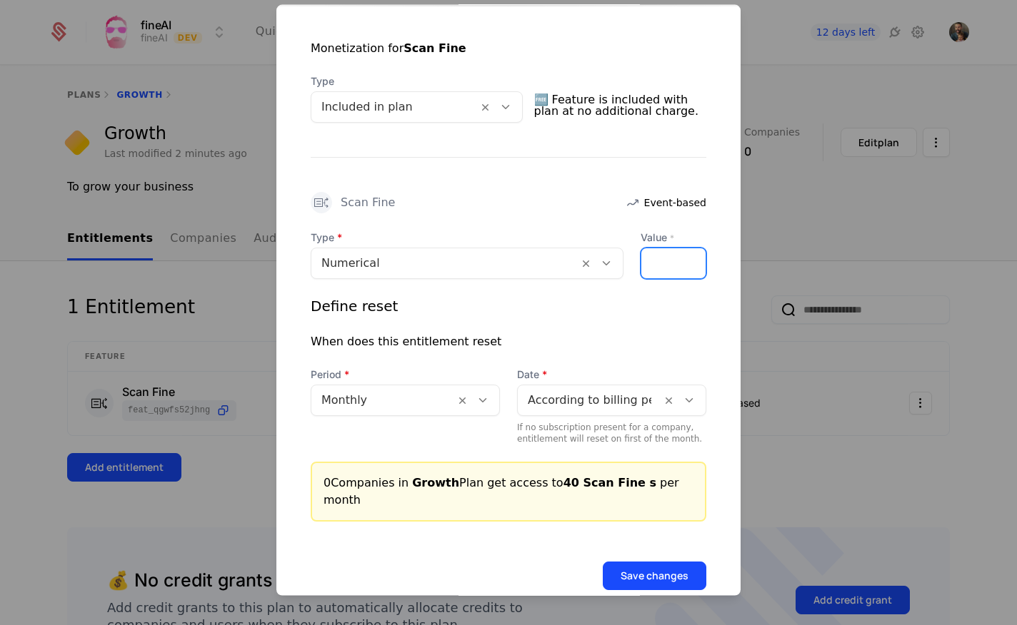
click at [655, 253] on input "**" at bounding box center [649, 263] width 17 height 30
click at [654, 257] on input "**" at bounding box center [649, 263] width 17 height 30
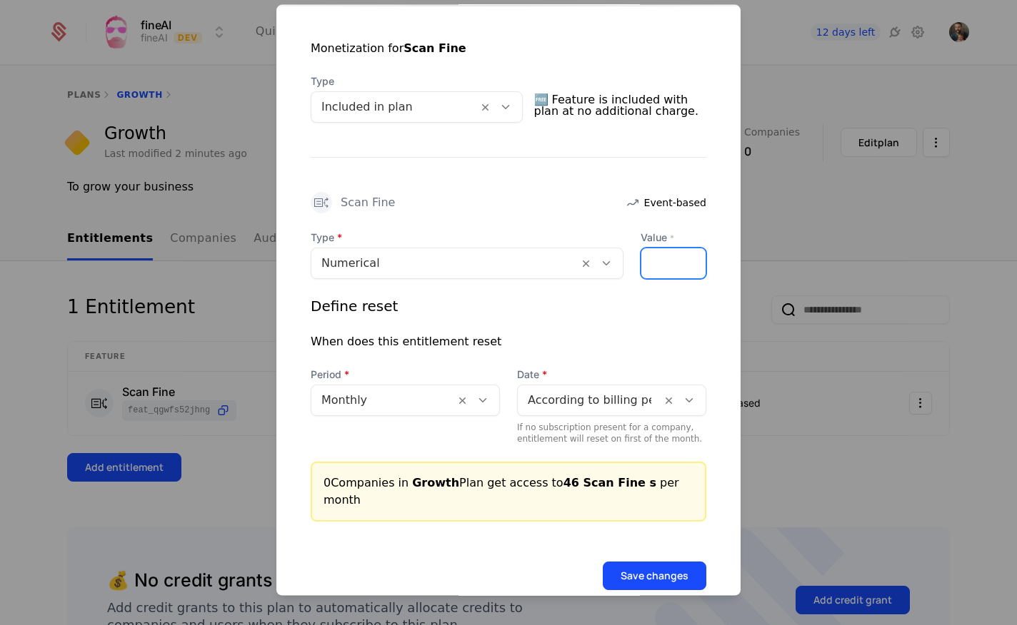
click at [653, 257] on input "**" at bounding box center [649, 263] width 17 height 30
click at [652, 258] on input "**" at bounding box center [649, 263] width 17 height 30
click at [653, 258] on input "**" at bounding box center [649, 263] width 17 height 30
click at [652, 257] on input "**" at bounding box center [649, 263] width 17 height 30
type input "**"
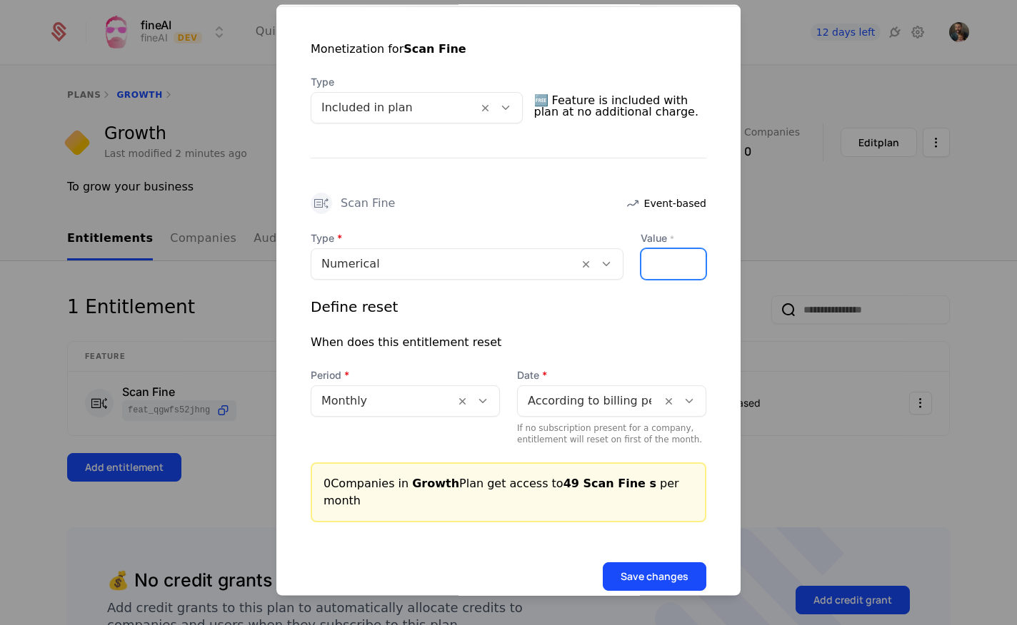
click at [652, 257] on input "**" at bounding box center [649, 264] width 17 height 30
click at [659, 563] on button "Save changes" at bounding box center [655, 577] width 104 height 29
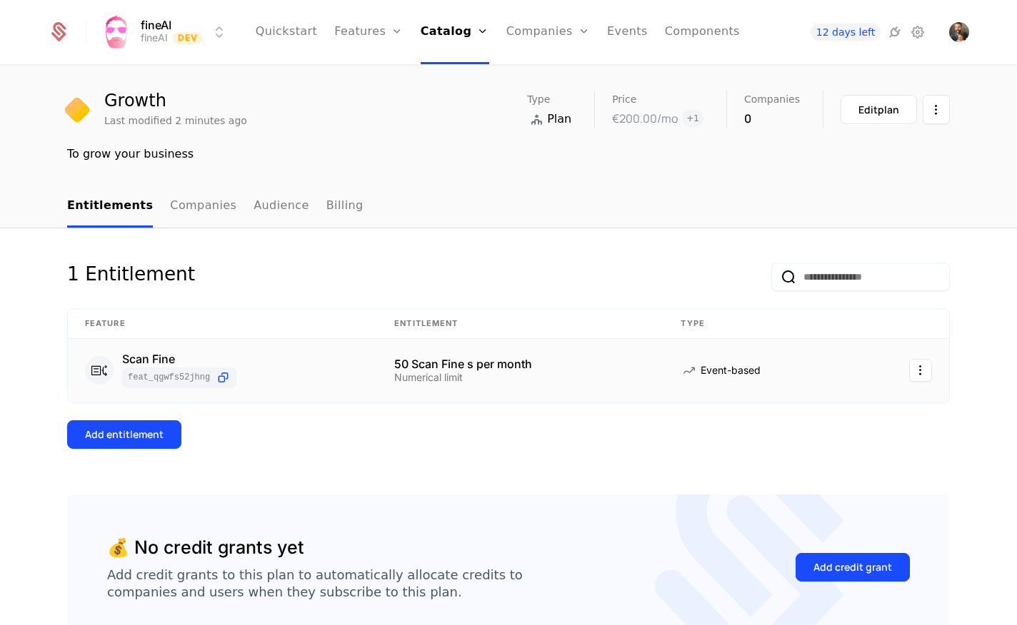
scroll to position [32, 0]
click at [203, 206] on link "Companies" at bounding box center [203, 207] width 66 height 42
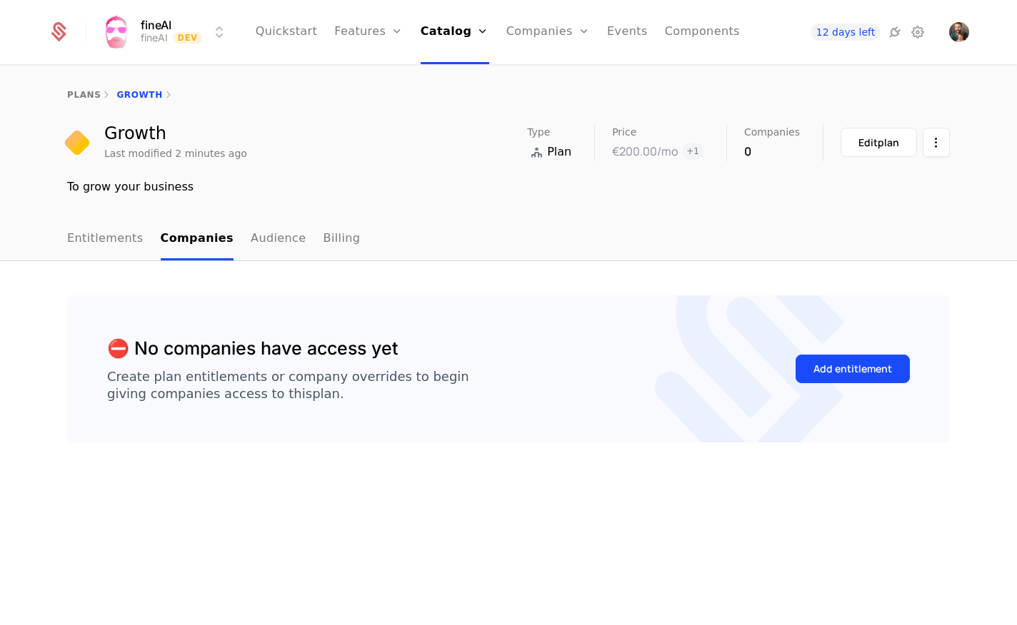
click at [111, 236] on link "Entitlements" at bounding box center [105, 239] width 76 height 42
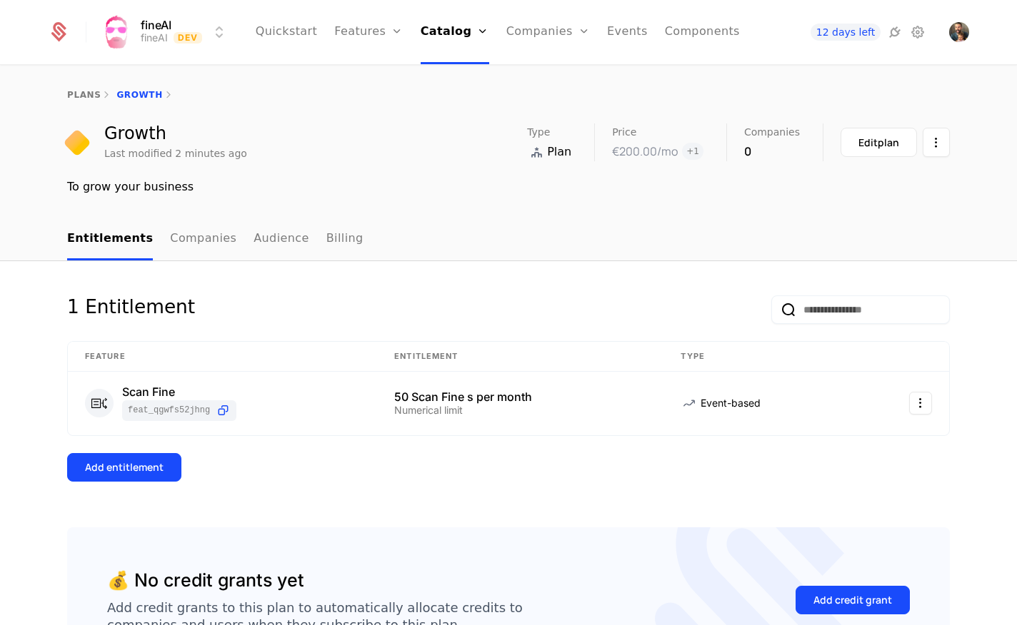
click at [258, 246] on link "Audience" at bounding box center [281, 239] width 56 height 42
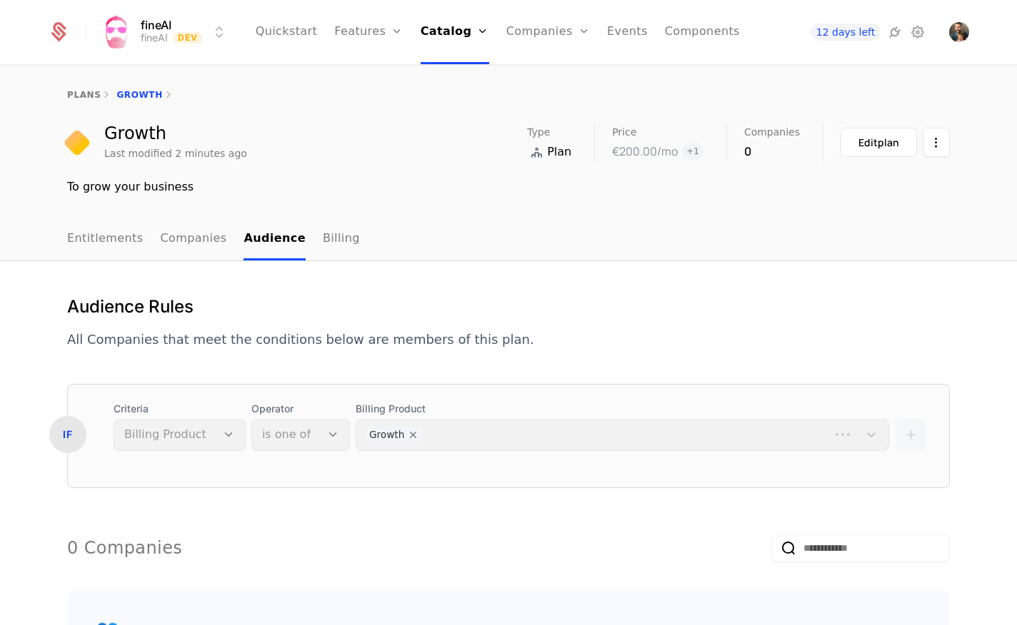
click at [323, 241] on link "Billing" at bounding box center [341, 239] width 37 height 42
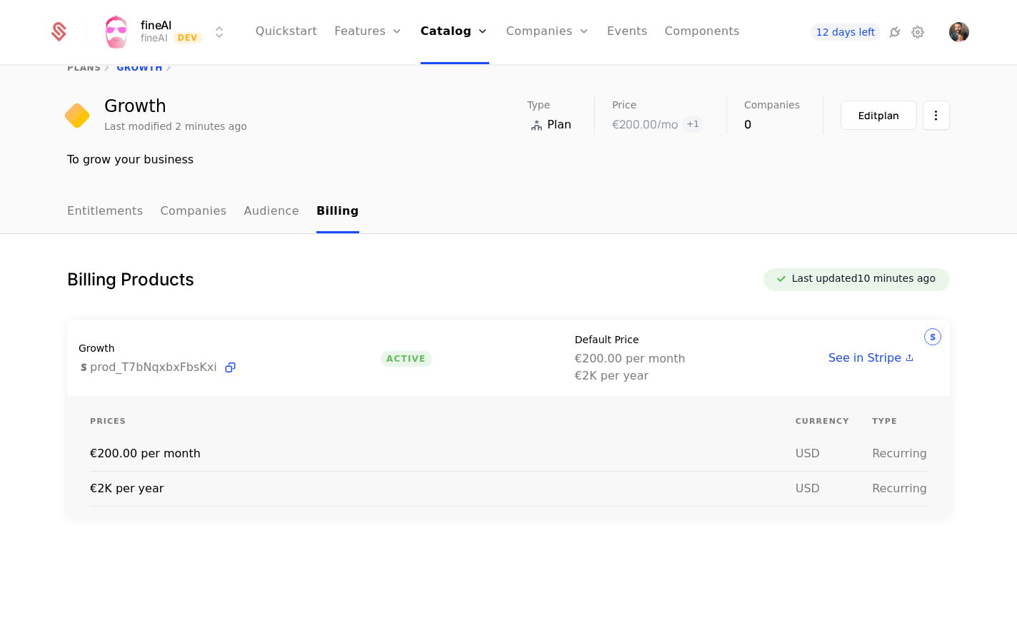
scroll to position [29, 0]
click at [113, 201] on link "Entitlements" at bounding box center [105, 211] width 76 height 42
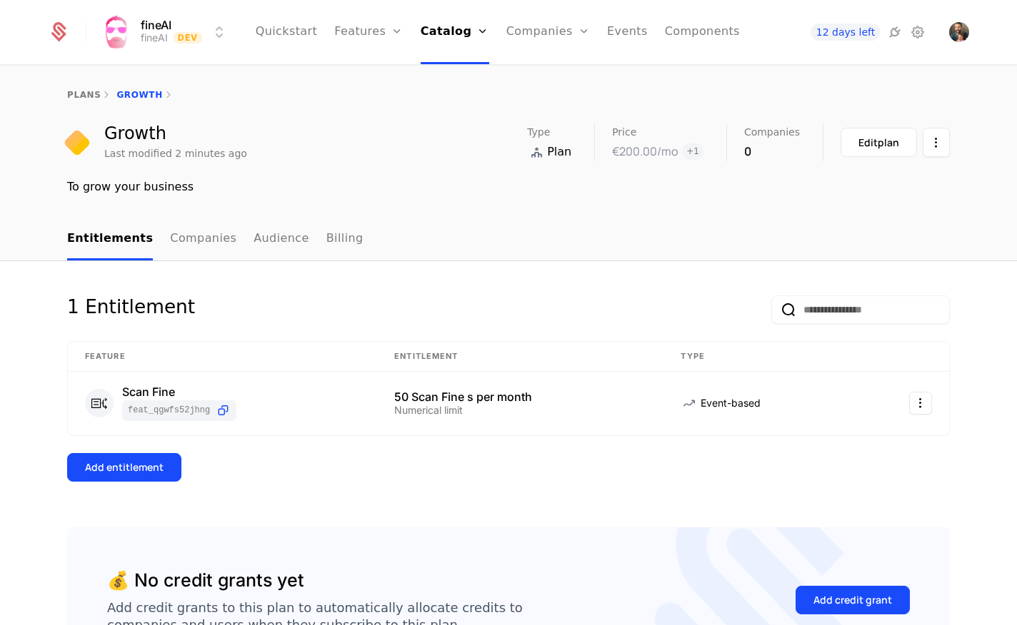
click at [86, 96] on link "plans" at bounding box center [84, 95] width 34 height 10
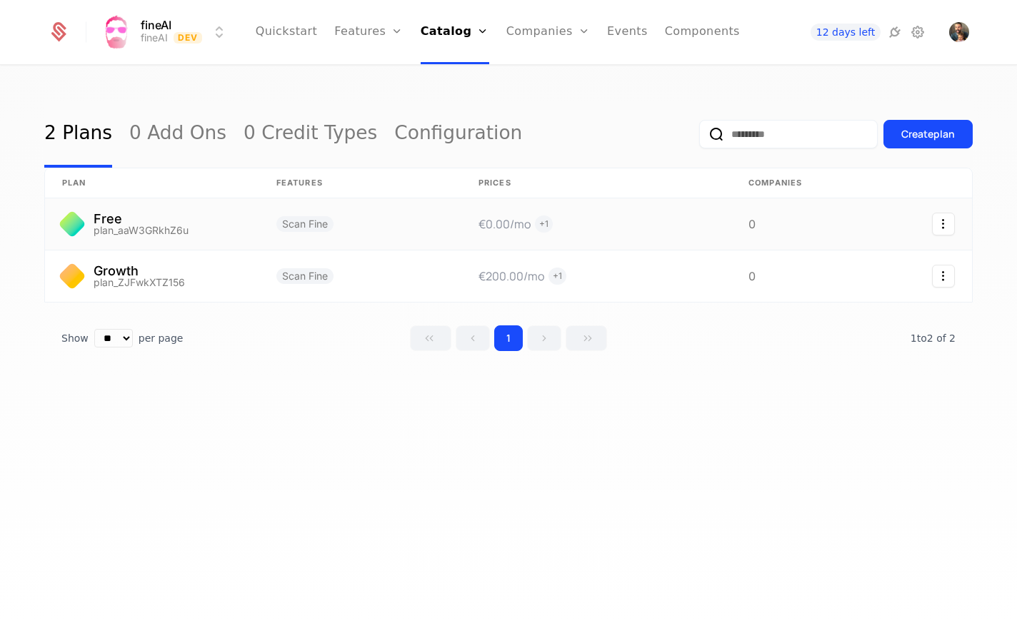
click at [218, 225] on link at bounding box center [152, 223] width 214 height 51
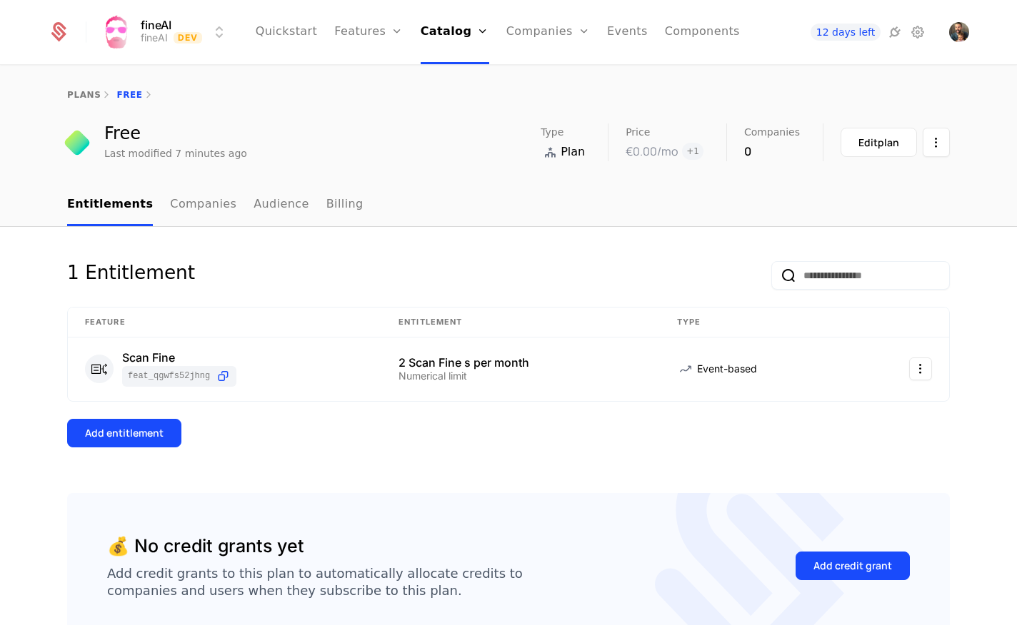
click at [72, 92] on link "plans" at bounding box center [84, 95] width 34 height 10
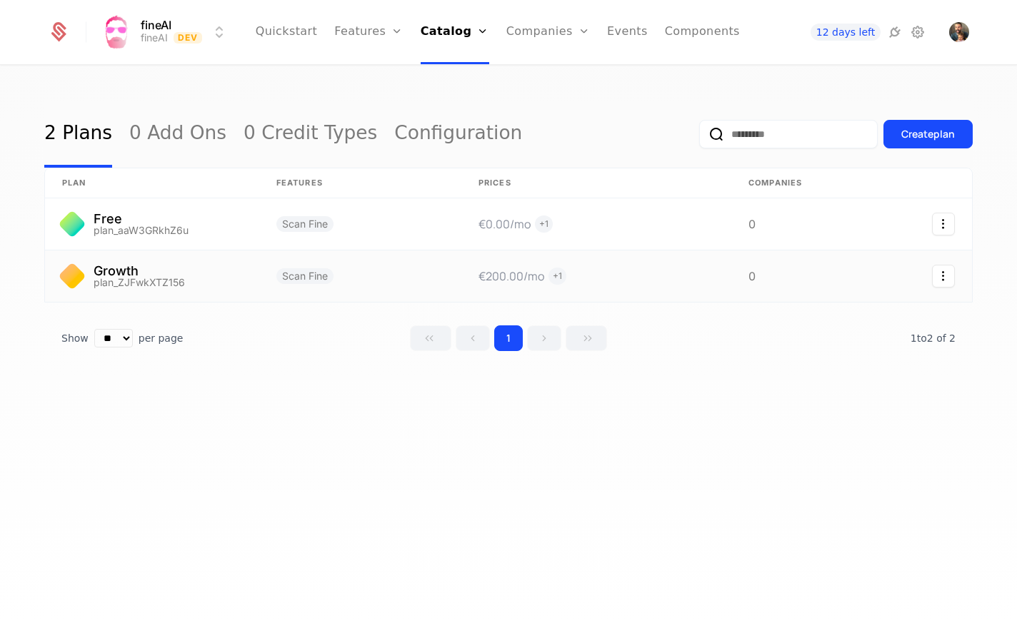
click at [146, 266] on link at bounding box center [152, 276] width 214 height 51
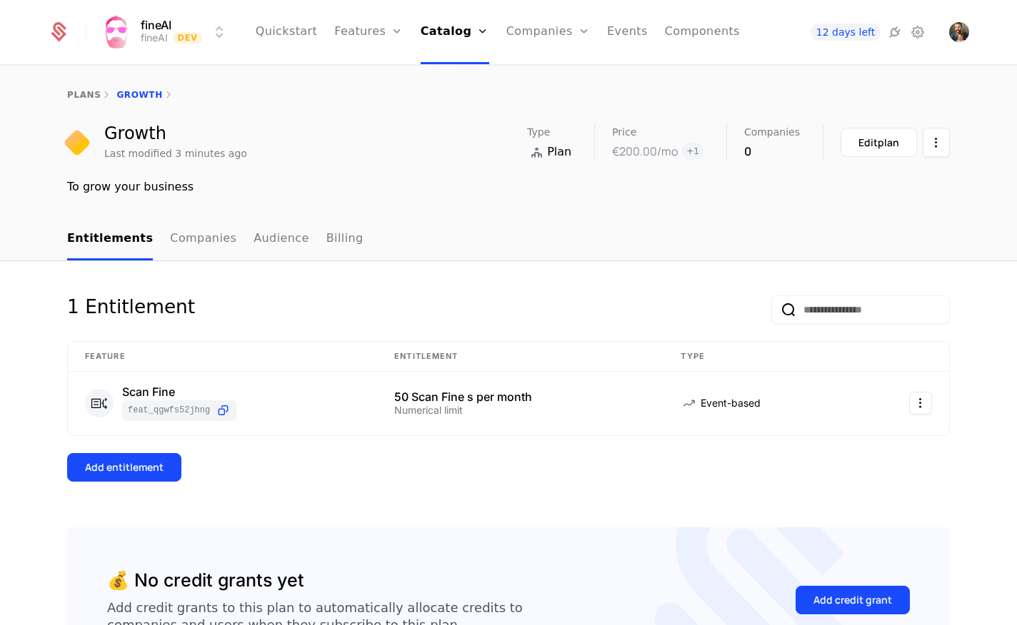
click at [109, 465] on div "Add entitlement" at bounding box center [124, 467] width 79 height 14
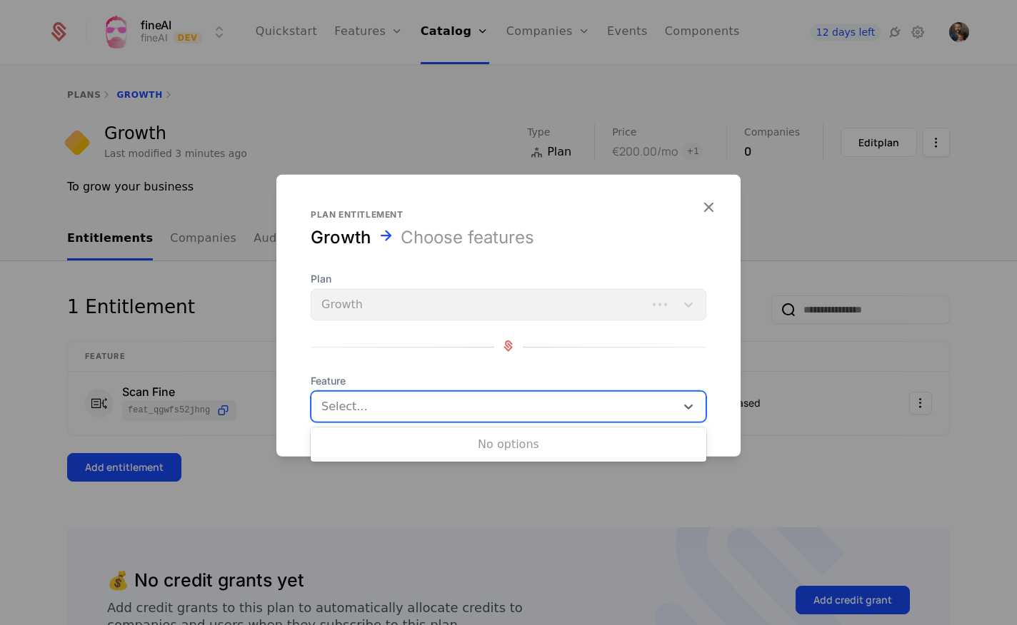
click at [368, 397] on div at bounding box center [493, 407] width 347 height 20
click at [383, 360] on div "Plan Growth Feature Use Up and Down to choose options, press Enter to select th…" at bounding box center [508, 347] width 395 height 151
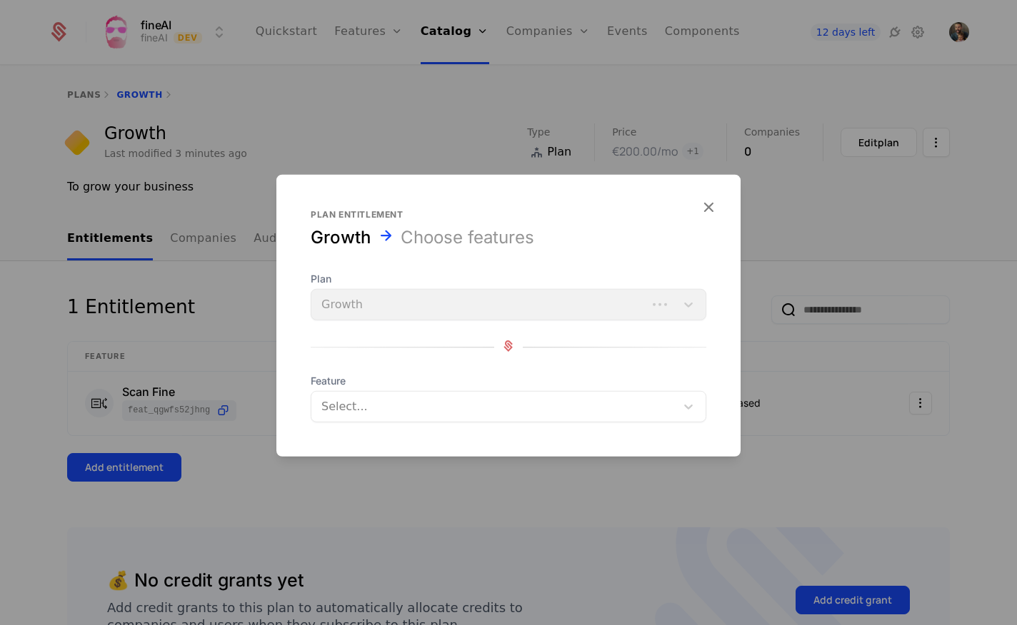
click at [368, 298] on div "Plan Growth" at bounding box center [508, 296] width 395 height 49
click at [369, 408] on div at bounding box center [493, 407] width 347 height 20
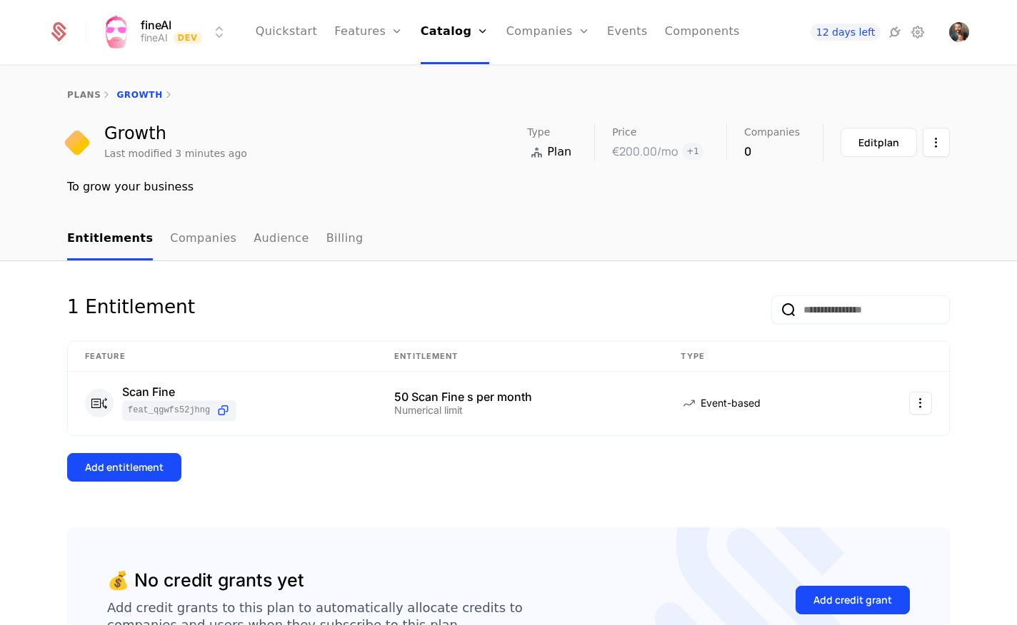
click at [382, 74] on link "Features" at bounding box center [384, 69] width 66 height 11
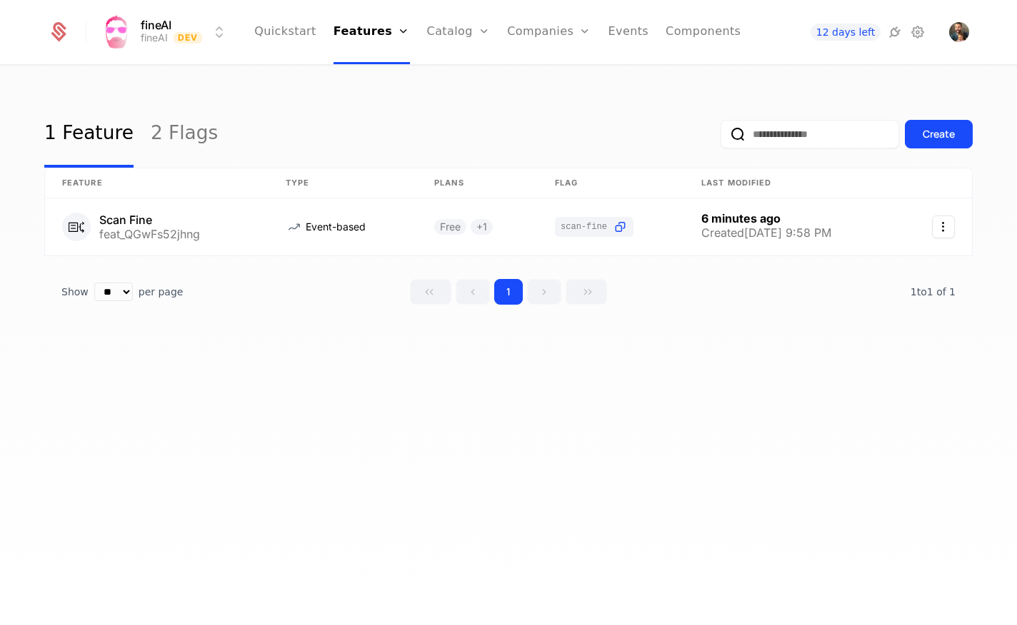
click at [174, 138] on link "2 Flags" at bounding box center [184, 134] width 67 height 67
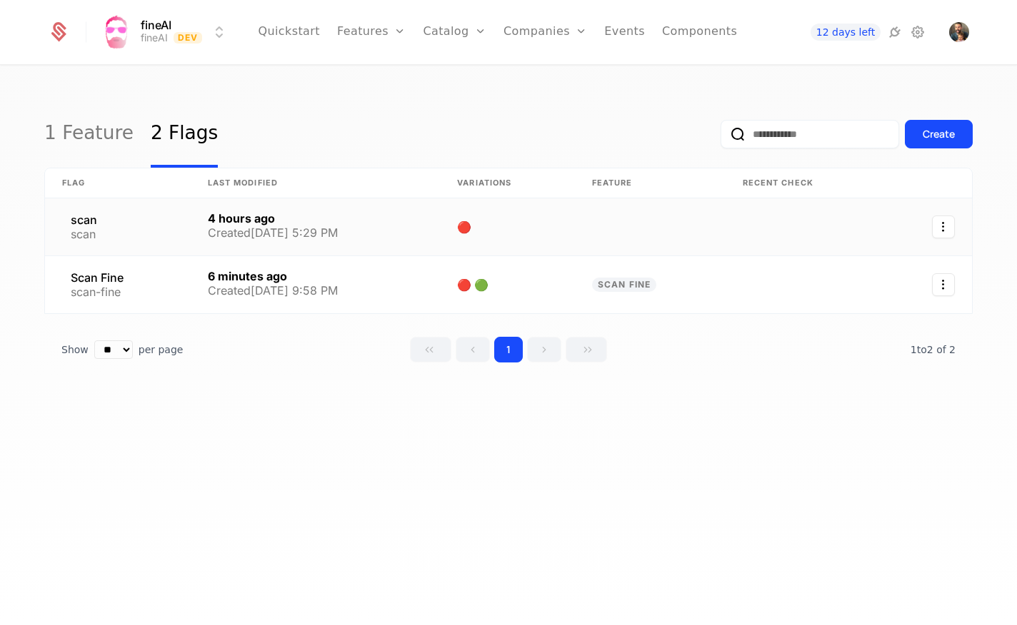
click at [104, 221] on link at bounding box center [118, 226] width 146 height 57
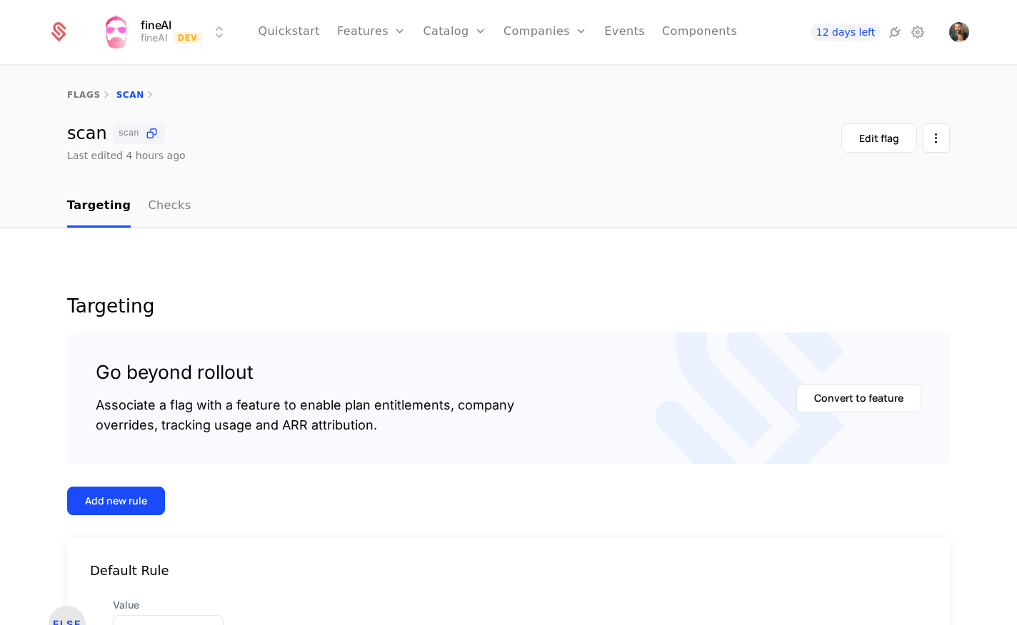
click at [82, 88] on div "flags scan" at bounding box center [508, 94] width 1017 height 57
click at [83, 98] on link "flags" at bounding box center [84, 95] width 34 height 10
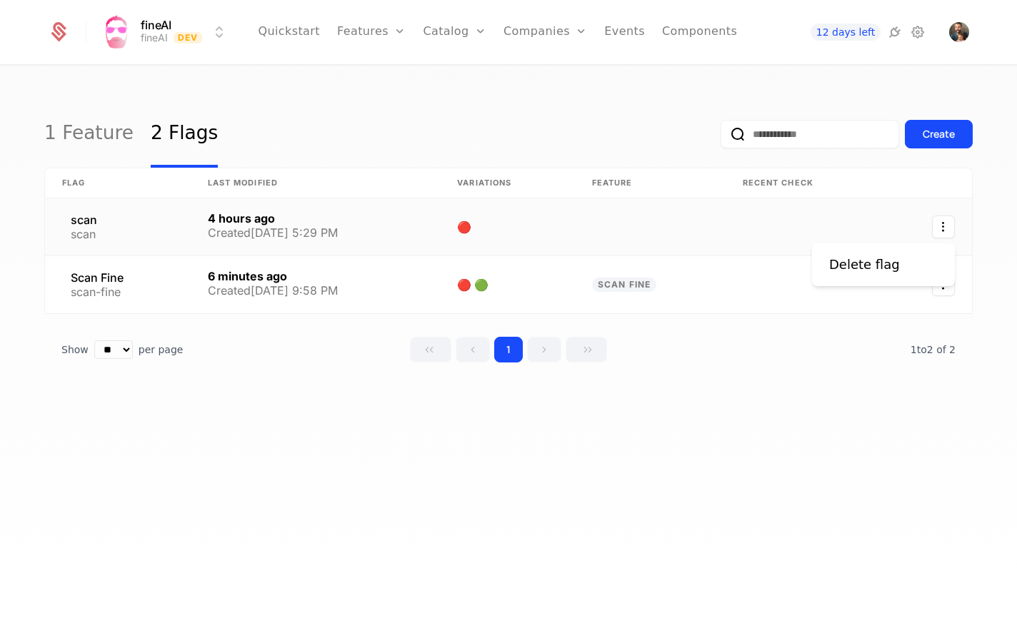
click at [953, 225] on icon "Select action" at bounding box center [943, 227] width 23 height 23
click at [872, 271] on div "Delete flag" at bounding box center [864, 265] width 71 height 20
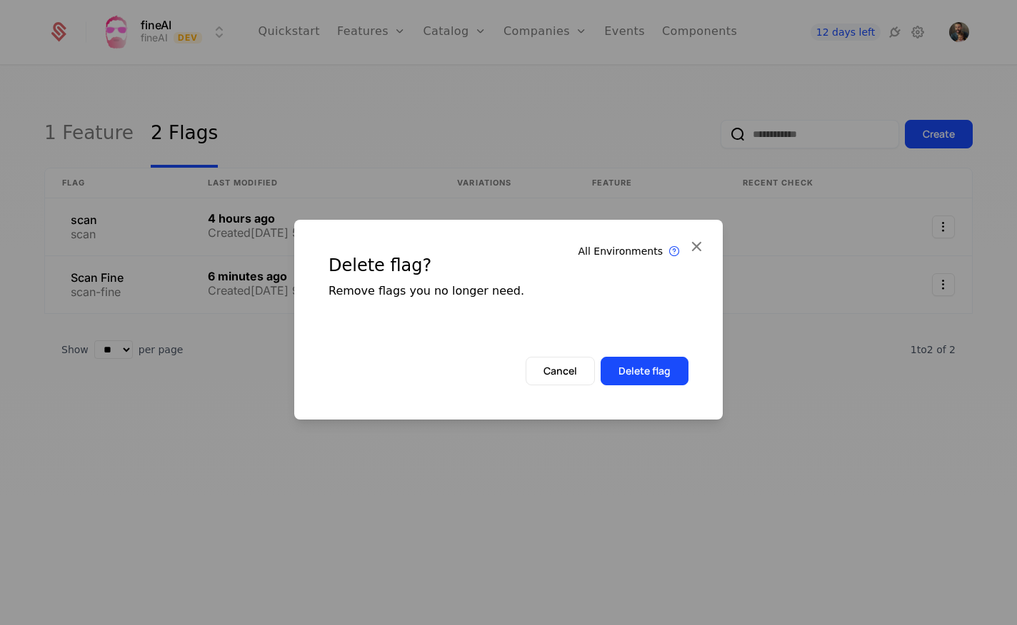
click at [632, 381] on button "Delete flag" at bounding box center [644, 371] width 88 height 29
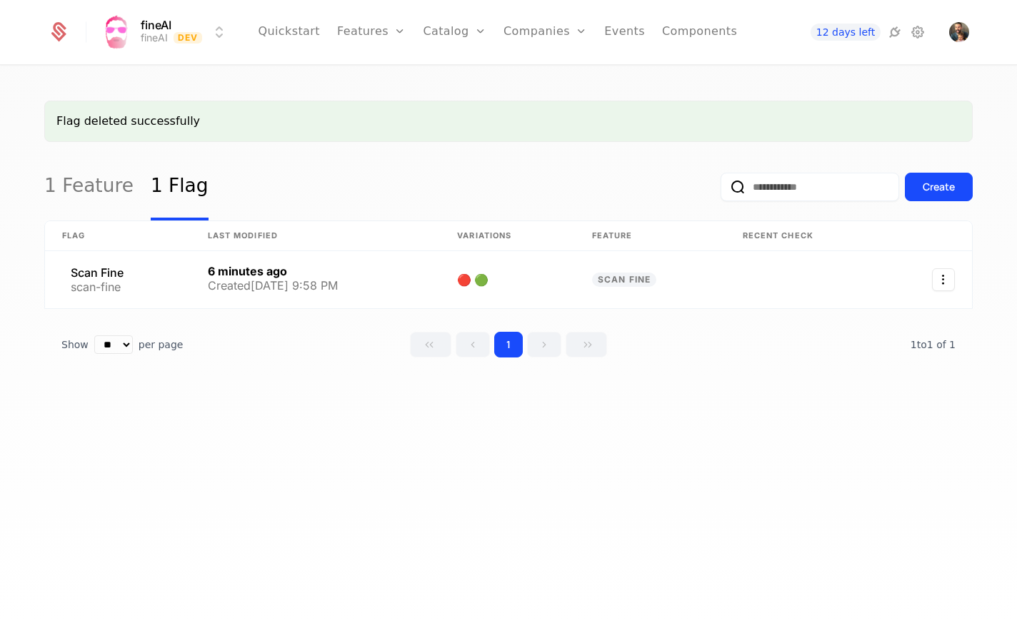
click at [108, 181] on link "1 Feature" at bounding box center [88, 186] width 89 height 67
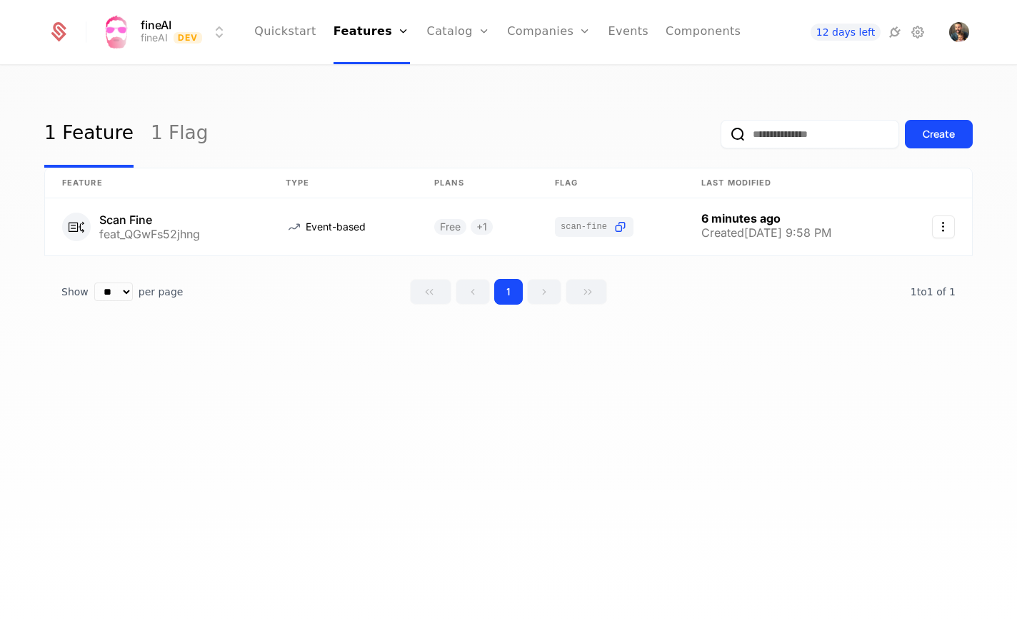
click at [908, 136] on button "Create" at bounding box center [938, 134] width 68 height 29
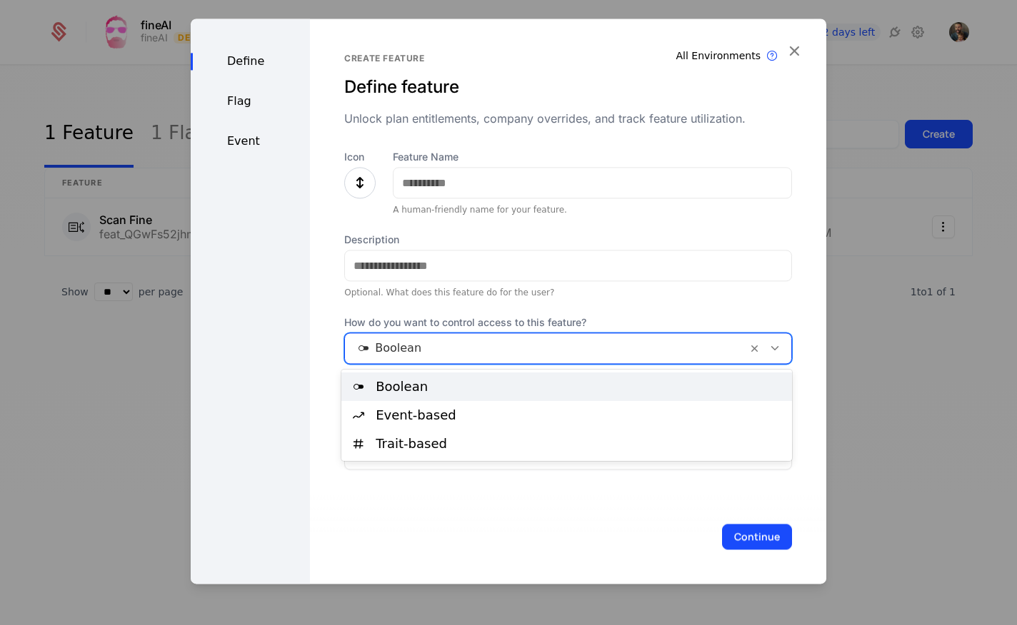
click at [477, 347] on div at bounding box center [546, 348] width 382 height 20
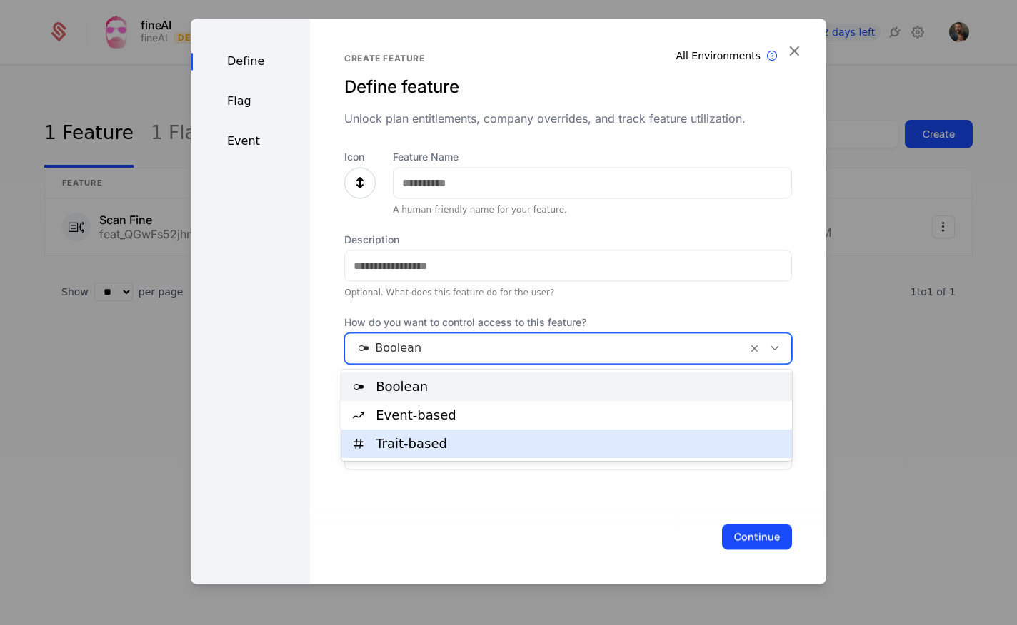
click at [481, 445] on div "Trait-based" at bounding box center [580, 444] width 408 height 13
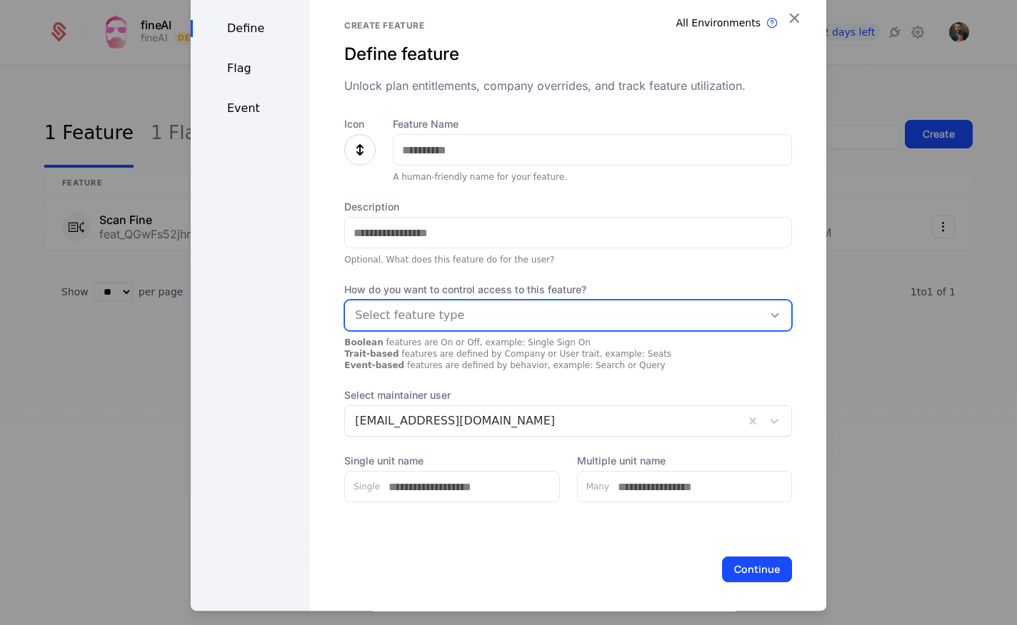
click at [773, 314] on icon at bounding box center [774, 315] width 13 height 13
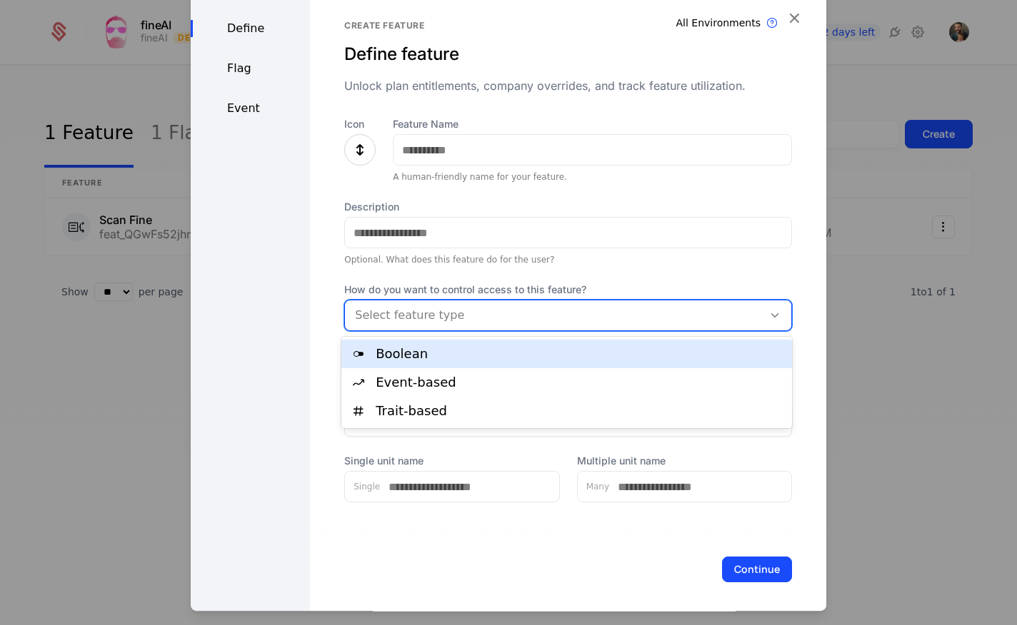
click at [298, 178] on div "Define Flag Event" at bounding box center [250, 301] width 119 height 631
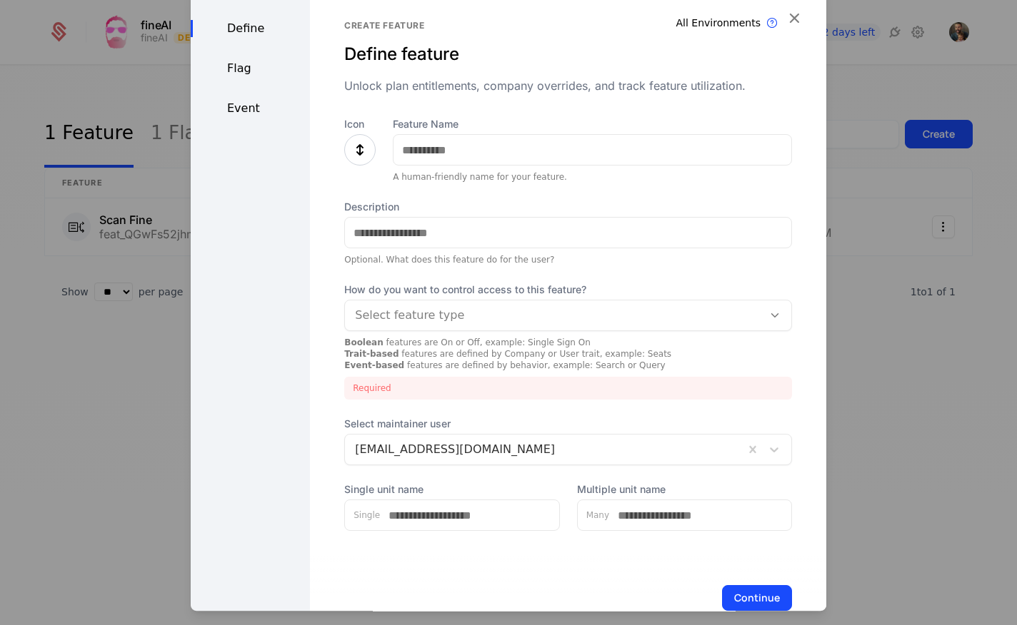
click at [241, 115] on div "Event" at bounding box center [250, 108] width 119 height 17
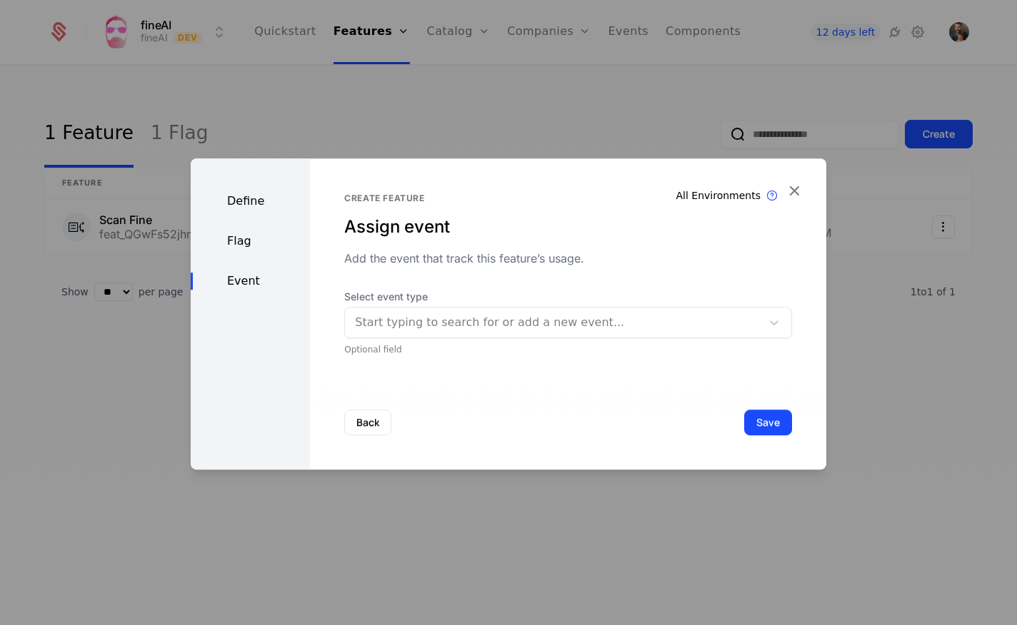
click at [240, 245] on div "Flag" at bounding box center [250, 241] width 119 height 17
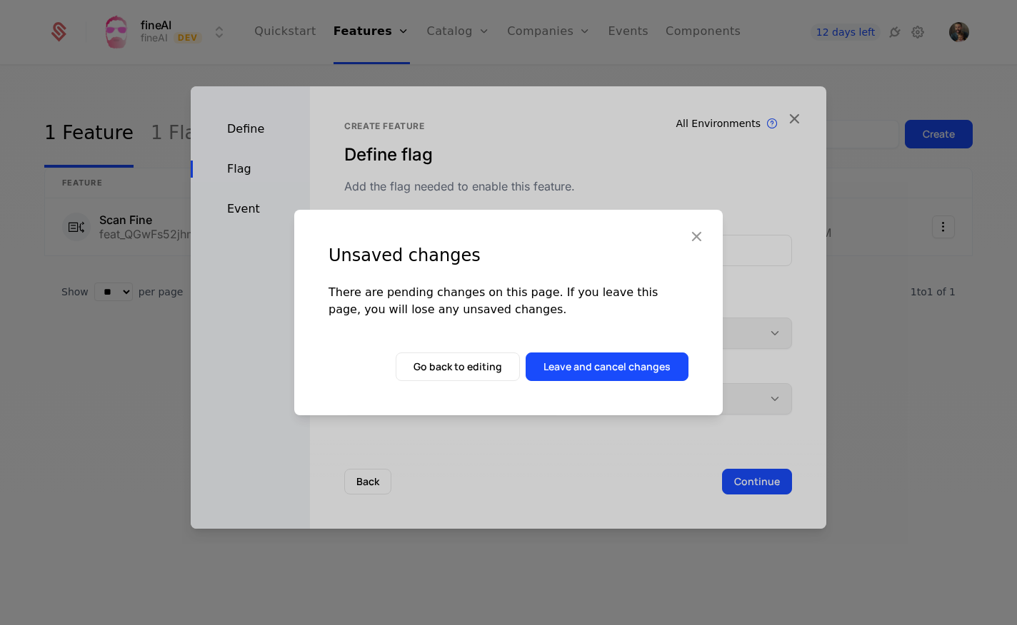
click at [620, 366] on button "Leave and cancel changes" at bounding box center [606, 367] width 163 height 29
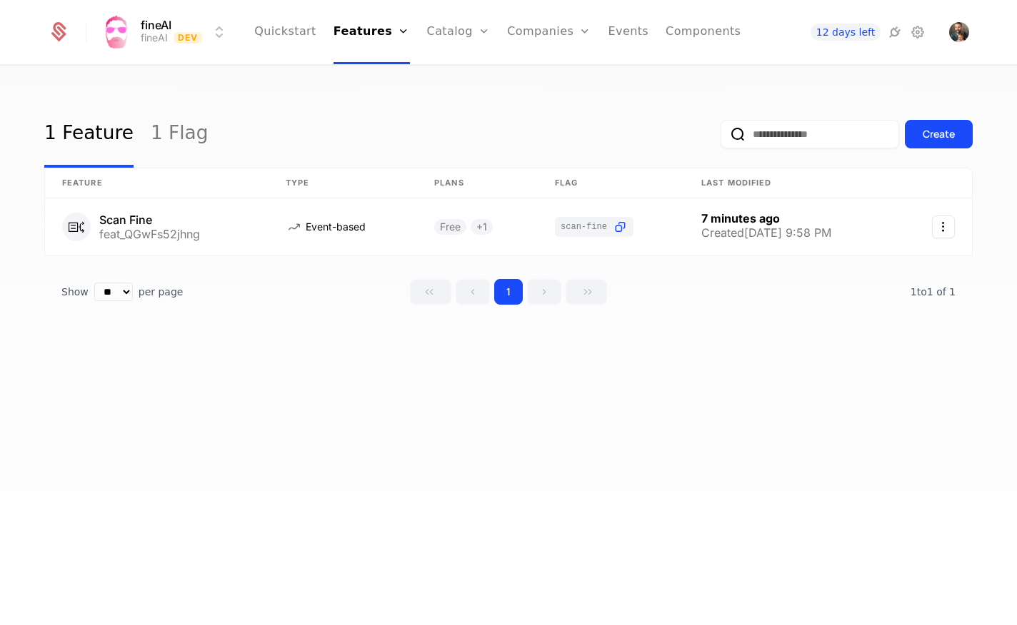
click at [695, 31] on link "Components" at bounding box center [702, 32] width 75 height 64
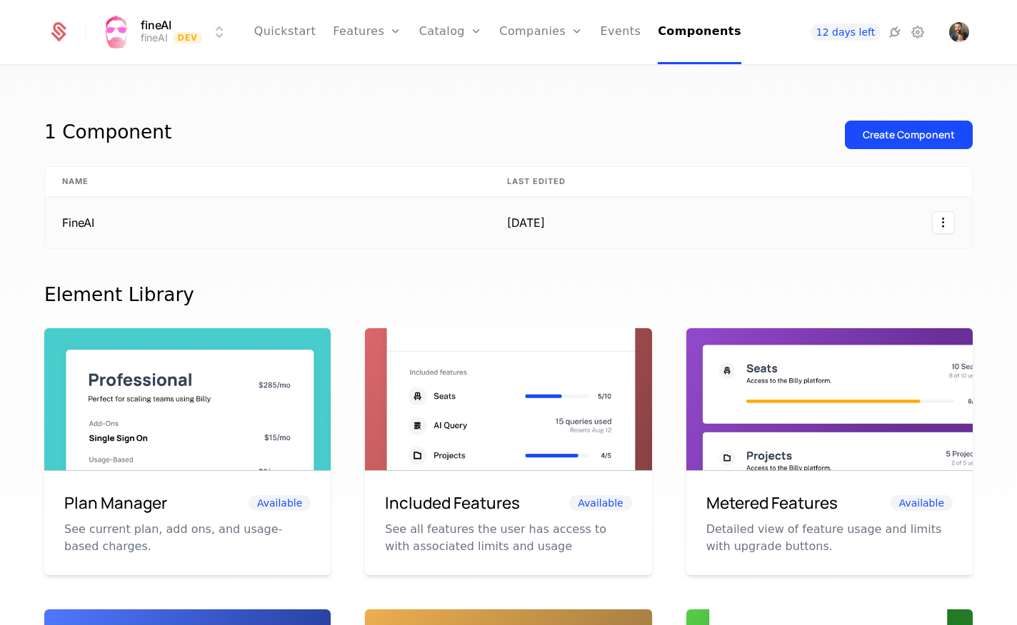
click at [79, 228] on td "FineAI" at bounding box center [267, 222] width 445 height 51
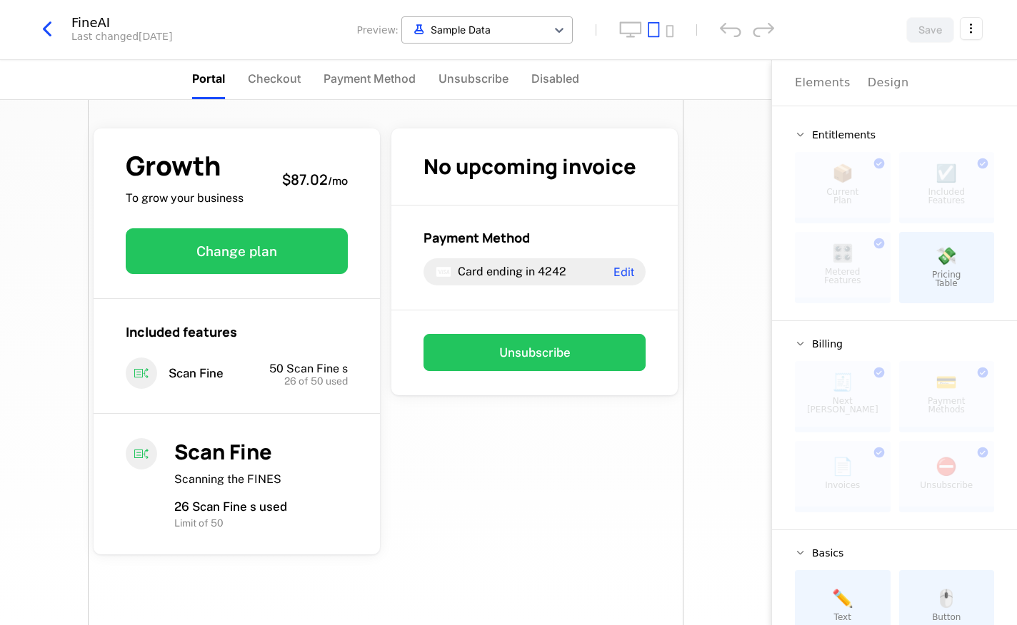
click at [516, 27] on div at bounding box center [474, 30] width 130 height 18
click at [496, 519] on div "Growth To grow your business $87.02 / mo Change plan Included features Scan Fin…" at bounding box center [385, 393] width 595 height 586
click at [271, 89] on li "Checkout" at bounding box center [274, 79] width 53 height 39
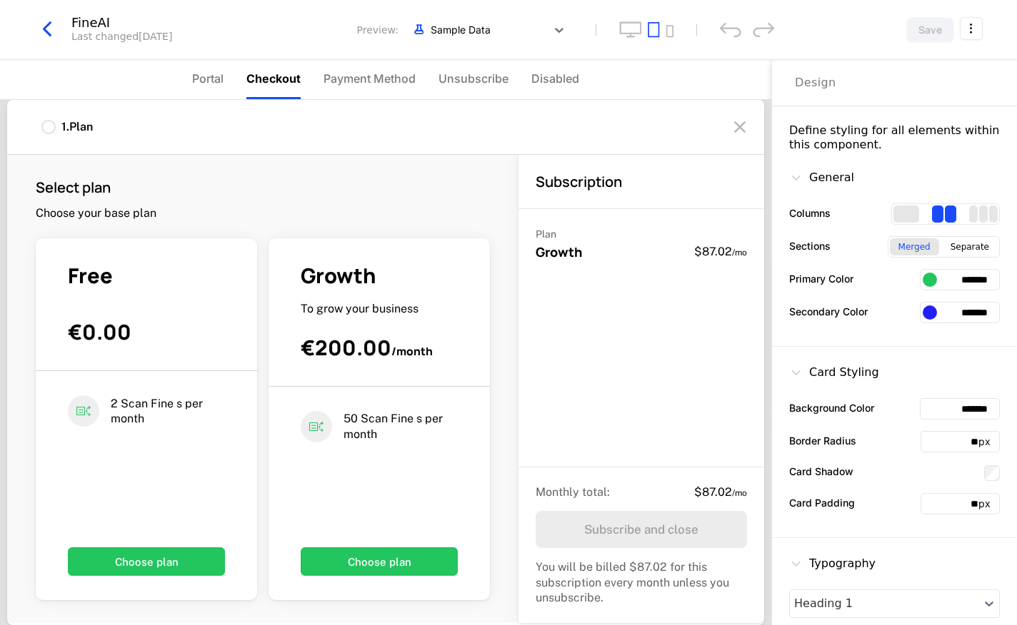
click at [67, 31] on button "button" at bounding box center [52, 29] width 37 height 26
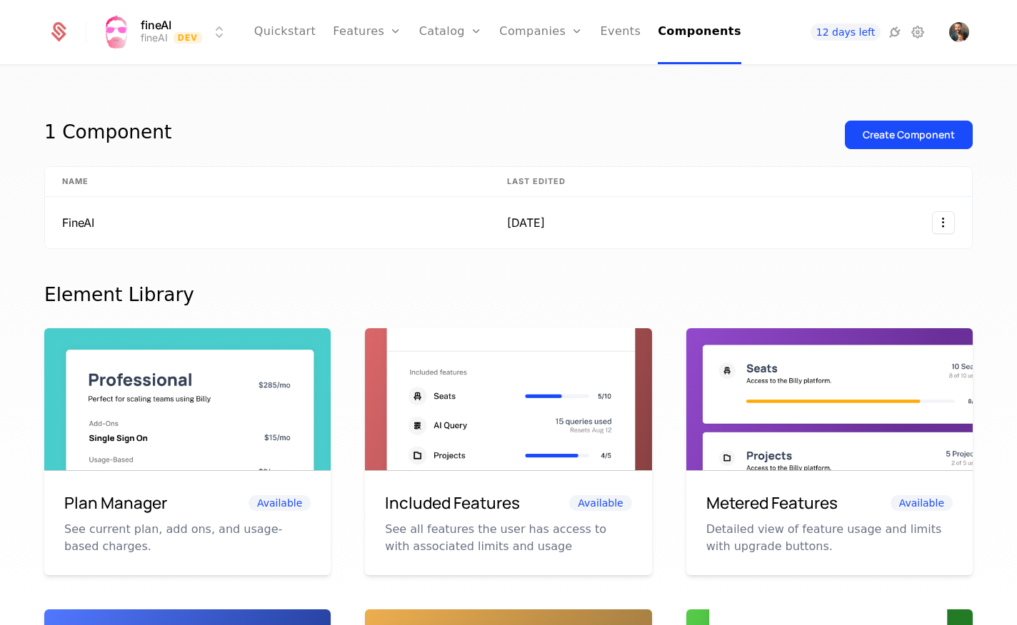
click at [385, 76] on link "Features" at bounding box center [383, 69] width 66 height 11
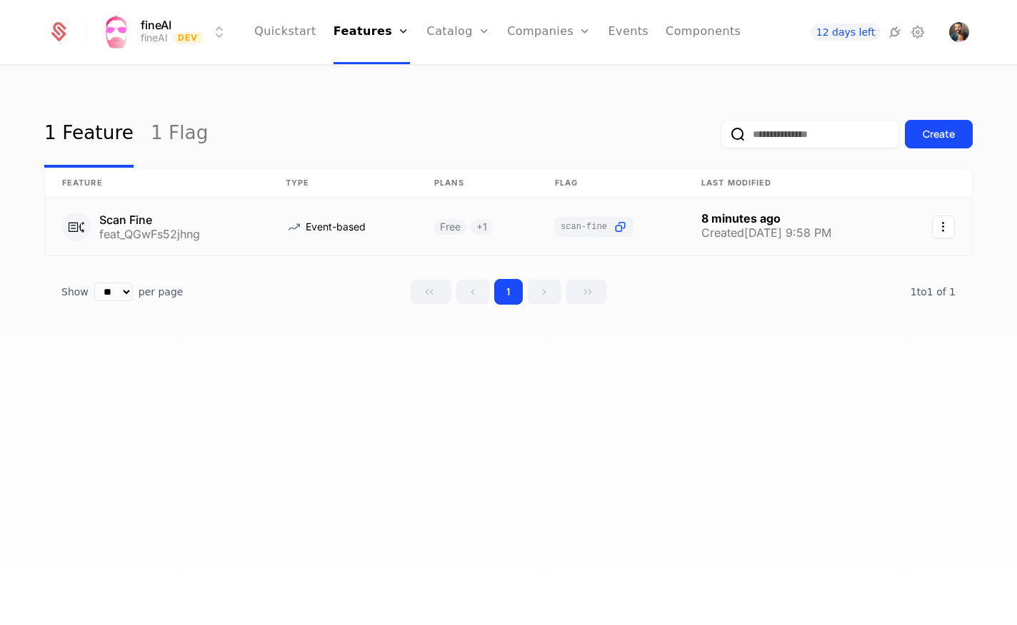
click at [264, 224] on link at bounding box center [156, 226] width 223 height 57
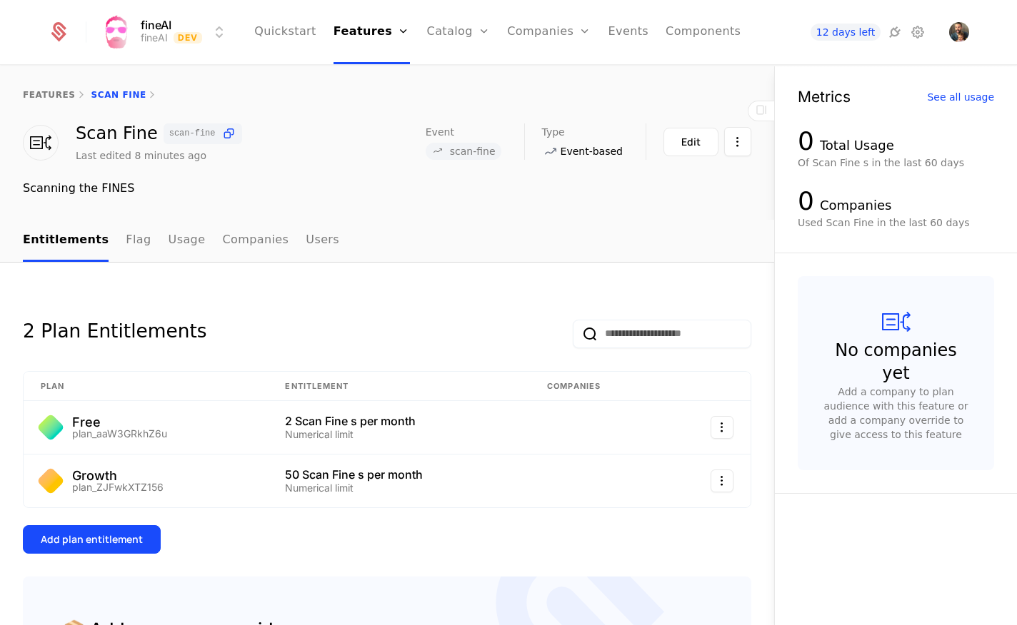
click at [691, 139] on div "Edit" at bounding box center [690, 142] width 19 height 14
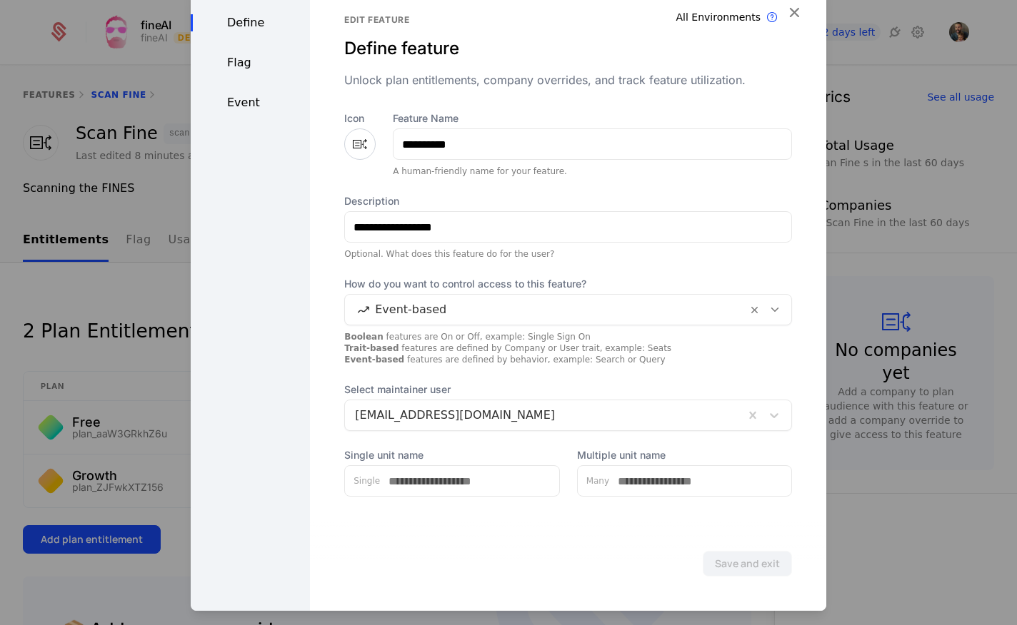
scroll to position [6, 0]
click at [233, 67] on div "Flag" at bounding box center [250, 62] width 119 height 17
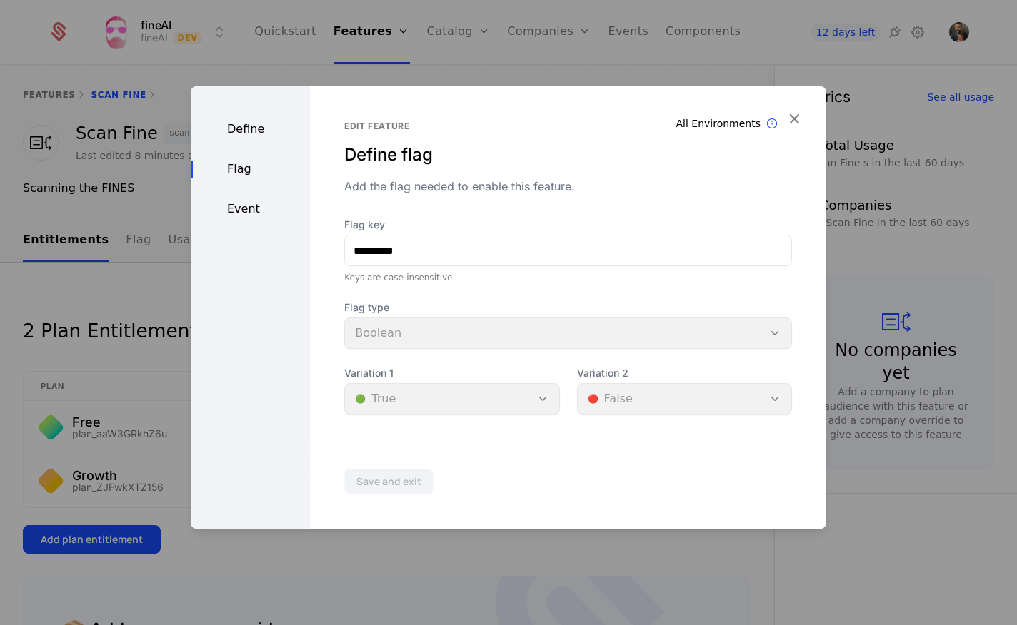
scroll to position [0, 0]
click at [239, 205] on div "Event" at bounding box center [250, 209] width 119 height 17
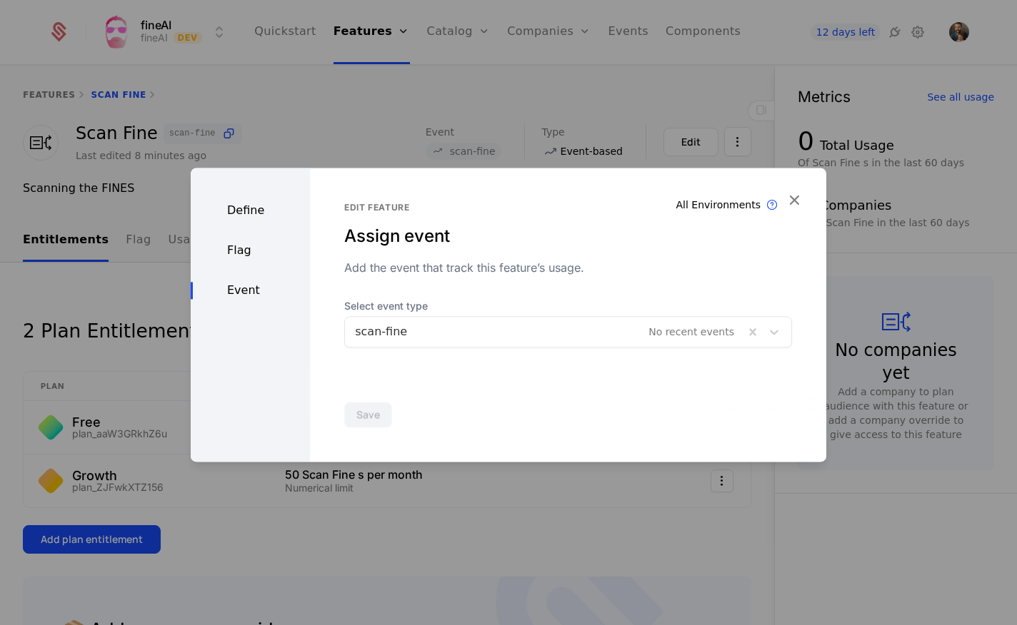
click at [251, 218] on div "Define" at bounding box center [250, 210] width 119 height 17
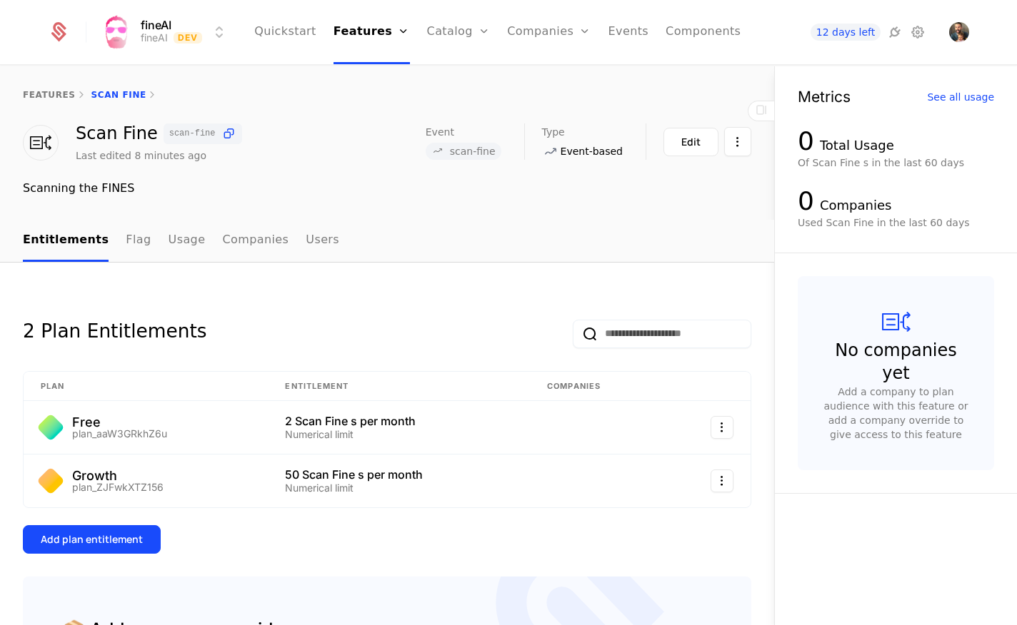
click at [238, 239] on link "Companies" at bounding box center [255, 241] width 66 height 42
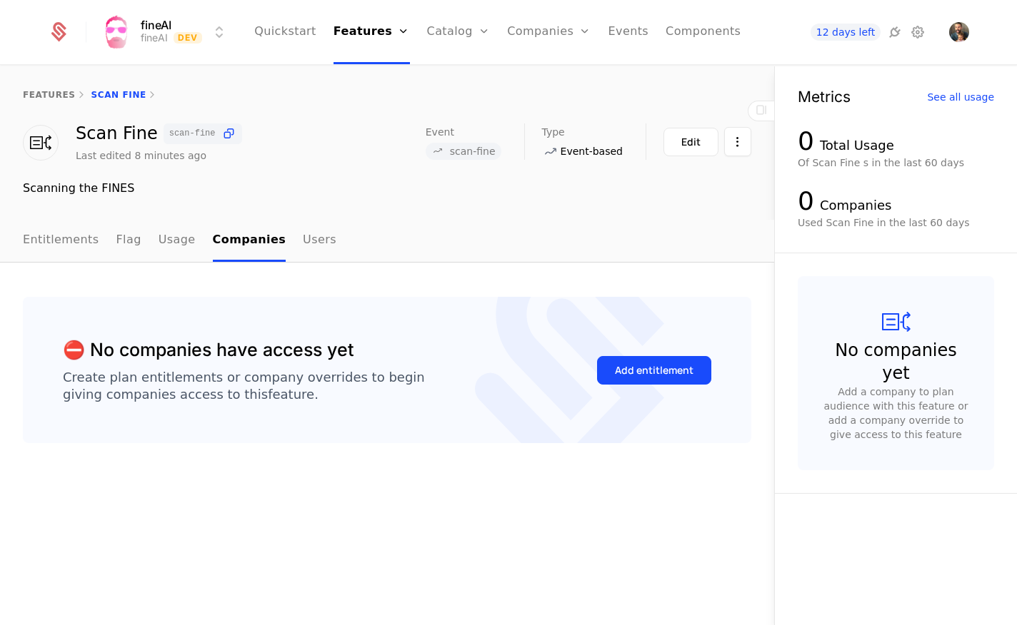
drag, startPoint x: 300, startPoint y: 238, endPoint x: 225, endPoint y: 238, distance: 75.0
click at [303, 238] on link "Users" at bounding box center [320, 241] width 34 height 42
click at [75, 236] on link "Entitlements" at bounding box center [61, 241] width 76 height 42
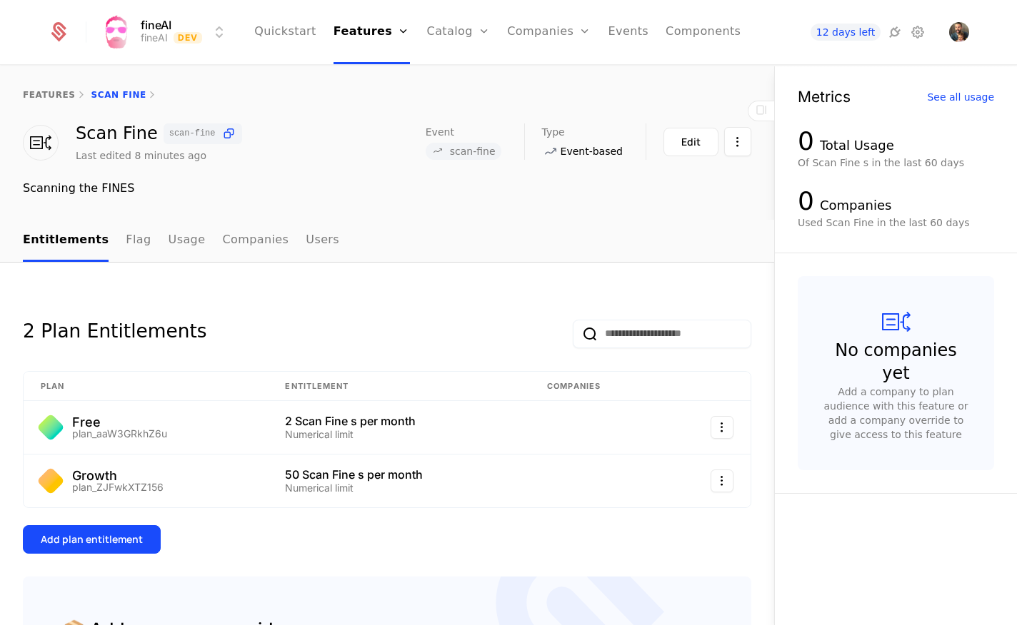
click at [41, 91] on link "features" at bounding box center [49, 95] width 53 height 10
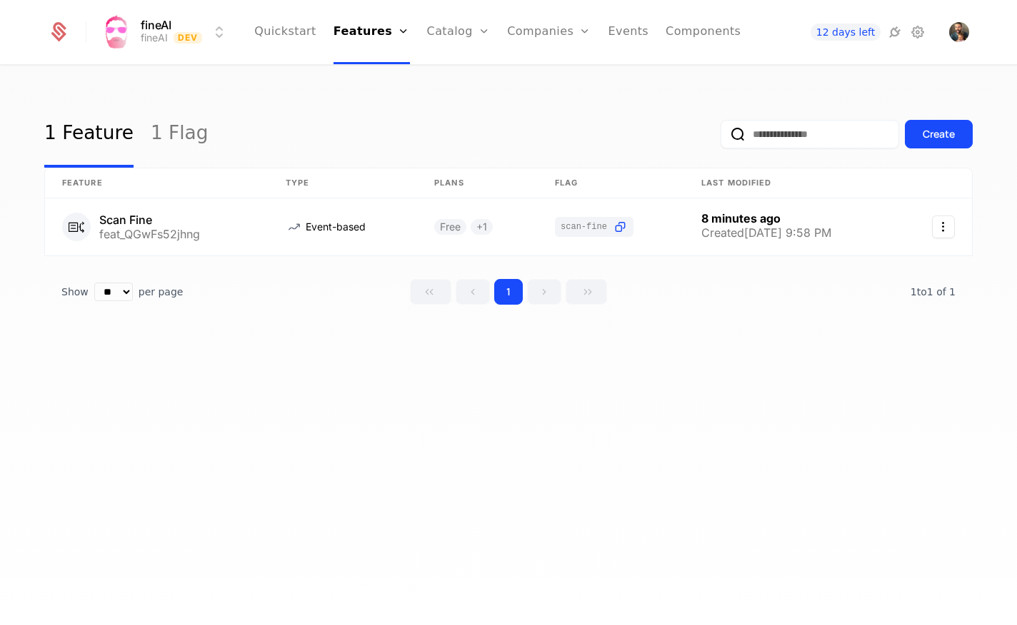
click at [917, 32] on icon at bounding box center [917, 32] width 17 height 17
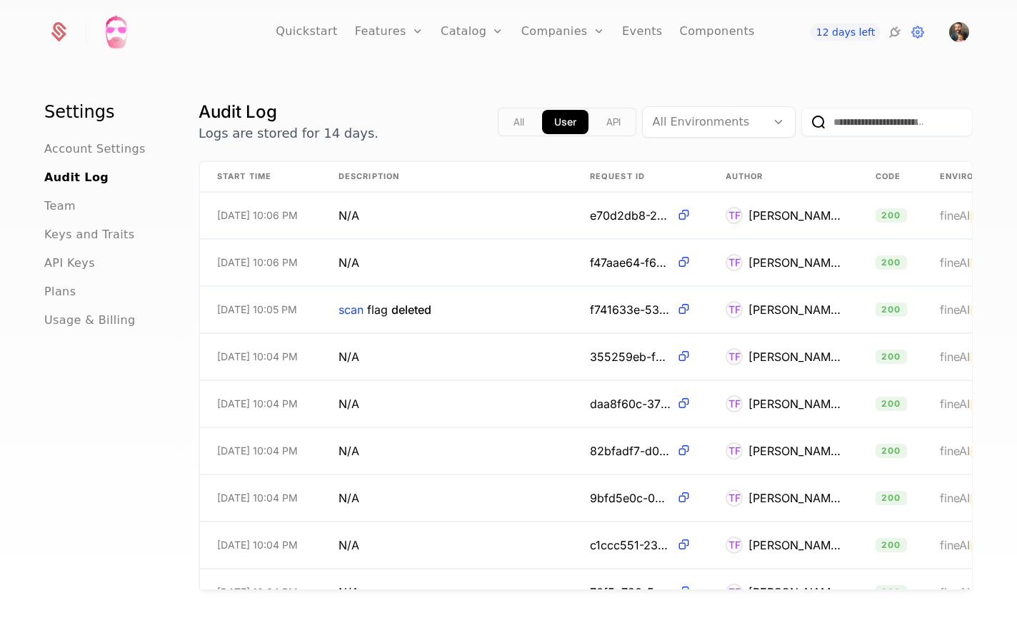
click at [89, 260] on span "API Keys" at bounding box center [69, 263] width 51 height 17
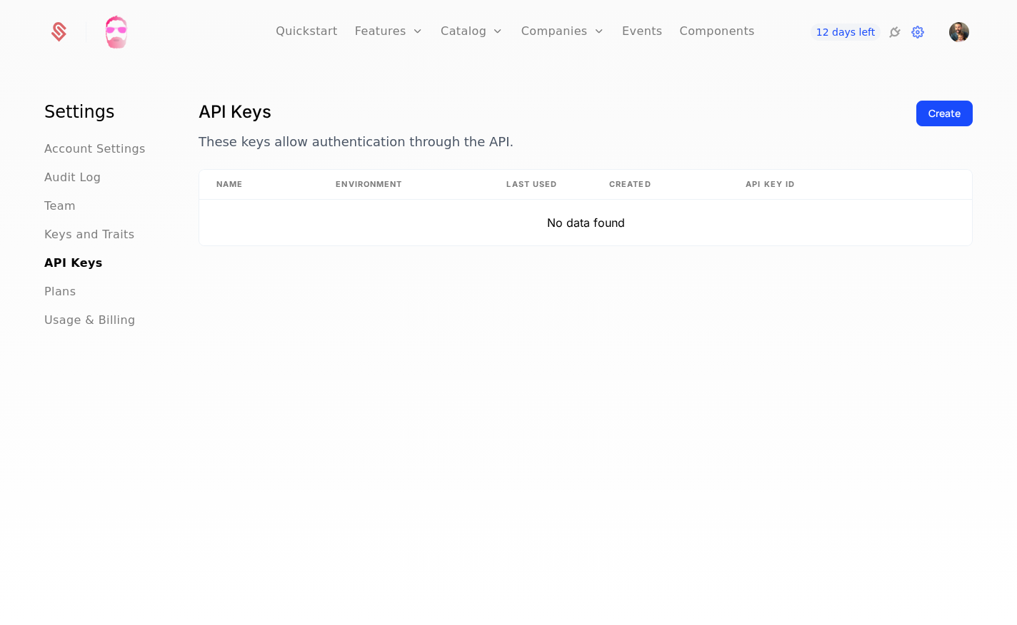
click at [106, 233] on span "Keys and Traits" at bounding box center [89, 234] width 90 height 17
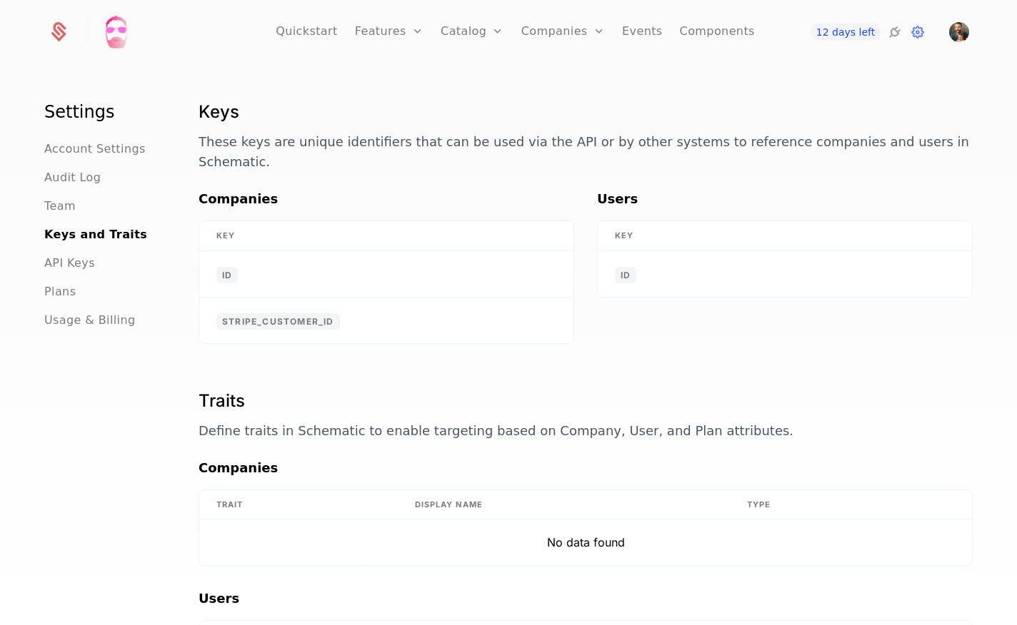
click at [60, 295] on span "Plans" at bounding box center [59, 291] width 31 height 17
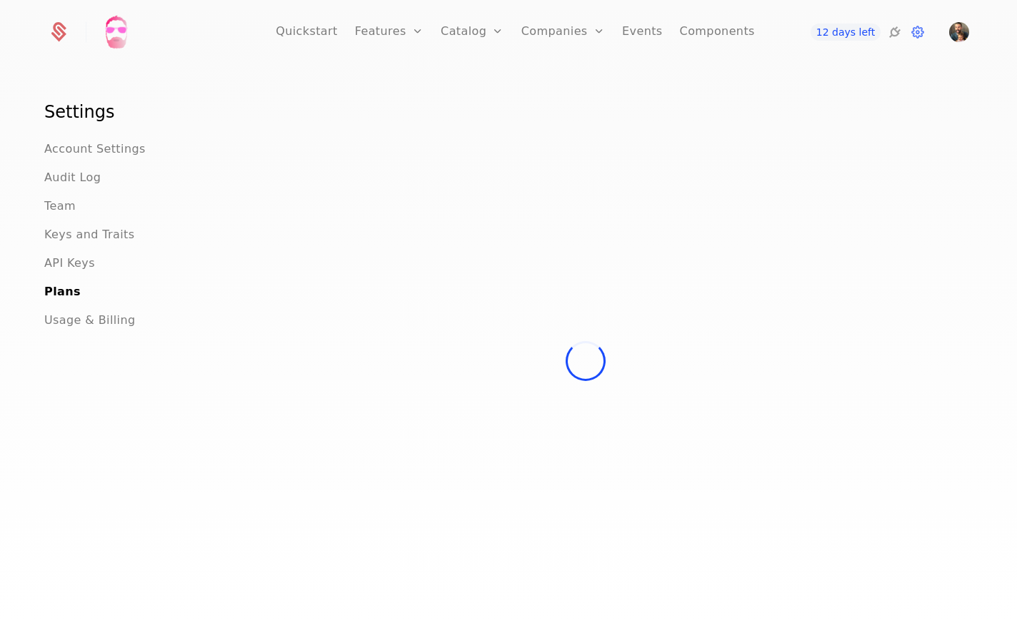
click at [87, 322] on span "Usage & Billing" at bounding box center [89, 320] width 91 height 17
click at [82, 153] on span "Account Settings" at bounding box center [94, 149] width 101 height 17
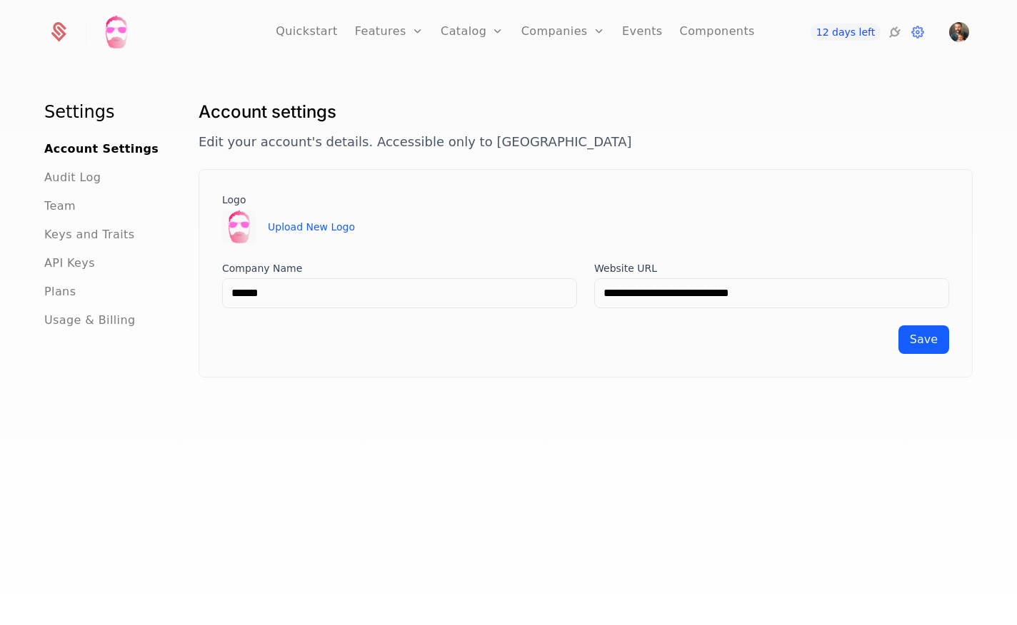
click at [730, 30] on link "Components" at bounding box center [717, 32] width 75 height 64
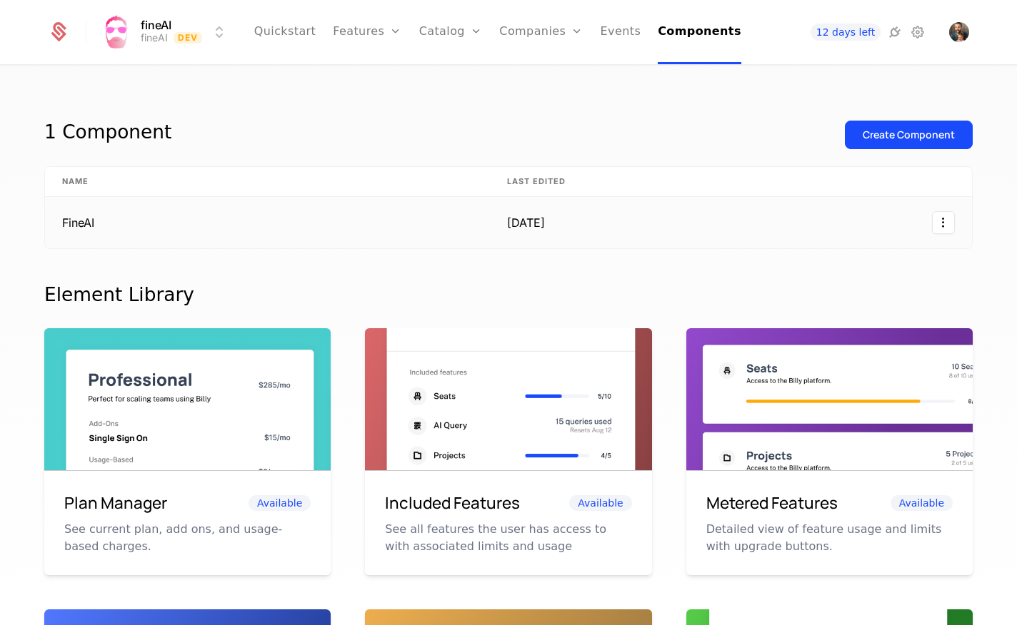
click at [98, 228] on td "FineAI" at bounding box center [267, 222] width 445 height 51
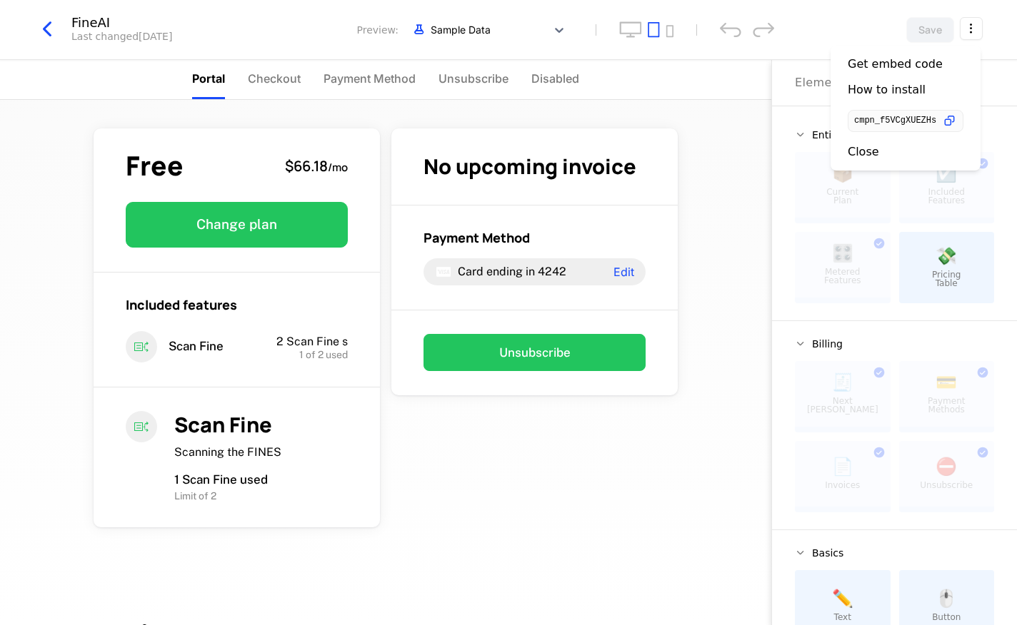
click at [976, 30] on html "fineAI fineAI Dev Quickstart Features Features Flags Catalog Plans Add Ons Cred…" at bounding box center [508, 312] width 1017 height 625
click at [955, 123] on icon "button" at bounding box center [949, 121] width 15 height 15
click at [48, 29] on html "fineAI fineAI Dev Quickstart Features Features Flags Catalog Plans Add Ons Cred…" at bounding box center [508, 312] width 1017 height 625
click at [48, 29] on icon "button" at bounding box center [47, 29] width 26 height 26
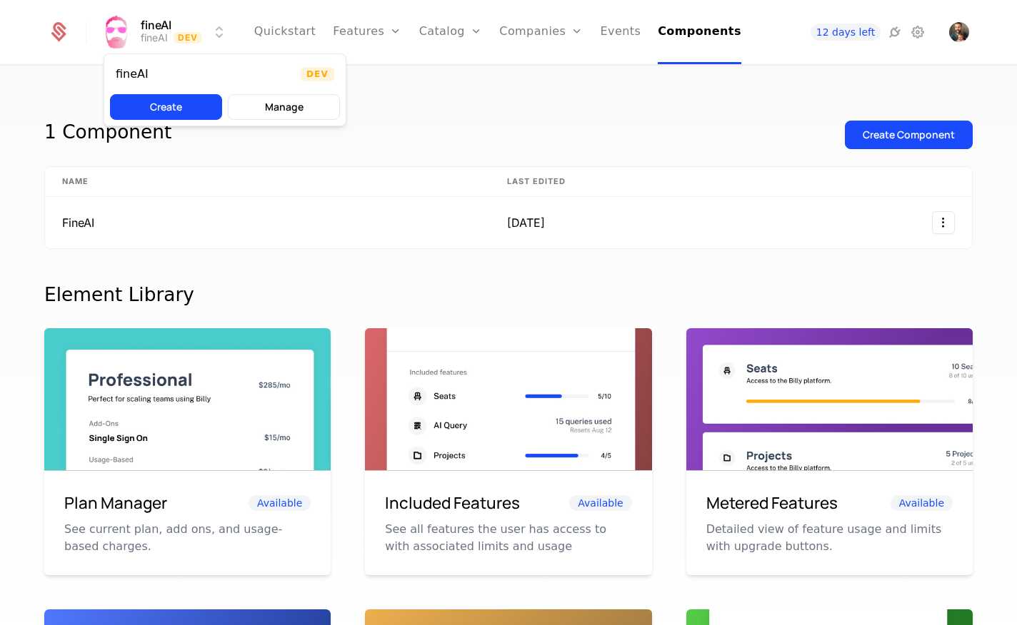
click at [121, 29] on html "fineAI fineAI Dev Quickstart Features Features Flags Catalog Plans Add Ons Cred…" at bounding box center [508, 312] width 1017 height 625
click at [914, 31] on icon at bounding box center [917, 32] width 17 height 17
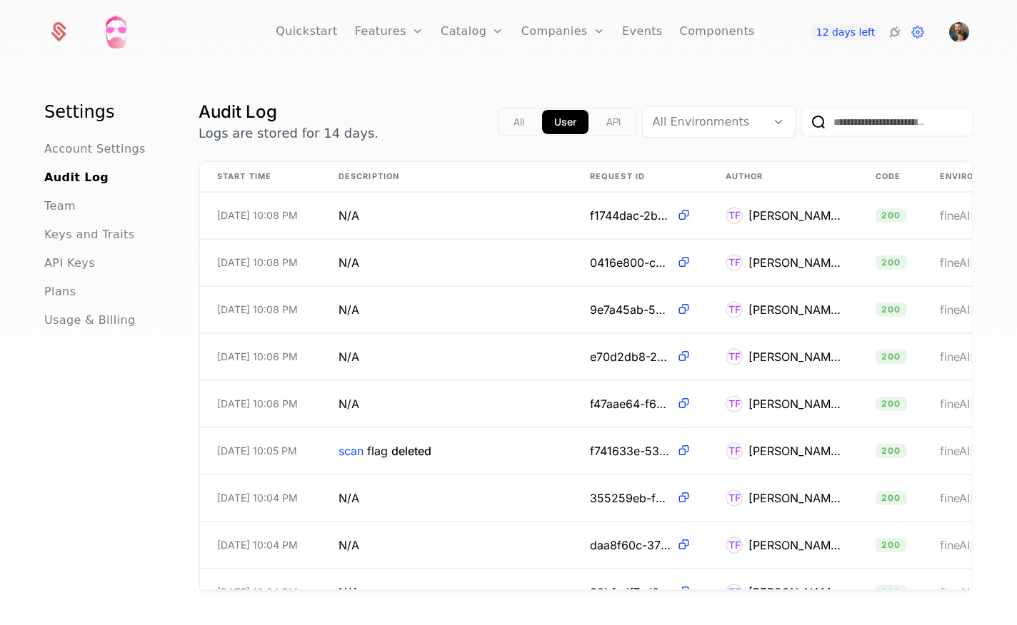
click at [63, 207] on span "Team" at bounding box center [59, 206] width 31 height 17
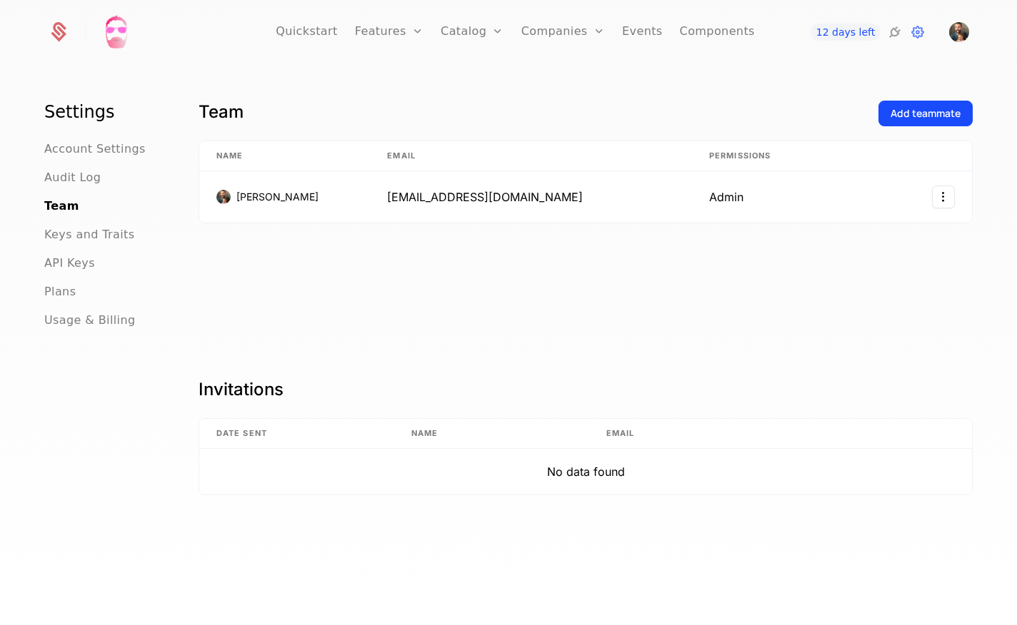
click at [94, 234] on span "Keys and Traits" at bounding box center [89, 234] width 90 height 17
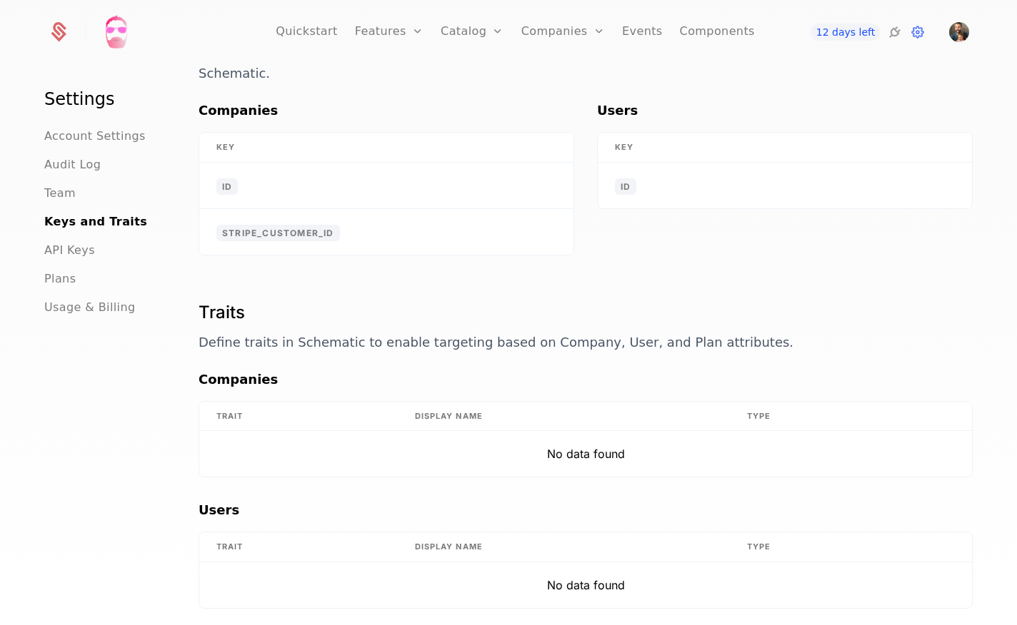
scroll to position [88, 0]
click at [67, 271] on span "Plans" at bounding box center [59, 279] width 31 height 17
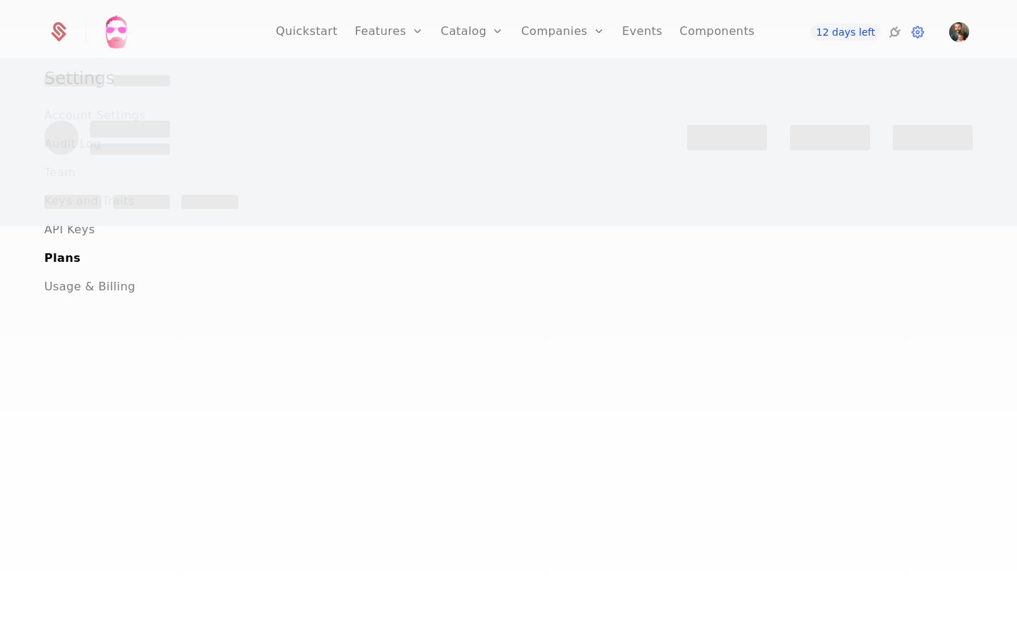
scroll to position [34, 0]
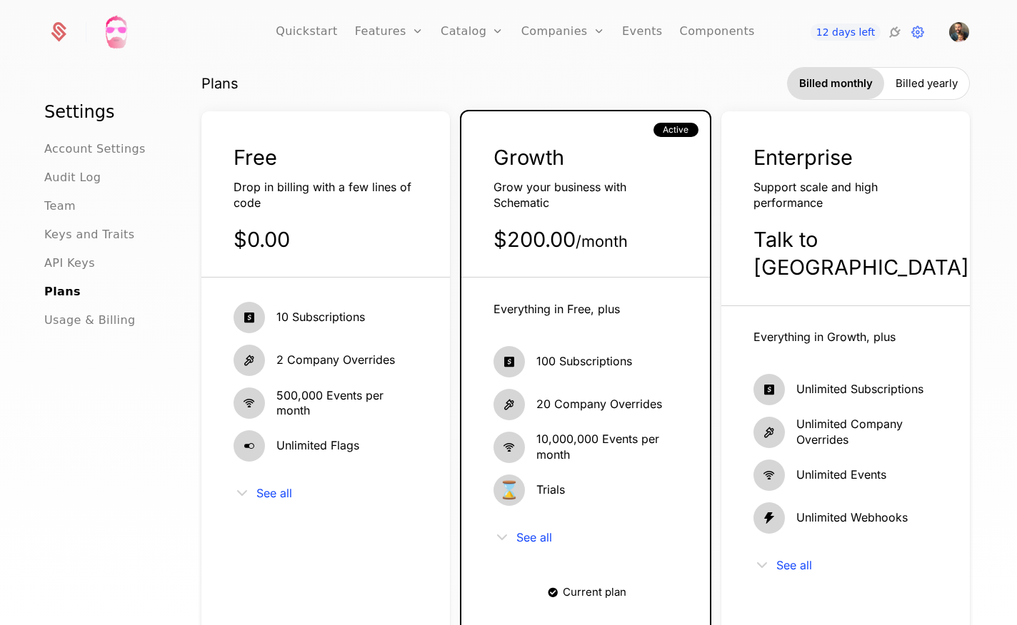
click at [74, 230] on span "Keys and Traits" at bounding box center [89, 234] width 90 height 17
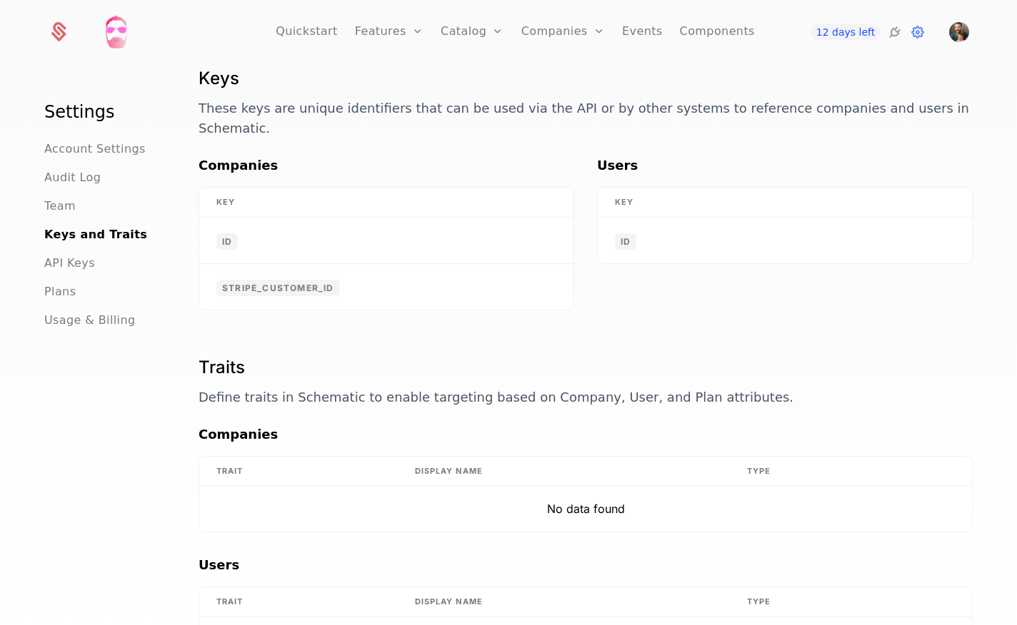
click at [73, 266] on span "API Keys" at bounding box center [69, 263] width 51 height 17
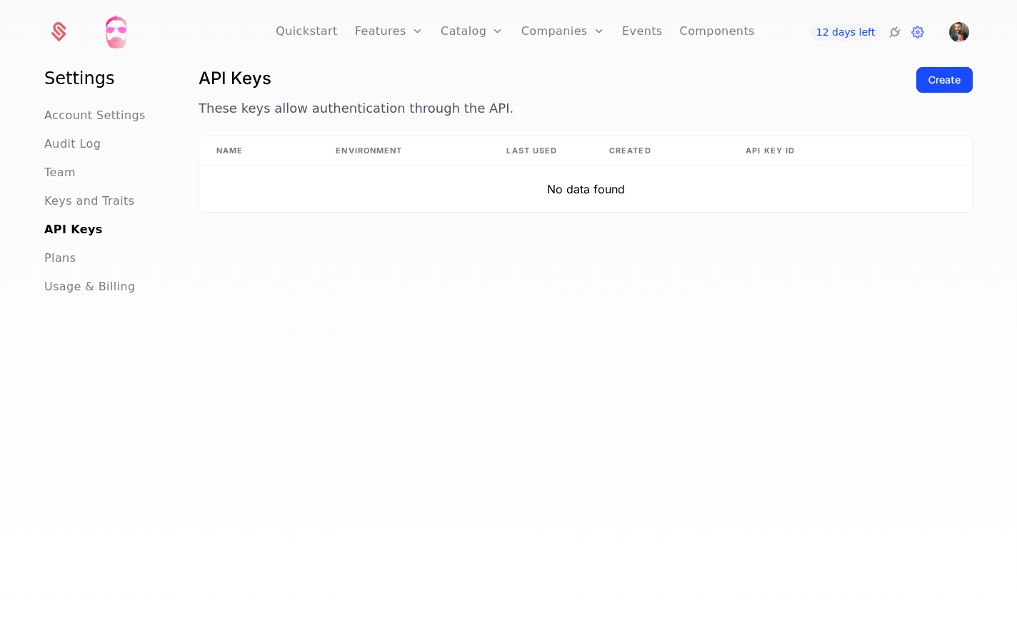
click at [947, 79] on div "Create" at bounding box center [944, 80] width 32 height 14
click at [84, 146] on span "Audit Log" at bounding box center [72, 144] width 56 height 17
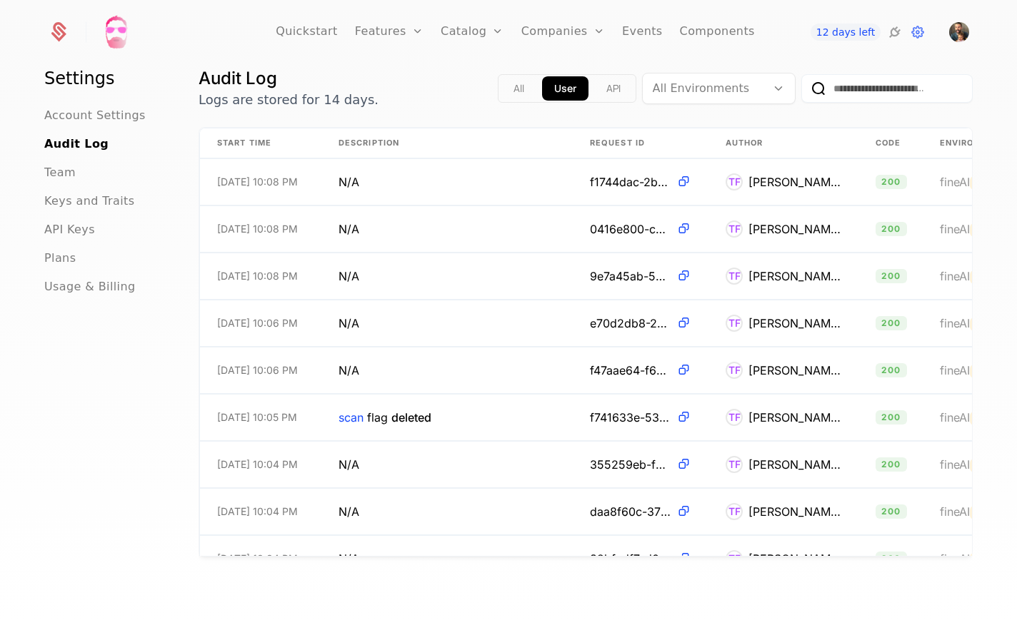
click at [96, 116] on span "Account Settings" at bounding box center [94, 115] width 101 height 17
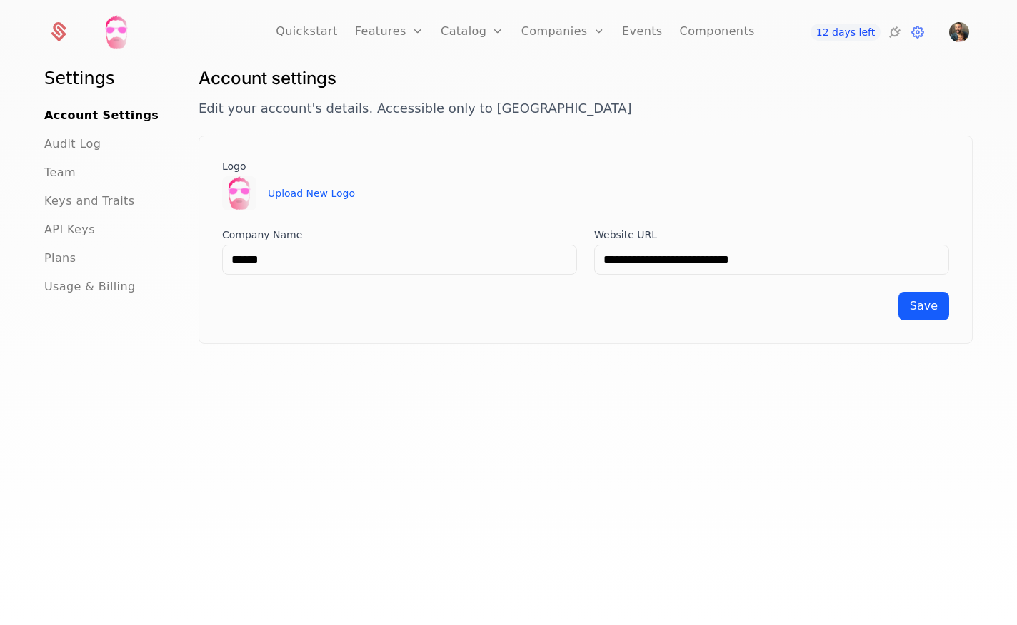
click at [647, 31] on link "Events" at bounding box center [642, 32] width 41 height 64
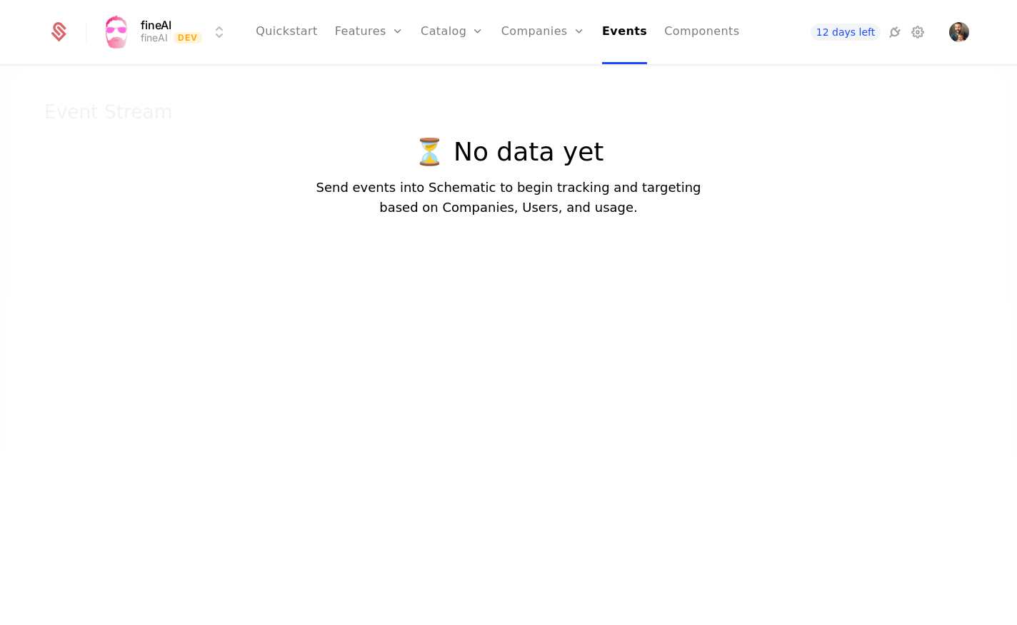
click at [718, 29] on link "Components" at bounding box center [701, 32] width 75 height 64
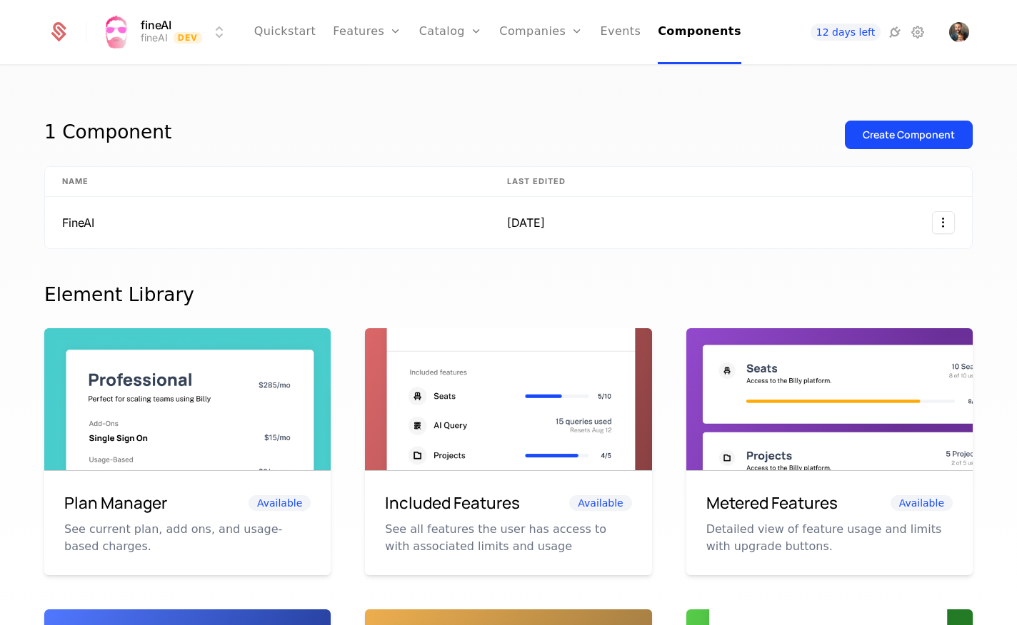
click at [296, 34] on link "Quickstart" at bounding box center [285, 32] width 62 height 64
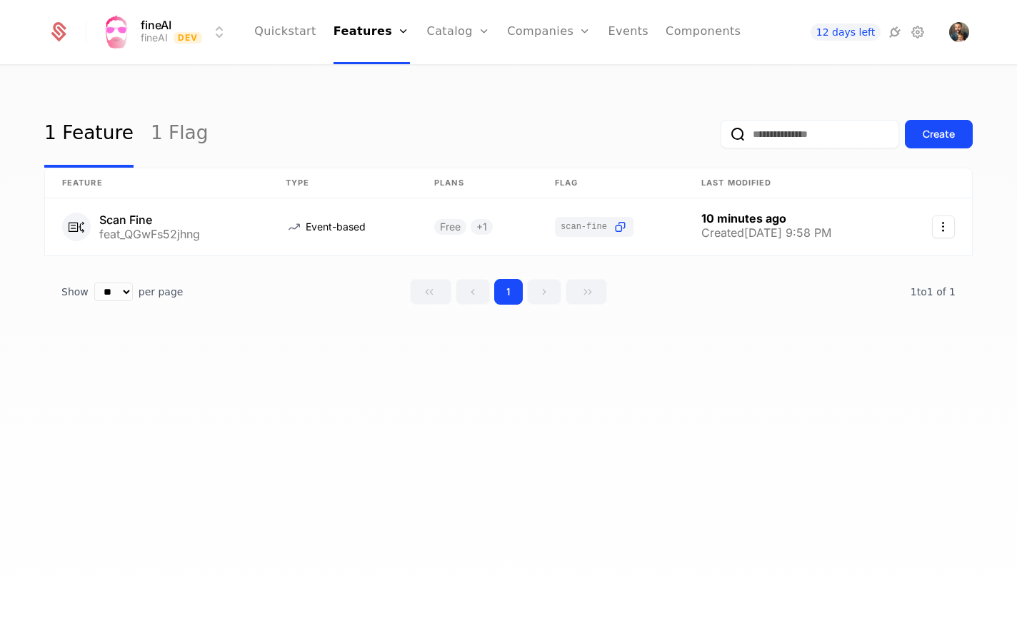
click at [212, 31] on html "fineAI fineAI Dev Quickstart Features Features Flags Catalog Plans Add Ons Cred…" at bounding box center [508, 312] width 1017 height 625
click at [267, 109] on button "Manage" at bounding box center [284, 107] width 112 height 26
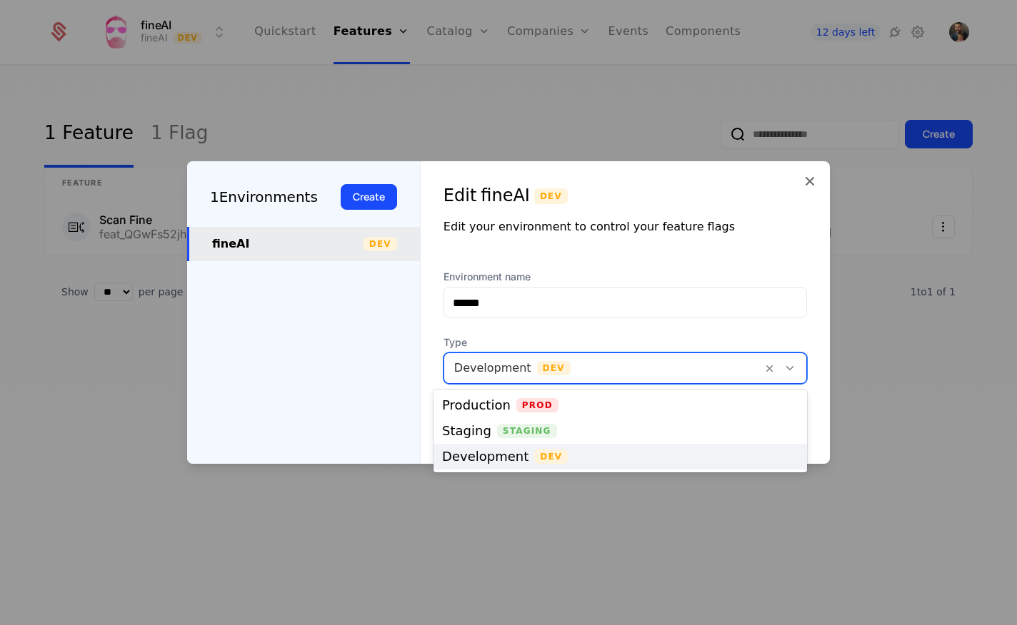
click at [565, 361] on div at bounding box center [603, 368] width 298 height 20
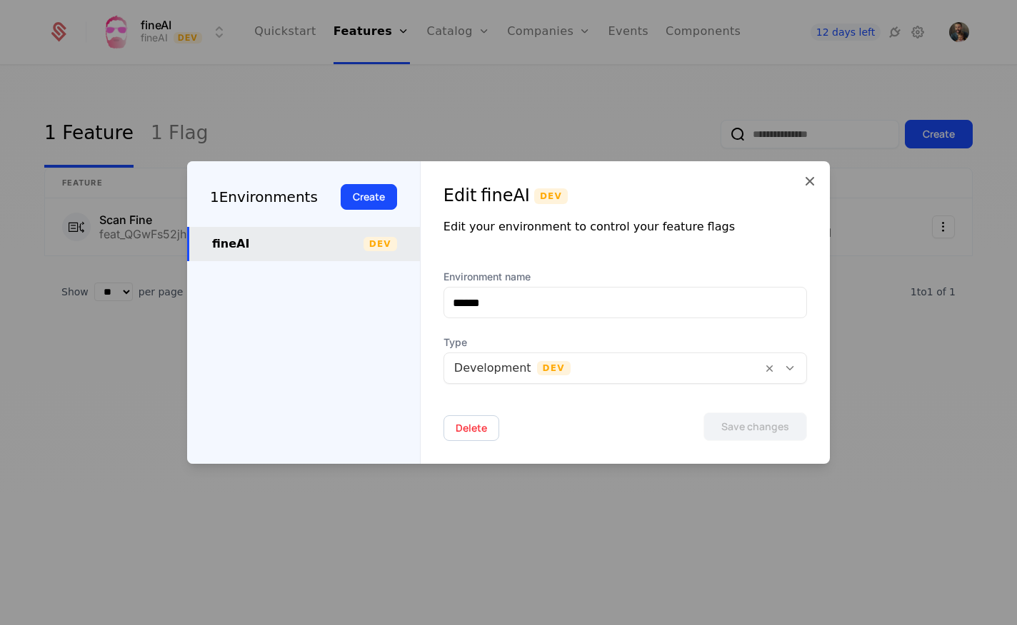
click at [580, 332] on div "Environment name ****** Type Development Dev" at bounding box center [624, 335] width 363 height 131
click at [806, 183] on icon at bounding box center [809, 181] width 17 height 17
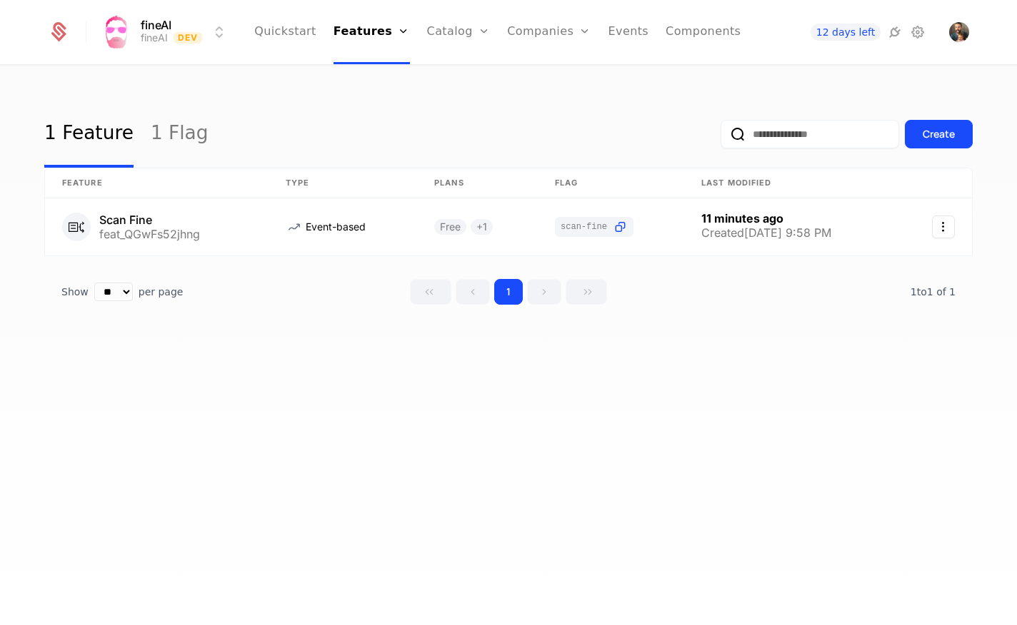
click at [488, 144] on link "Configuration" at bounding box center [481, 138] width 74 height 11
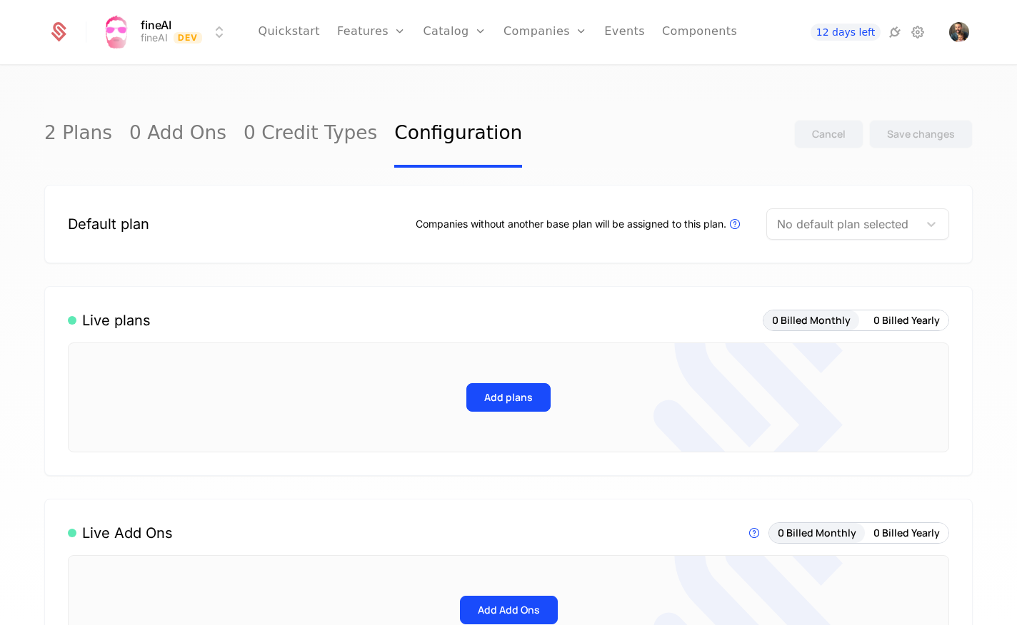
click at [515, 393] on button "Add plans" at bounding box center [508, 397] width 84 height 29
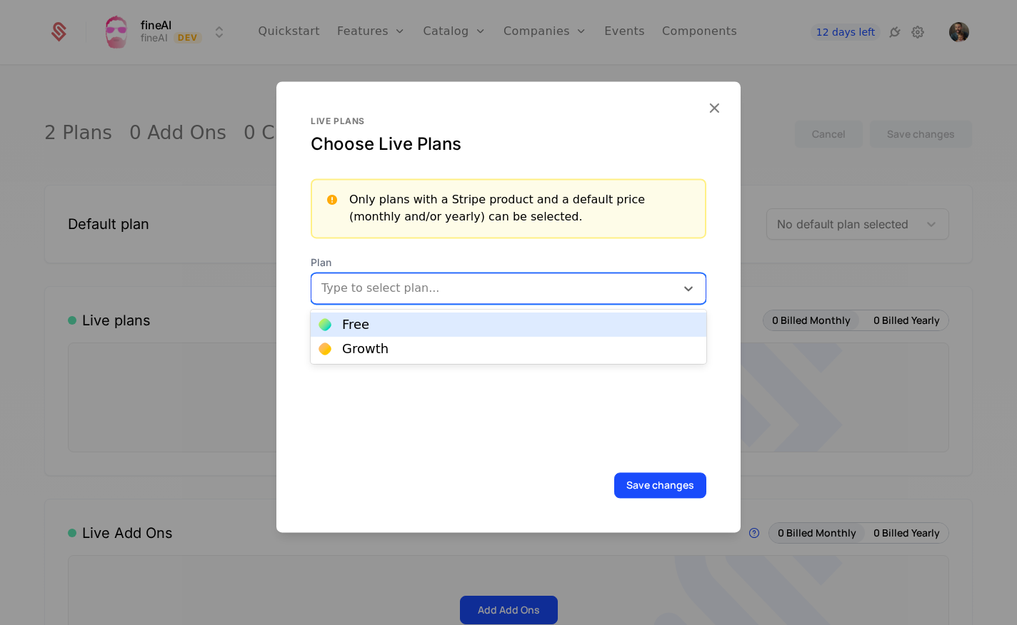
click at [448, 291] on div at bounding box center [493, 288] width 347 height 20
click at [425, 322] on div "Free" at bounding box center [508, 324] width 378 height 13
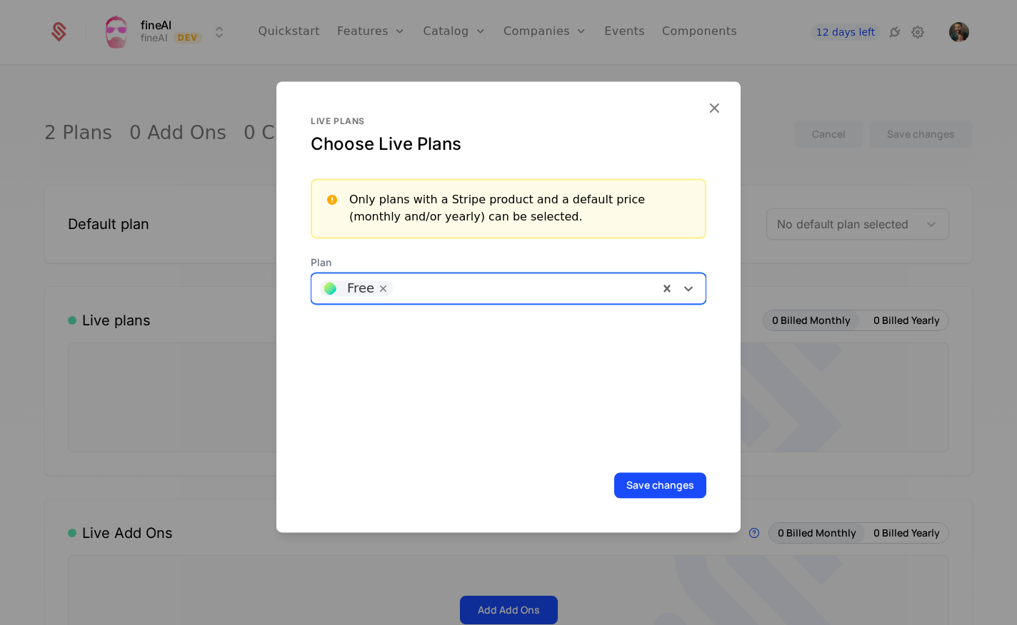
click at [458, 285] on div at bounding box center [523, 288] width 253 height 20
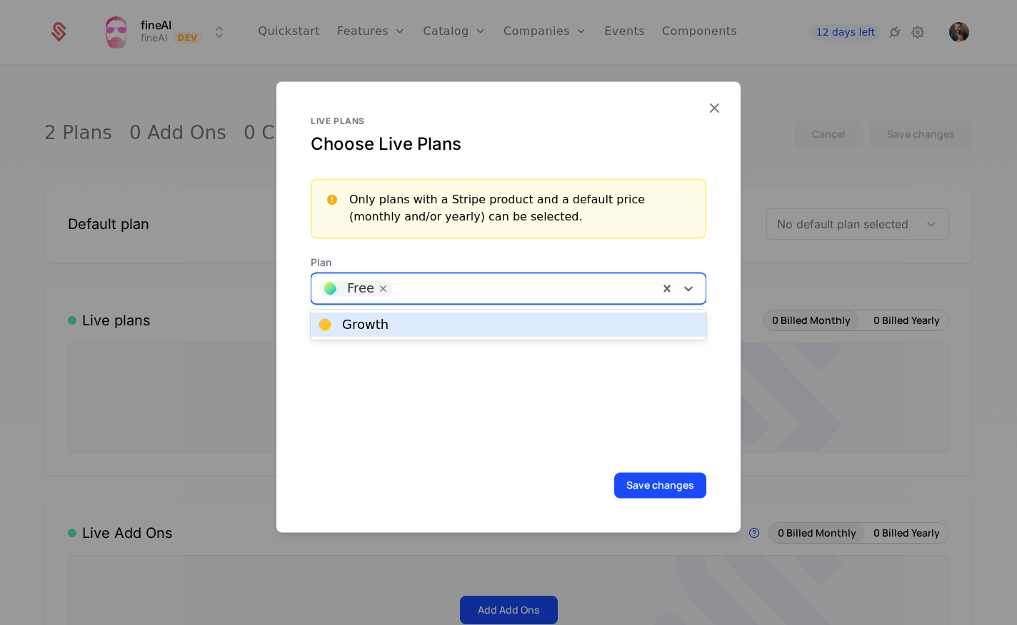
click at [428, 326] on div "Growth" at bounding box center [508, 324] width 378 height 13
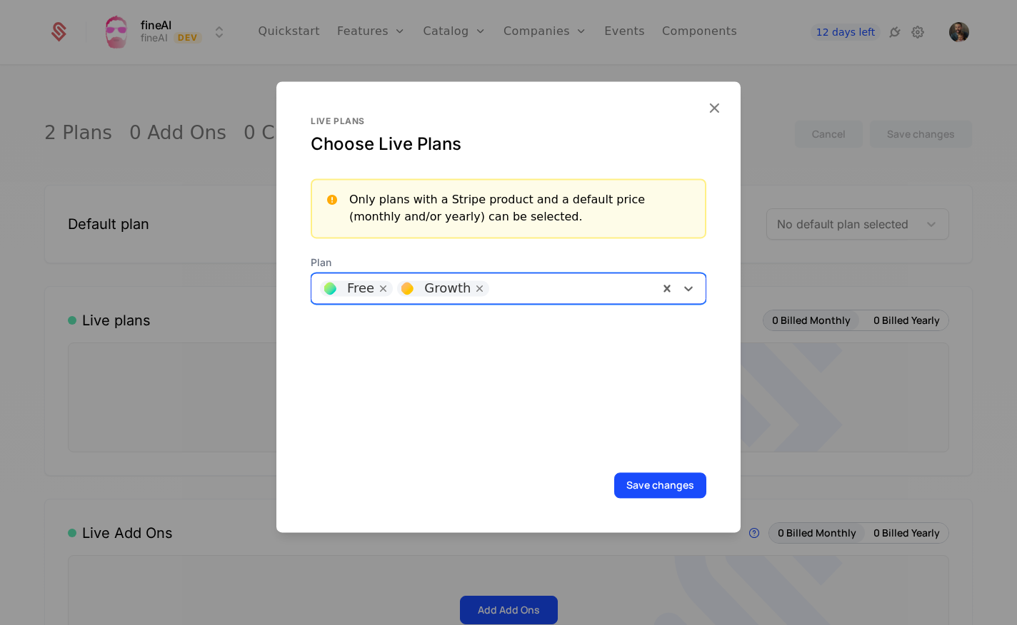
click at [656, 478] on button "Save changes" at bounding box center [660, 486] width 92 height 26
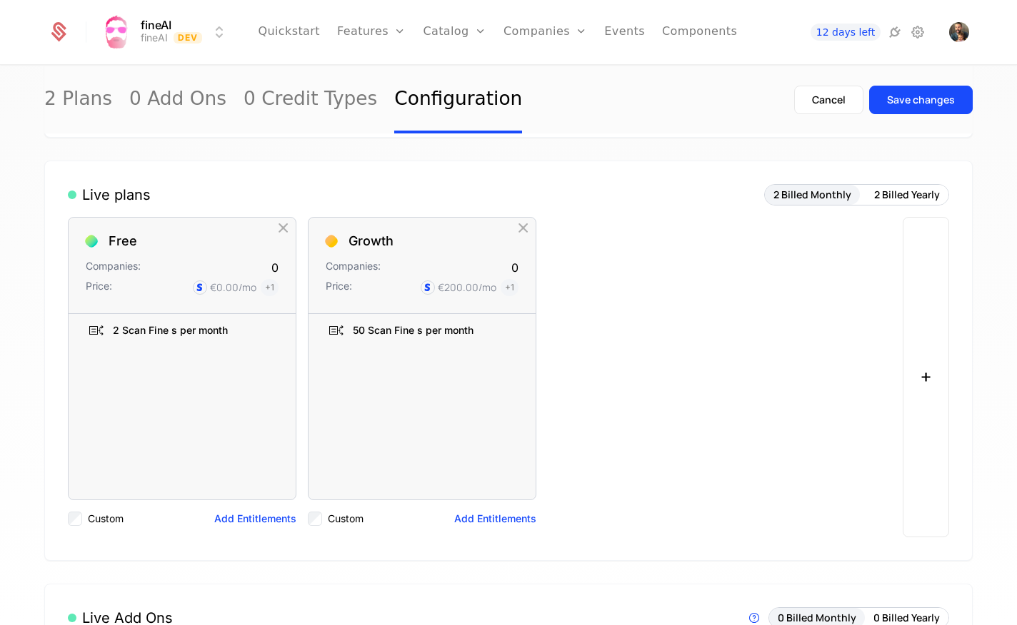
scroll to position [99, 0]
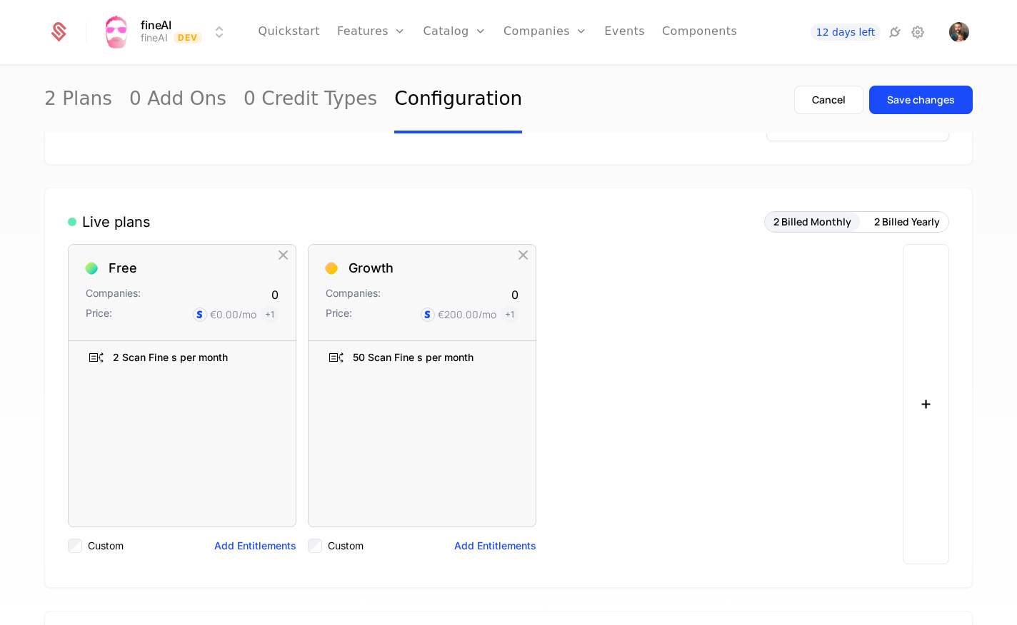
click at [934, 104] on div "Save changes" at bounding box center [921, 100] width 68 height 14
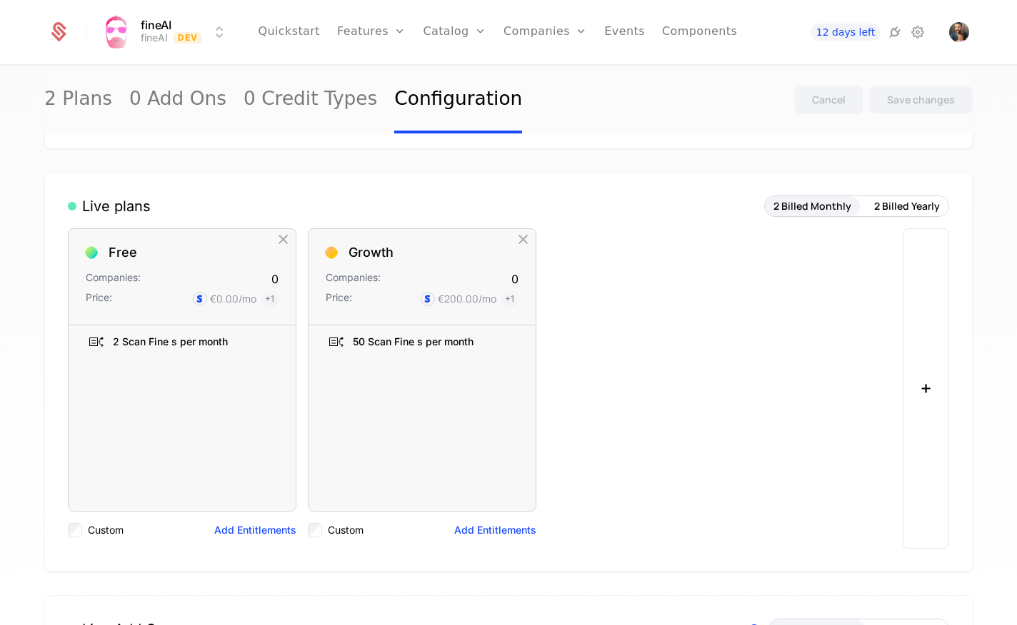
scroll to position [116, 0]
click at [924, 371] on button "+" at bounding box center [925, 387] width 46 height 321
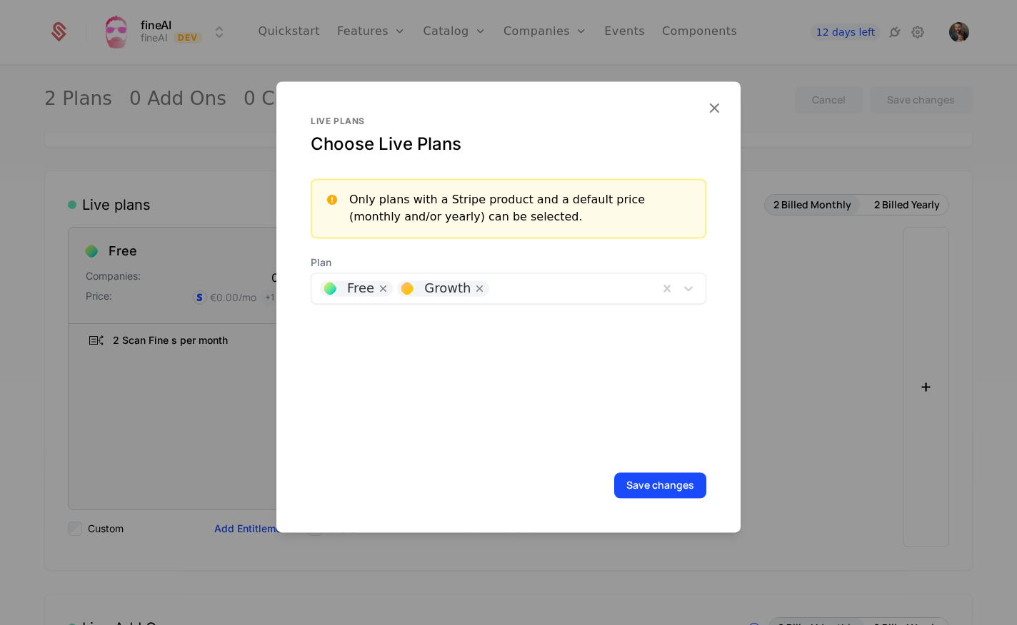
click at [715, 109] on icon "button" at bounding box center [714, 108] width 19 height 19
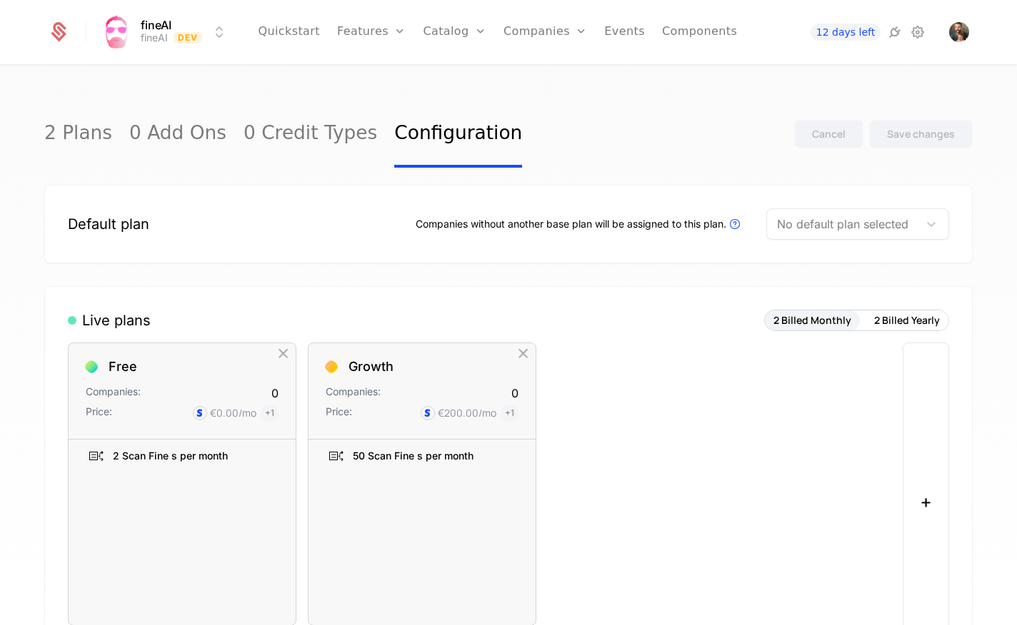
scroll to position [0, 0]
drag, startPoint x: 914, startPoint y: 233, endPoint x: 907, endPoint y: 229, distance: 7.7
click at [914, 233] on div "No default plan selected" at bounding box center [842, 224] width 151 height 26
click at [842, 214] on div "No default plan selected" at bounding box center [842, 224] width 151 height 26
click at [833, 226] on div at bounding box center [842, 224] width 131 height 20
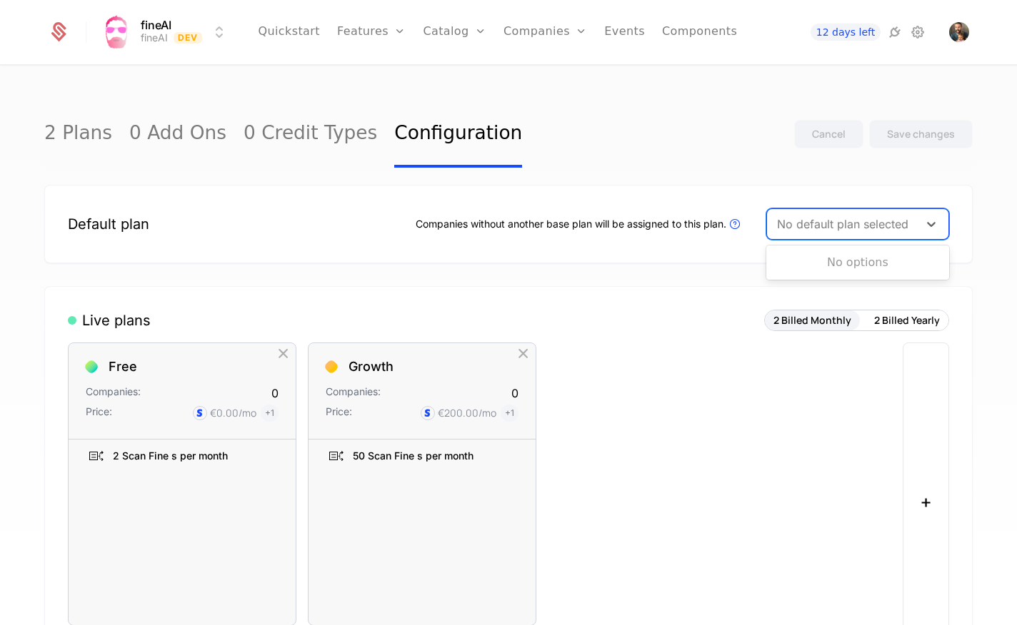
type input "*"
click at [251, 133] on link "0 Credit Types" at bounding box center [309, 134] width 133 height 67
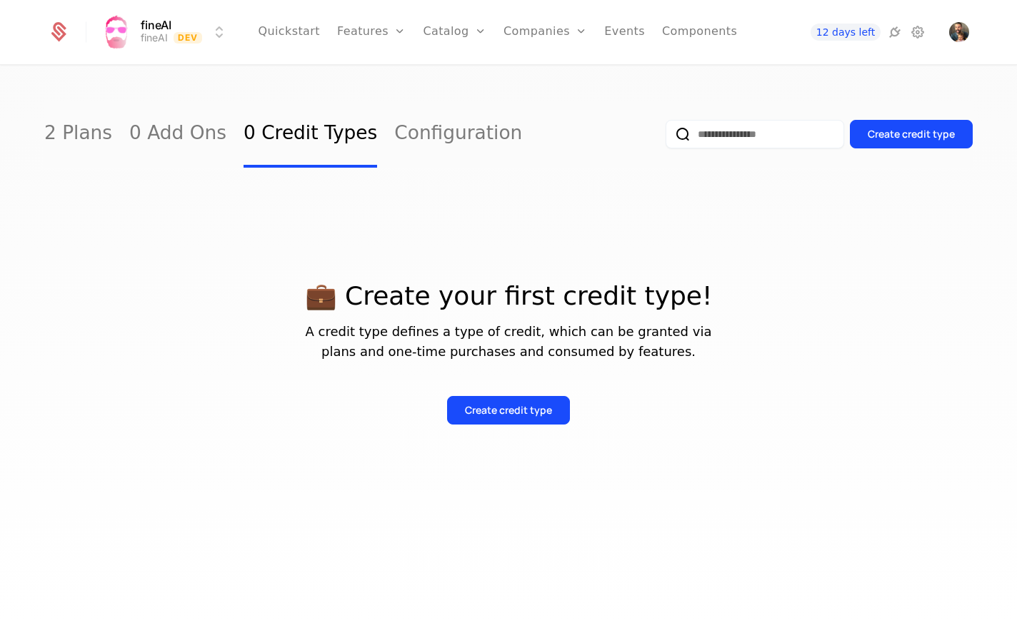
click at [401, 129] on link "Configuration" at bounding box center [458, 134] width 128 height 67
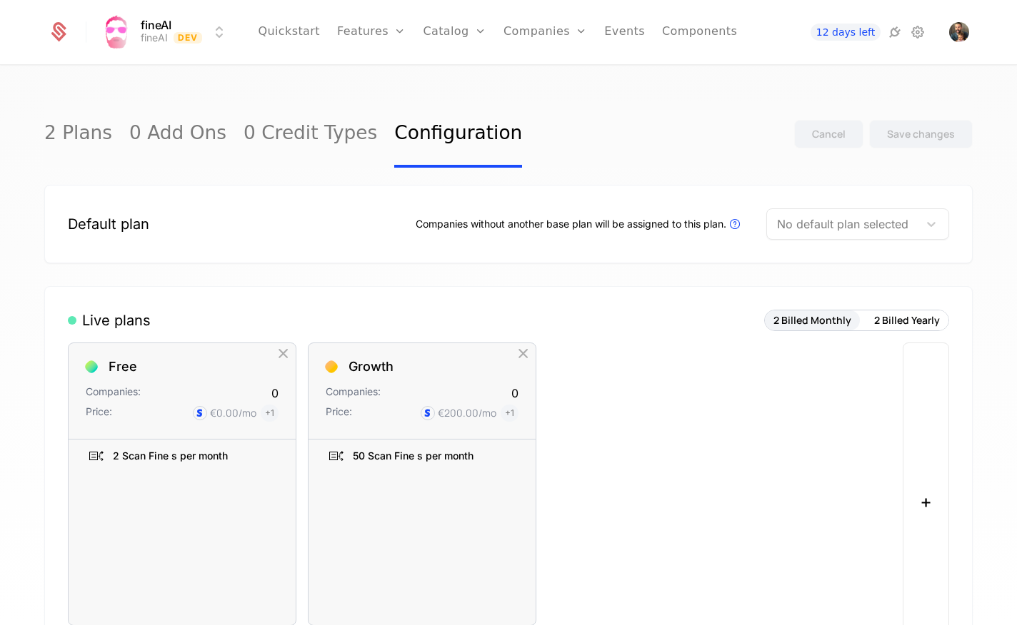
click at [61, 131] on link "2 Plans" at bounding box center [78, 134] width 68 height 67
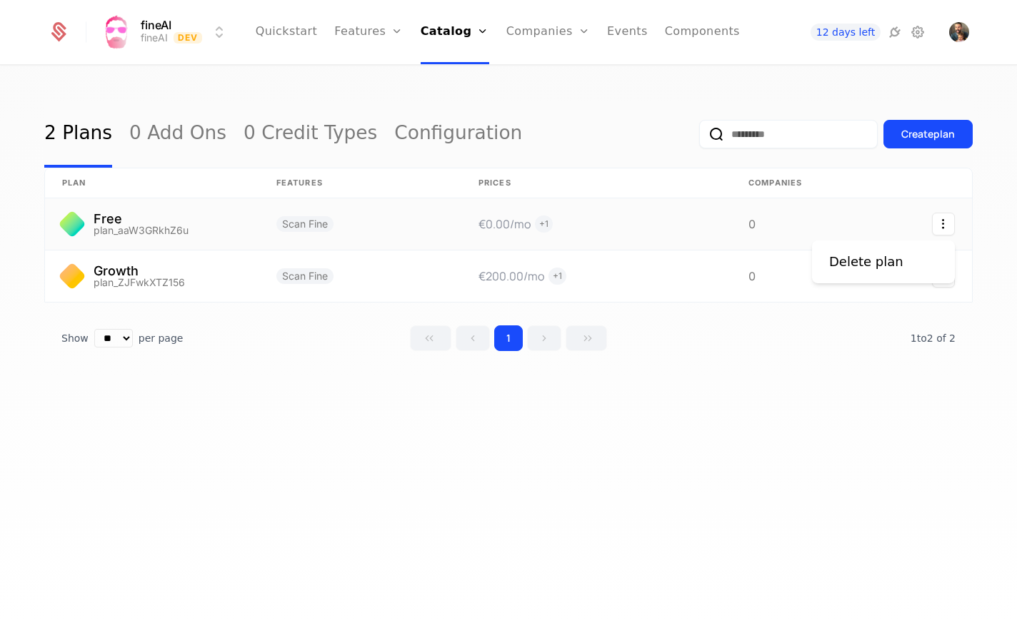
click at [942, 217] on icon "Select action" at bounding box center [943, 224] width 23 height 23
click at [404, 138] on link "Configuration" at bounding box center [458, 134] width 128 height 67
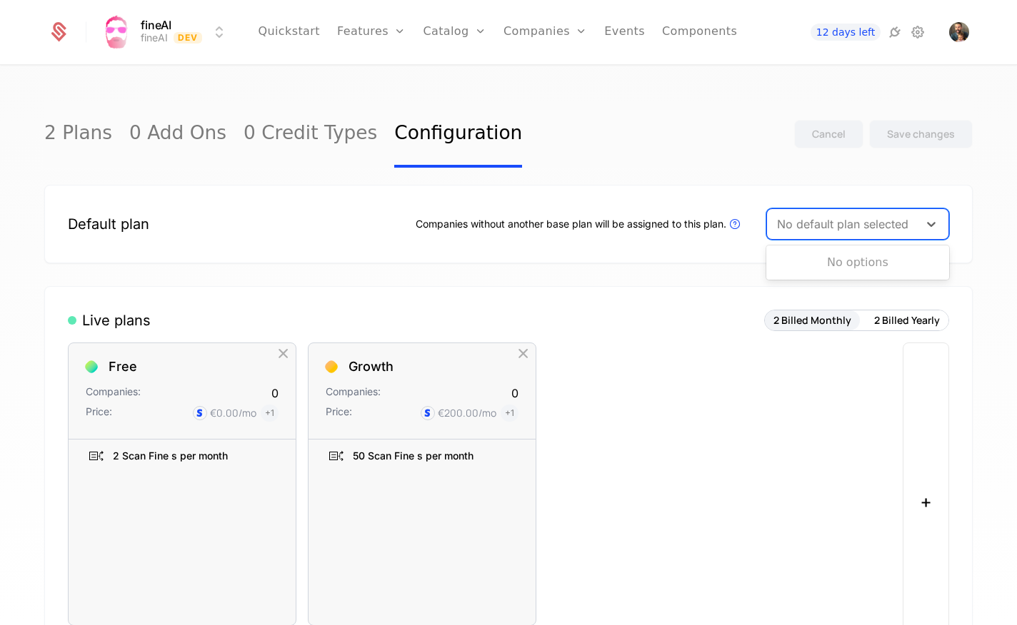
click at [887, 226] on div at bounding box center [842, 224] width 131 height 20
click at [735, 225] on icon at bounding box center [734, 224] width 17 height 17
click at [870, 226] on div at bounding box center [842, 224] width 131 height 20
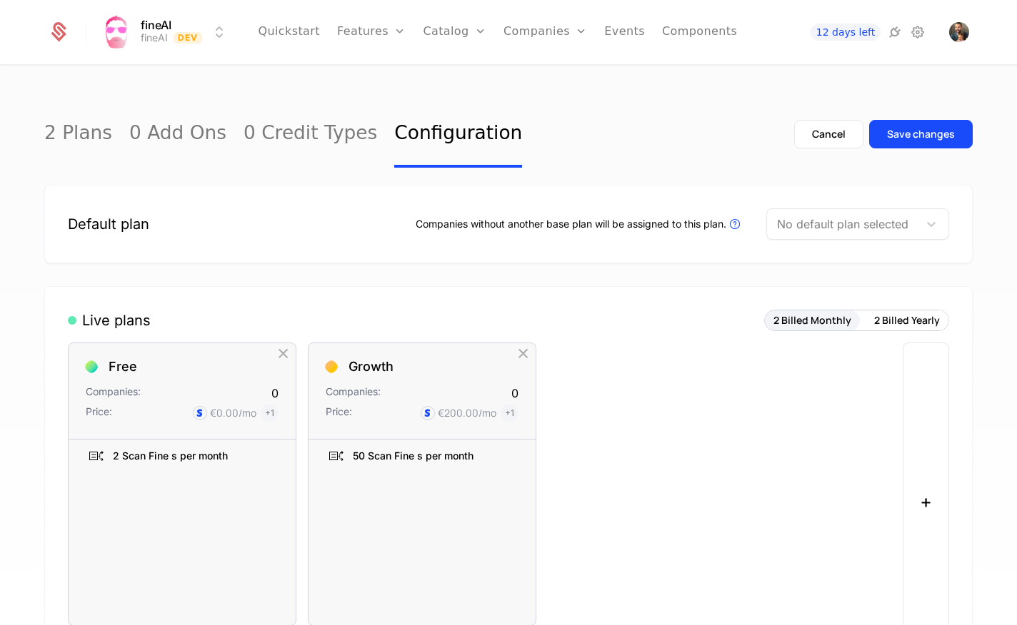
click at [929, 125] on button "Save changes" at bounding box center [921, 134] width 104 height 29
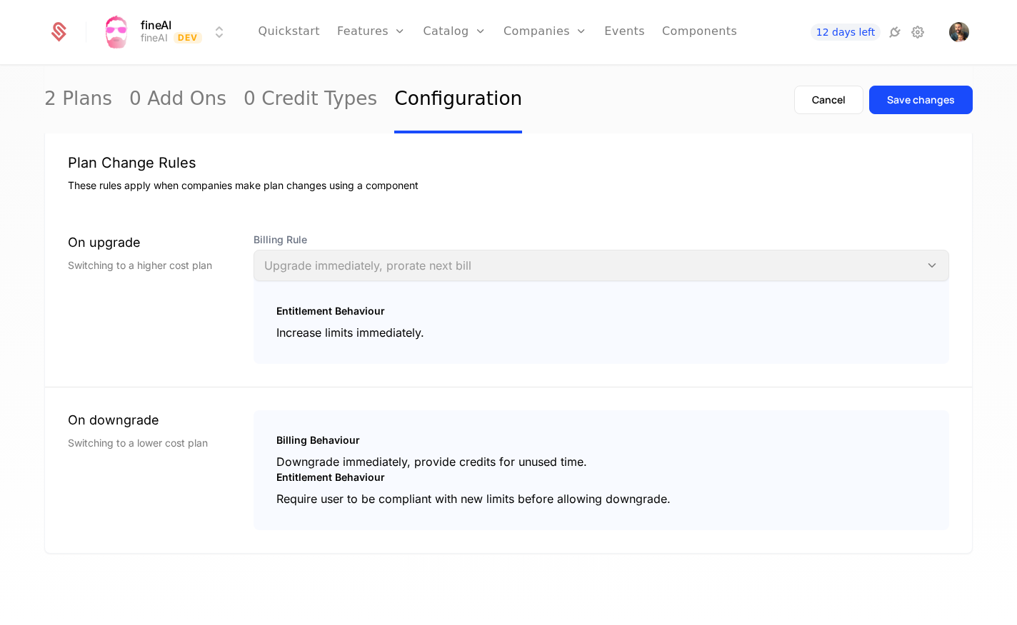
scroll to position [1537, 0]
click at [911, 99] on div "Save changes" at bounding box center [921, 100] width 68 height 14
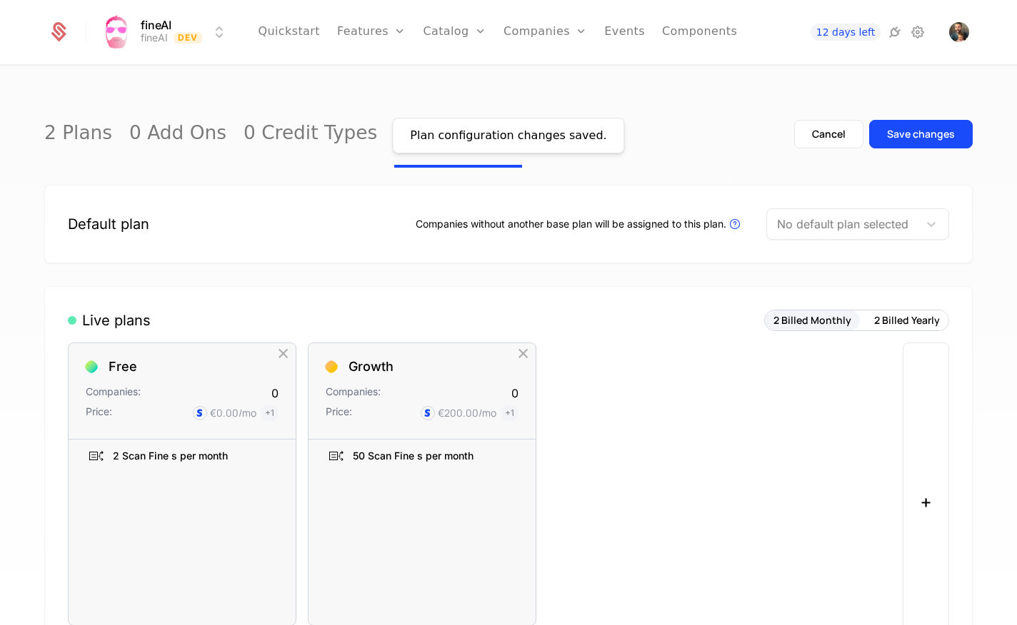
scroll to position [0, 0]
click at [853, 224] on div at bounding box center [842, 224] width 131 height 20
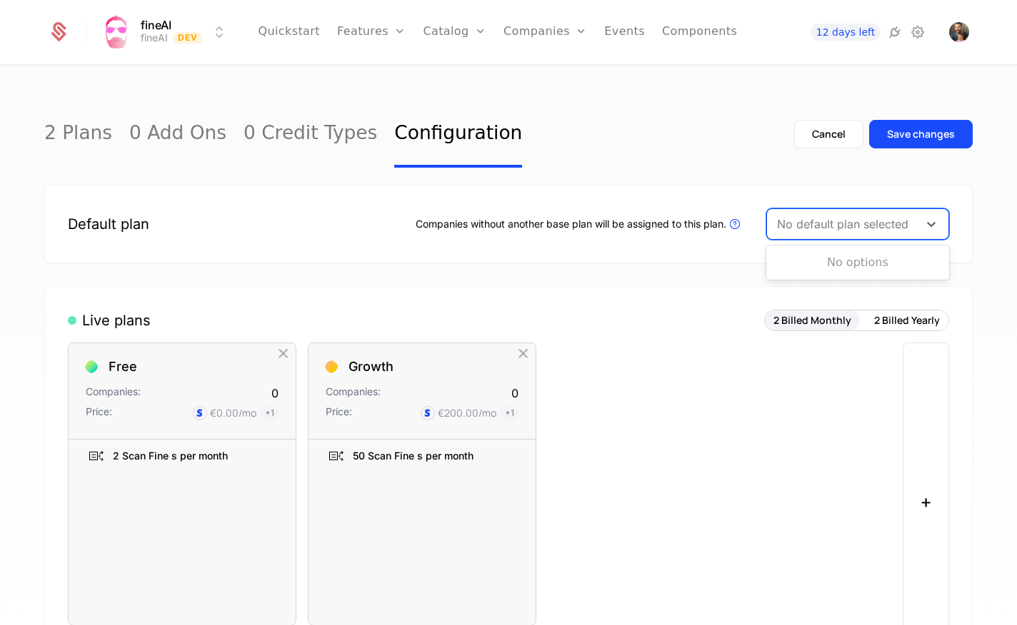
drag, startPoint x: 156, startPoint y: 255, endPoint x: 341, endPoint y: 234, distance: 185.3
click at [157, 254] on div "Default plan Companies without another base plan will be assigned to this plan.…" at bounding box center [508, 224] width 928 height 79
click at [435, 227] on div "Companies without another base plan will be assigned to this plan. Plans that a…" at bounding box center [579, 224] width 328 height 17
click at [443, 227] on div "Companies without another base plan will be assigned to this plan. Plans that a…" at bounding box center [579, 224] width 328 height 17
click at [442, 227] on div "Companies without another base plan will be assigned to this plan. Plans that a…" at bounding box center [579, 224] width 328 height 17
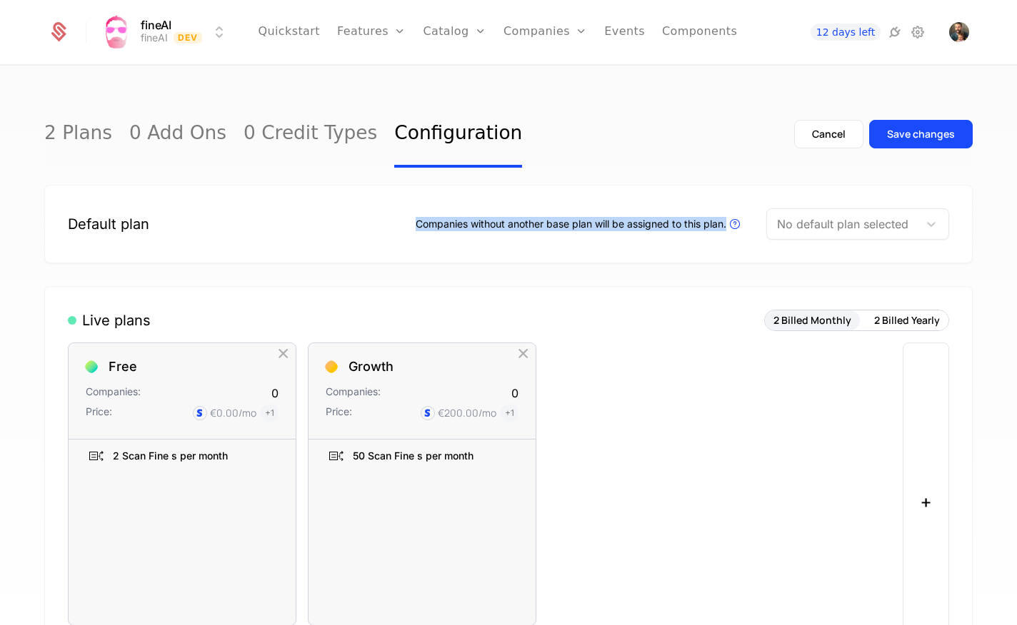
click at [443, 227] on div "Companies without another base plan will be assigned to this plan. Plans that a…" at bounding box center [579, 224] width 328 height 17
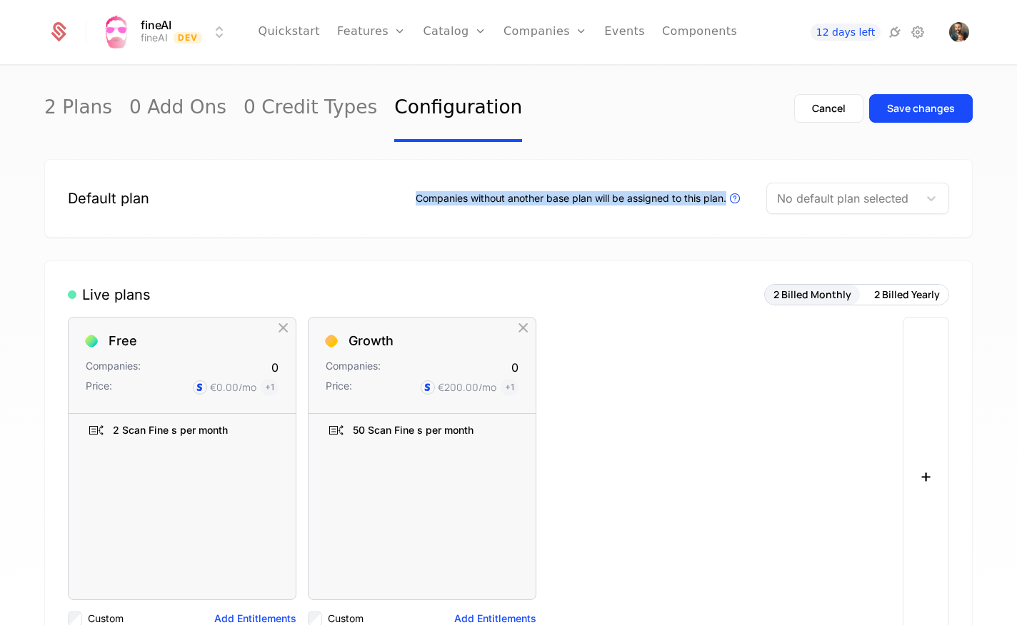
scroll to position [24, 0]
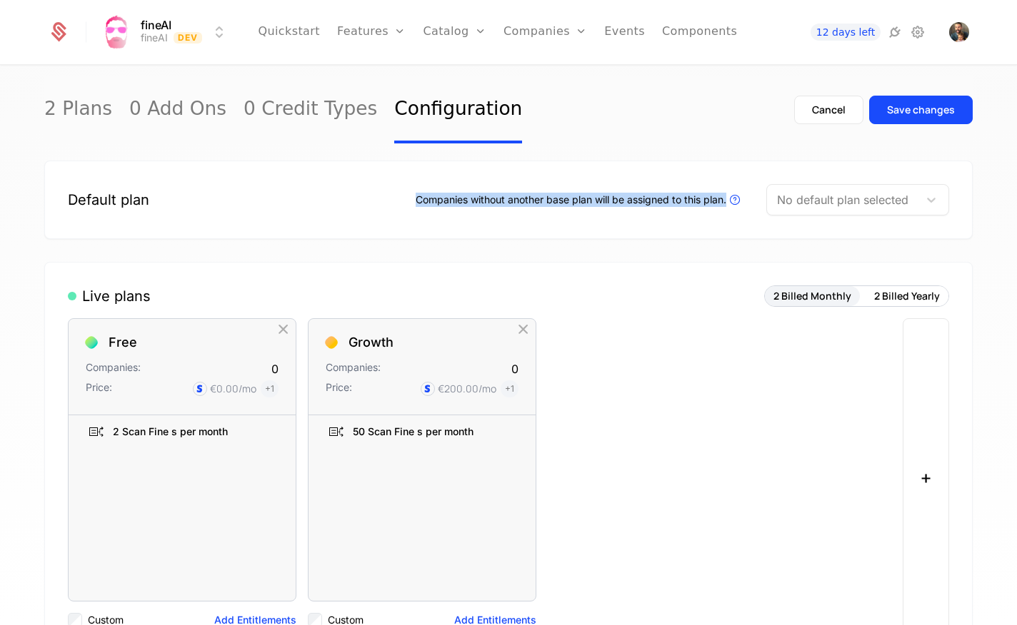
click at [808, 298] on button "2 Billed Monthly" at bounding box center [812, 296] width 95 height 20
click at [912, 293] on button "2 Billed Yearly" at bounding box center [906, 296] width 83 height 20
click at [825, 297] on button "2 Billed Monthly" at bounding box center [812, 296] width 95 height 20
click at [51, 111] on link "2 Plans" at bounding box center [78, 109] width 68 height 67
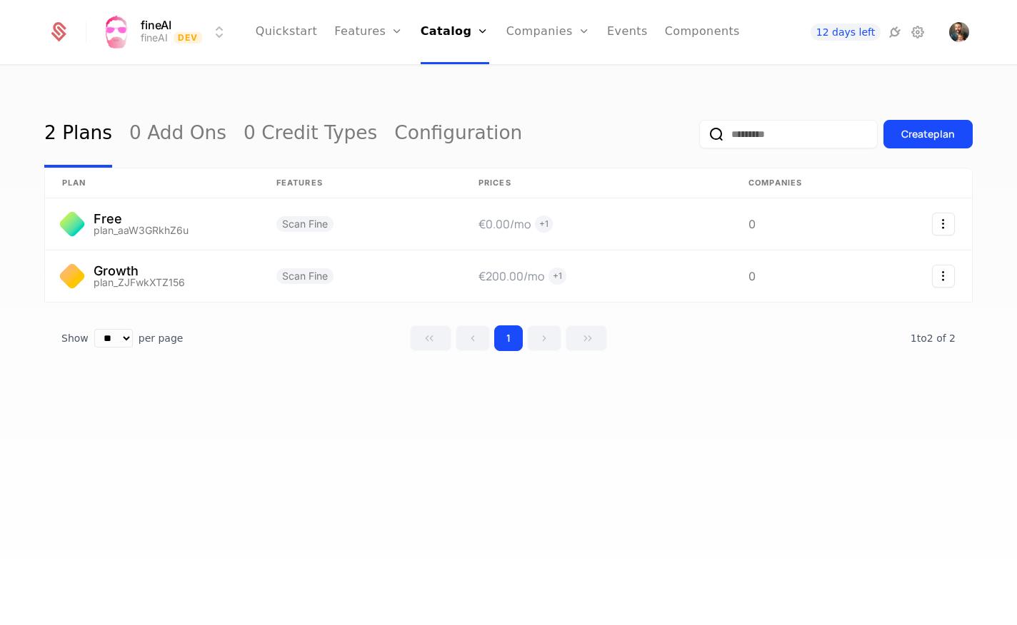
drag, startPoint x: 708, startPoint y: 115, endPoint x: 713, endPoint y: 125, distance: 11.2
click at [710, 116] on div "Create plan" at bounding box center [835, 134] width 273 height 67
click at [737, 137] on input "email" at bounding box center [788, 134] width 178 height 29
click at [909, 128] on div "Create plan" at bounding box center [928, 134] width 54 height 14
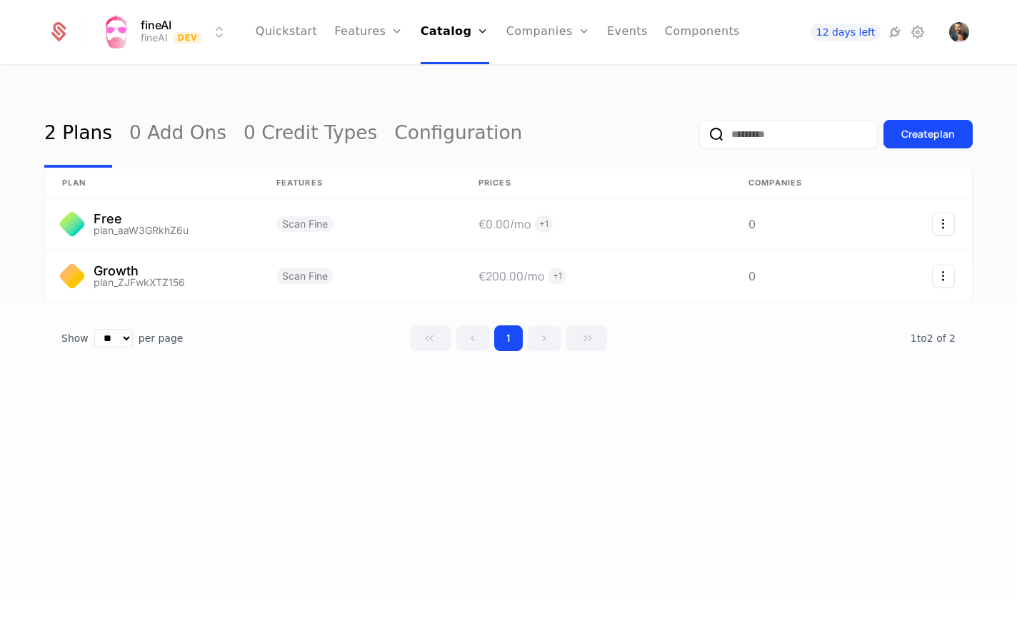
click at [684, 30] on link "Components" at bounding box center [702, 32] width 75 height 64
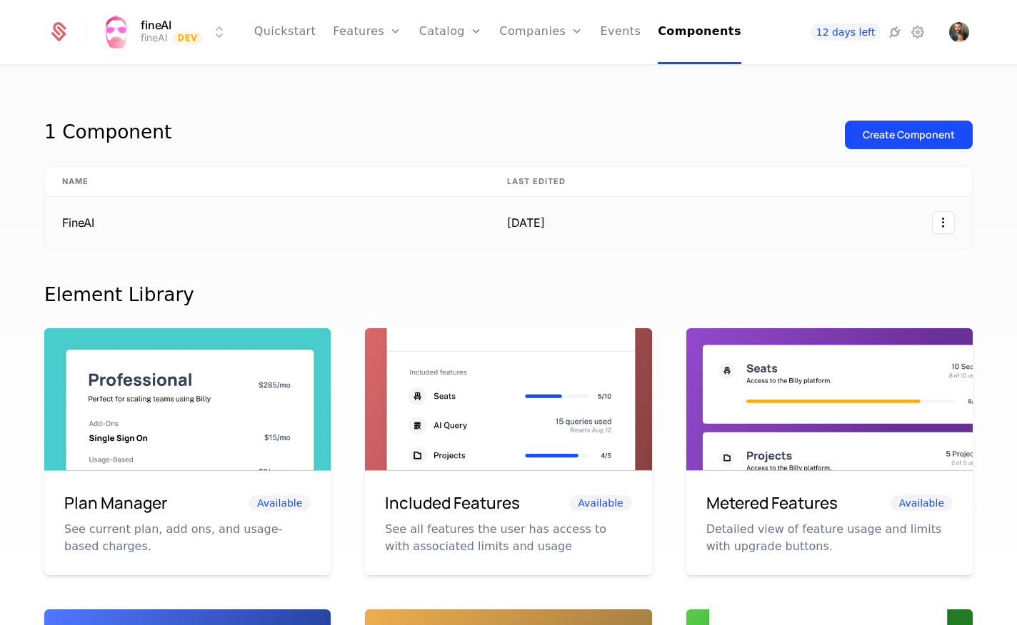
click at [191, 223] on td "FineAI" at bounding box center [267, 222] width 445 height 51
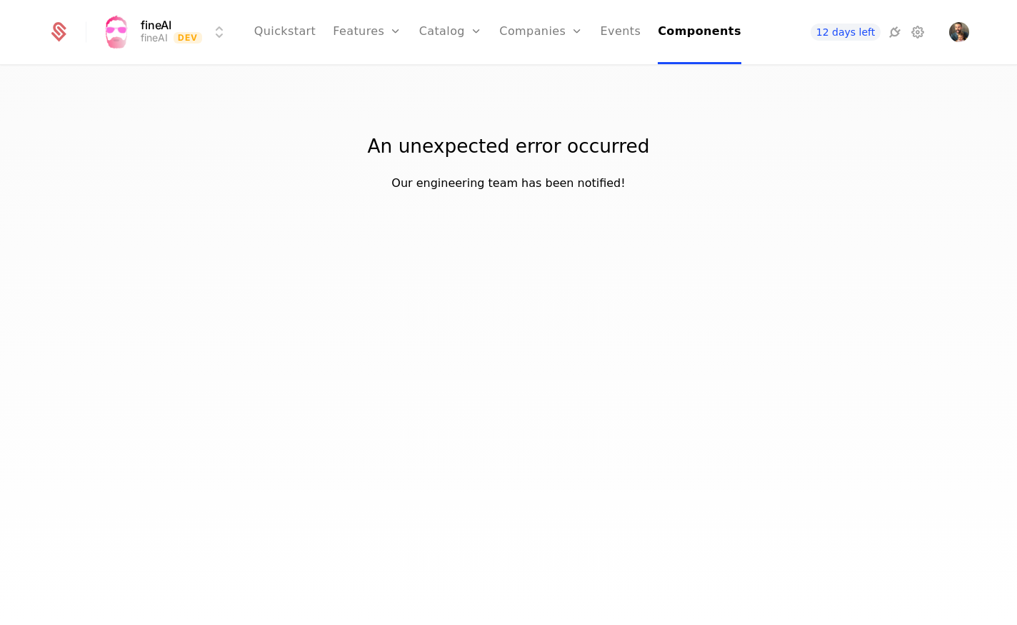
click at [271, 28] on link "Quickstart" at bounding box center [285, 32] width 62 height 64
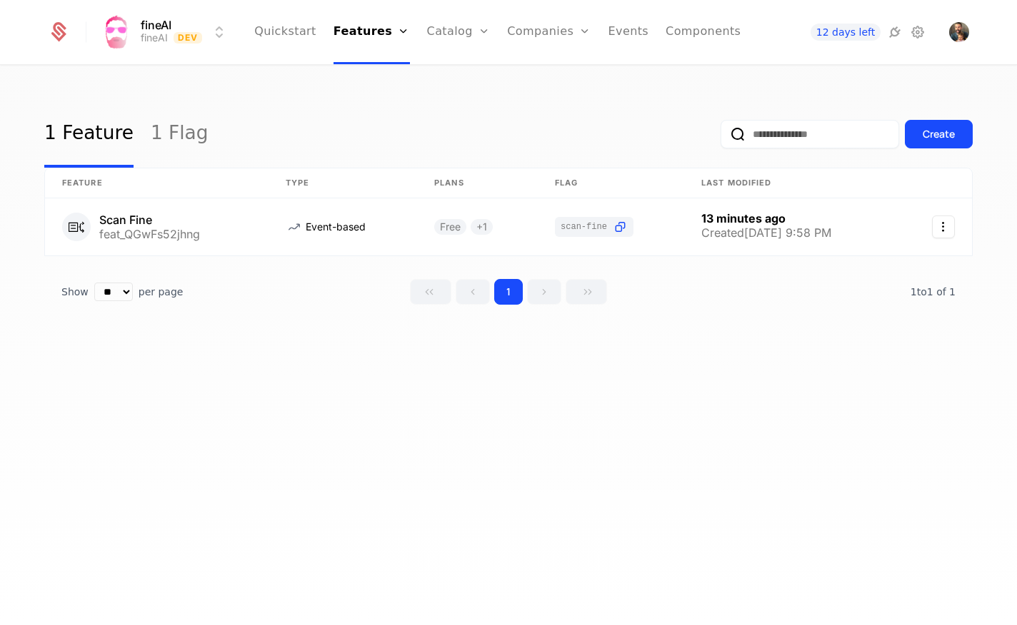
click at [682, 34] on link "Components" at bounding box center [702, 32] width 75 height 64
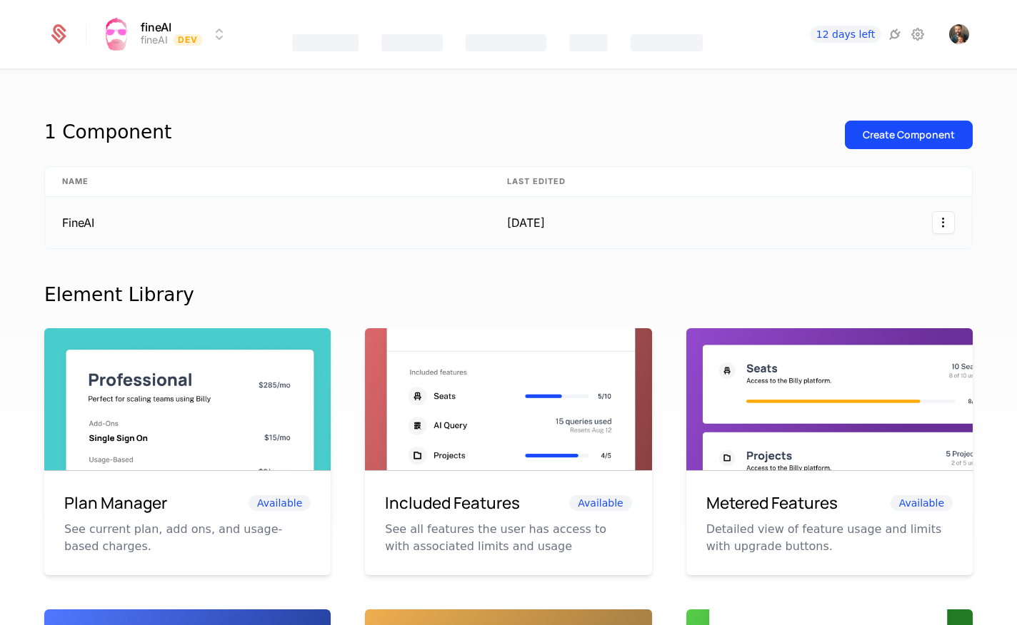
click at [123, 225] on td "FineAI" at bounding box center [267, 222] width 445 height 51
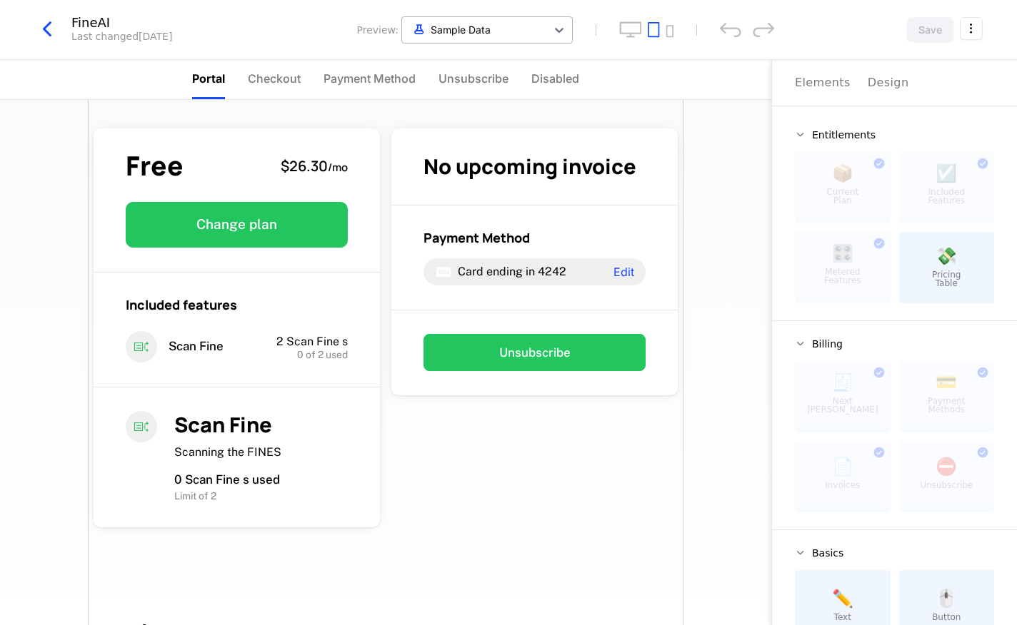
click at [454, 36] on div at bounding box center [474, 30] width 130 height 18
click at [52, 28] on icon "button" at bounding box center [47, 29] width 26 height 26
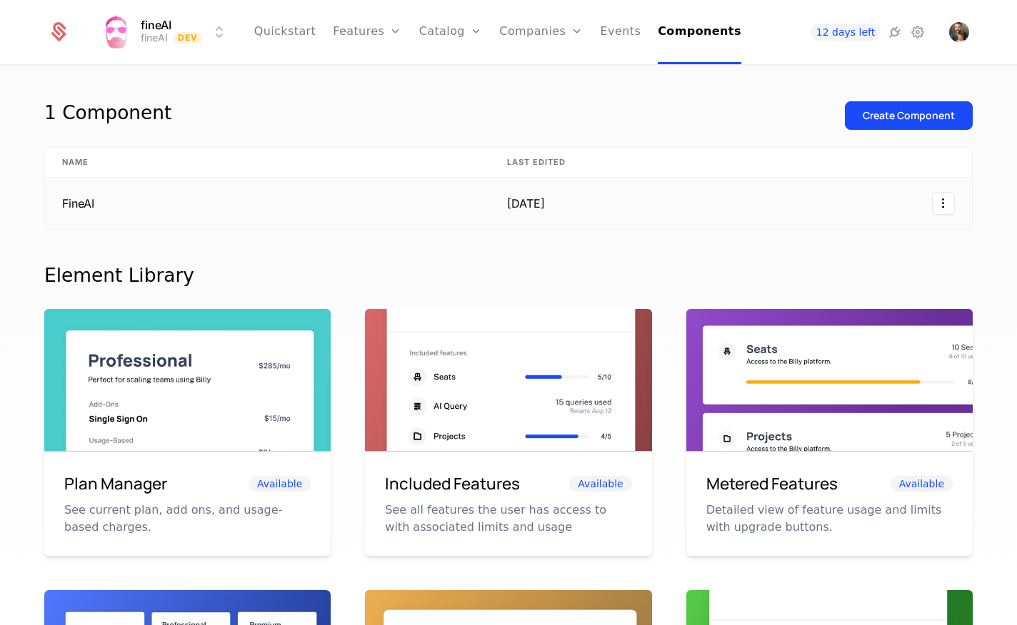
scroll to position [21, 0]
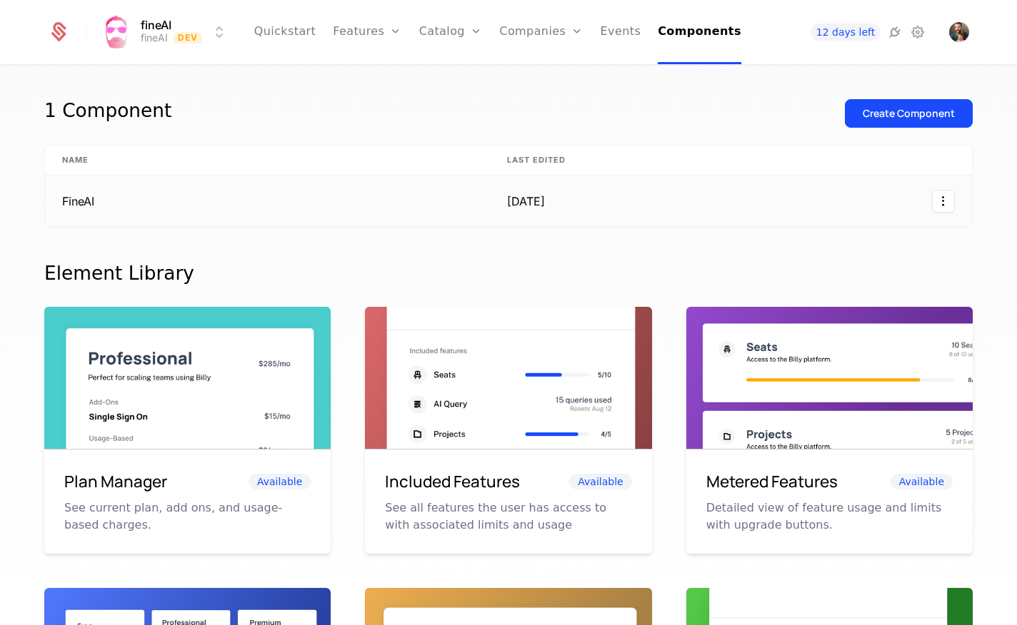
click at [84, 203] on td "FineAI" at bounding box center [267, 201] width 445 height 51
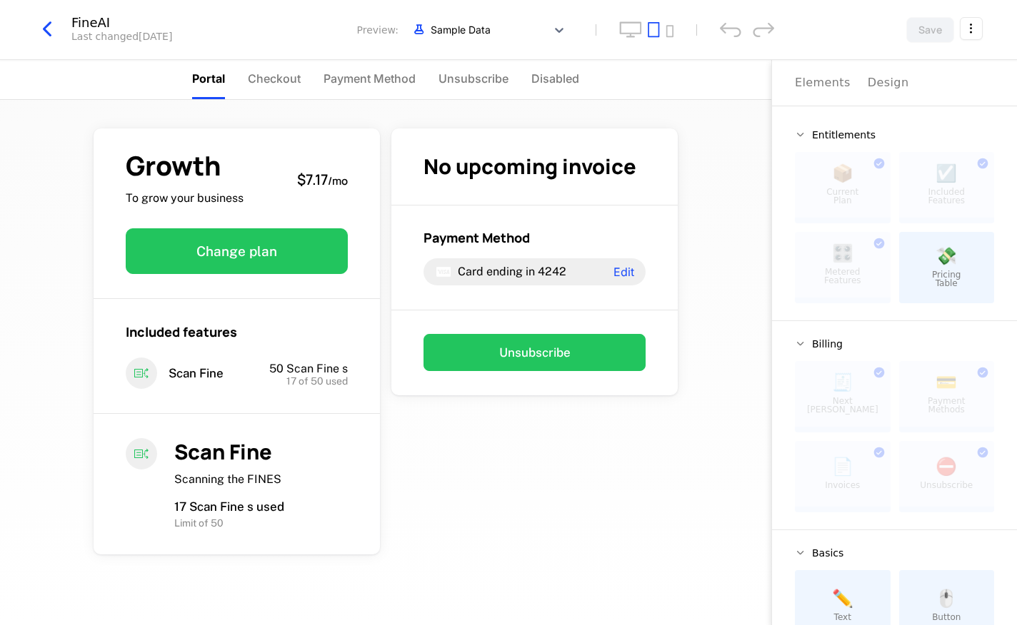
click at [46, 27] on icon "button" at bounding box center [47, 29] width 26 height 26
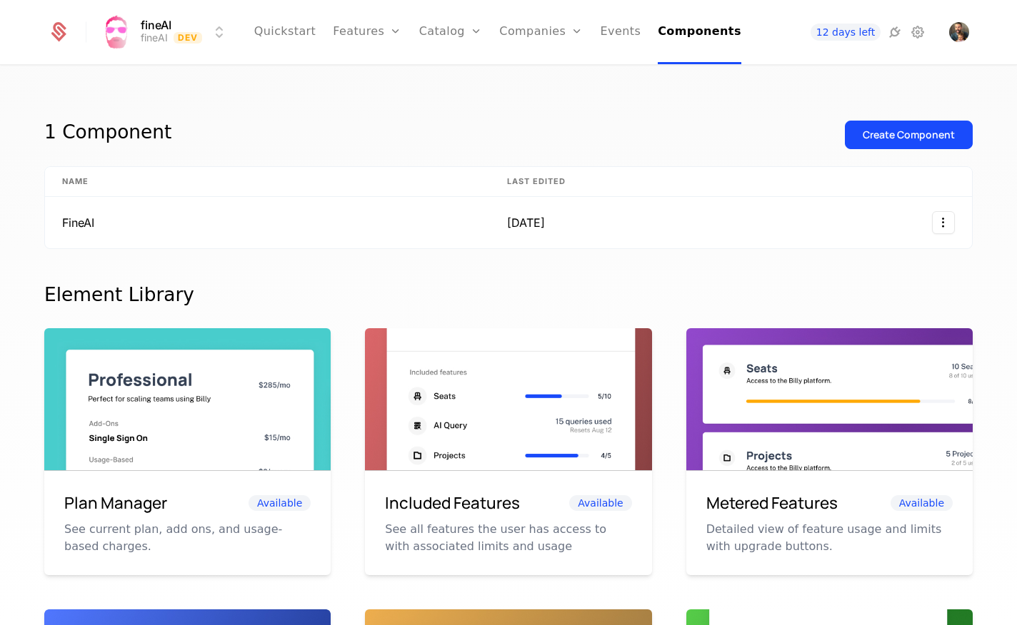
click at [482, 141] on link "Configuration" at bounding box center [473, 138] width 74 height 11
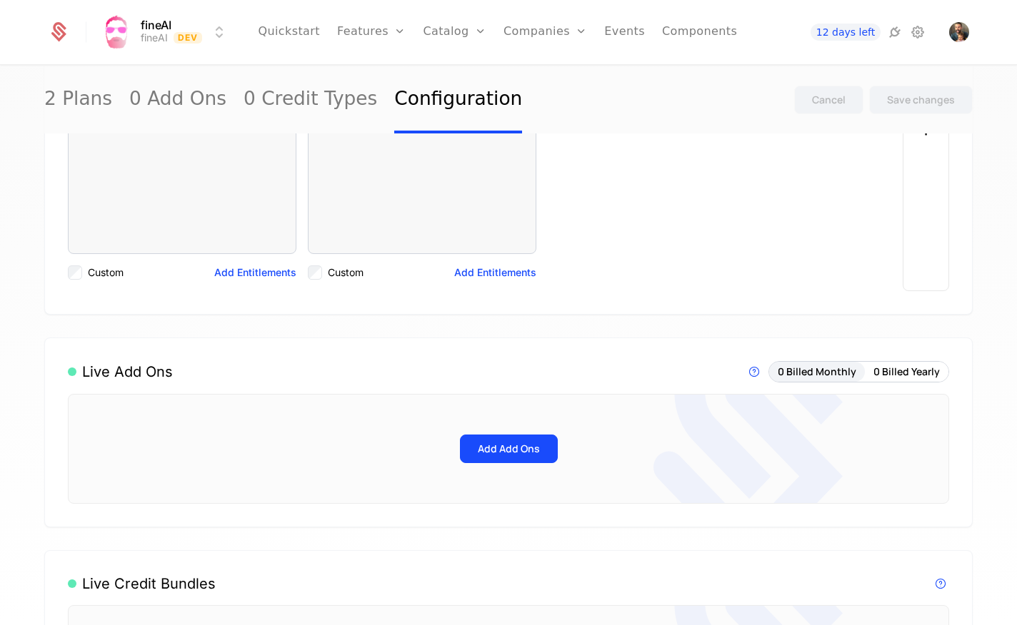
scroll to position [373, 0]
click at [507, 448] on button "Add Add Ons" at bounding box center [509, 448] width 98 height 29
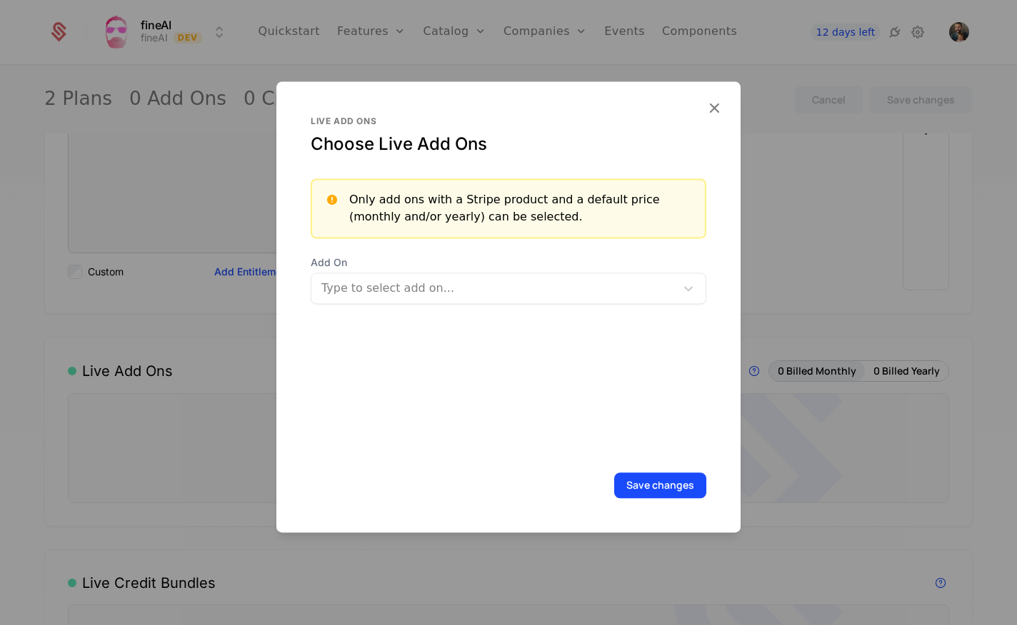
click at [340, 275] on div "Type to select add on..." at bounding box center [508, 288] width 395 height 31
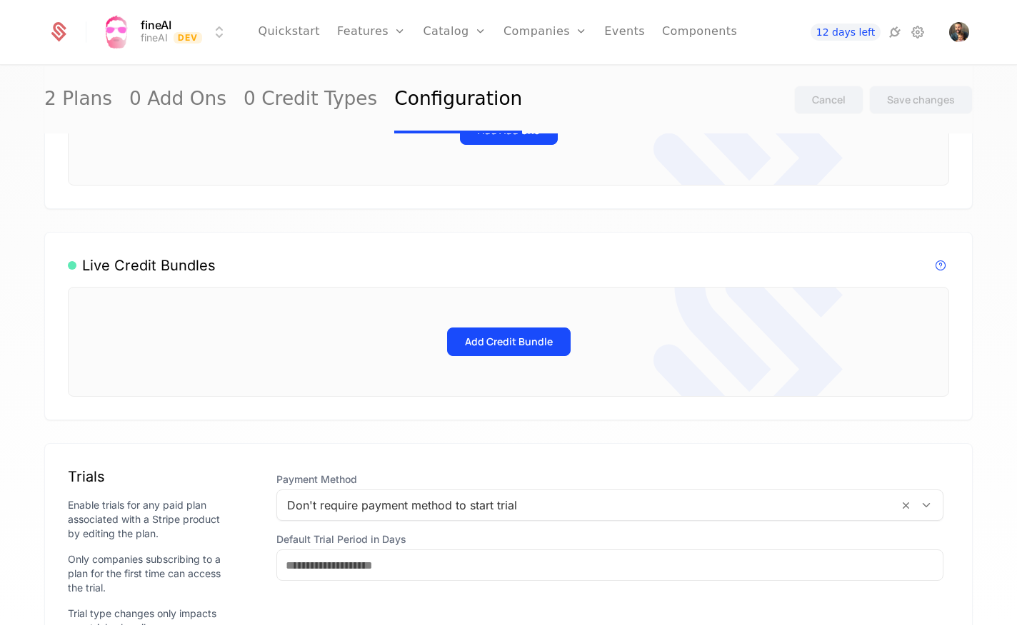
scroll to position [710, 0]
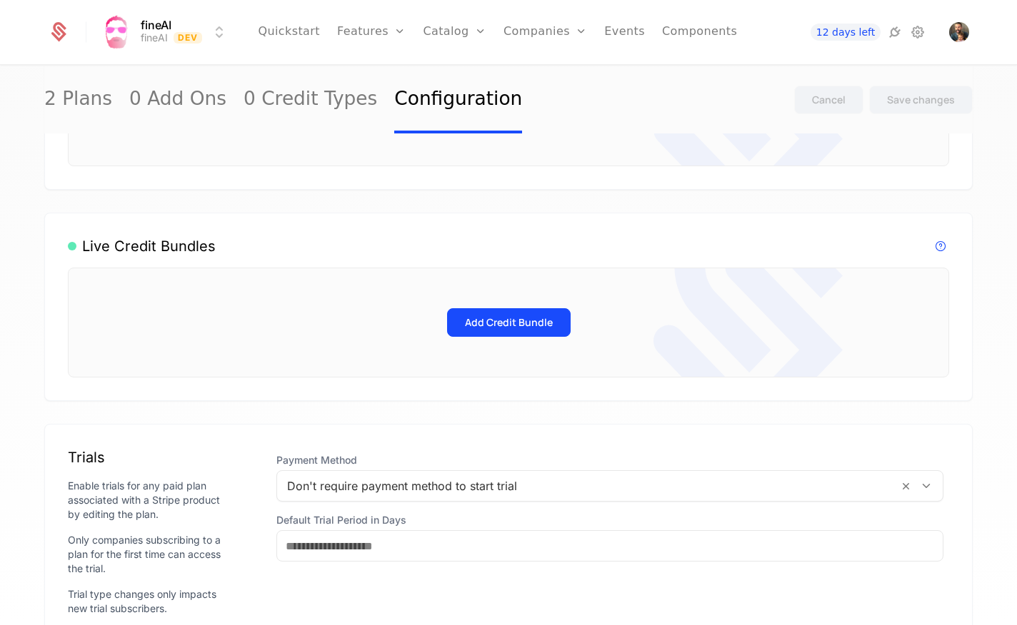
click at [514, 324] on button "Add Credit Bundle" at bounding box center [509, 322] width 124 height 29
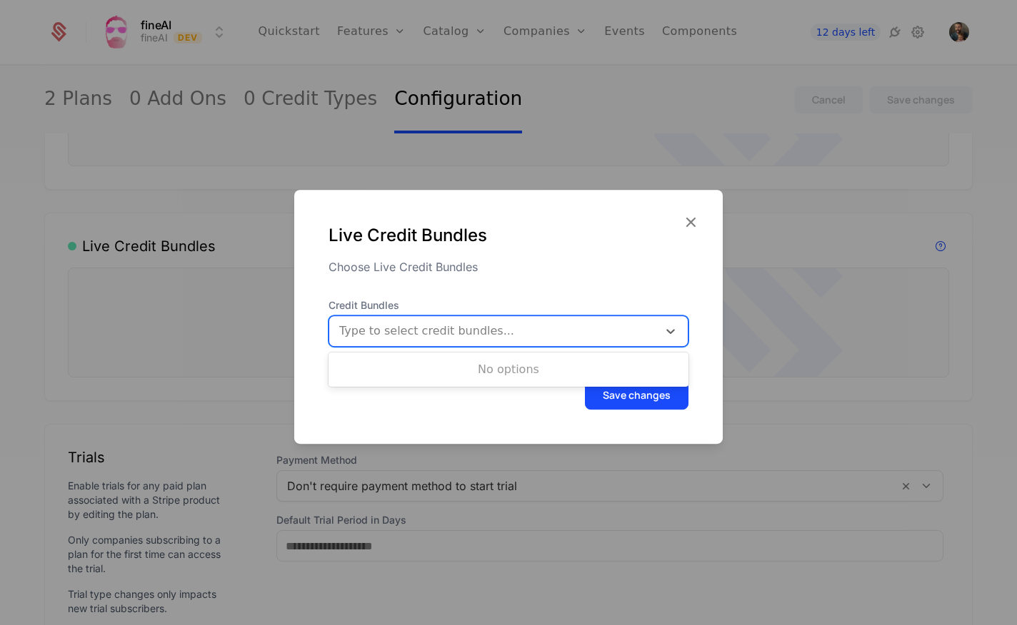
click at [513, 324] on div at bounding box center [493, 331] width 311 height 20
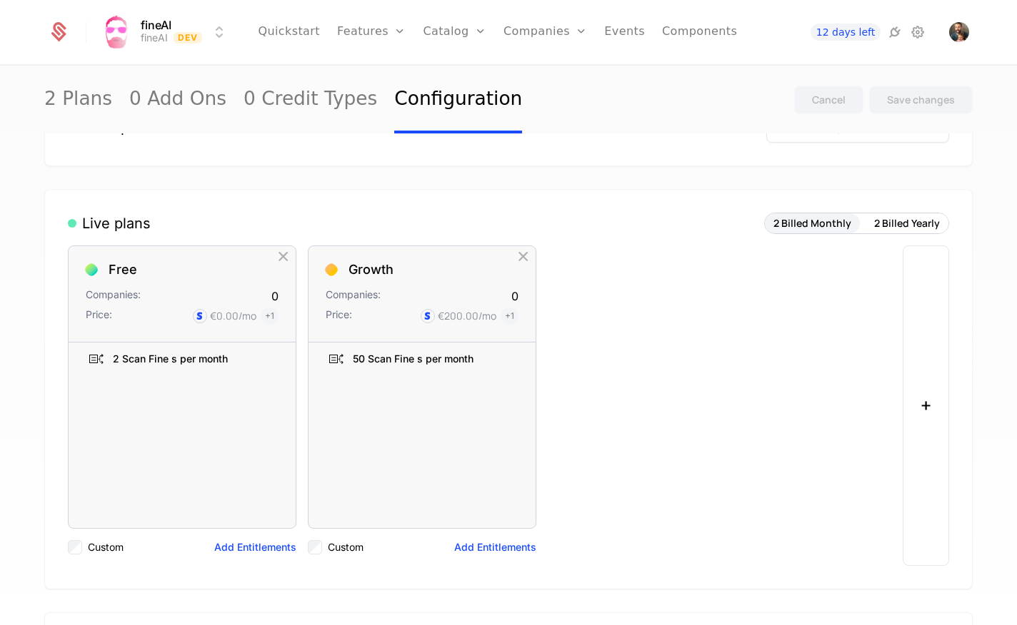
scroll to position [136, 0]
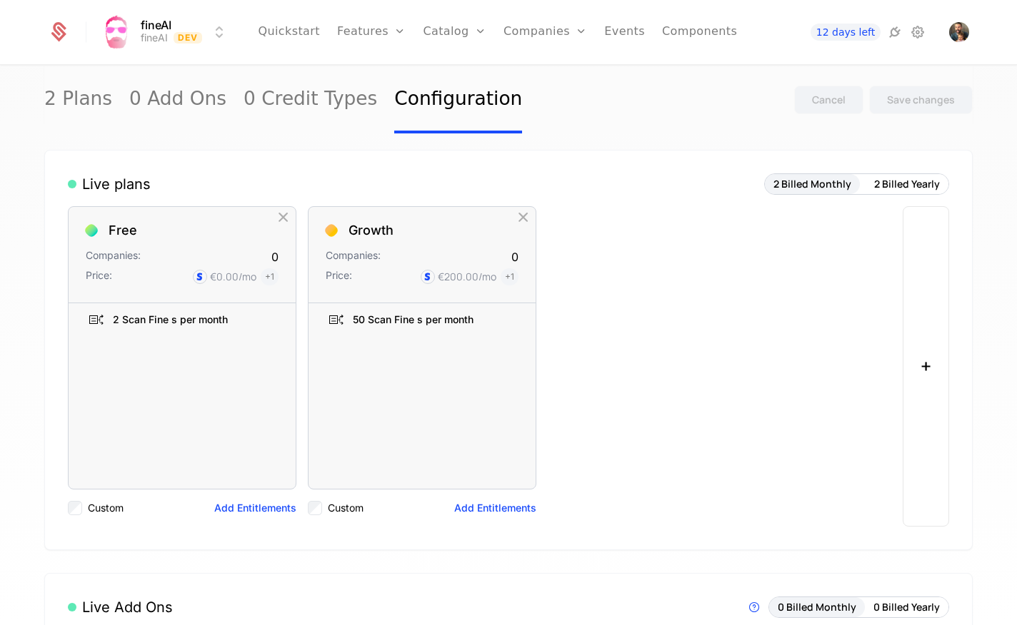
click at [922, 389] on button "+" at bounding box center [925, 366] width 46 height 321
click at [280, 98] on link "0 Credit Types" at bounding box center [309, 99] width 133 height 67
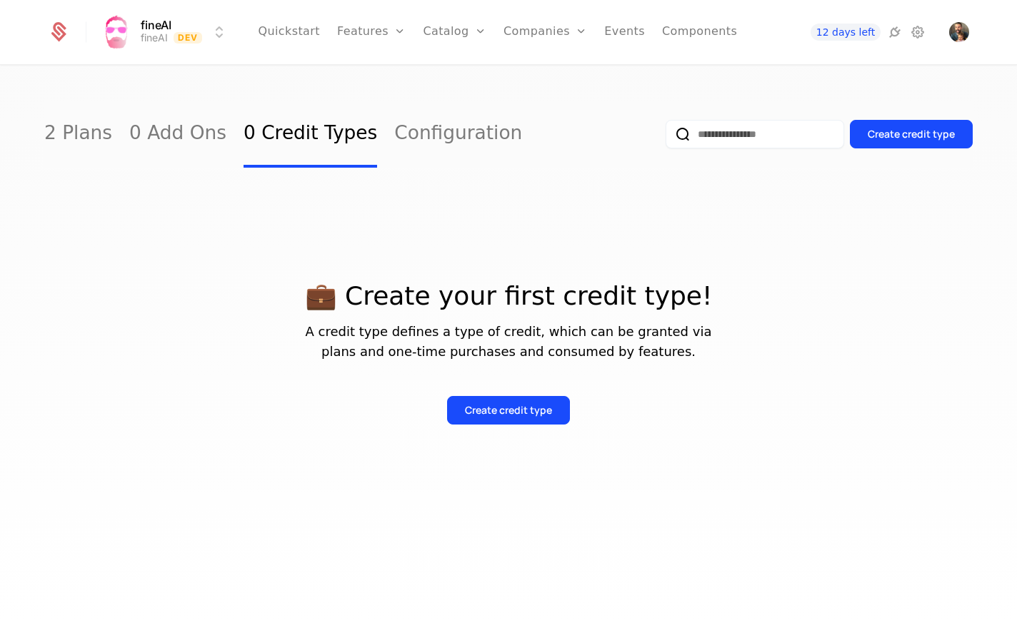
click at [91, 130] on link "2 Plans" at bounding box center [78, 134] width 68 height 67
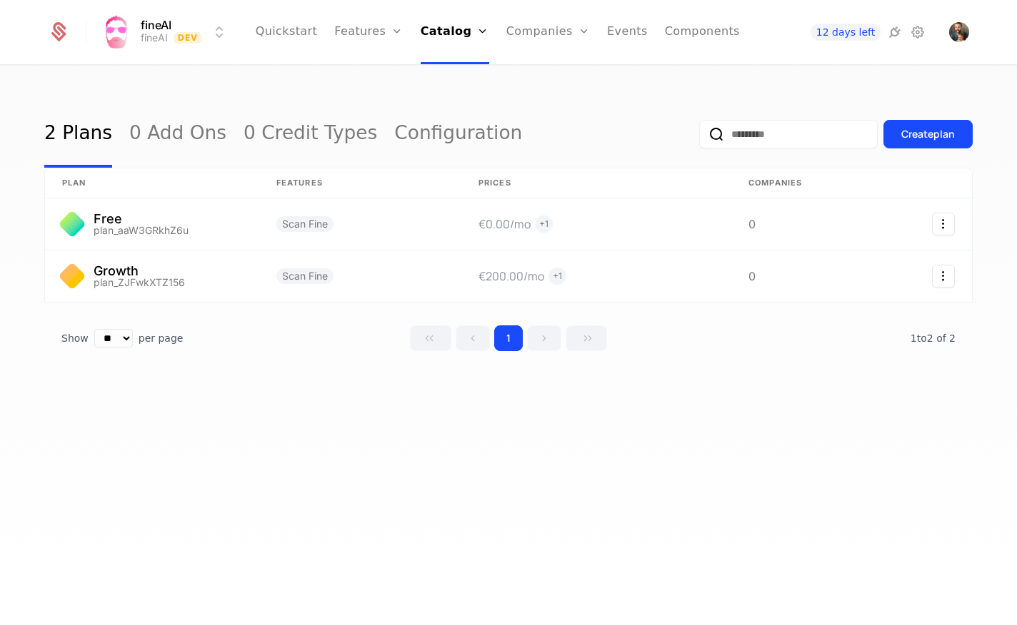
click at [472, 99] on link "Add Ons" at bounding box center [475, 92] width 74 height 11
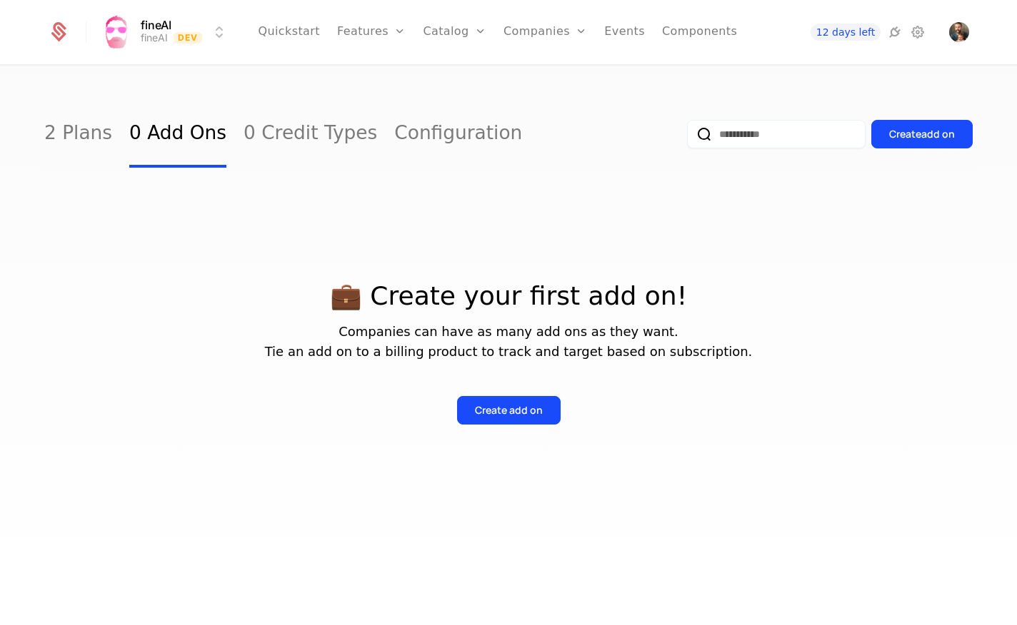
click at [498, 417] on div "Create add on" at bounding box center [509, 410] width 68 height 14
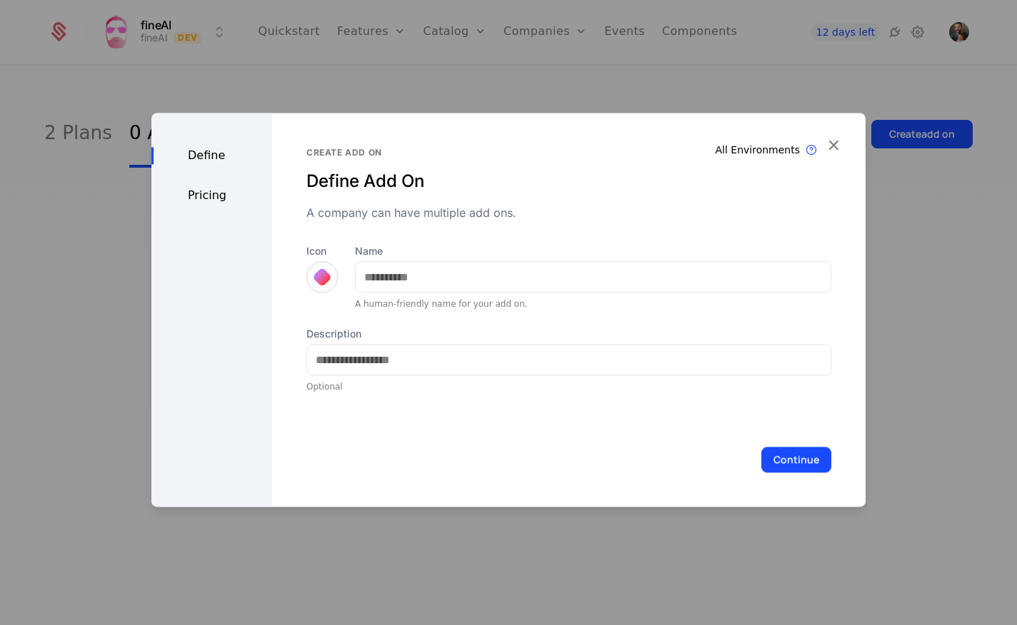
click at [227, 193] on div "Pricing" at bounding box center [211, 195] width 121 height 17
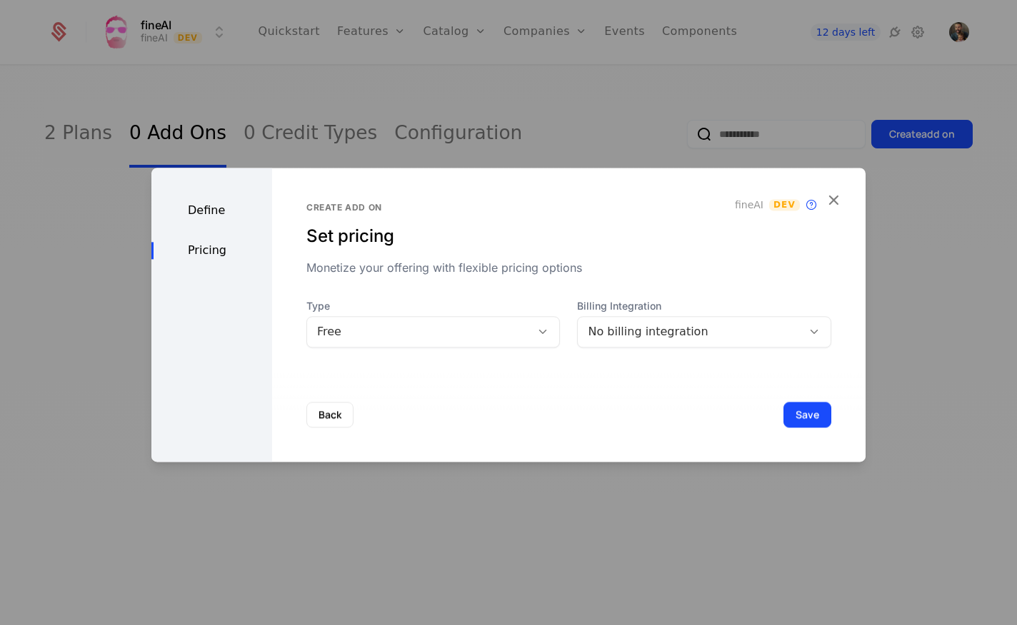
click at [421, 335] on div "Free" at bounding box center [419, 331] width 204 height 17
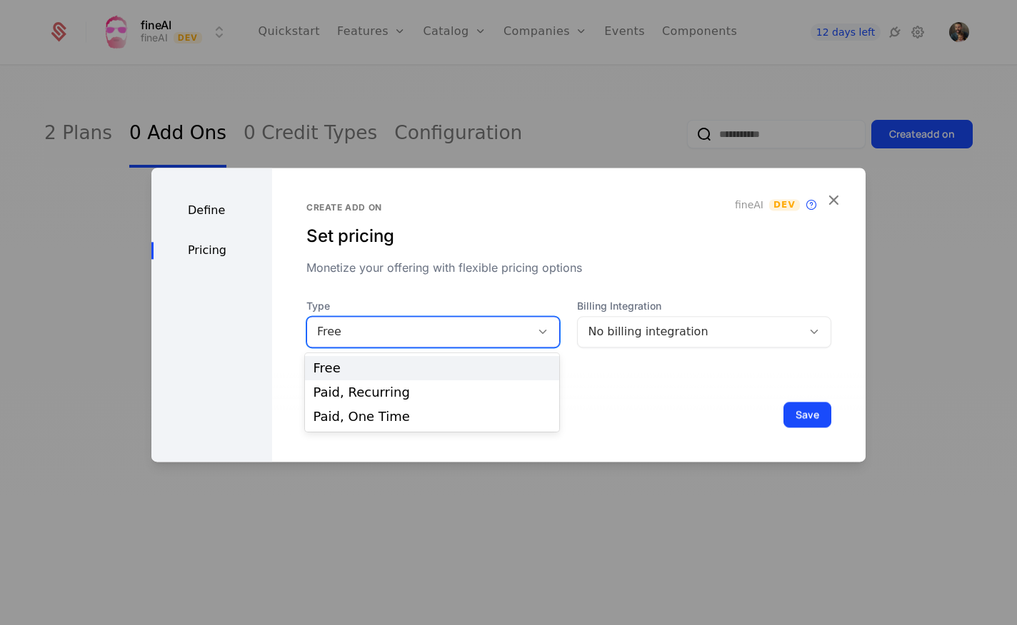
click at [677, 332] on div "No billing integration" at bounding box center [690, 331] width 204 height 17
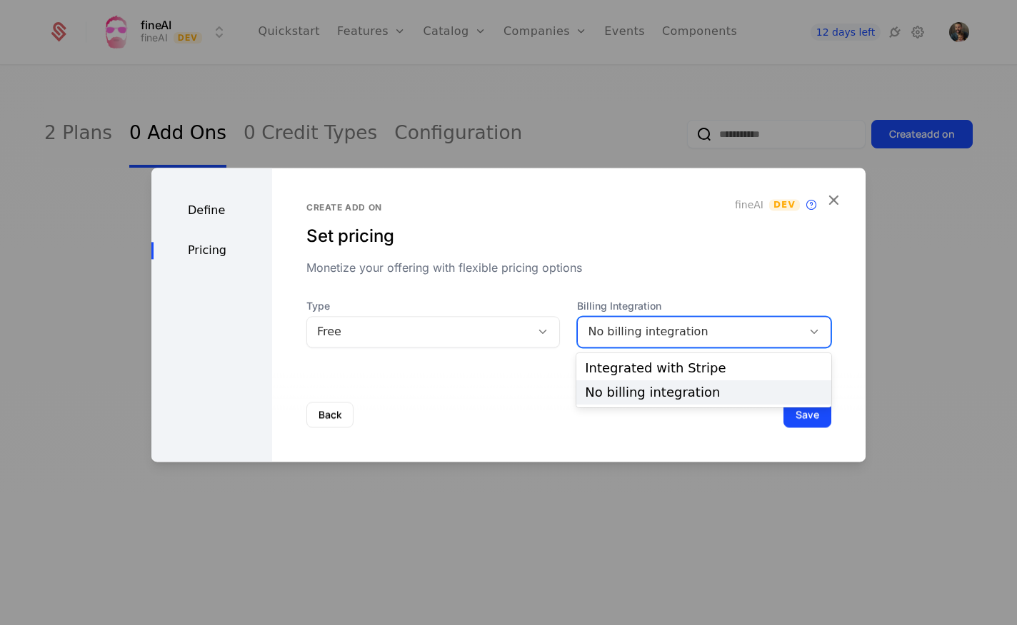
click at [840, 196] on icon "button" at bounding box center [833, 200] width 19 height 19
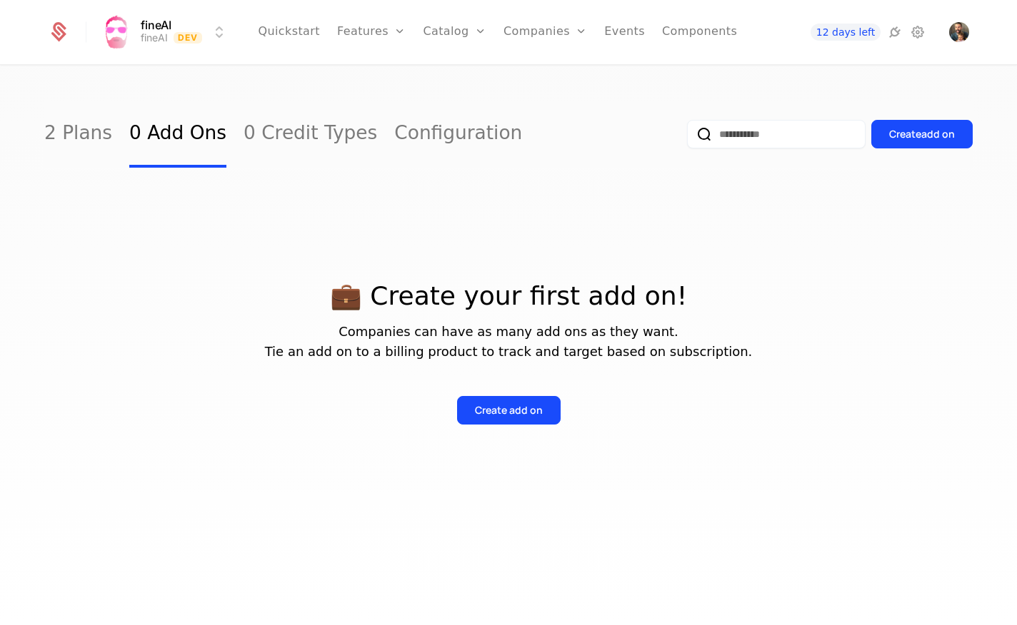
click at [307, 124] on link "0 Credit Types" at bounding box center [309, 134] width 133 height 67
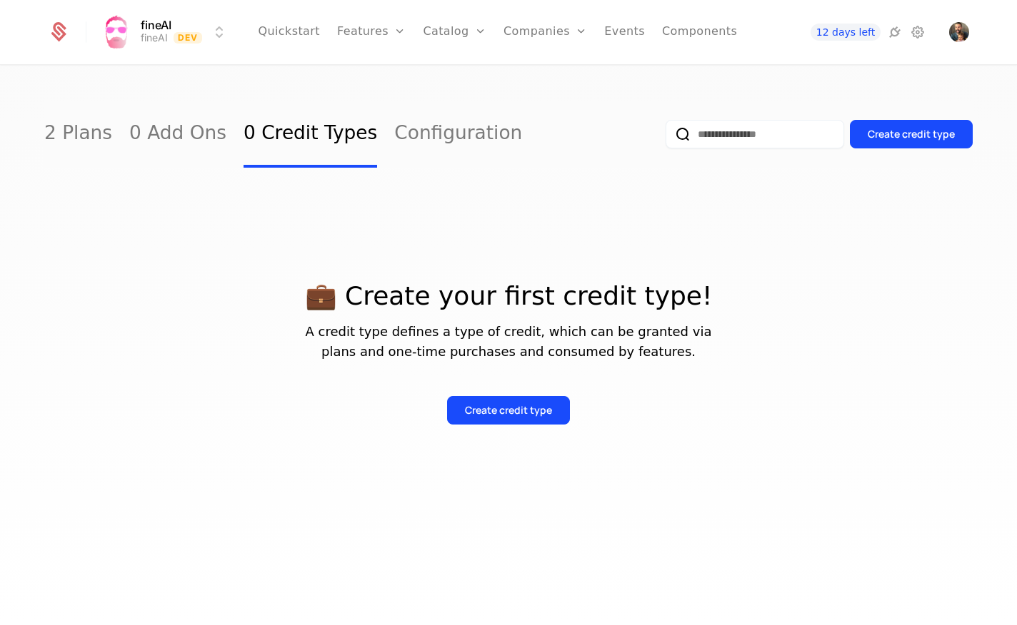
click at [508, 416] on div "Create credit type" at bounding box center [508, 410] width 87 height 14
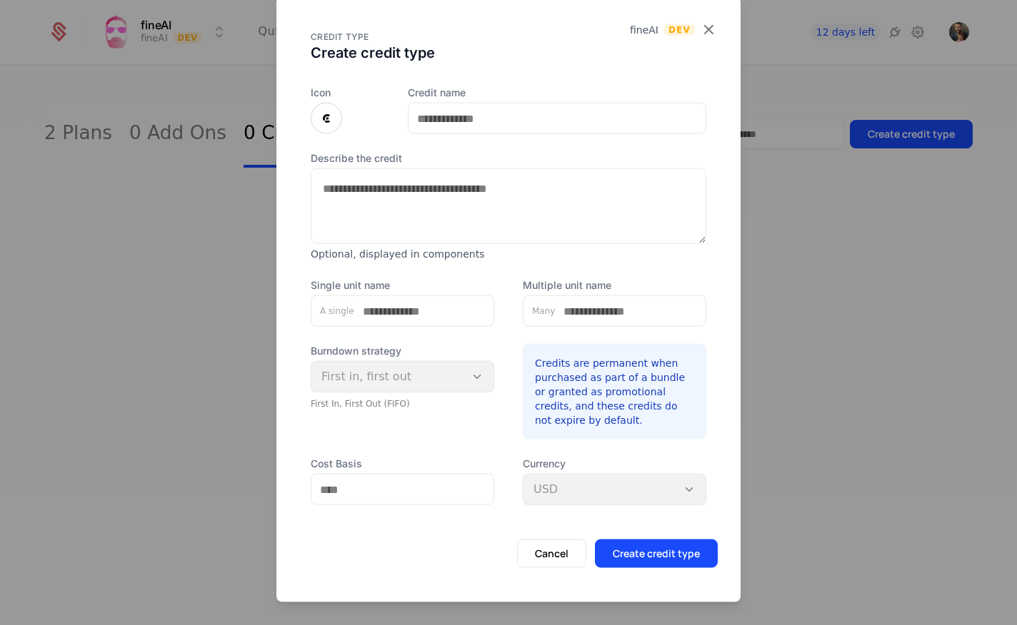
click at [705, 29] on icon "button" at bounding box center [708, 29] width 19 height 19
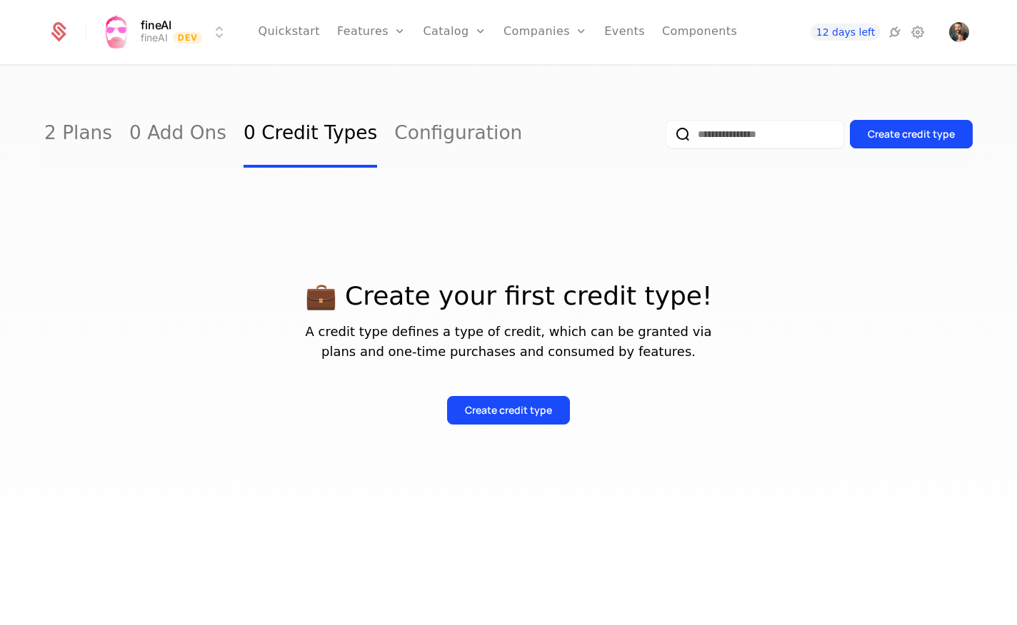
click at [693, 30] on link "Components" at bounding box center [699, 32] width 75 height 64
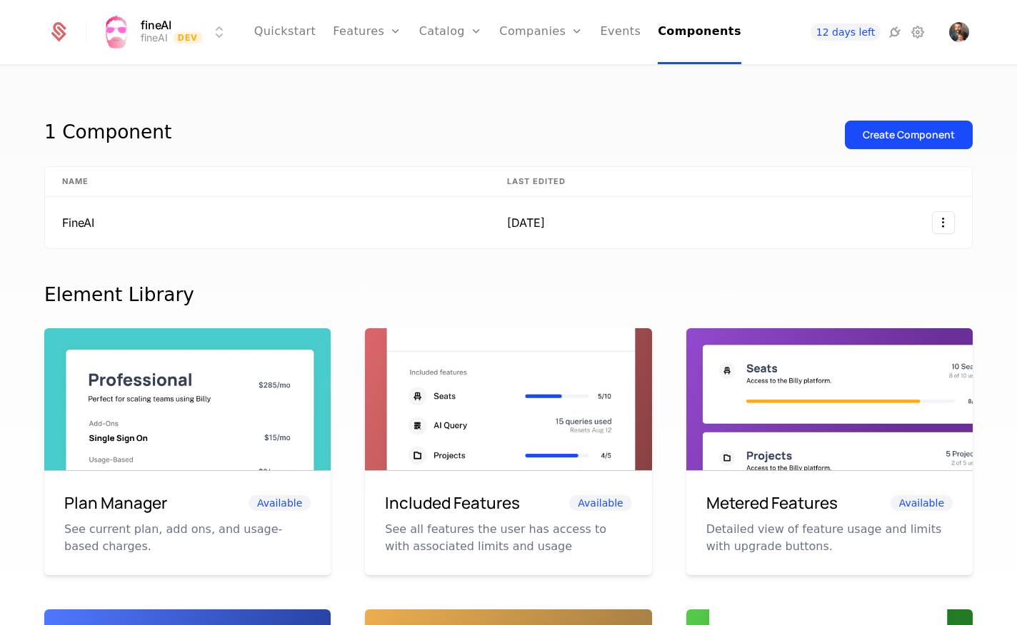
click at [475, 153] on div "Plans Add Ons Credits Configuration" at bounding box center [473, 104] width 108 height 114
click at [474, 144] on link "Configuration" at bounding box center [473, 138] width 74 height 11
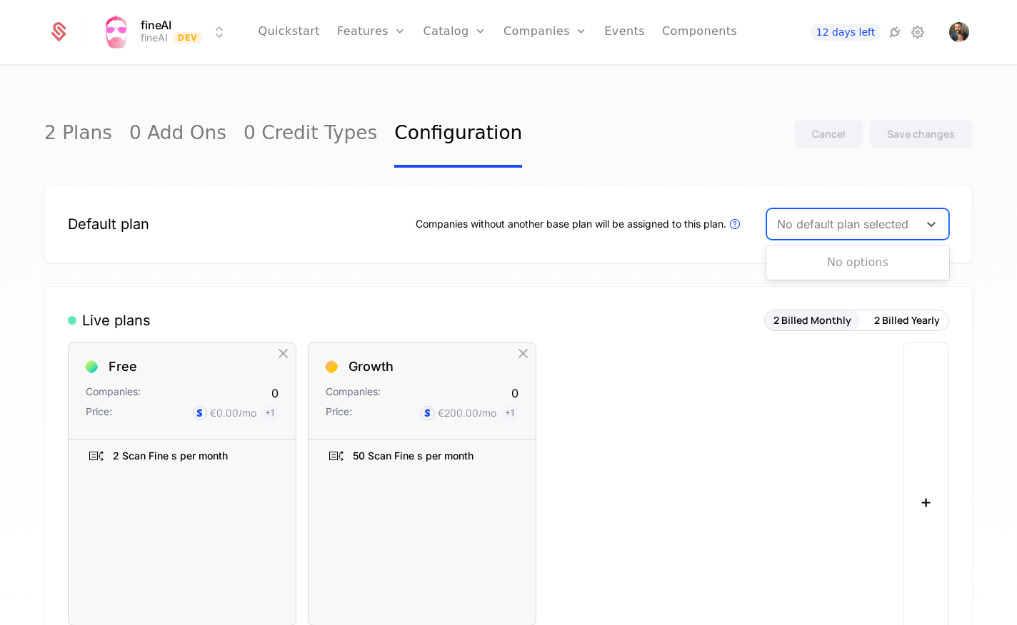
click at [875, 226] on div at bounding box center [842, 224] width 131 height 20
click at [624, 230] on div "Companies without another base plan will be assigned to this plan. Plans that a…" at bounding box center [579, 224] width 328 height 17
click at [548, 221] on div "Companies without another base plan will be assigned to this plan. Plans that a…" at bounding box center [579, 224] width 328 height 17
click at [304, 34] on link "Quickstart" at bounding box center [289, 32] width 62 height 64
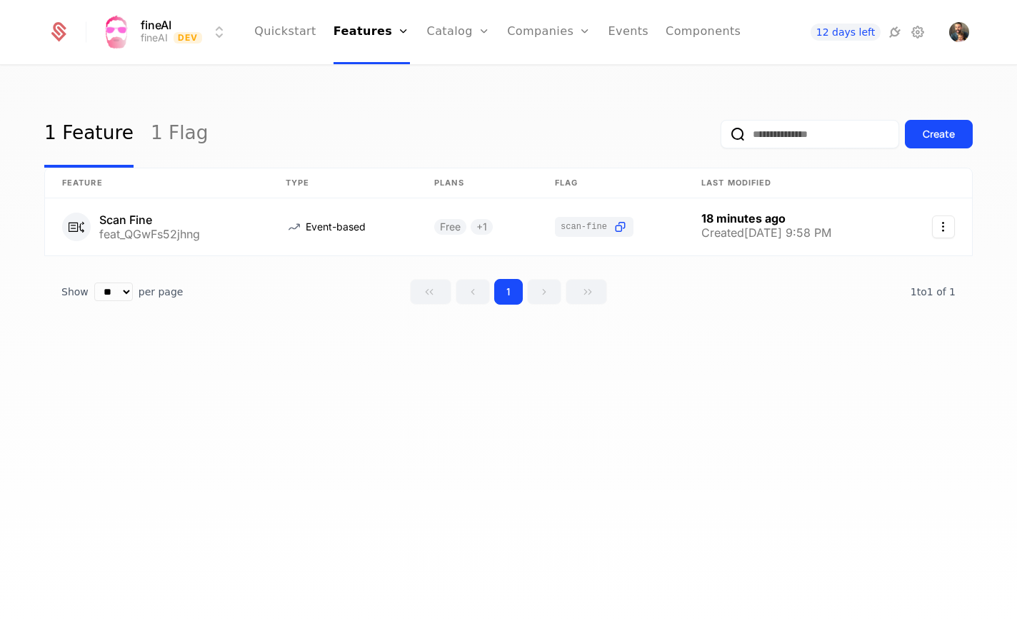
click at [471, 75] on link "Plans" at bounding box center [481, 69] width 74 height 11
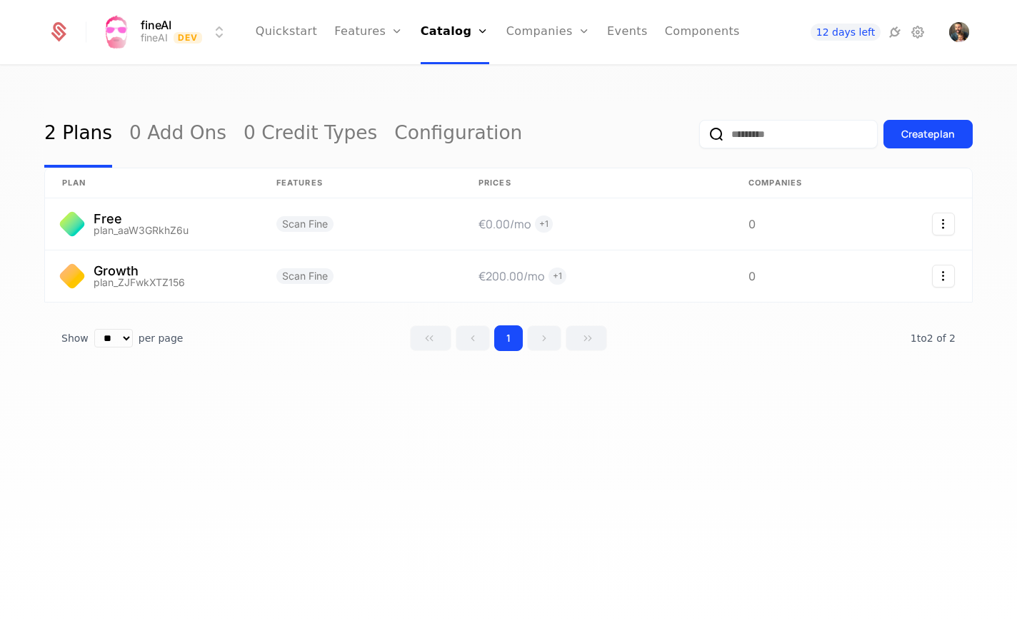
click at [532, 97] on link "Users" at bounding box center [556, 92] width 66 height 11
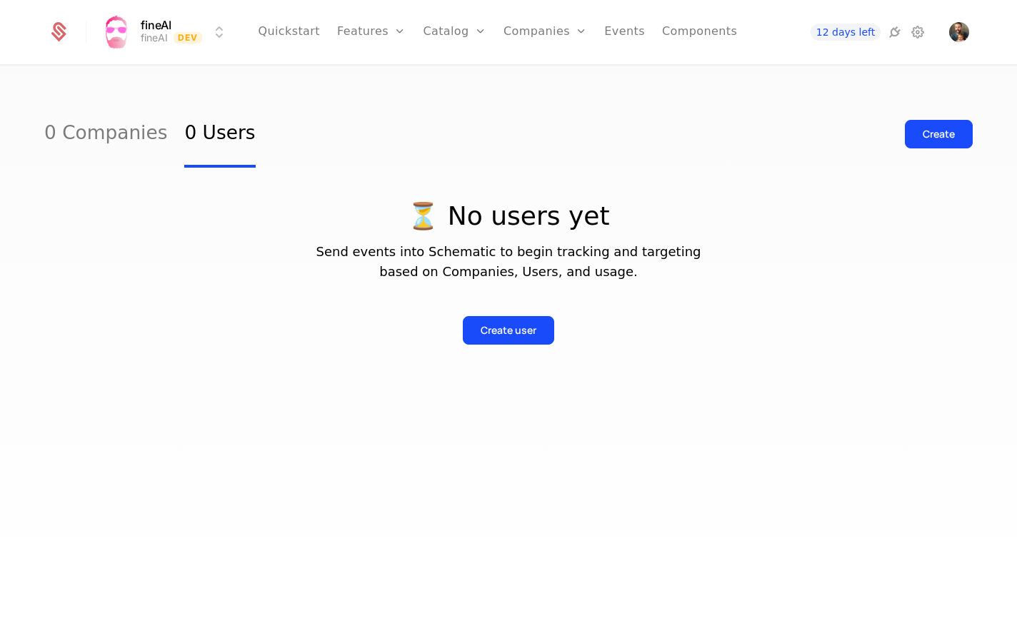
click at [471, 144] on link "Configuration" at bounding box center [477, 138] width 74 height 11
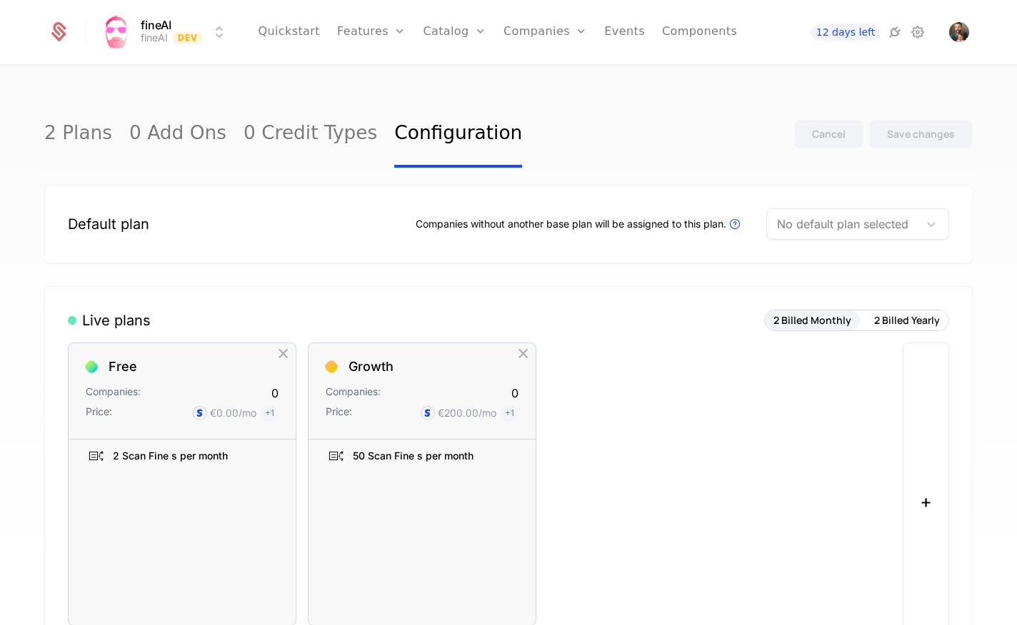
click at [872, 226] on div at bounding box center [842, 224] width 131 height 20
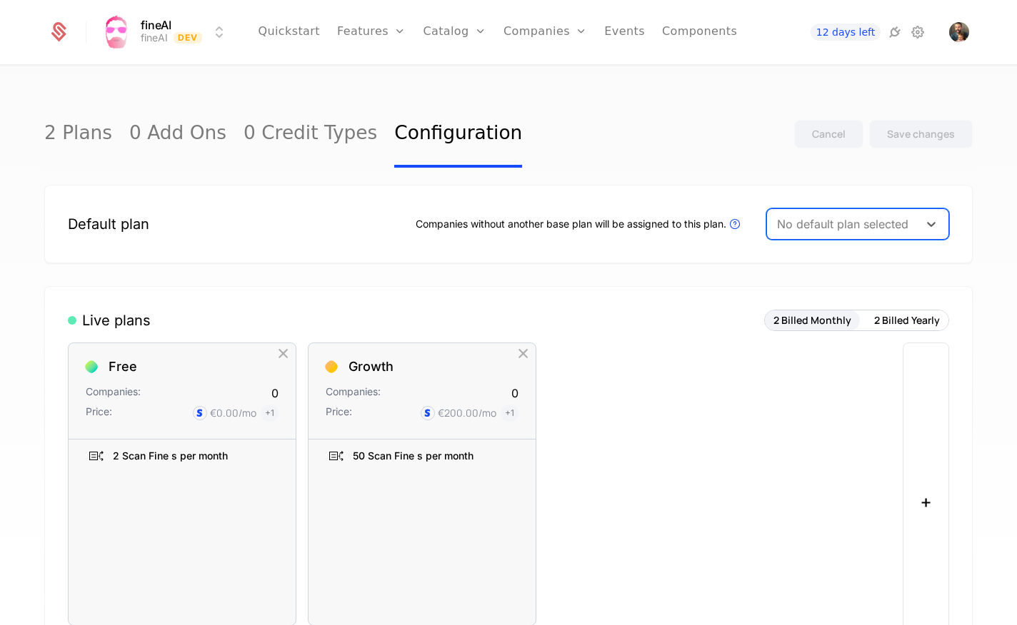
click at [54, 133] on link "2 Plans" at bounding box center [78, 134] width 68 height 67
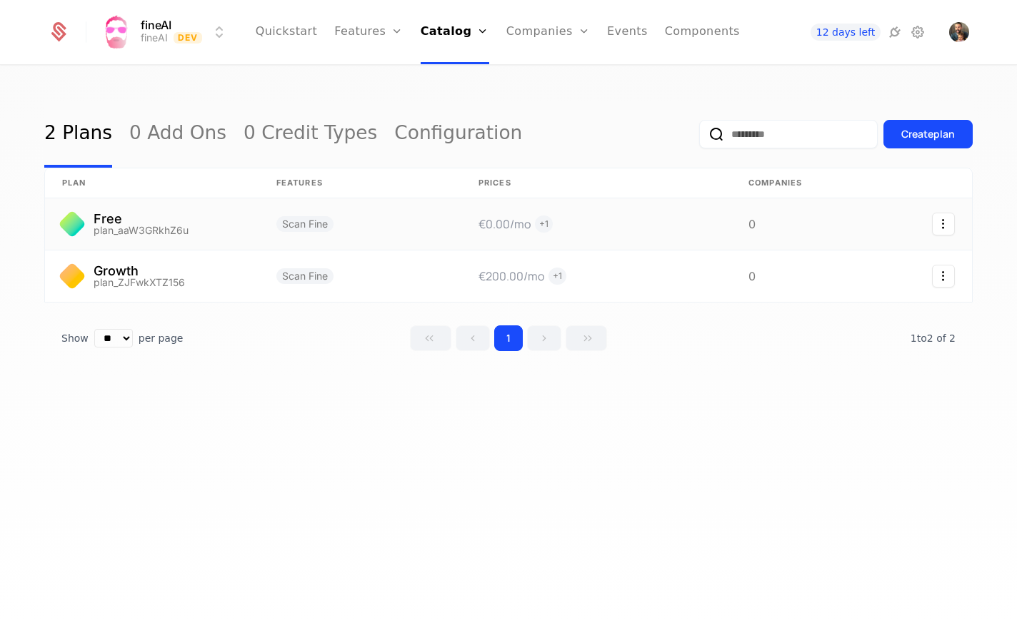
click at [941, 223] on icon "Select action" at bounding box center [943, 224] width 23 height 23
click at [143, 225] on link at bounding box center [152, 223] width 214 height 51
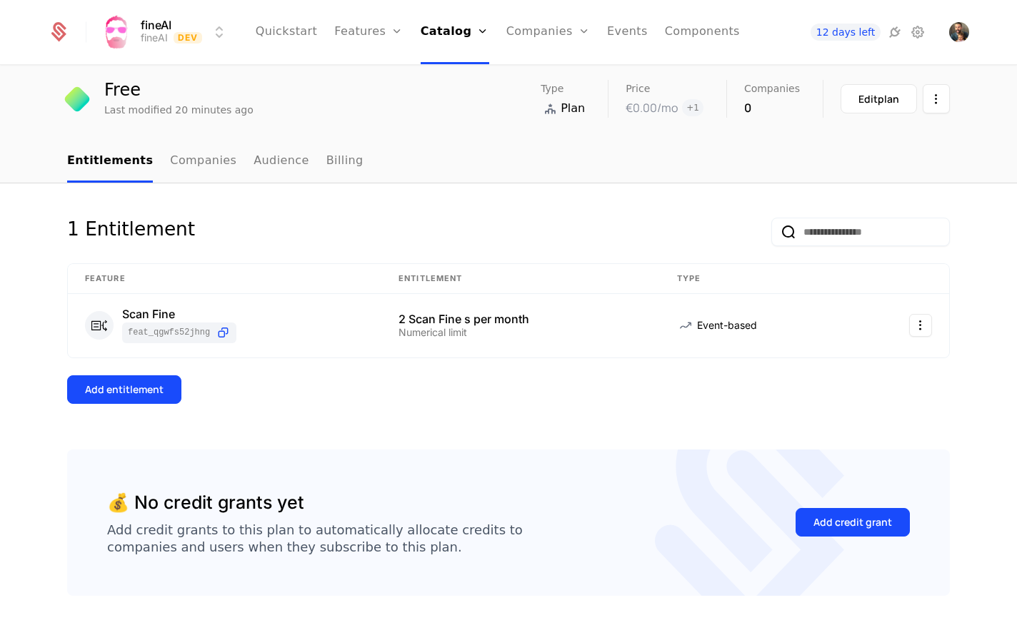
scroll to position [39, 0]
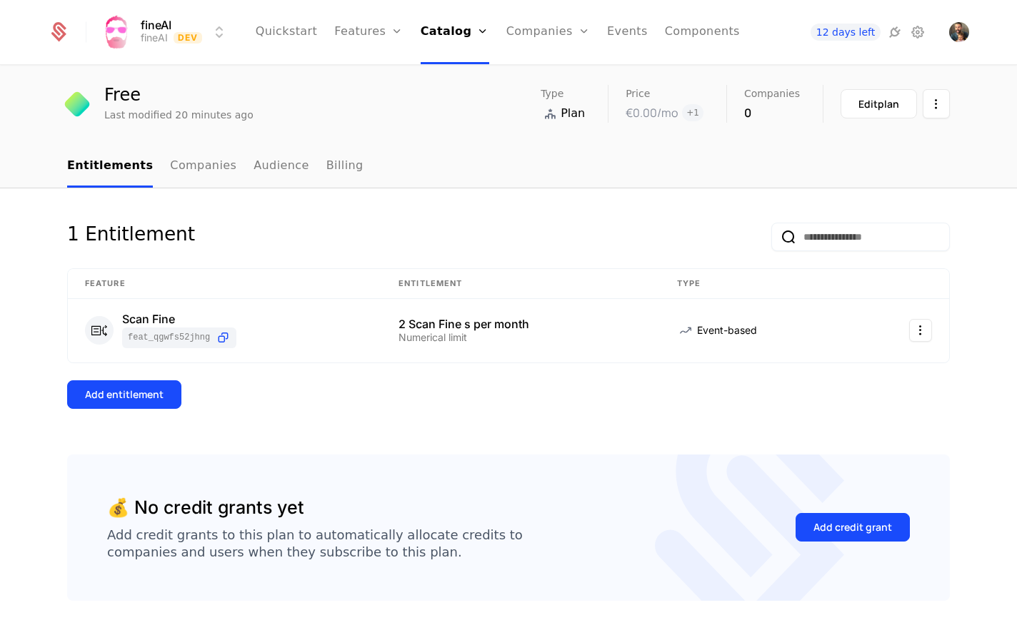
click at [183, 170] on link "Companies" at bounding box center [203, 167] width 66 height 42
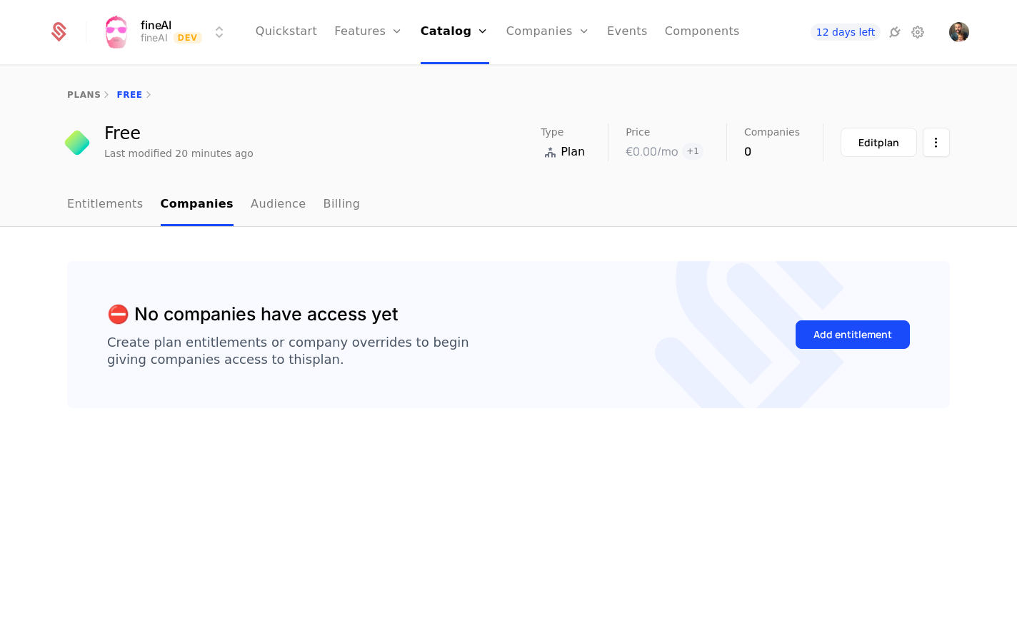
click at [266, 207] on link "Audience" at bounding box center [279, 205] width 56 height 42
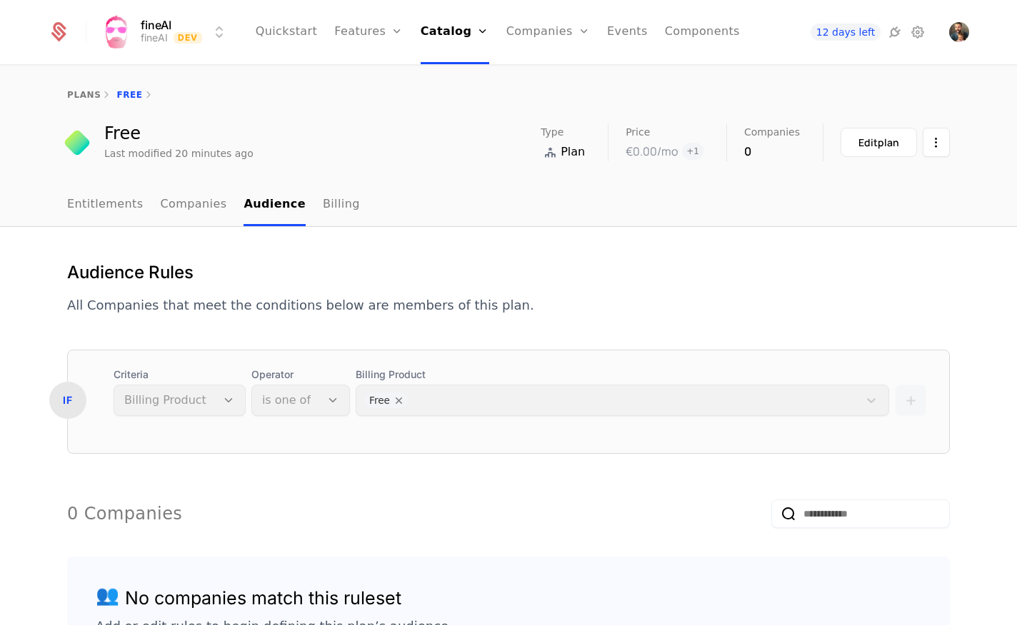
click at [331, 204] on link "Billing" at bounding box center [341, 205] width 37 height 42
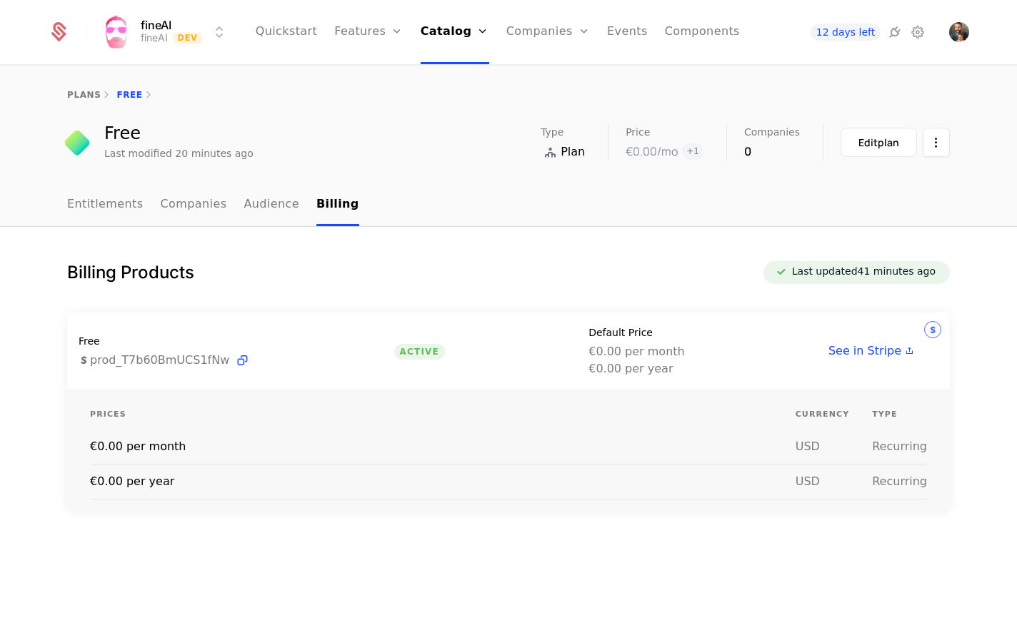
click at [888, 354] on span "See in Stripe" at bounding box center [864, 351] width 73 height 17
click at [84, 94] on link "plans" at bounding box center [84, 95] width 34 height 10
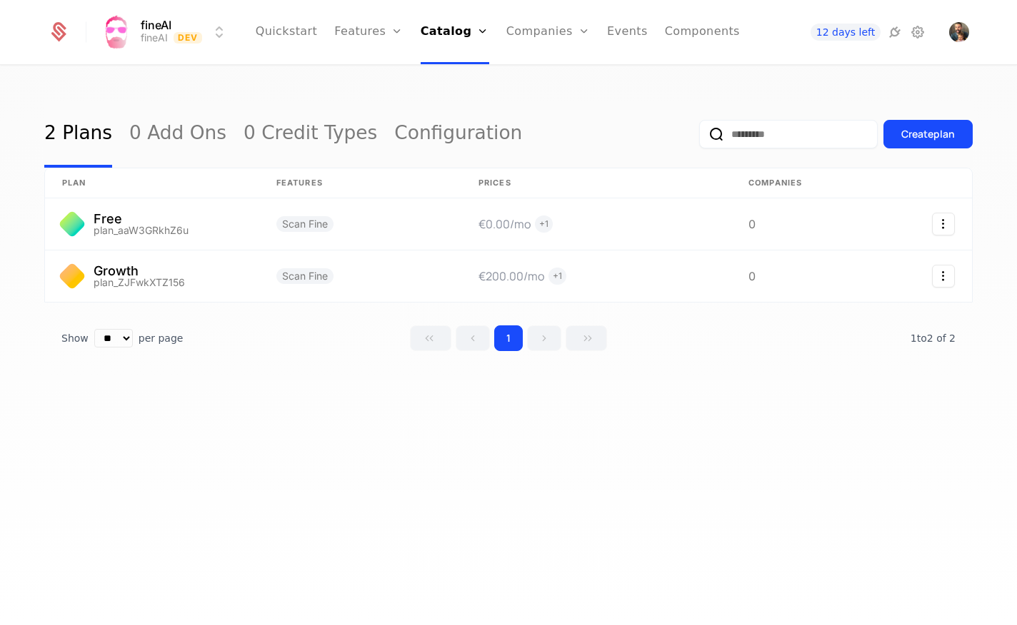
click at [281, 30] on link "Quickstart" at bounding box center [287, 32] width 62 height 64
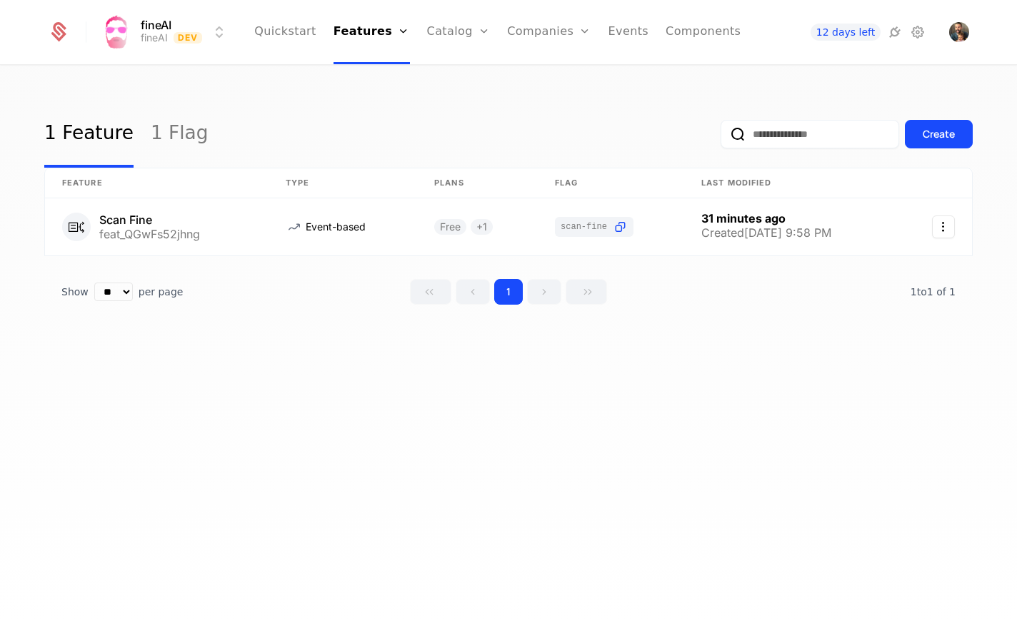
click at [955, 36] on img "Open user button" at bounding box center [959, 32] width 20 height 20
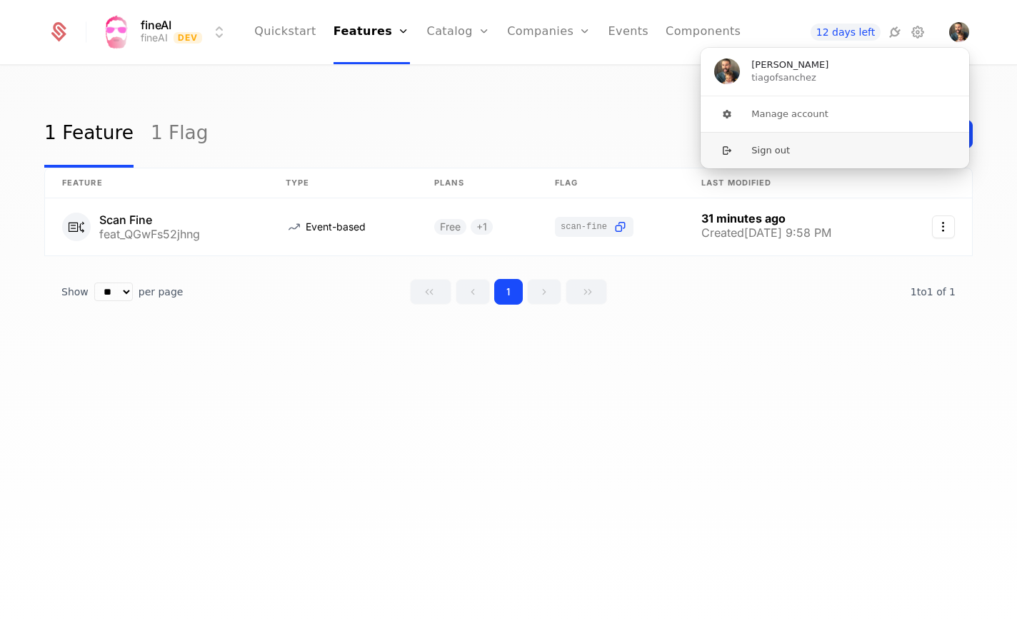
click at [786, 153] on button "Sign out" at bounding box center [835, 150] width 270 height 36
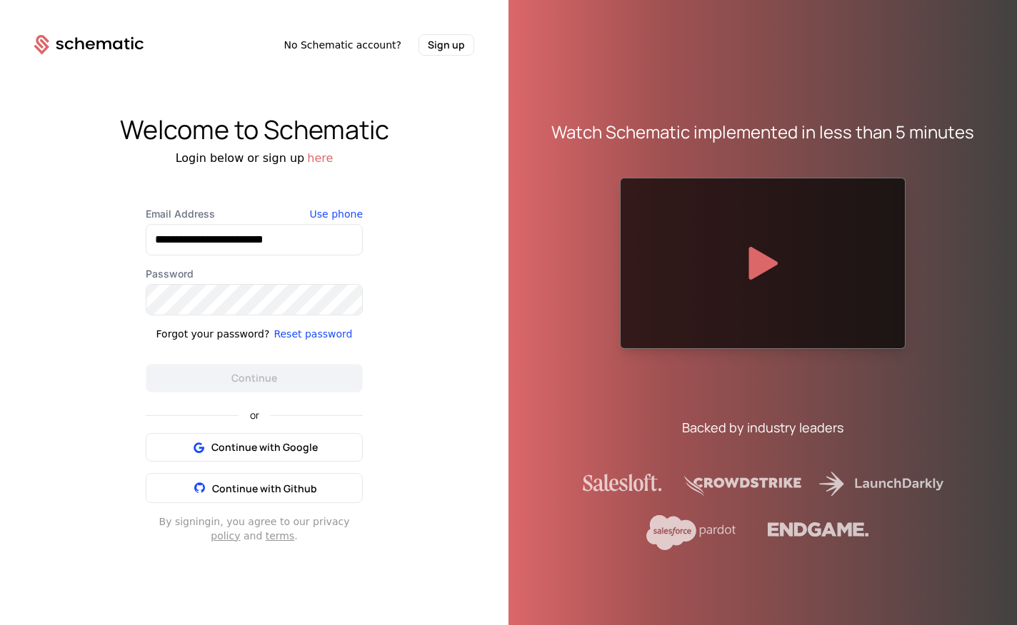
type input "**********"
click at [254, 378] on button "Continue" at bounding box center [254, 378] width 217 height 29
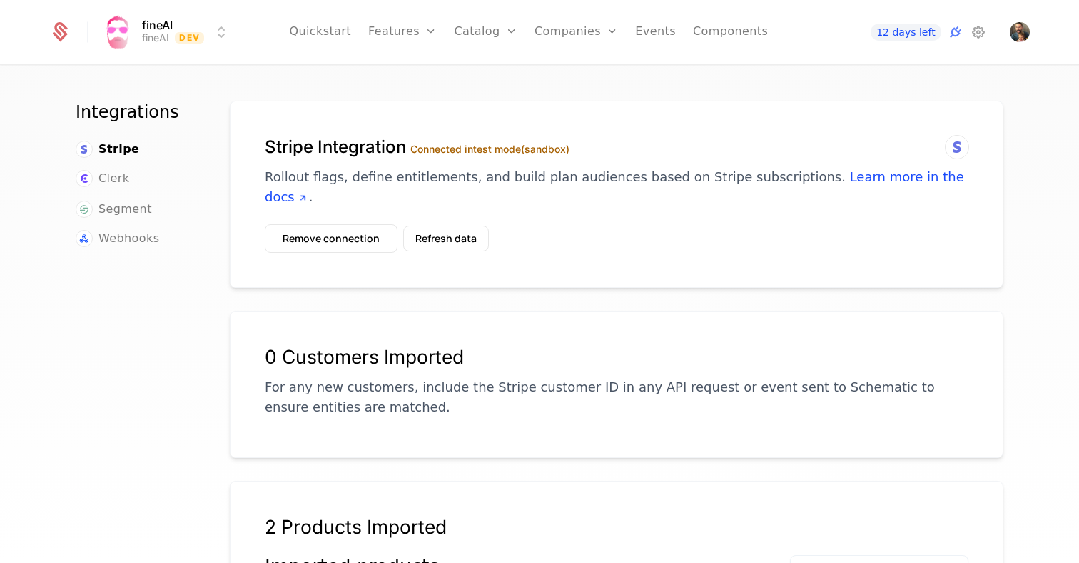
click at [322, 33] on link "Quickstart" at bounding box center [320, 32] width 62 height 64
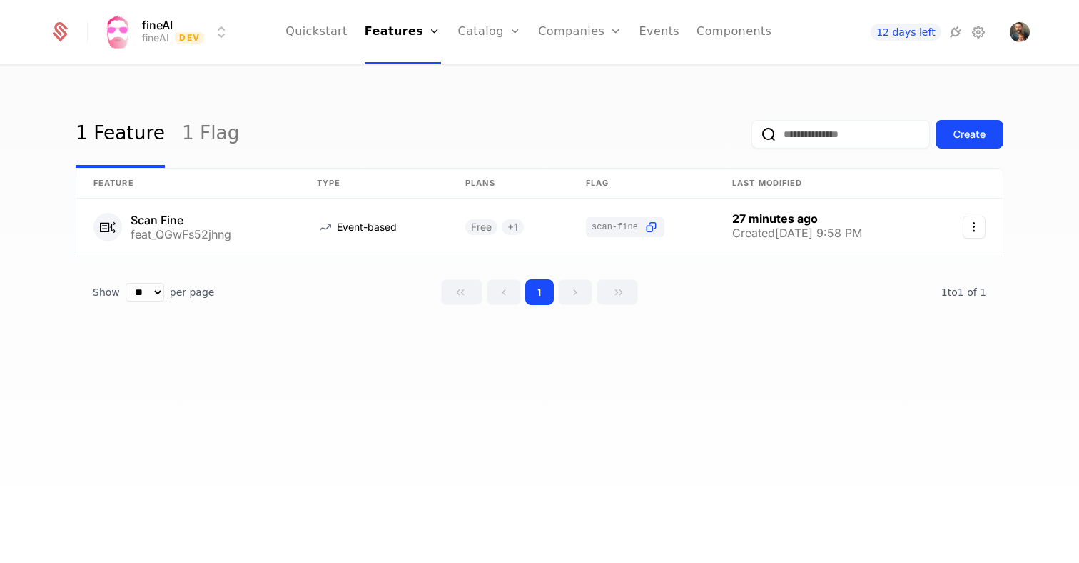
click at [573, 76] on link "Companies" at bounding box center [588, 69] width 66 height 11
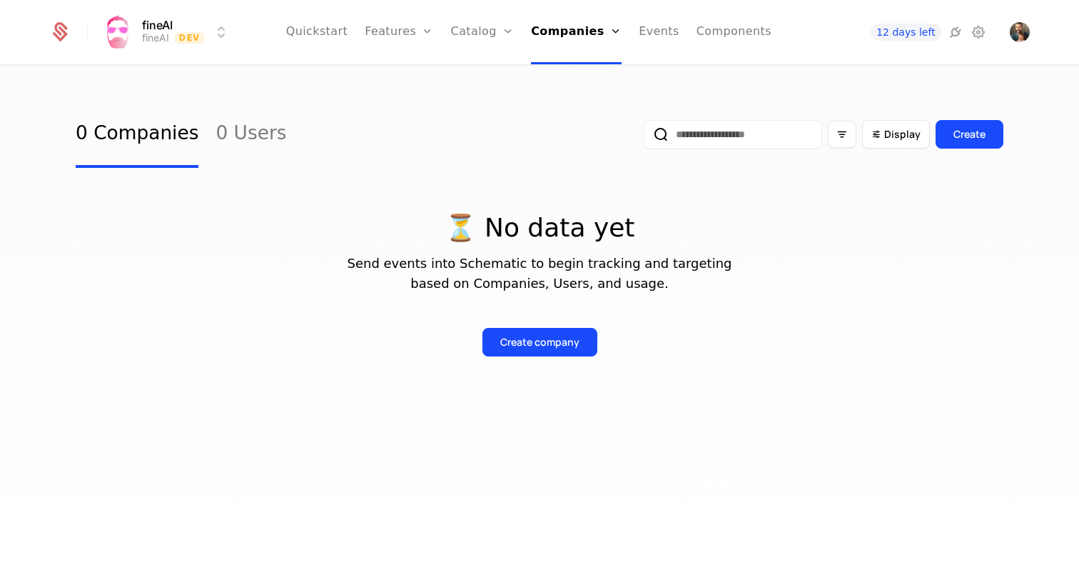
click at [508, 140] on link "Configuration" at bounding box center [505, 138] width 74 height 11
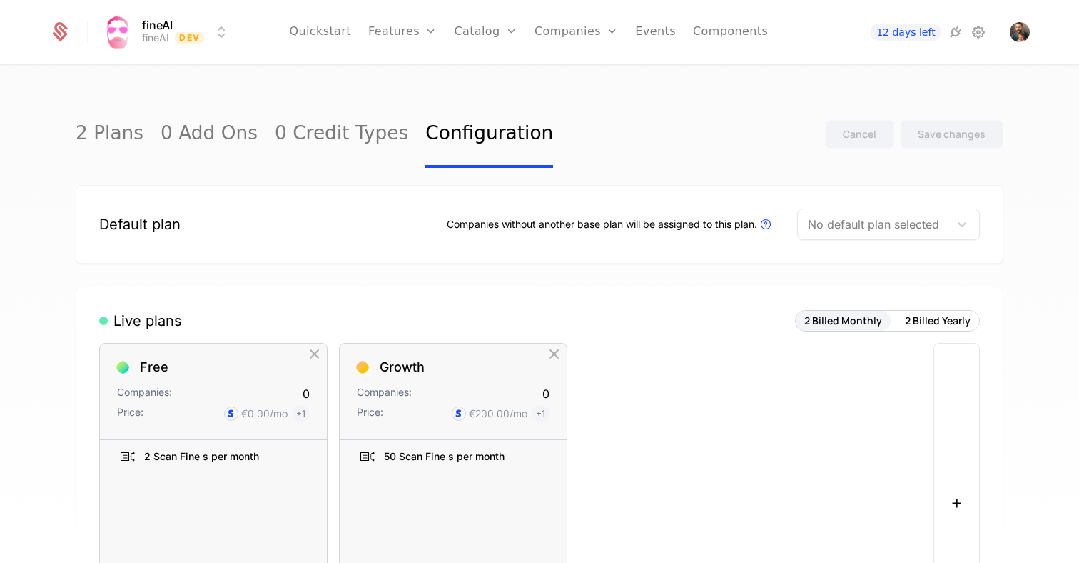
click at [937, 225] on div at bounding box center [873, 224] width 131 height 20
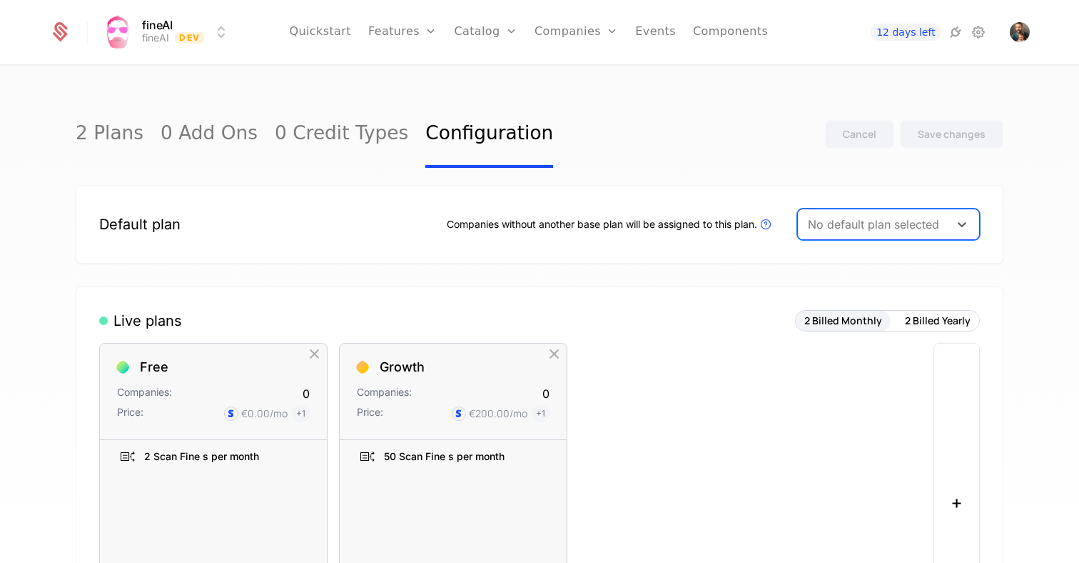
click at [937, 225] on div at bounding box center [873, 224] width 131 height 20
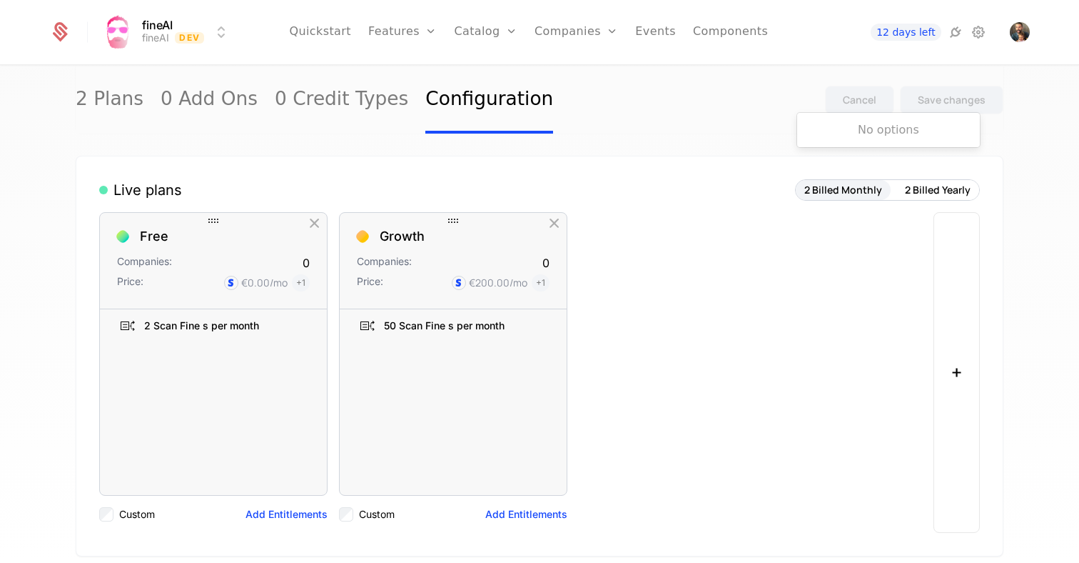
scroll to position [133, 0]
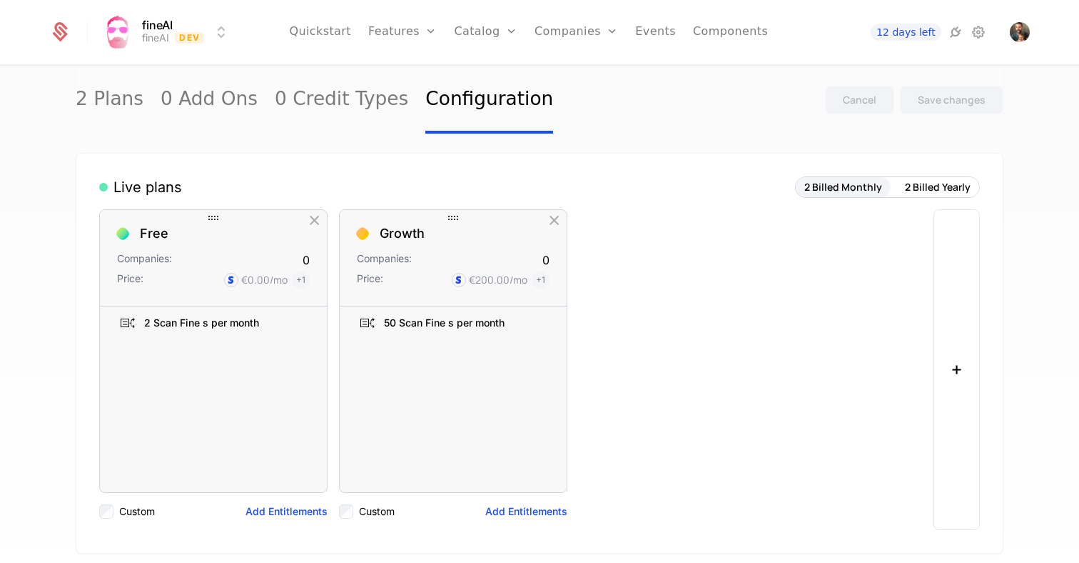
click at [318, 218] on icon "button" at bounding box center [315, 220] width 19 height 19
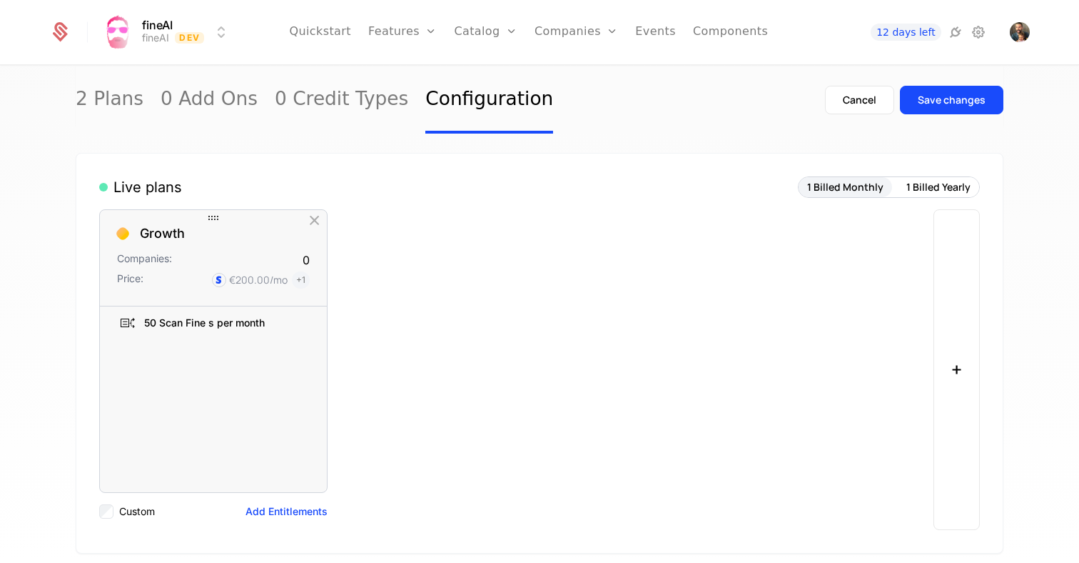
click at [317, 220] on icon "button" at bounding box center [315, 220] width 19 height 19
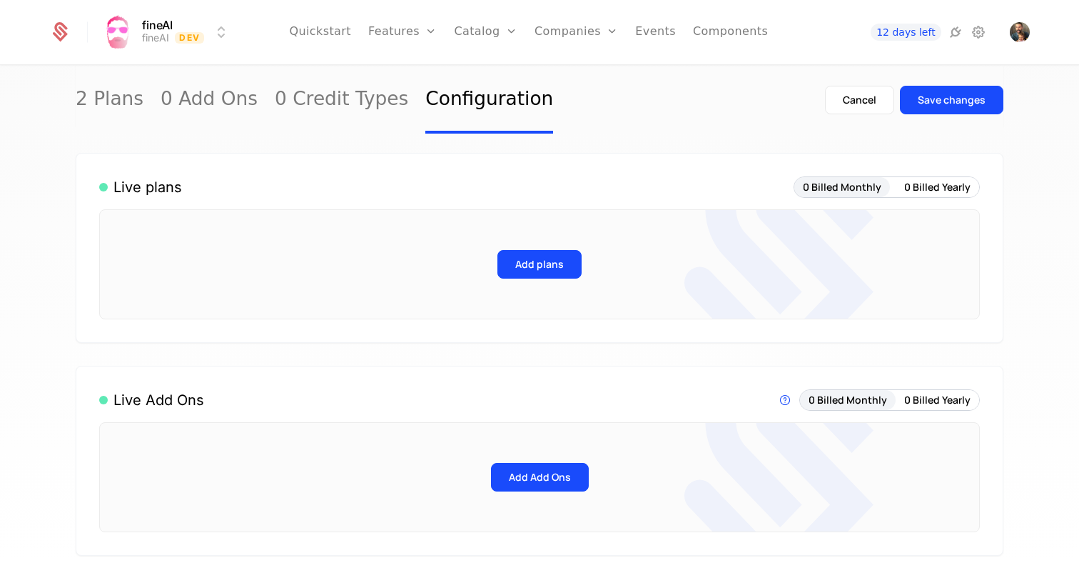
click at [544, 238] on div "Add plans" at bounding box center [539, 264] width 881 height 110
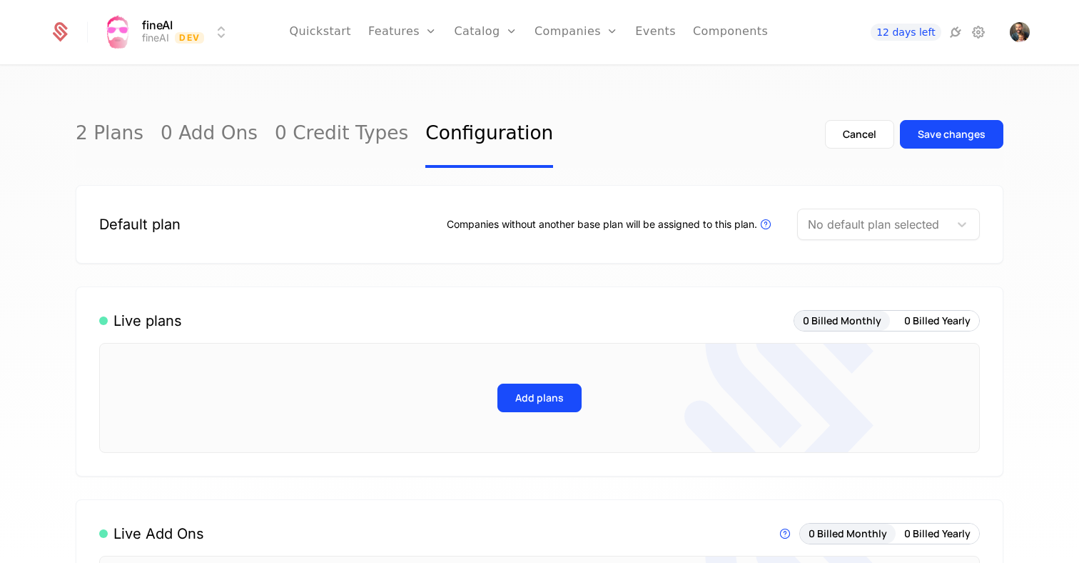
scroll to position [0, 0]
drag, startPoint x: 793, startPoint y: 216, endPoint x: 819, endPoint y: 218, distance: 25.7
click at [794, 216] on div "Companies without another base plan will be assigned to this plan. Plans that a…" at bounding box center [713, 223] width 533 height 31
click at [843, 218] on div at bounding box center [873, 224] width 131 height 20
click at [962, 133] on div "Save changes" at bounding box center [952, 134] width 68 height 14
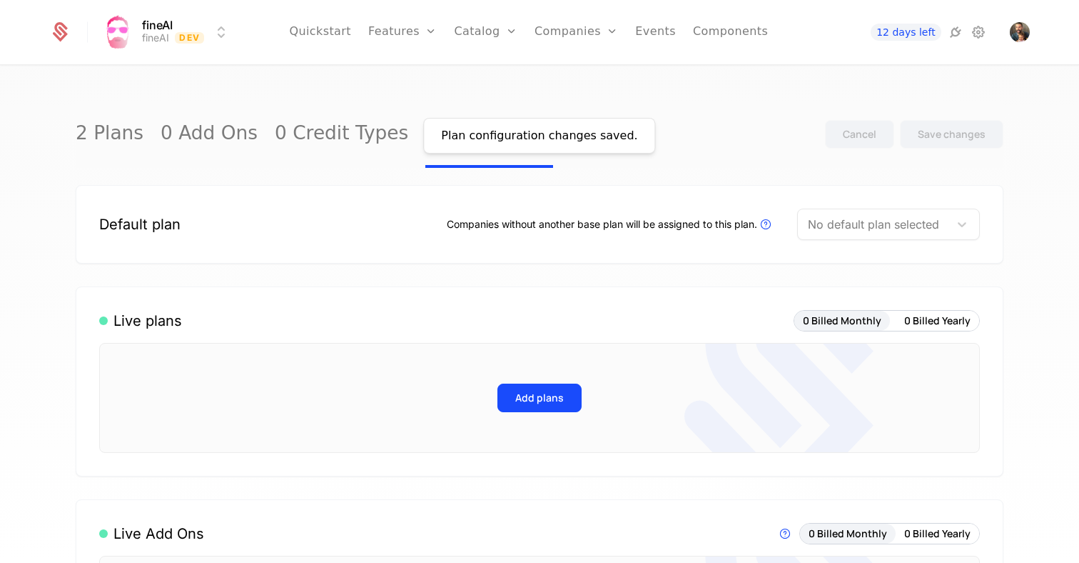
click at [885, 229] on div at bounding box center [873, 224] width 131 height 20
click at [887, 223] on div at bounding box center [873, 224] width 131 height 20
click at [888, 223] on div at bounding box center [873, 224] width 131 height 20
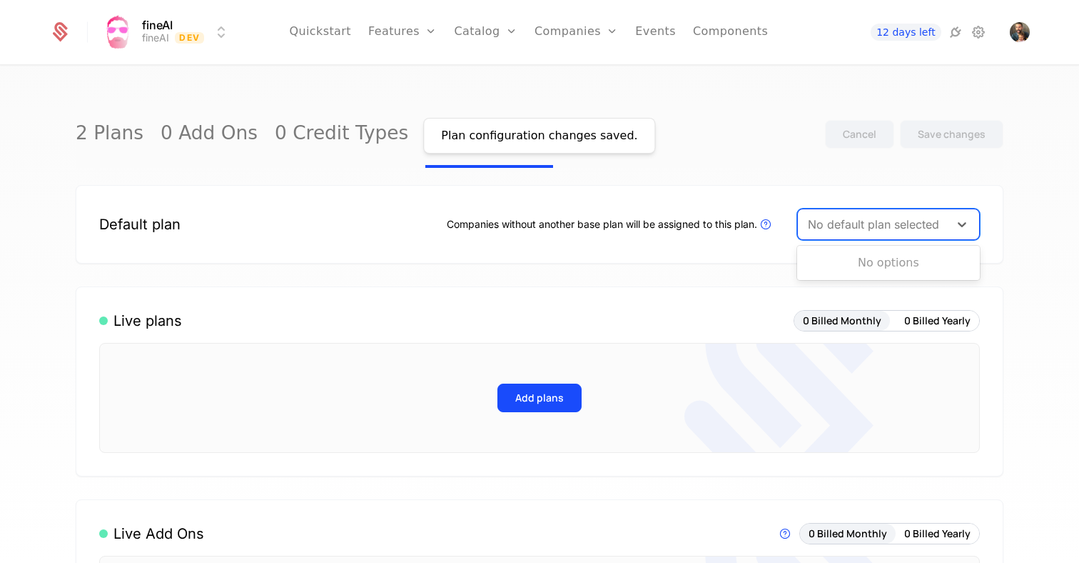
click at [888, 223] on div at bounding box center [873, 224] width 131 height 20
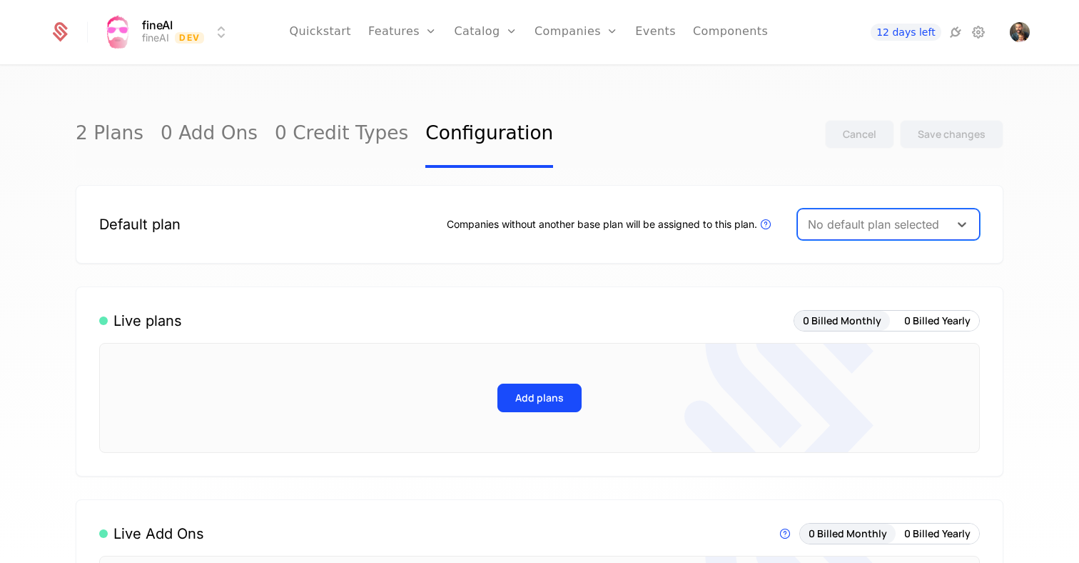
click at [540, 400] on button "Add plans" at bounding box center [540, 397] width 84 height 29
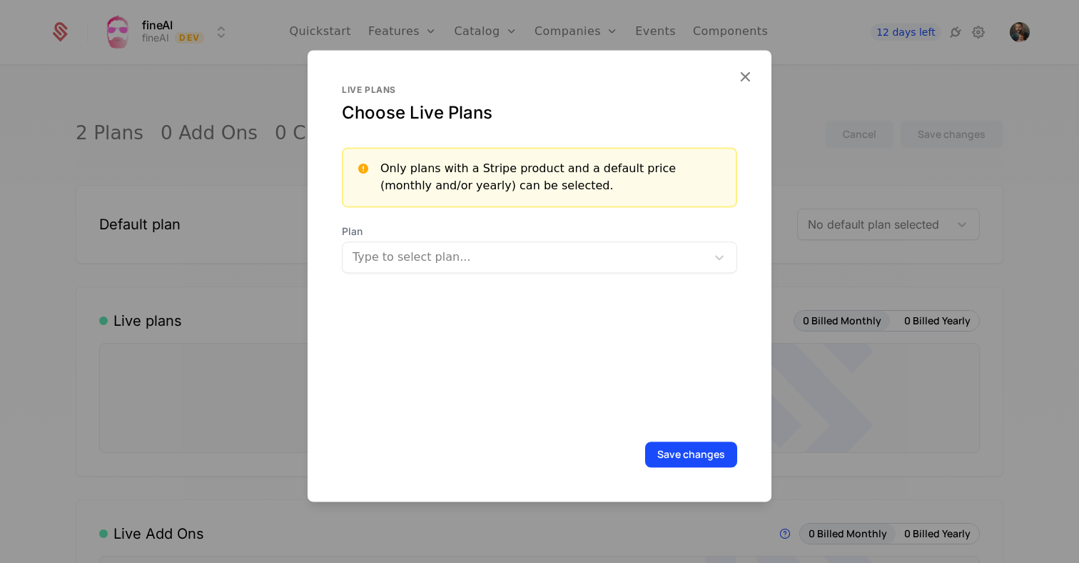
click at [480, 260] on div at bounding box center [524, 257] width 347 height 20
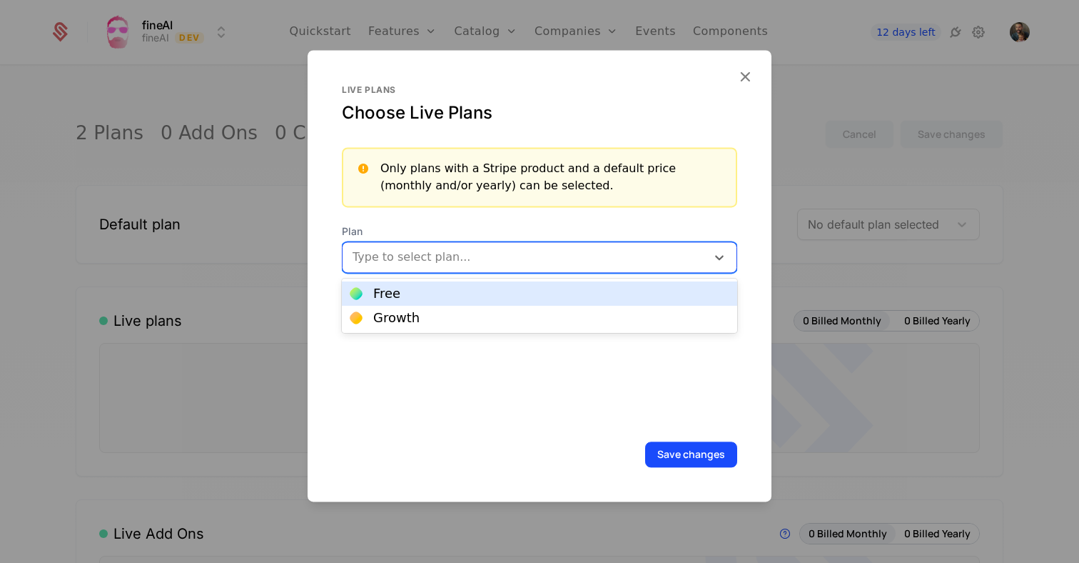
click at [430, 285] on div "Free" at bounding box center [539, 293] width 395 height 24
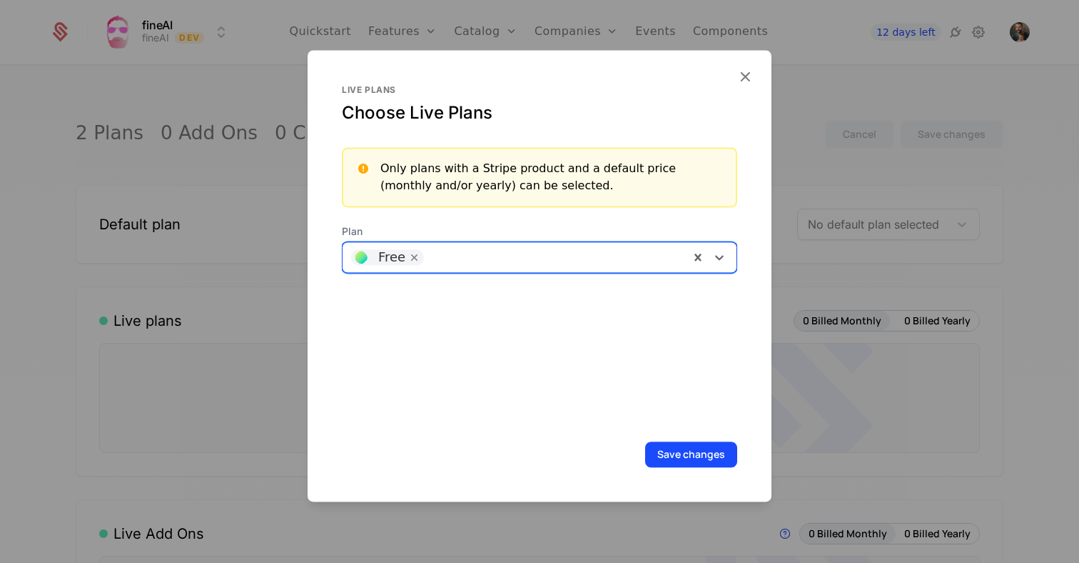
click at [453, 253] on div at bounding box center [554, 257] width 253 height 20
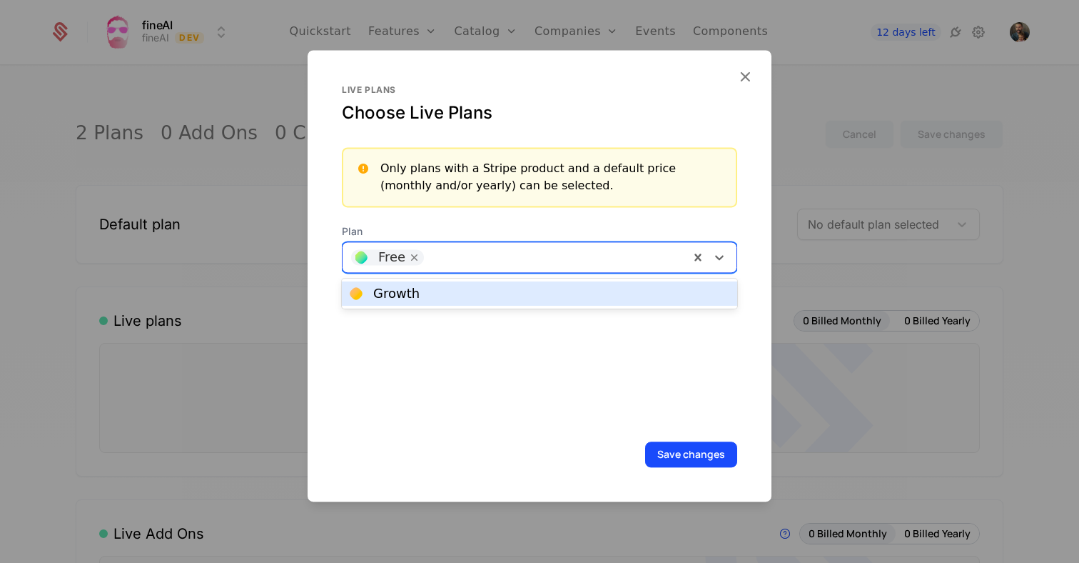
click at [425, 299] on div "Growth" at bounding box center [540, 293] width 378 height 13
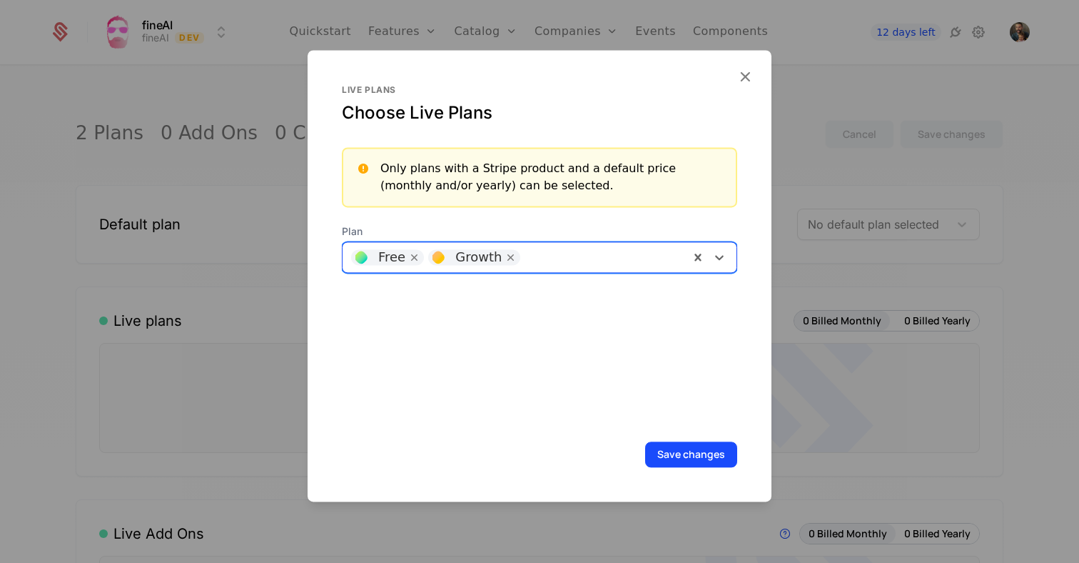
click at [697, 465] on button "Save changes" at bounding box center [691, 454] width 92 height 26
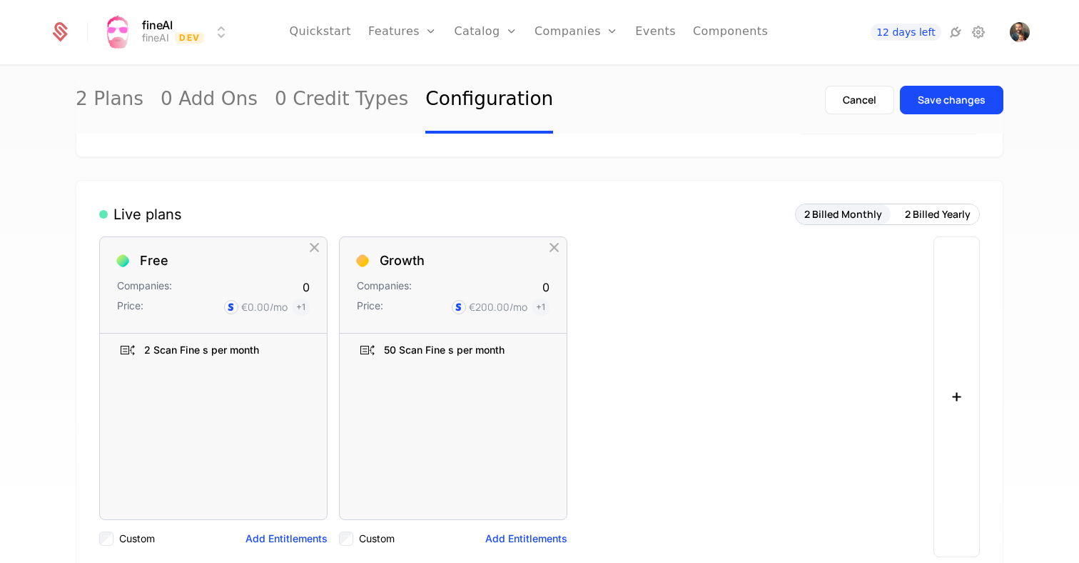
scroll to position [129, 0]
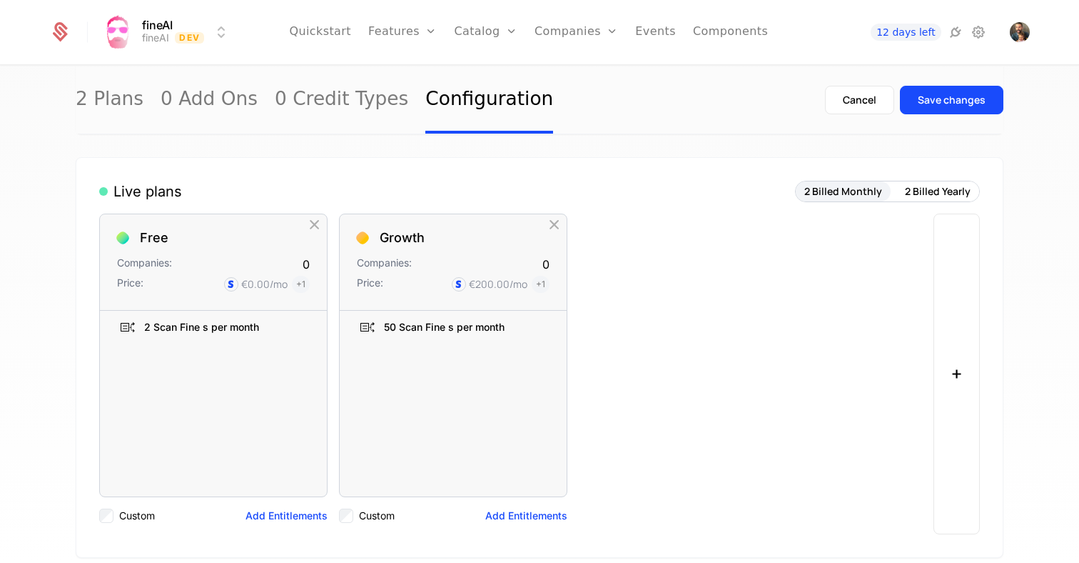
click at [951, 358] on button "+" at bounding box center [957, 373] width 46 height 321
click at [490, 75] on link "Plans" at bounding box center [508, 69] width 74 height 11
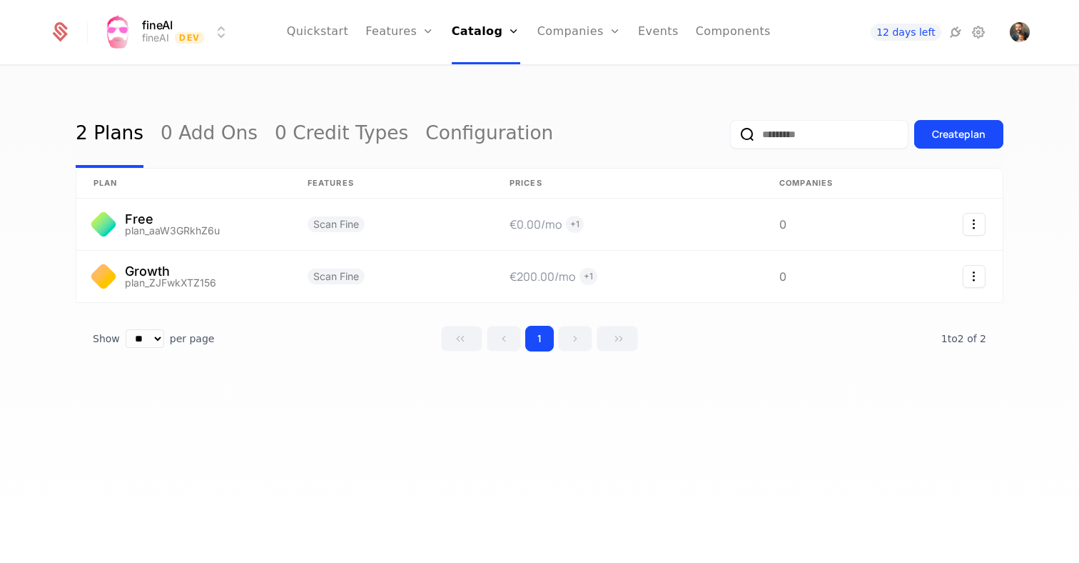
click at [950, 124] on button "Create plan" at bounding box center [958, 134] width 89 height 29
click at [587, 76] on link "Companies" at bounding box center [588, 69] width 66 height 11
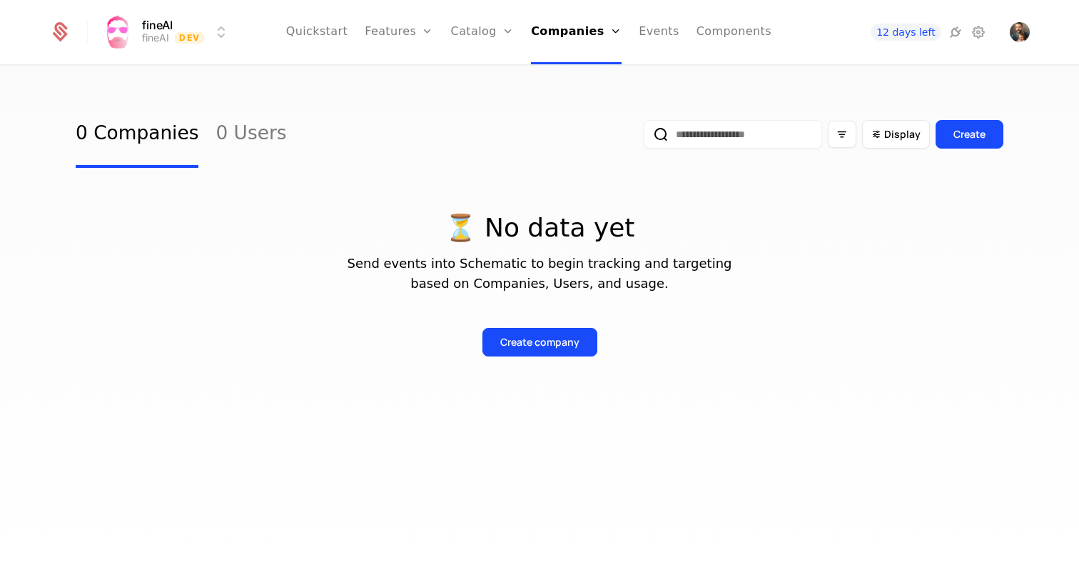
click at [341, 25] on link "Quickstart" at bounding box center [317, 32] width 62 height 64
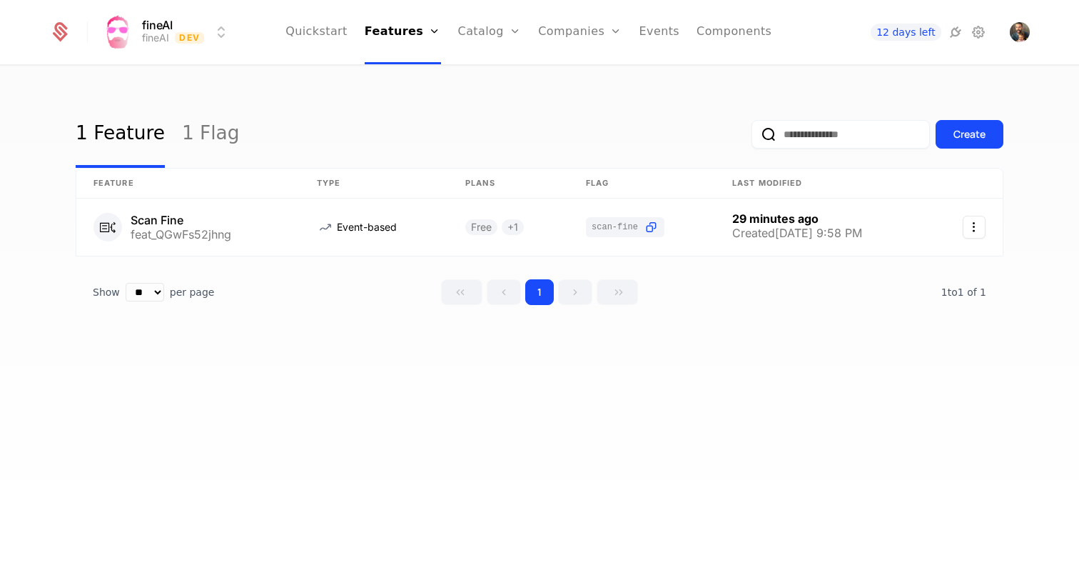
click at [129, 38] on html "fineAI fineAI Dev Quickstart Features Features Flags Catalog Plans Add Ons Cred…" at bounding box center [539, 281] width 1079 height 563
click at [410, 84] on html "fineAI fineAI Dev Quickstart Features Features Flags Catalog Plans Add Ons Cred…" at bounding box center [539, 281] width 1079 height 563
